Goal: Communication & Community: Answer question/provide support

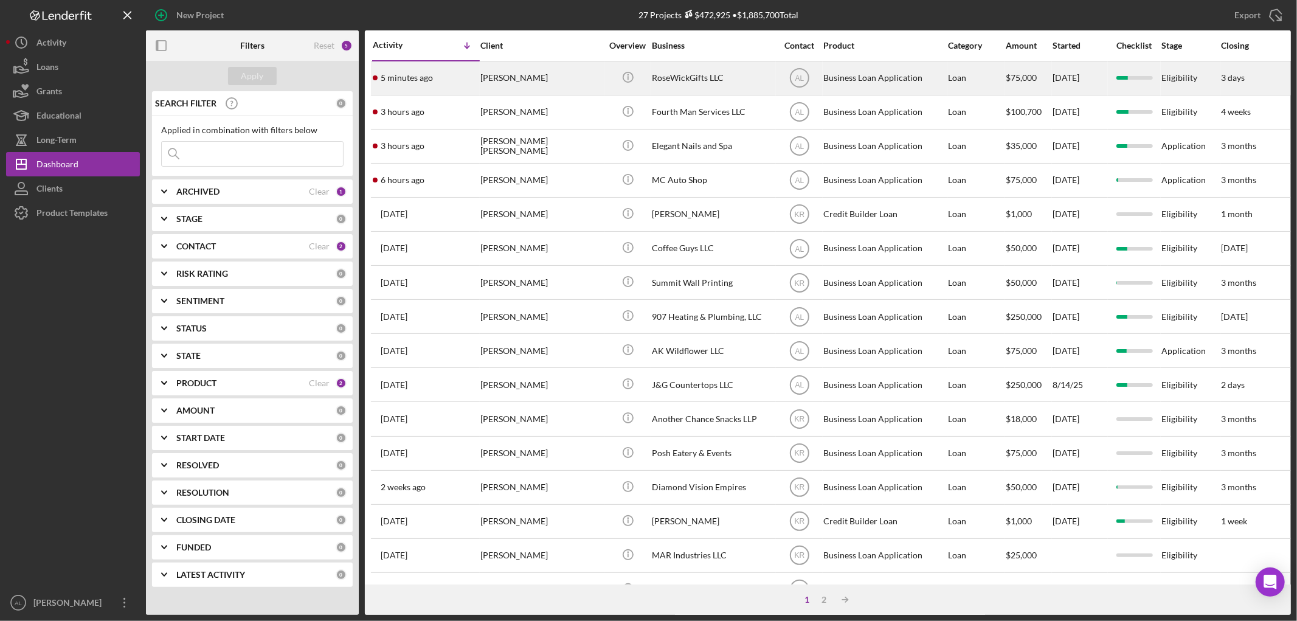
click at [548, 75] on div "[PERSON_NAME]" at bounding box center [541, 78] width 122 height 32
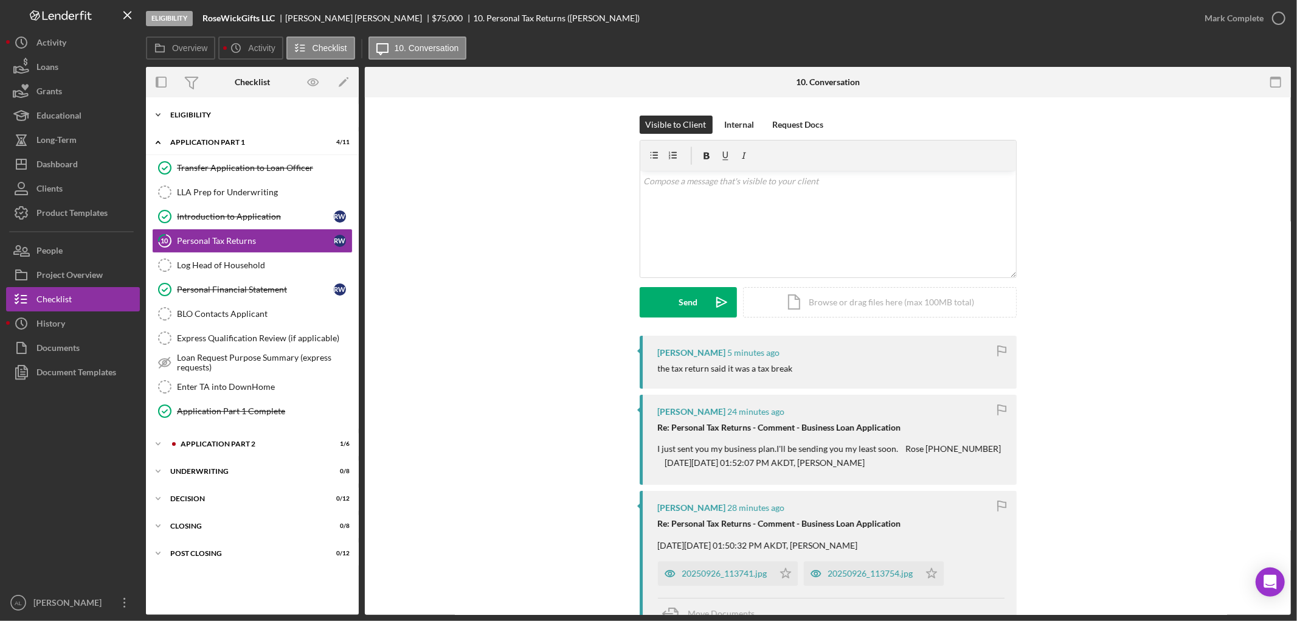
click at [247, 126] on div "Icon/Expander Eligibility 21 / 22" at bounding box center [252, 115] width 213 height 24
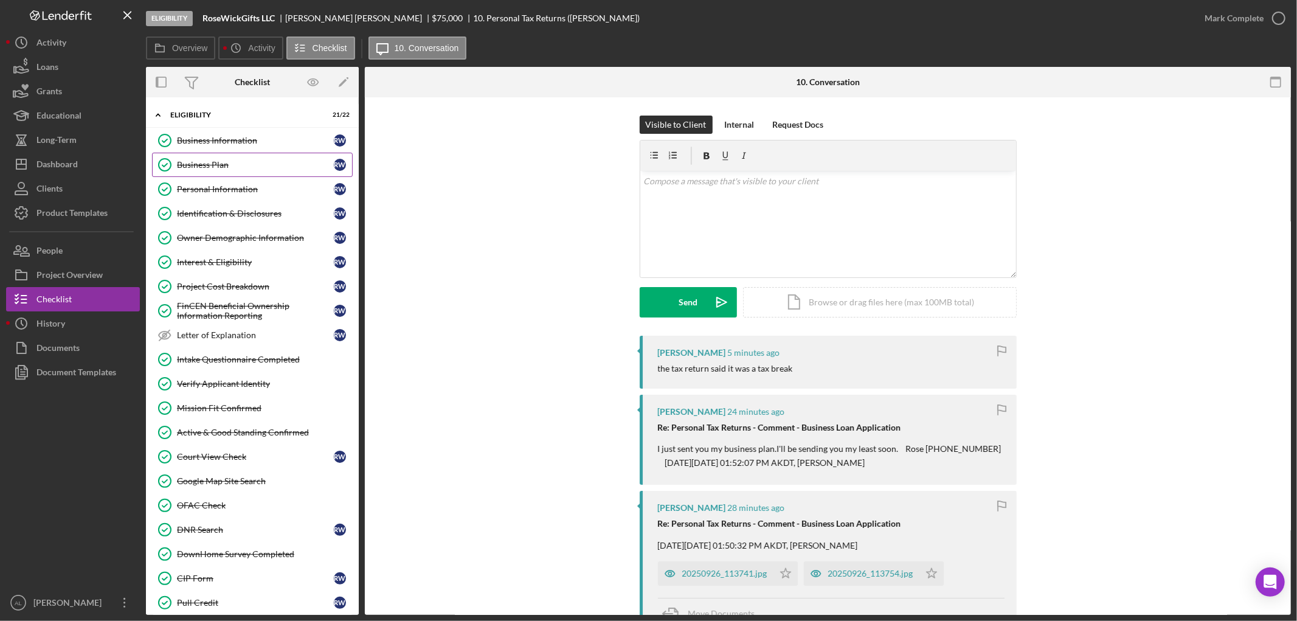
click at [250, 153] on link "Business Plan Business Plan R W" at bounding box center [252, 165] width 201 height 24
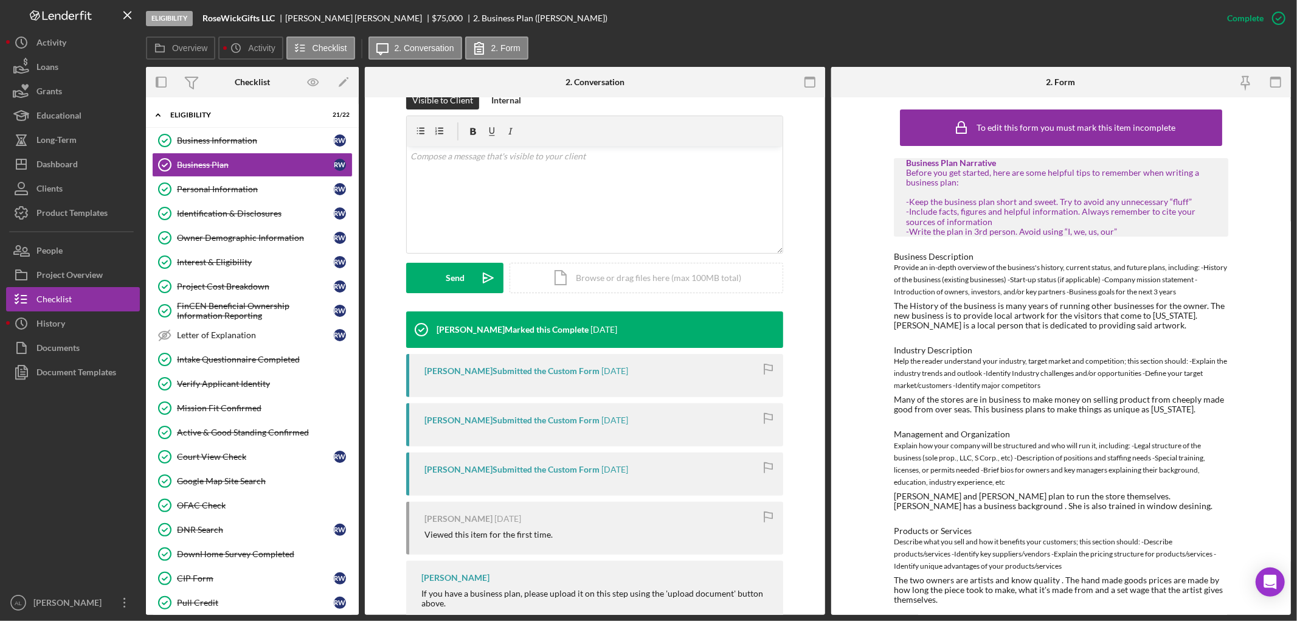
scroll to position [254, 0]
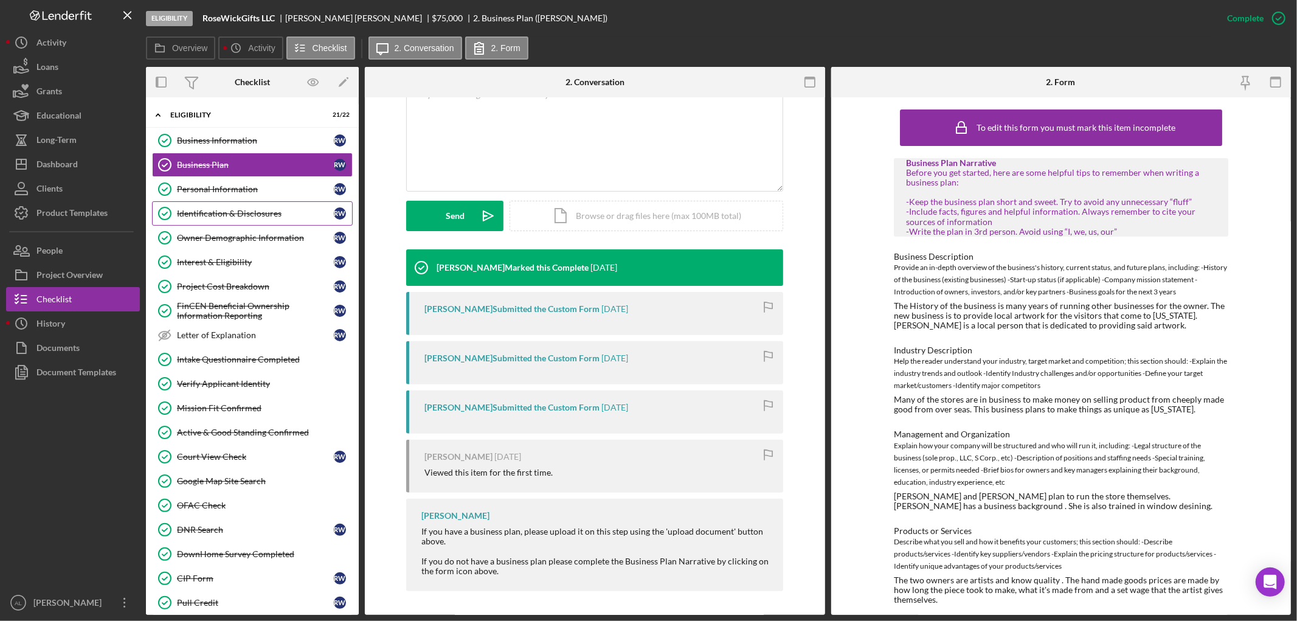
click at [257, 208] on link "Identification & Disclosures Identification & Disclosures R W" at bounding box center [252, 213] width 201 height 24
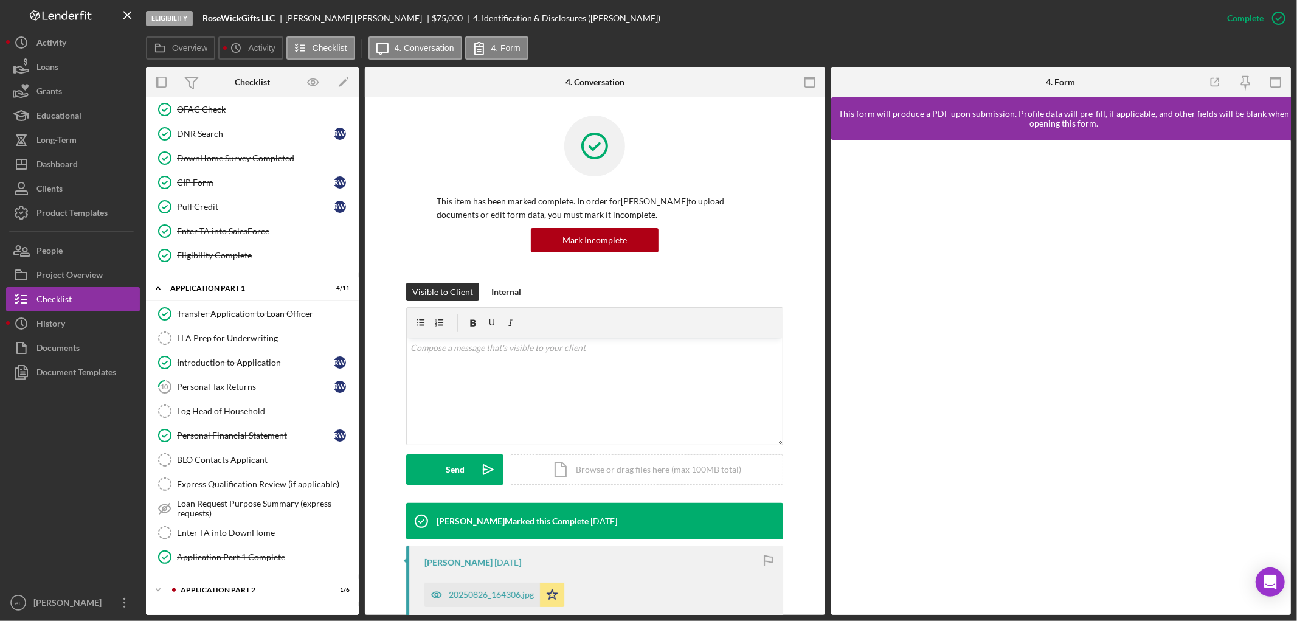
scroll to position [503, 0]
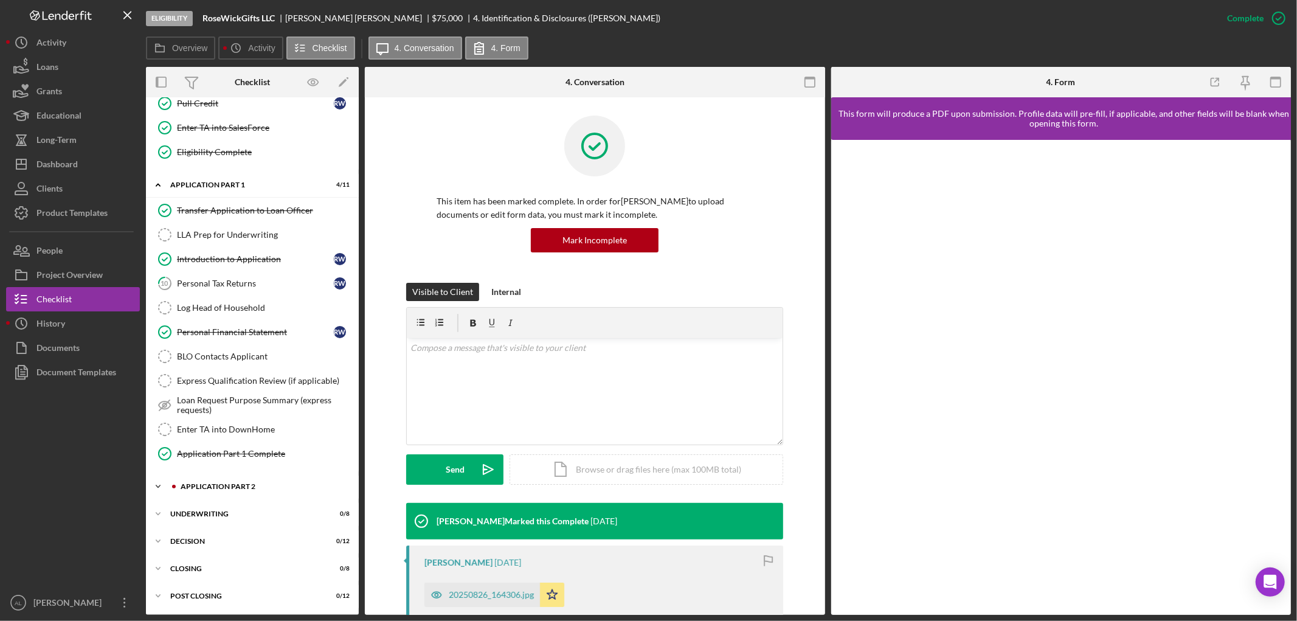
click at [233, 482] on div "Icon/Expander Application Part 2 1 / 6" at bounding box center [252, 486] width 213 height 24
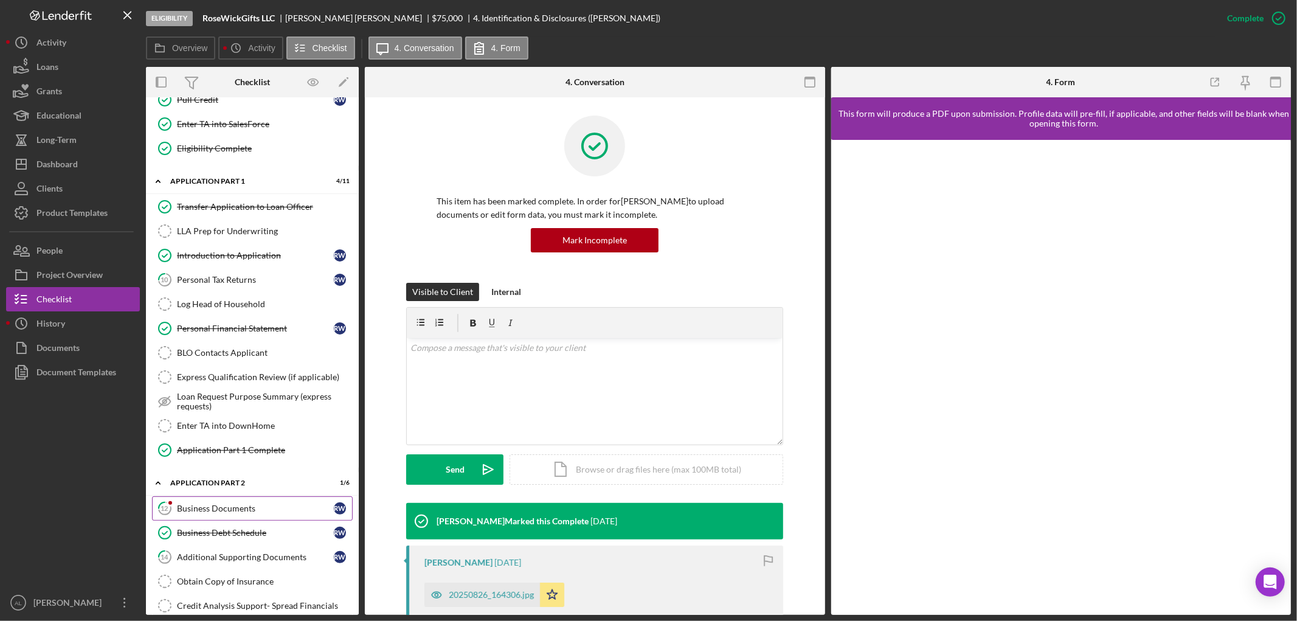
click at [241, 501] on link "12 Business Documents R W" at bounding box center [252, 508] width 201 height 24
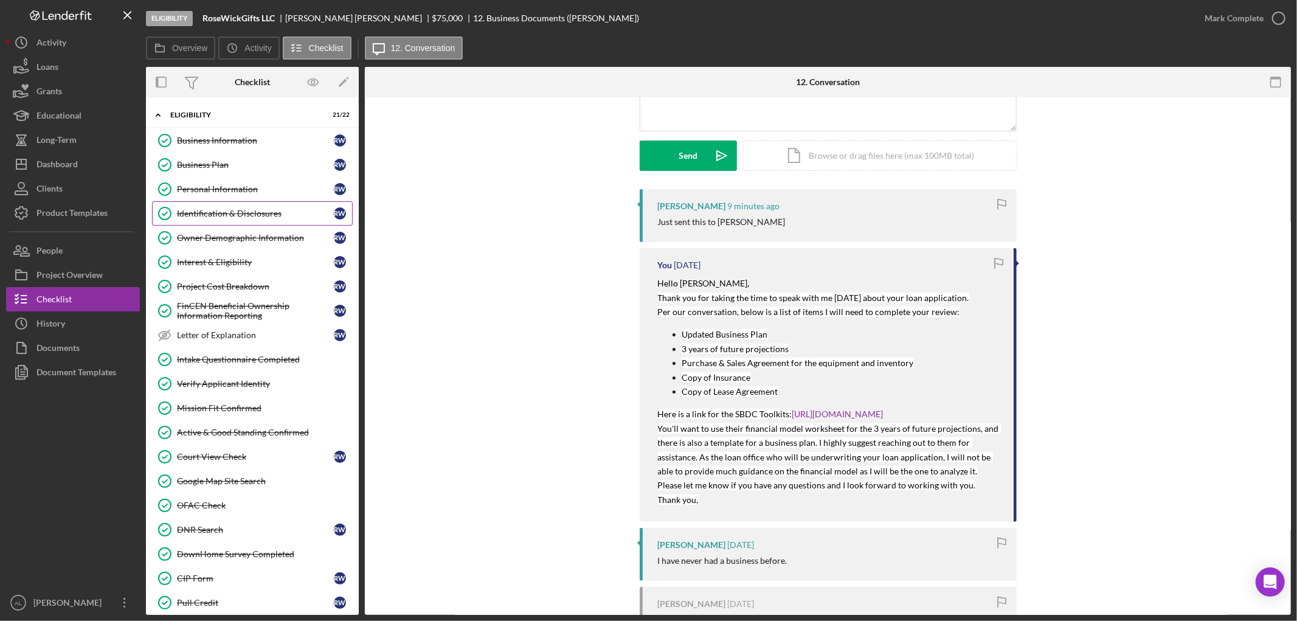
click at [238, 212] on div "Identification & Disclosures" at bounding box center [255, 214] width 157 height 10
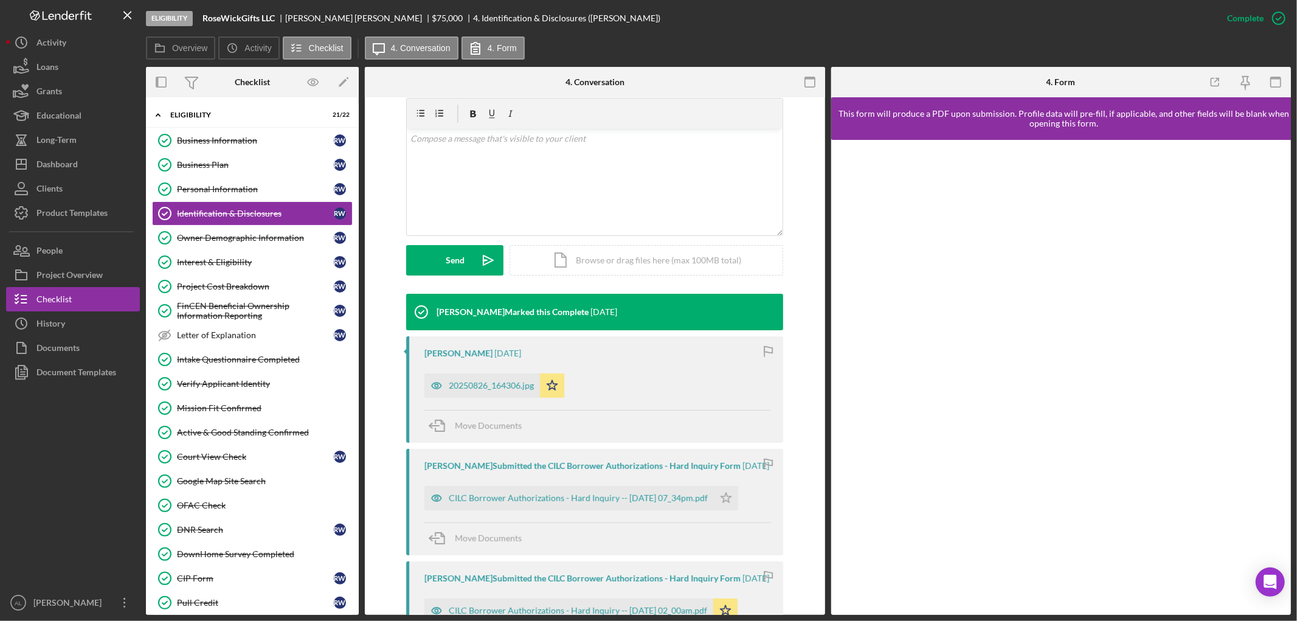
scroll to position [210, 0]
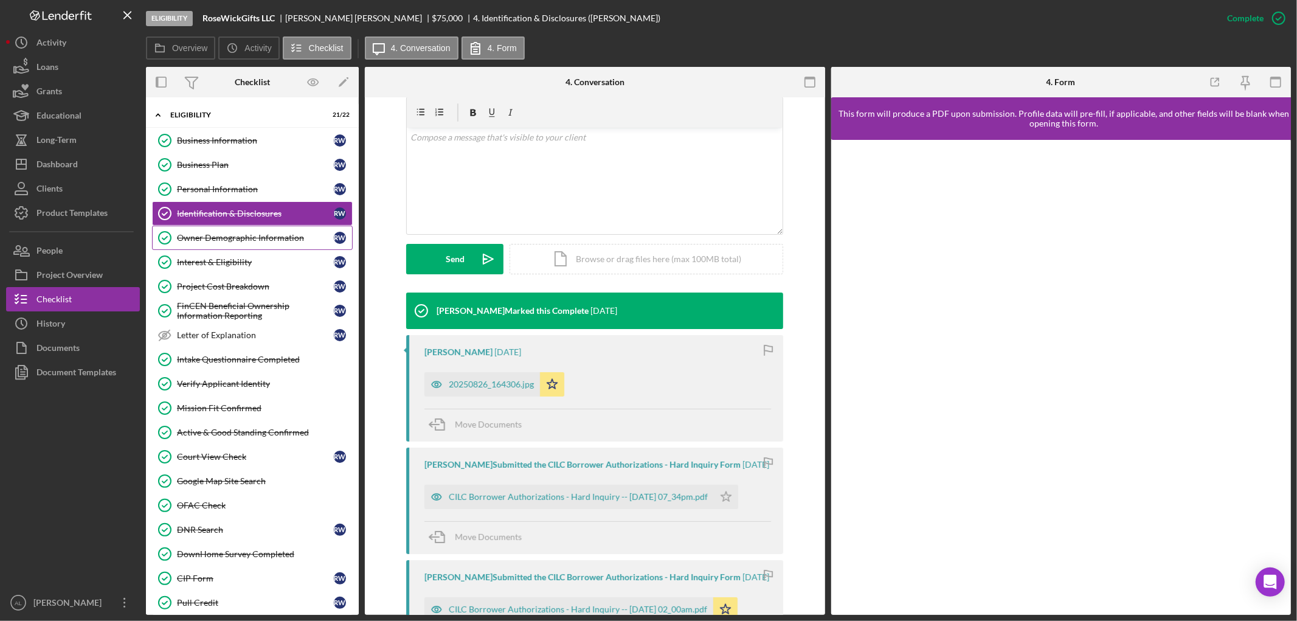
click at [238, 235] on div "Owner Demographic Information" at bounding box center [255, 238] width 157 height 10
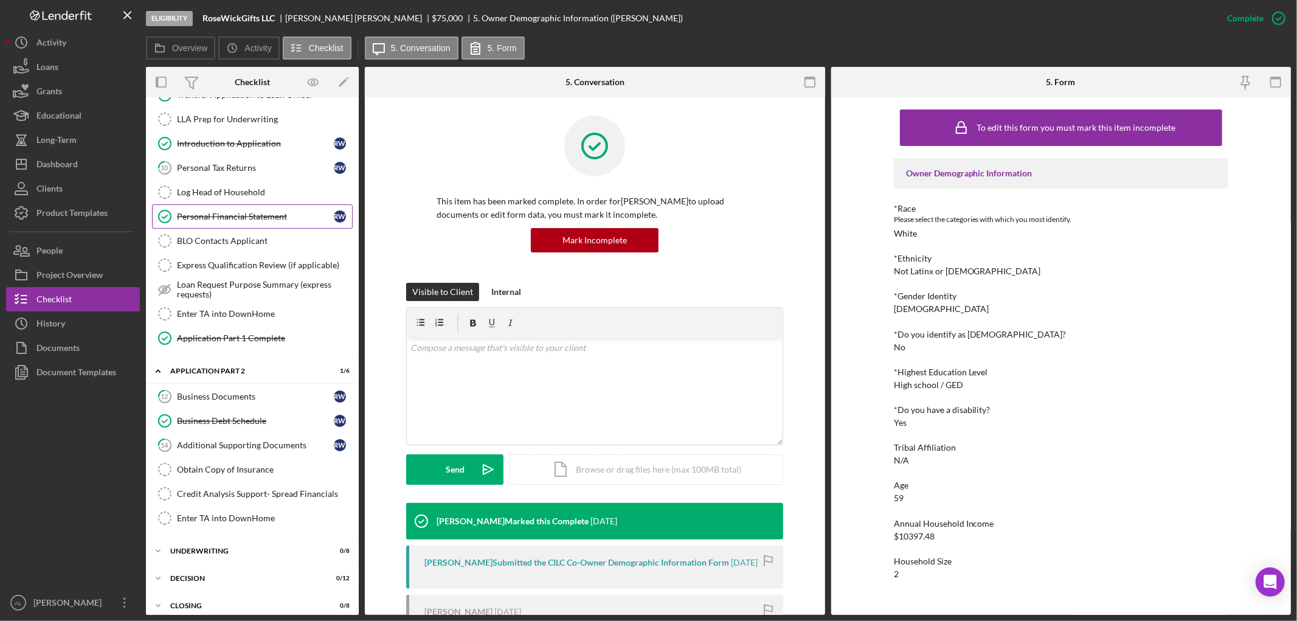
scroll to position [615, 0]
click at [236, 398] on div "Business Documents" at bounding box center [255, 396] width 157 height 10
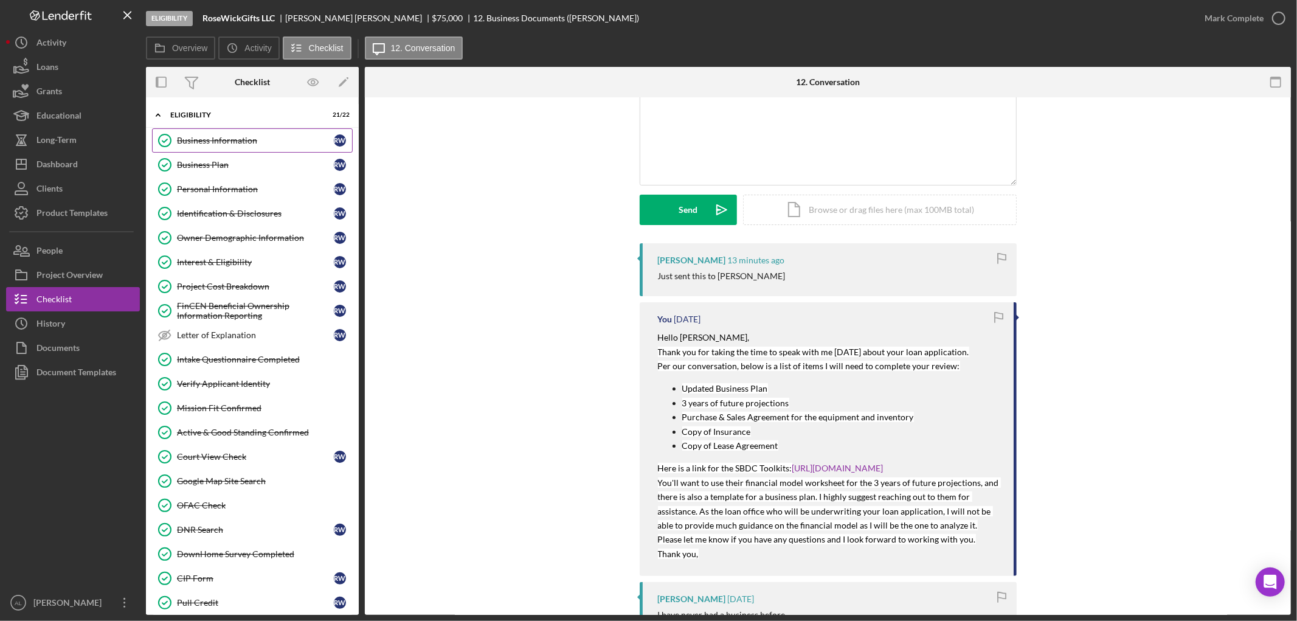
click at [232, 142] on div "Business Information" at bounding box center [255, 141] width 157 height 10
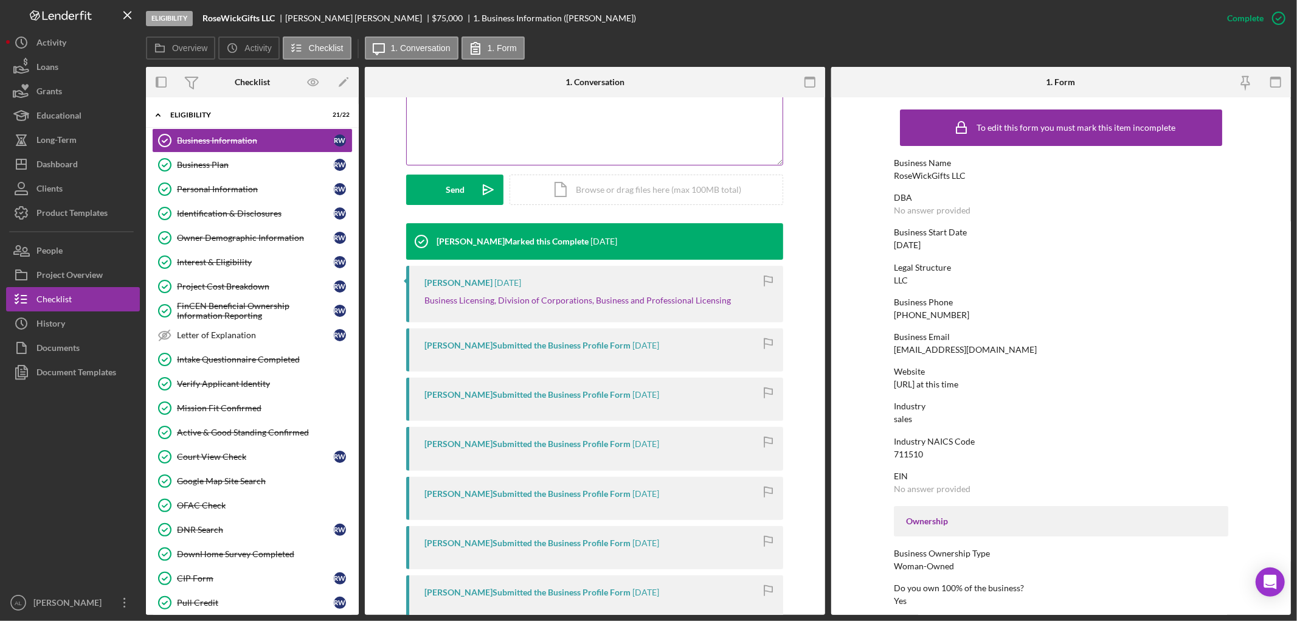
scroll to position [281, 0]
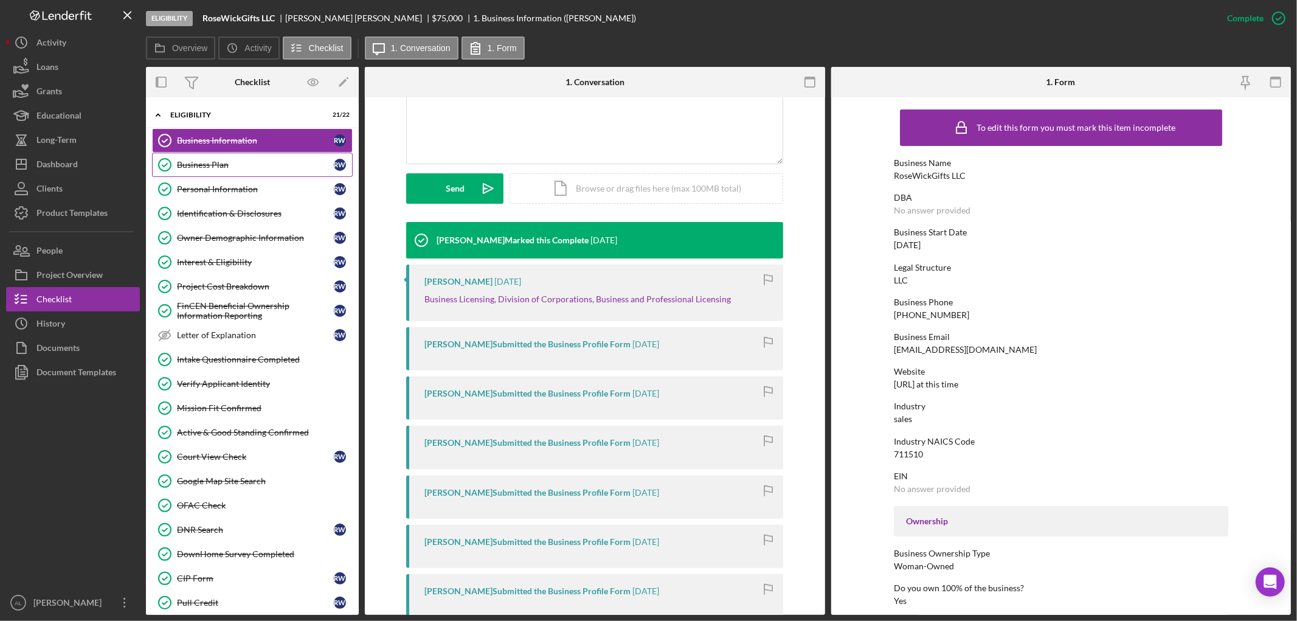
click at [244, 160] on div "Business Plan" at bounding box center [255, 165] width 157 height 10
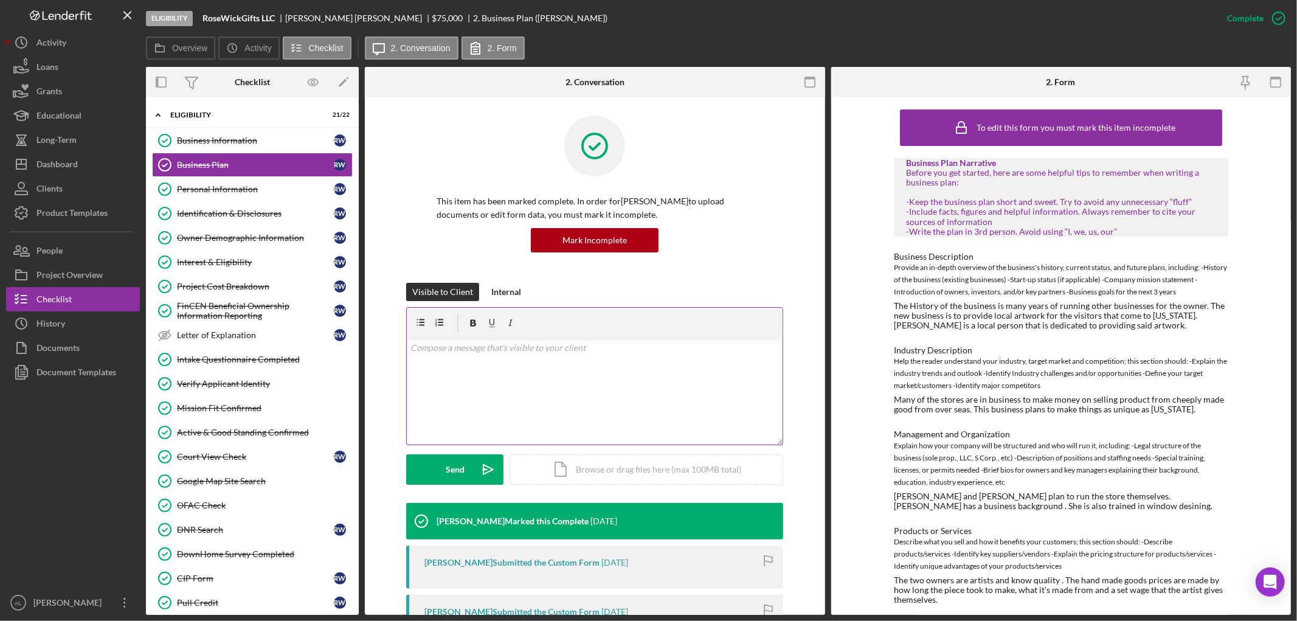
scroll to position [254, 0]
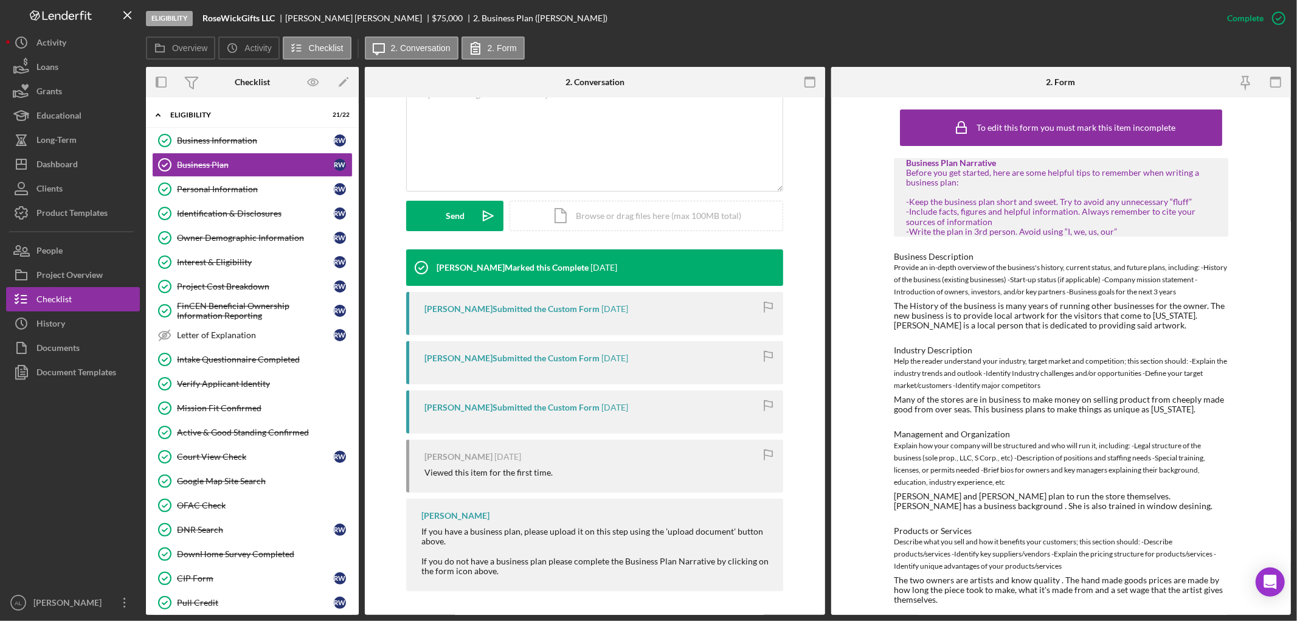
click at [836, 409] on div "To edit this form you must mark this item incomplete Business Plan Narrative Be…" at bounding box center [1061, 355] width 460 height 517
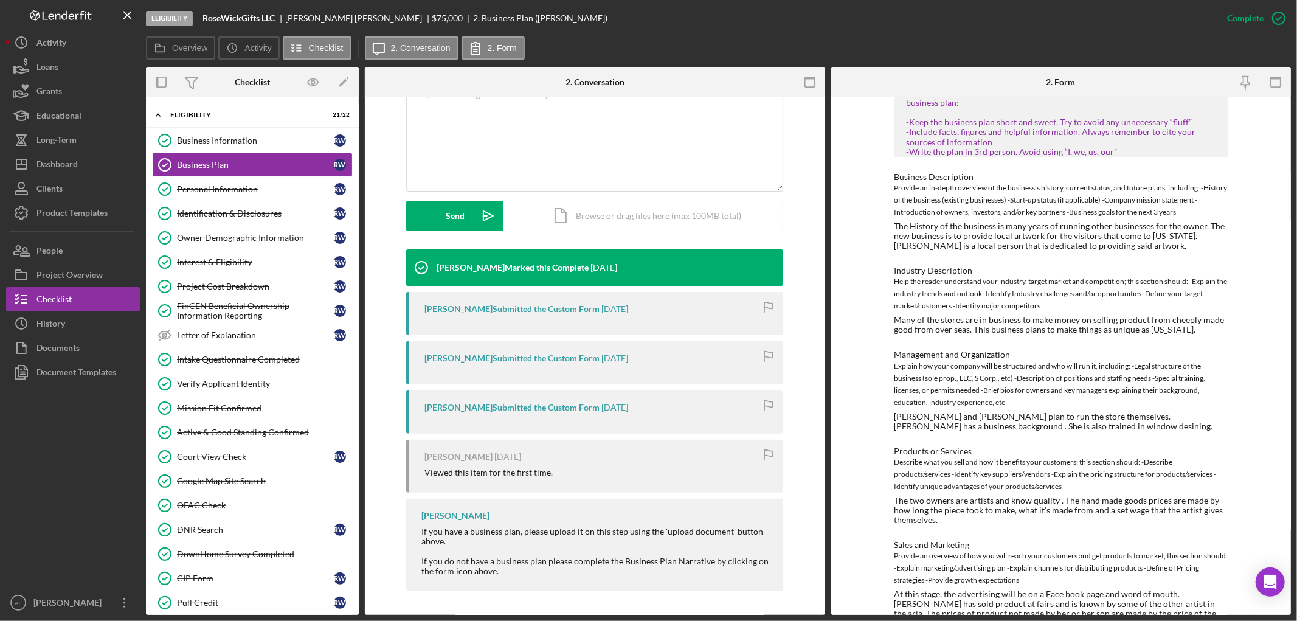
scroll to position [111, 0]
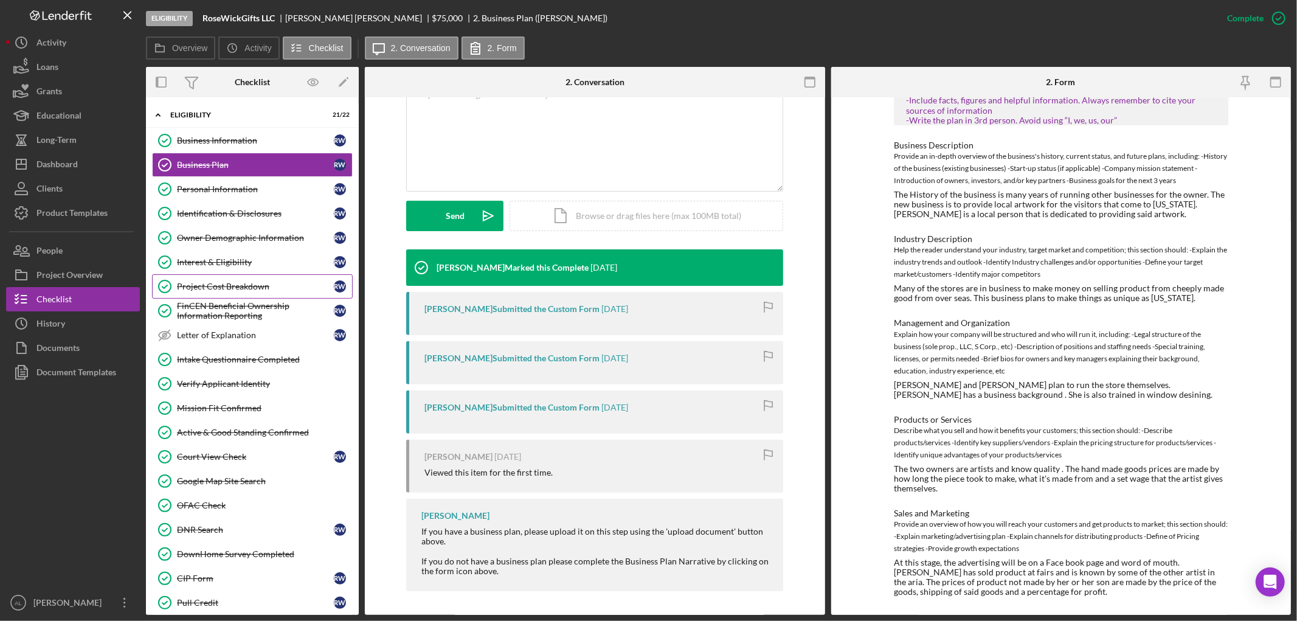
click at [223, 282] on div "Project Cost Breakdown" at bounding box center [255, 286] width 157 height 10
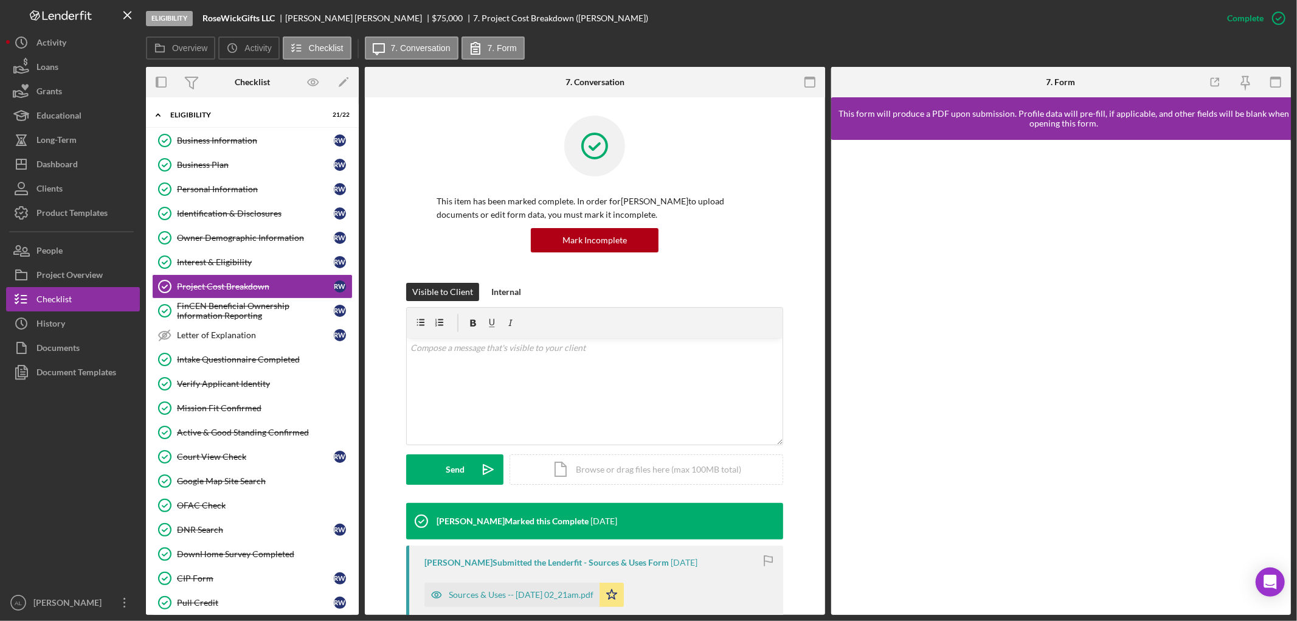
scroll to position [258, 0]
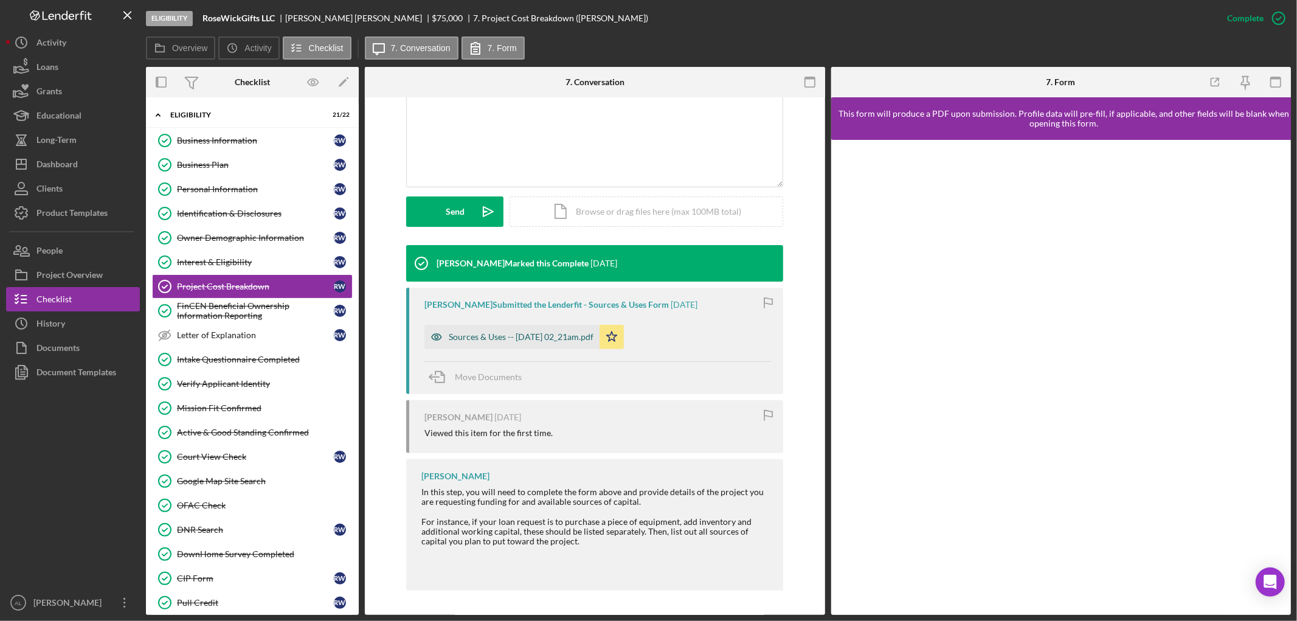
click at [575, 325] on div "Sources & Uses -- [DATE] 02_21am.pdf" at bounding box center [511, 337] width 175 height 24
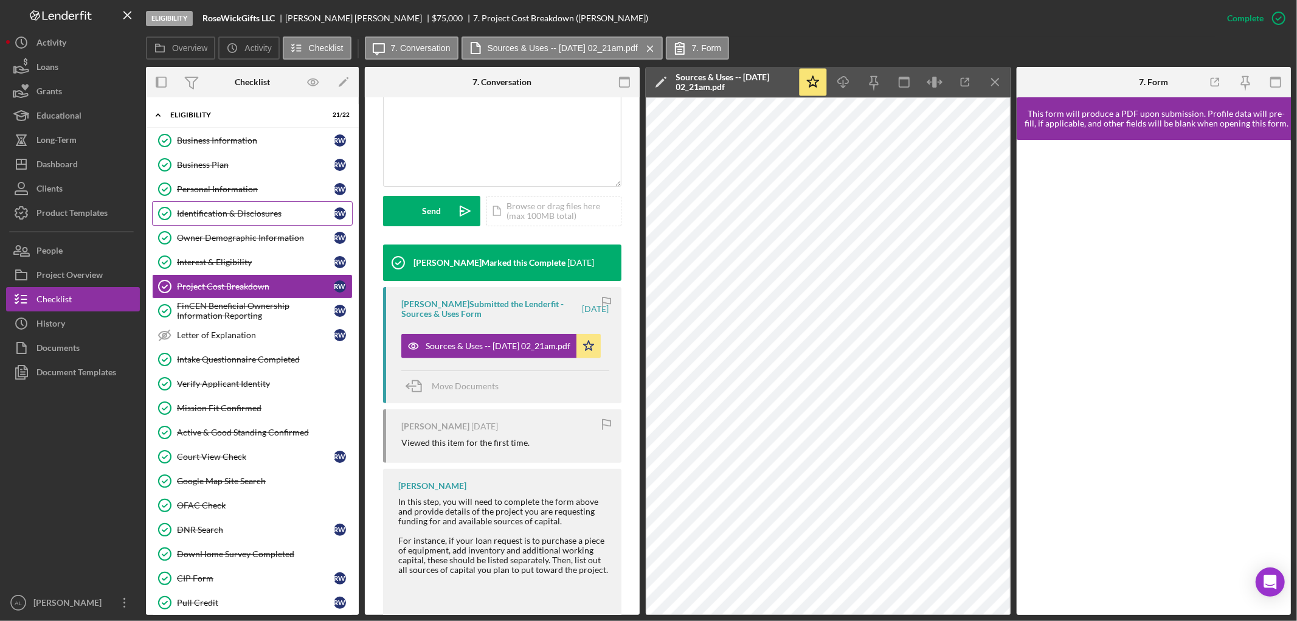
click at [246, 209] on div "Identification & Disclosures" at bounding box center [255, 214] width 157 height 10
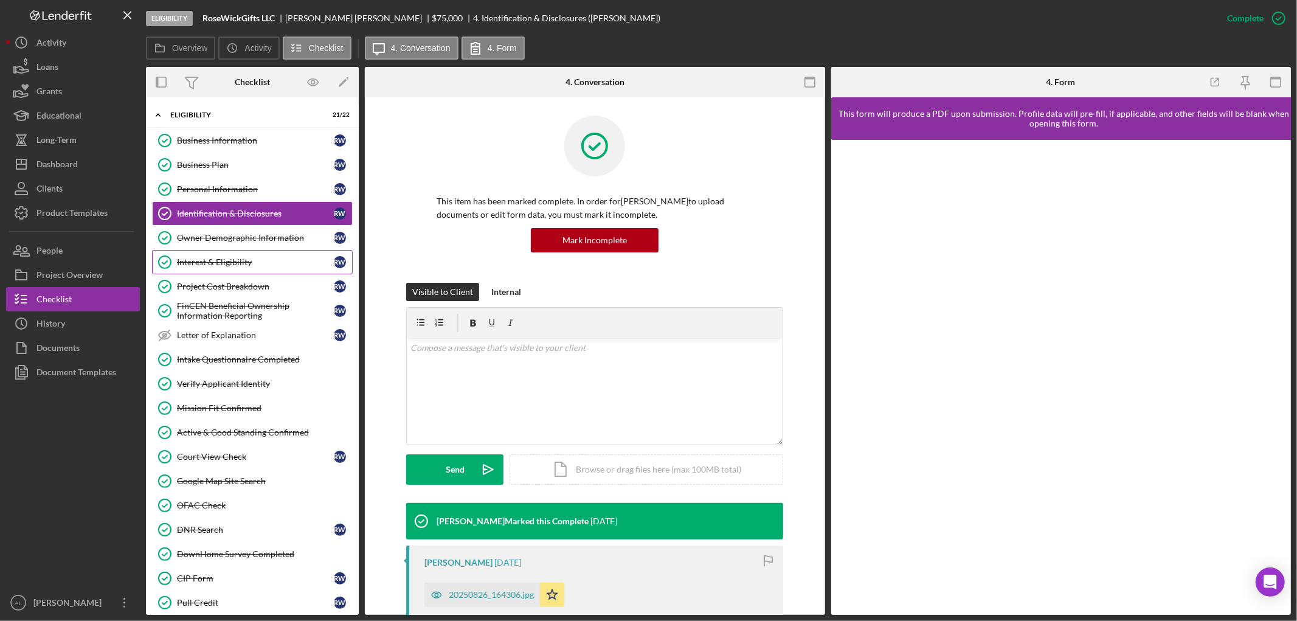
click at [256, 264] on div "Interest & Eligibility" at bounding box center [255, 262] width 157 height 10
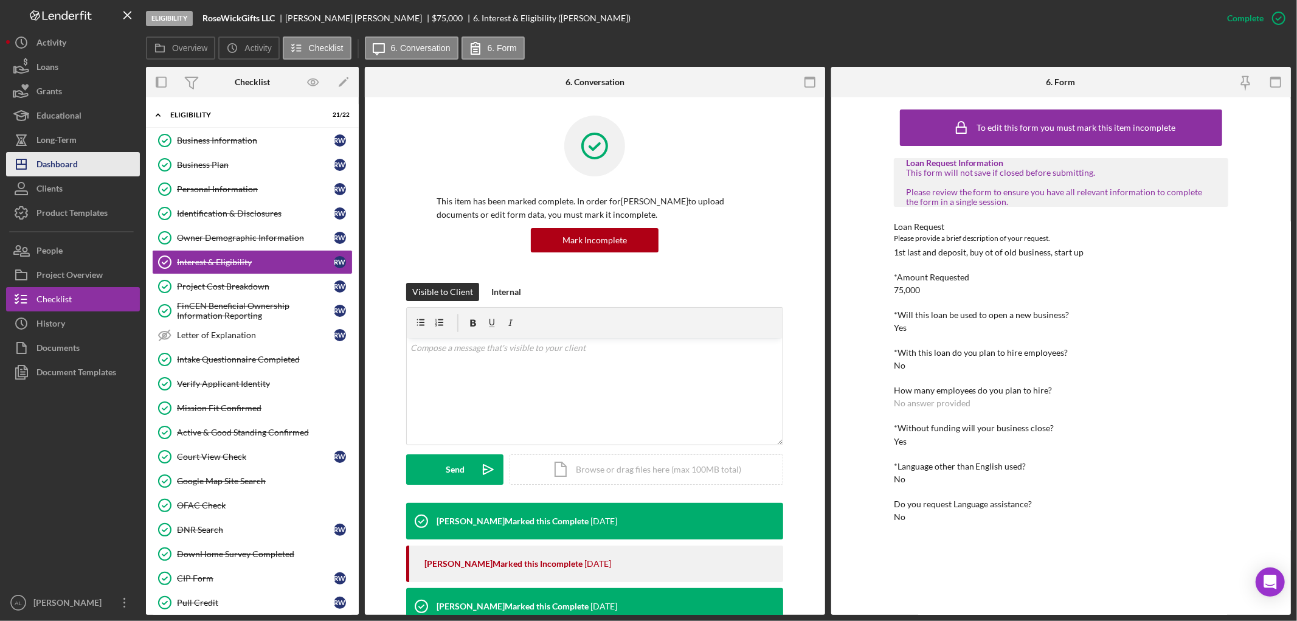
click at [94, 154] on button "Icon/Dashboard Dashboard" at bounding box center [73, 164] width 134 height 24
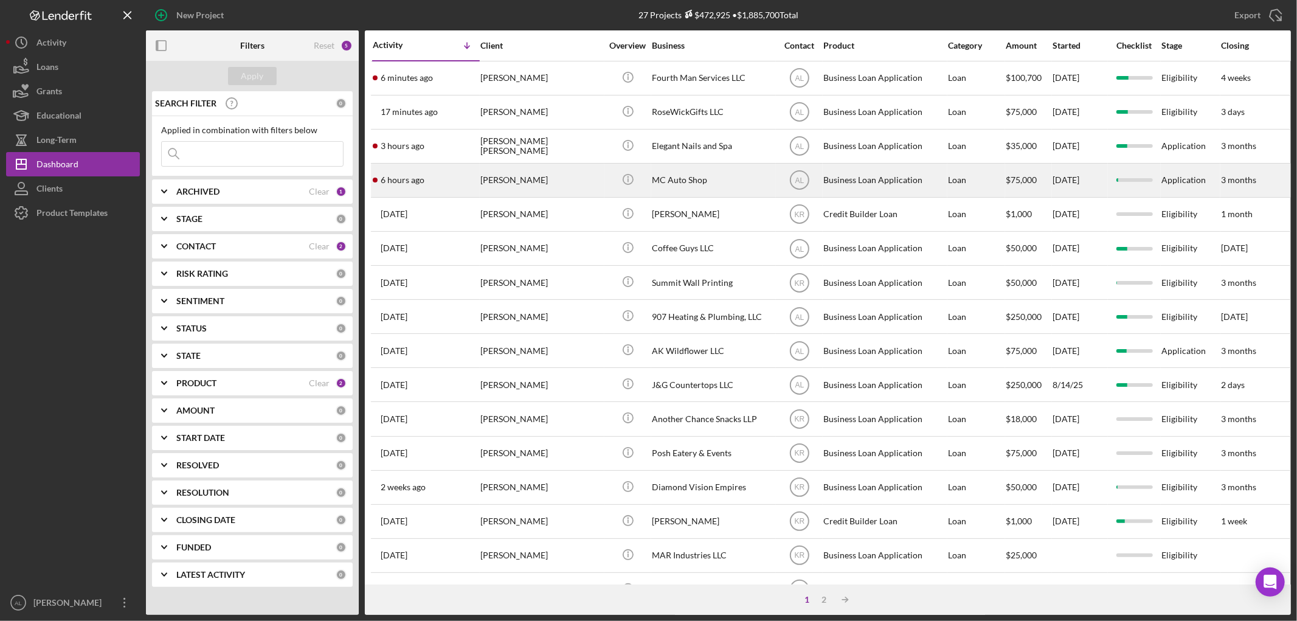
click at [551, 195] on div "[PERSON_NAME]" at bounding box center [541, 180] width 122 height 32
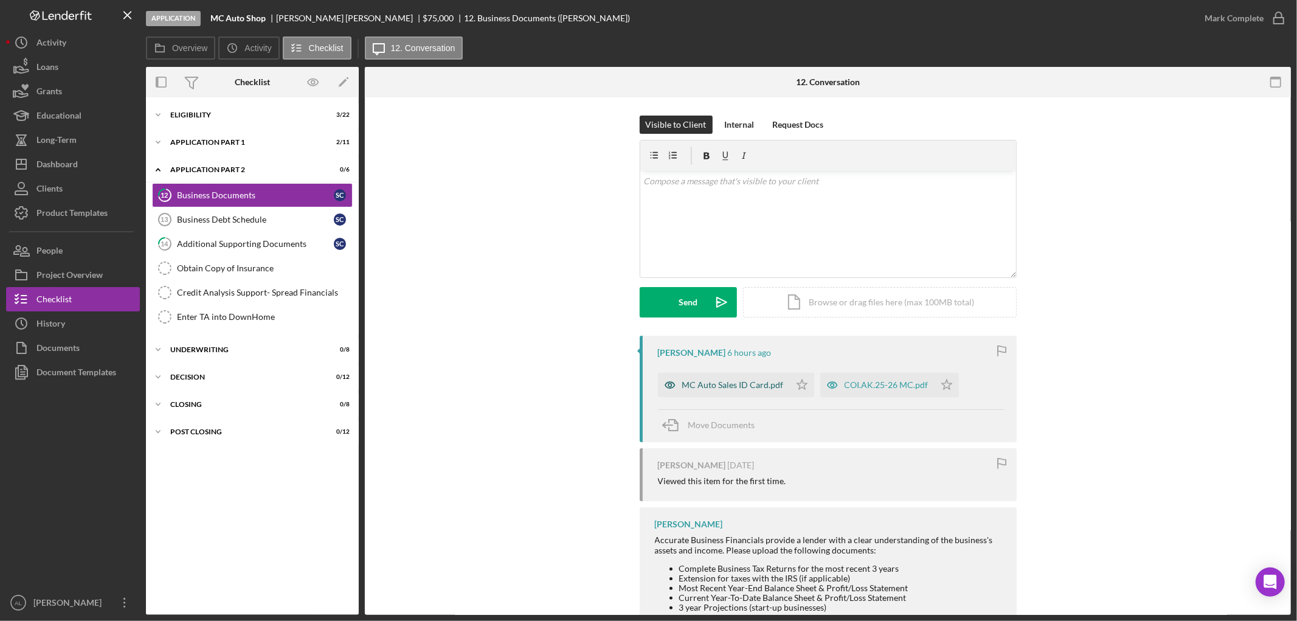
click at [750, 385] on div "MC Auto Sales ID Card.pdf" at bounding box center [733, 385] width 102 height 10
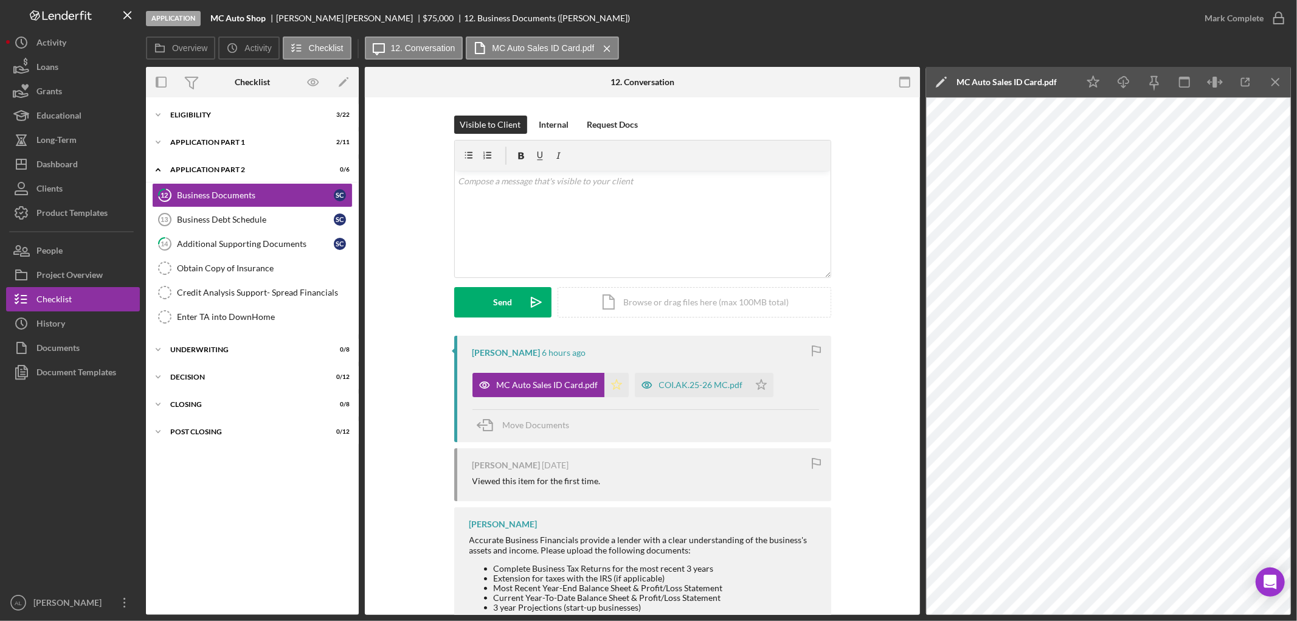
click at [614, 390] on icon "Icon/Star" at bounding box center [616, 385] width 24 height 24
click at [688, 387] on div "COI.AK.25-26 MC.pdf" at bounding box center [701, 385] width 84 height 10
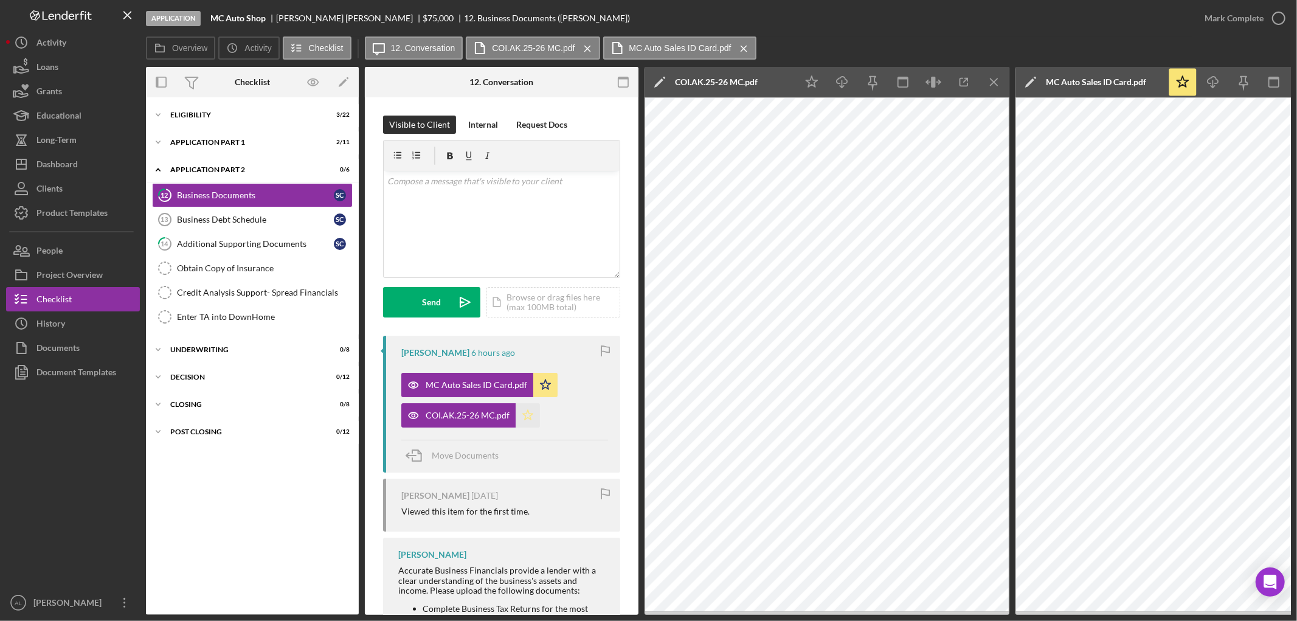
click at [528, 412] on icon "Icon/Star" at bounding box center [528, 415] width 24 height 24
click at [252, 111] on div "Eligibility" at bounding box center [256, 114] width 173 height 7
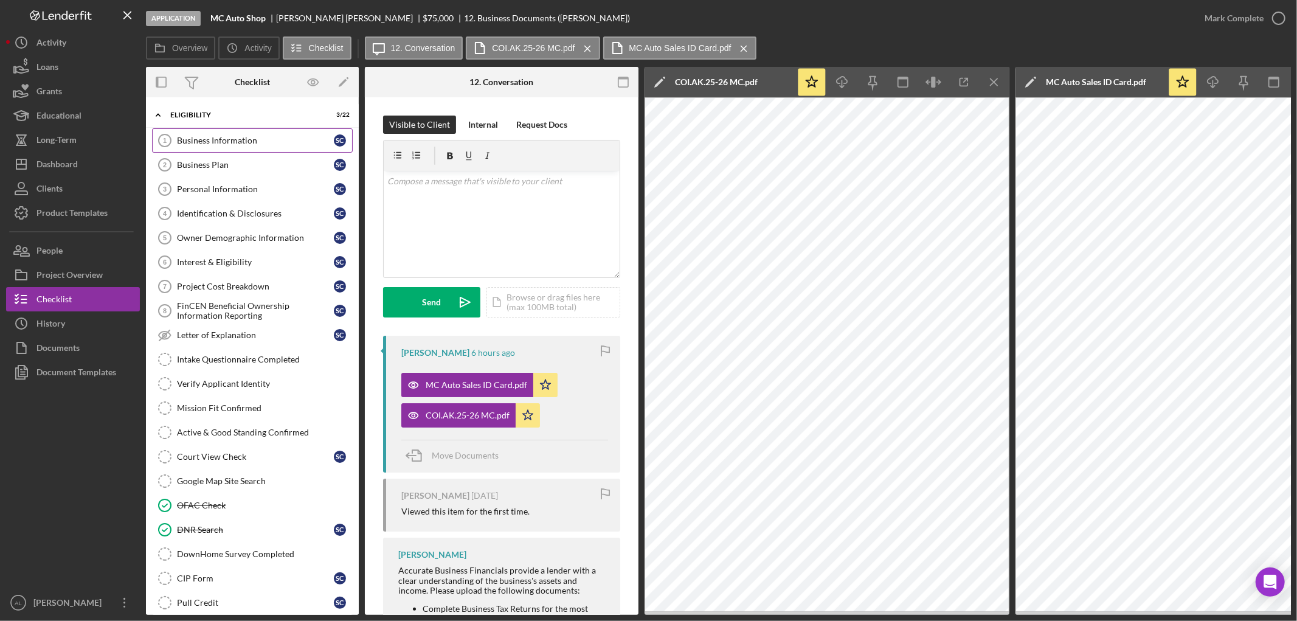
click at [244, 143] on div "Business Information" at bounding box center [255, 141] width 157 height 10
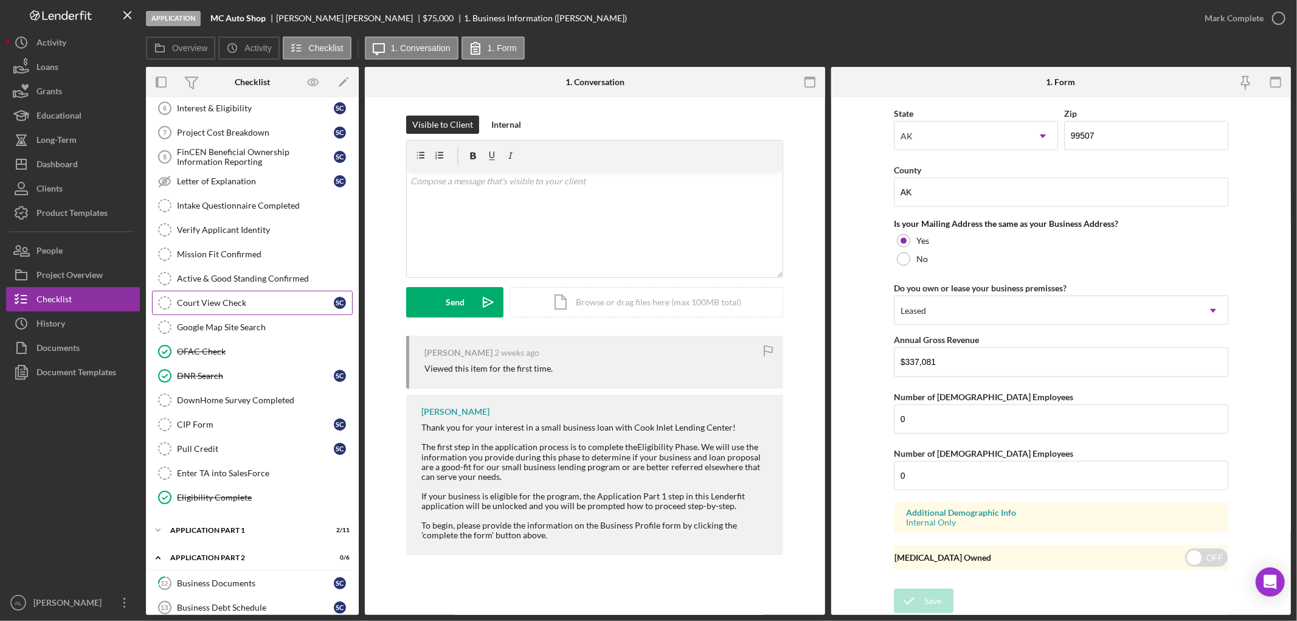
scroll to position [338, 0]
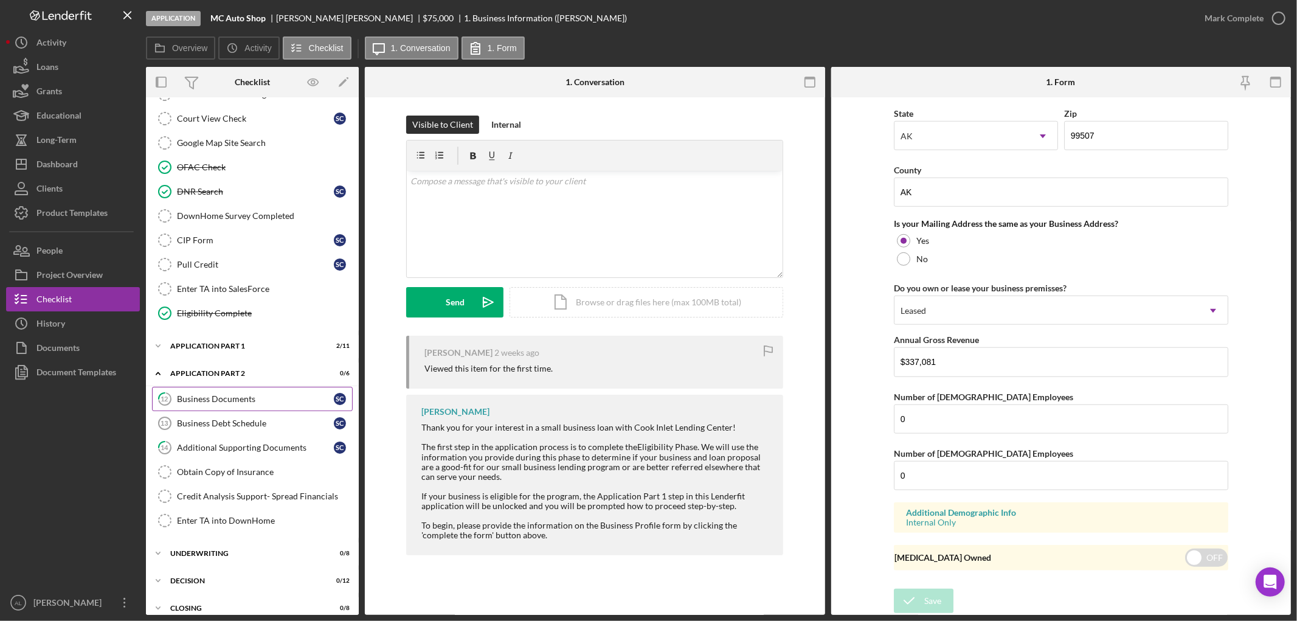
click at [198, 397] on div "Business Documents" at bounding box center [255, 399] width 157 height 10
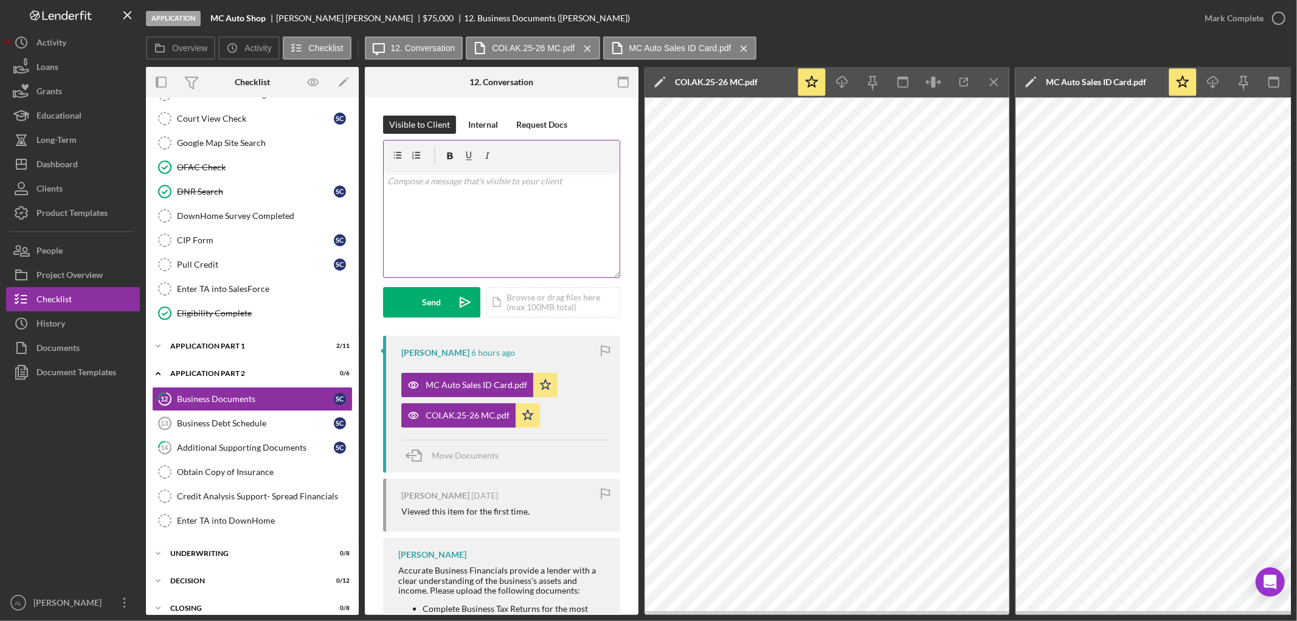
click at [444, 202] on div "v Color teal Color pink Remove color Add row above Add row below Add column bef…" at bounding box center [502, 224] width 236 height 106
drag, startPoint x: 500, startPoint y: 198, endPoint x: 301, endPoint y: 130, distance: 210.1
click at [301, 130] on div "Overview Internal Workflow Stage Application Icon/Dropdown Arrow Archive (can u…" at bounding box center [718, 341] width 1145 height 548
click at [98, 155] on button "Icon/Dashboard Dashboard" at bounding box center [73, 164] width 134 height 24
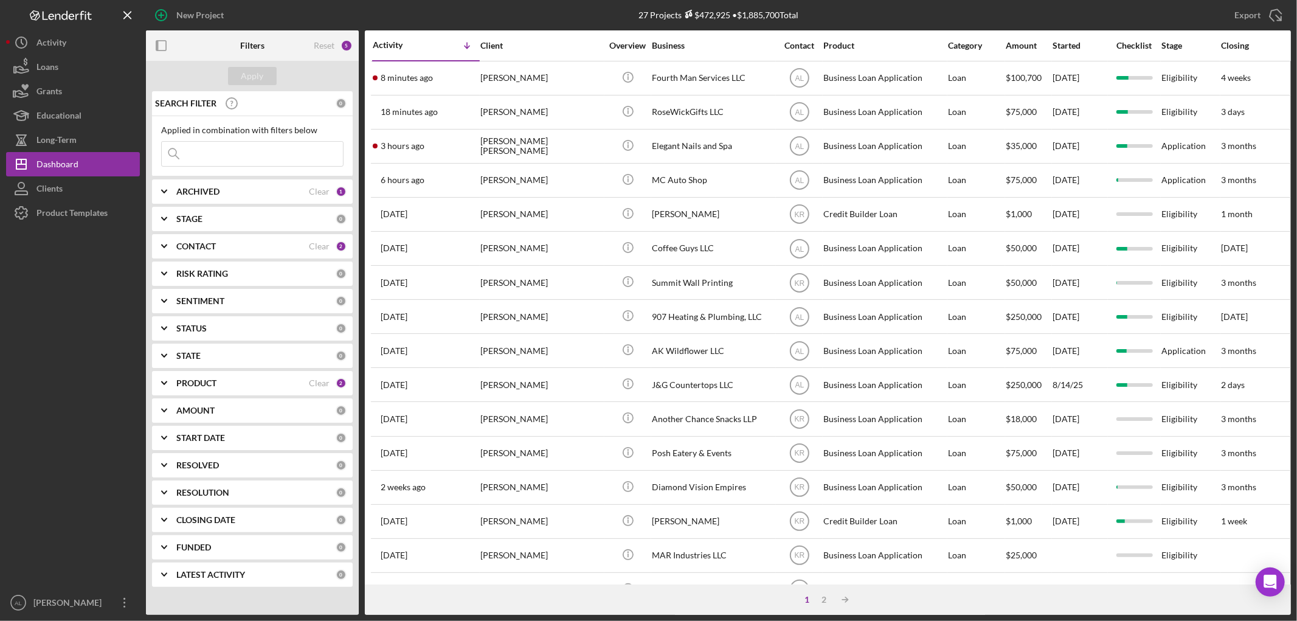
click at [249, 153] on input at bounding box center [252, 154] width 181 height 24
click at [181, 185] on div "ARCHIVED Clear 1" at bounding box center [261, 191] width 170 height 24
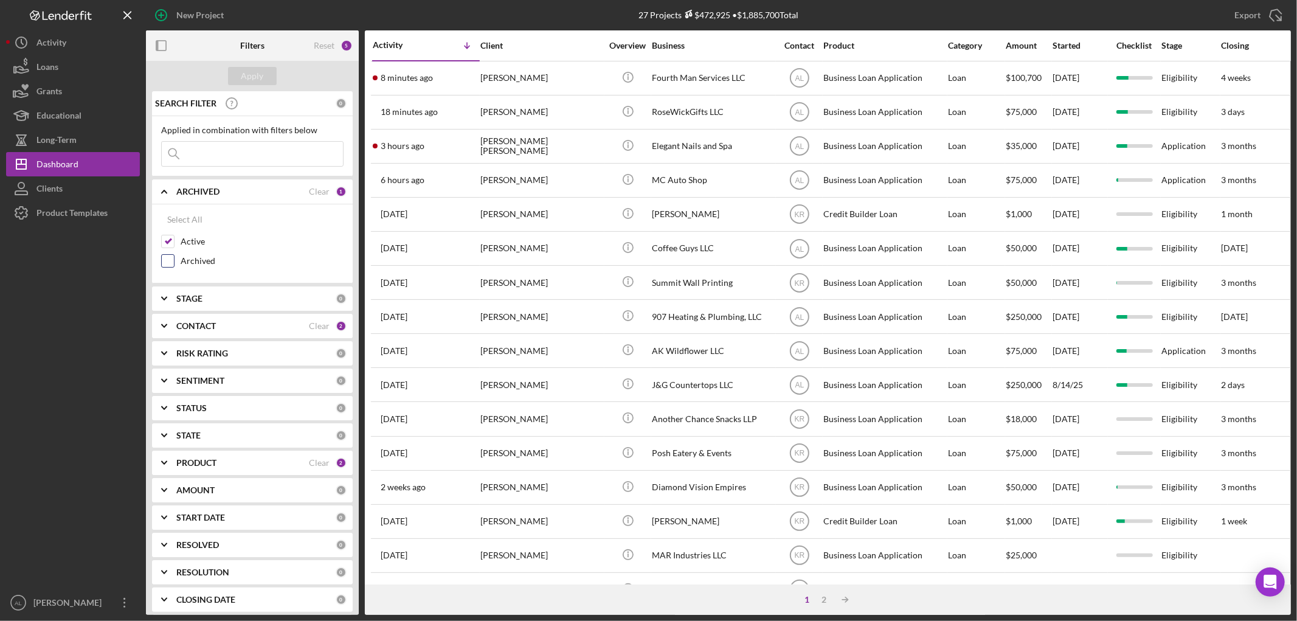
click at [170, 261] on input "Archived" at bounding box center [168, 261] width 12 height 12
checkbox input "true"
click at [247, 160] on input at bounding box center [252, 154] width 181 height 24
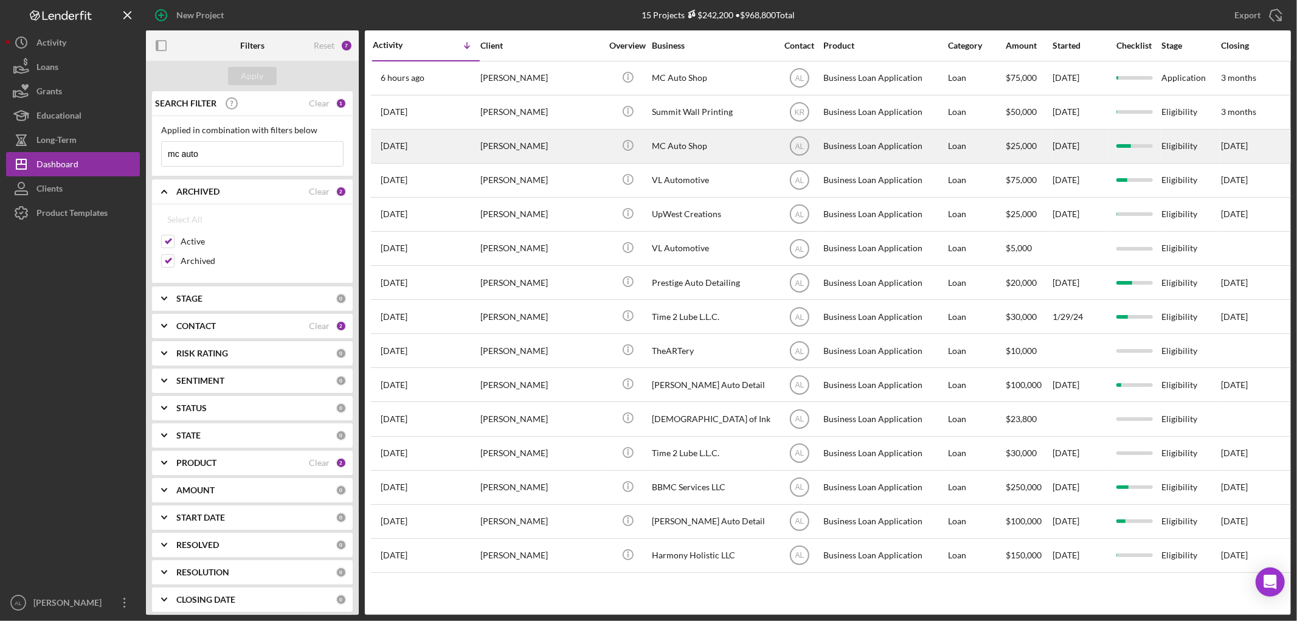
type input "mc auto"
click at [472, 143] on div "[DATE] [PERSON_NAME]" at bounding box center [426, 146] width 106 height 32
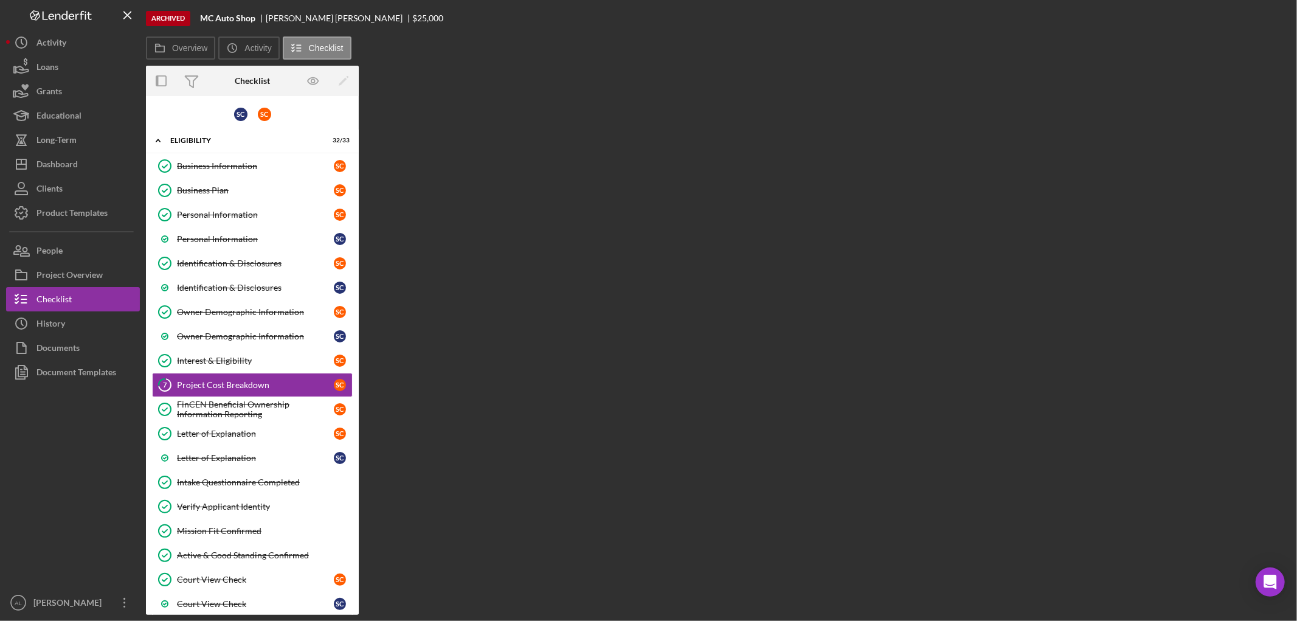
scroll to position [29, 0]
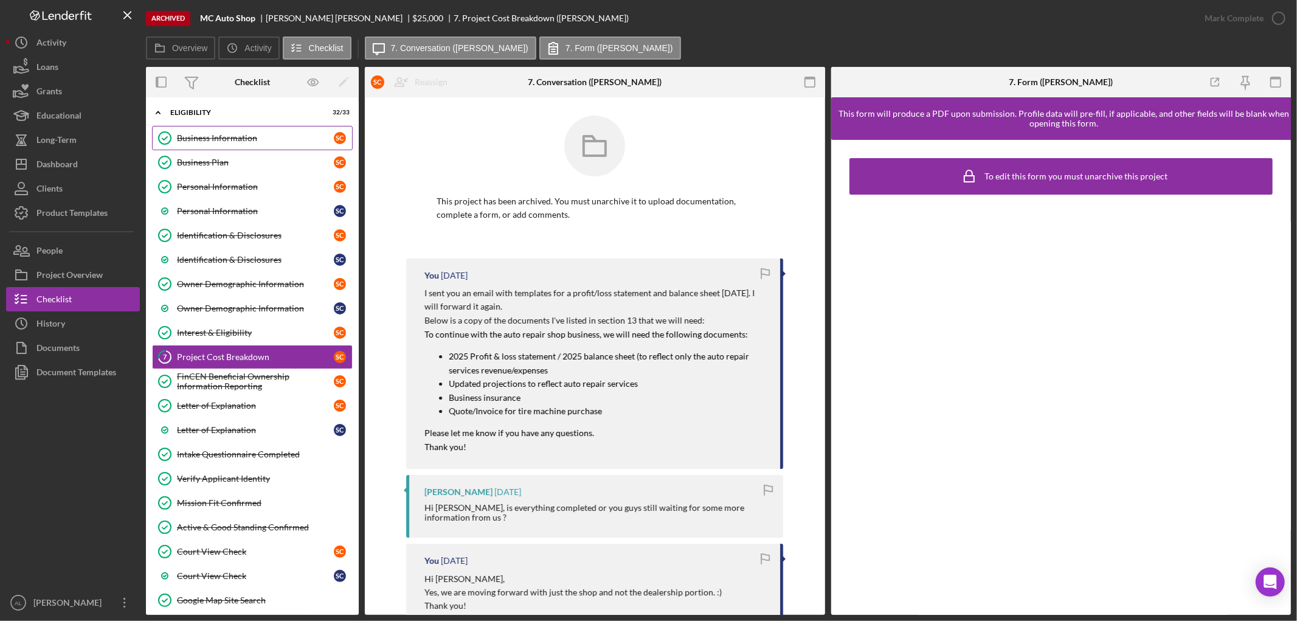
click at [301, 142] on link "Business Information Business Information S C" at bounding box center [252, 138] width 201 height 24
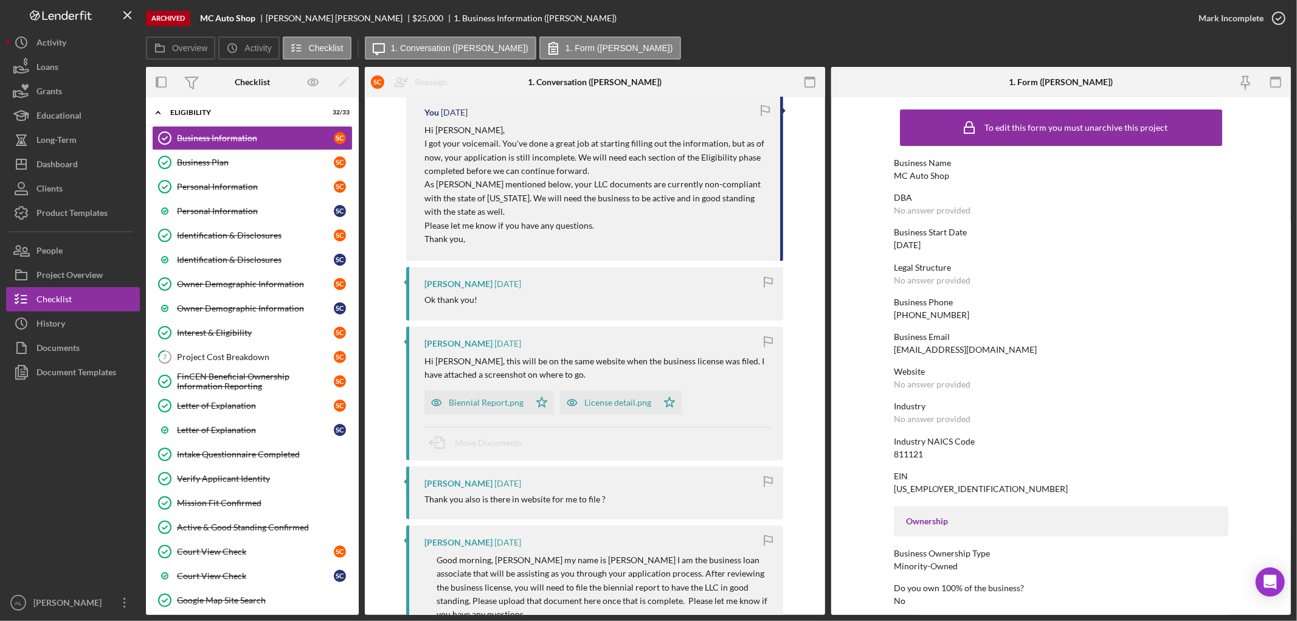
scroll to position [205, 0]
click at [92, 163] on button "Icon/Dashboard Dashboard" at bounding box center [73, 164] width 134 height 24
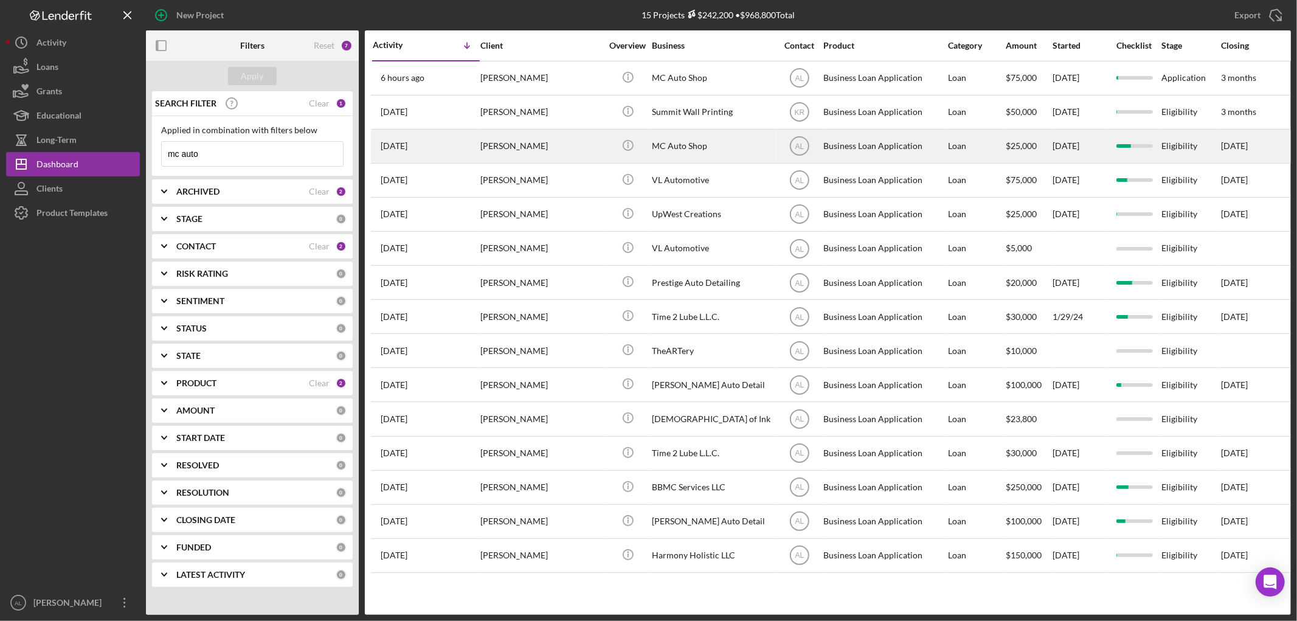
click at [457, 144] on div "[DATE] [PERSON_NAME]" at bounding box center [426, 146] width 106 height 32
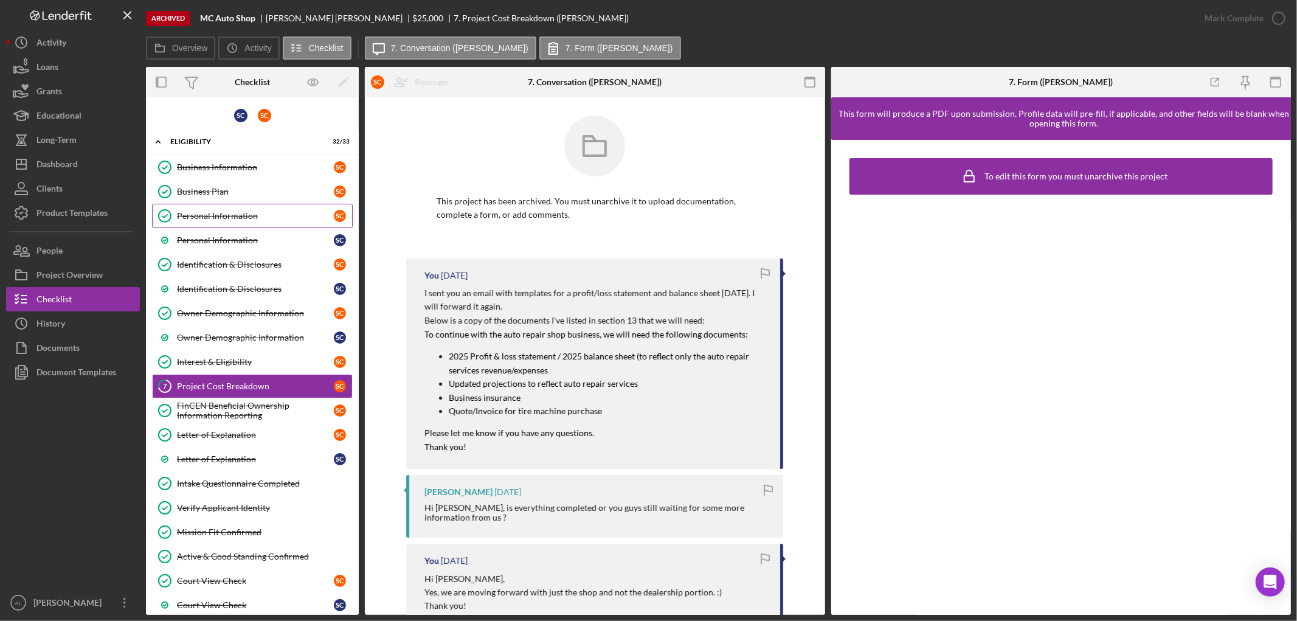
scroll to position [29, 0]
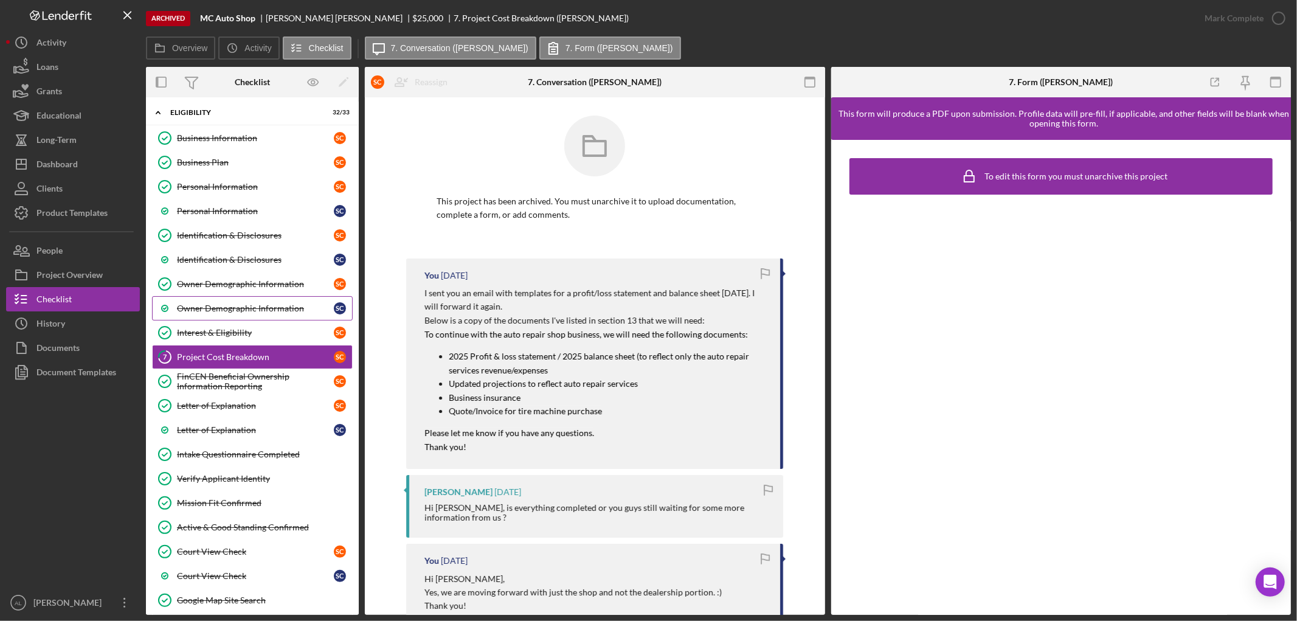
click at [246, 307] on div "Owner Demographic Information" at bounding box center [255, 308] width 157 height 10
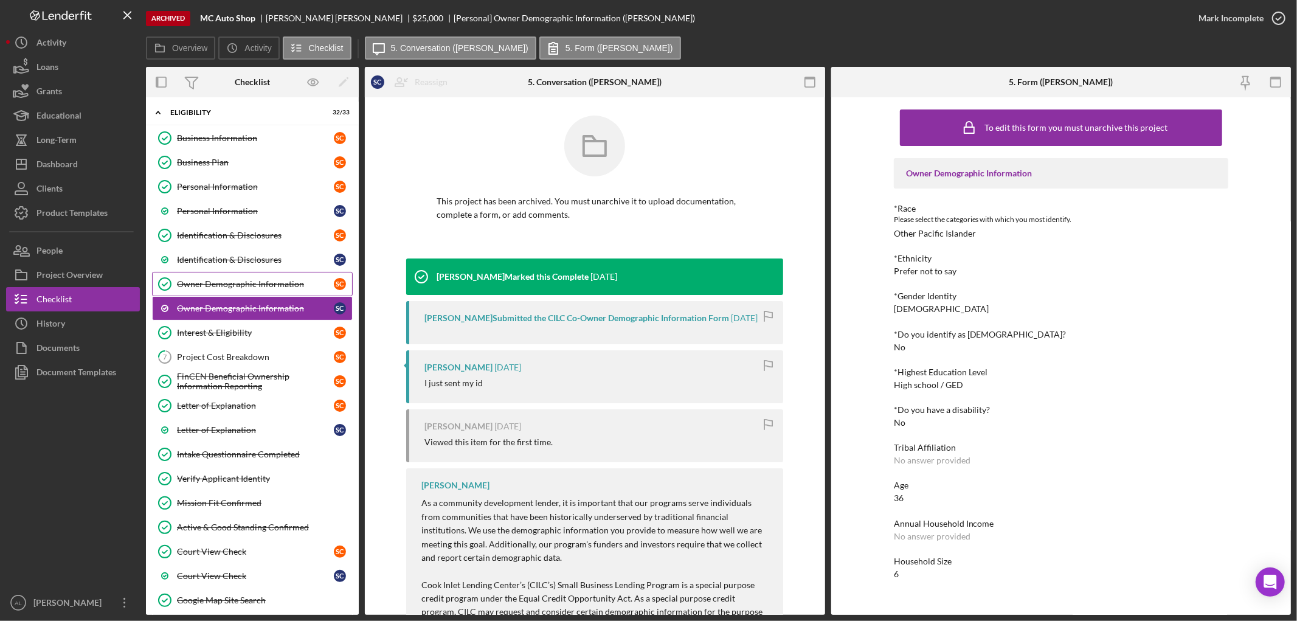
click at [258, 294] on link "Owner Demographic Information Owner Demographic Information S C" at bounding box center [252, 284] width 201 height 24
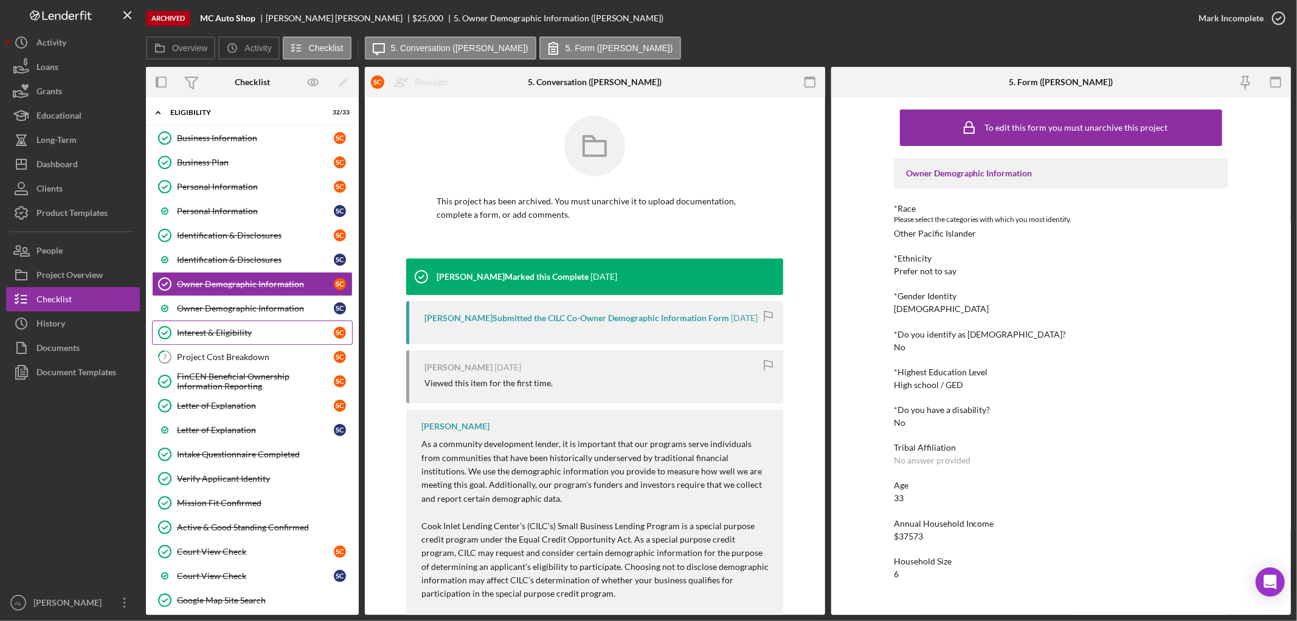
scroll to position [71, 0]
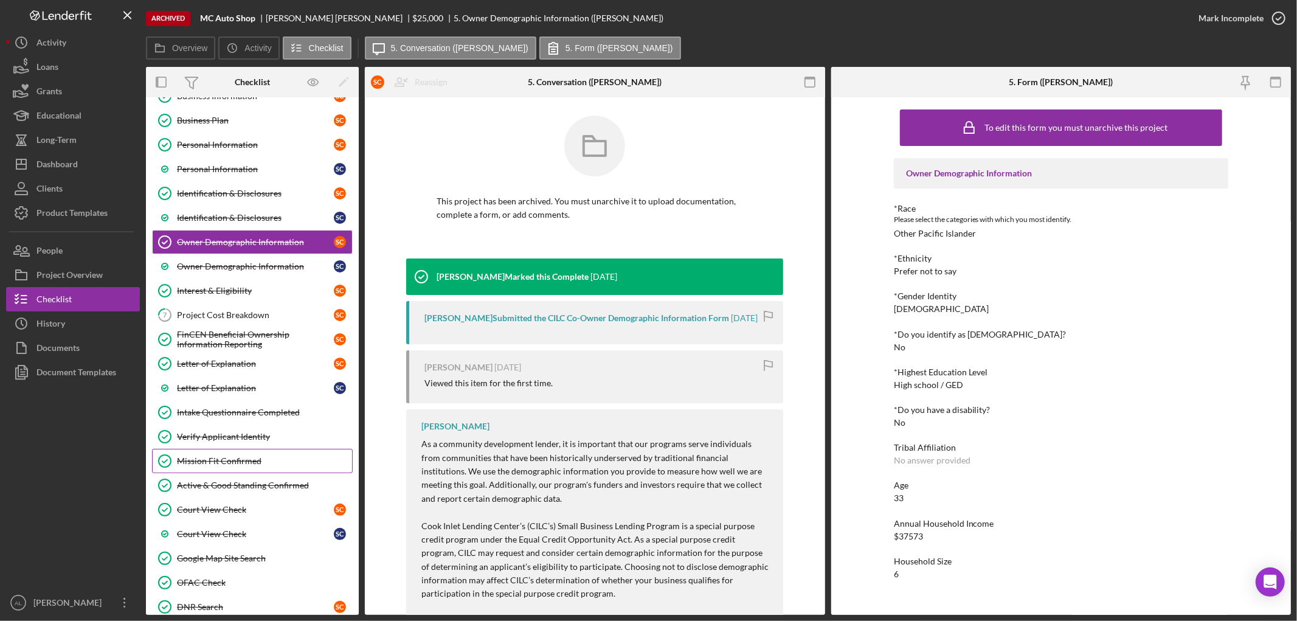
click at [265, 458] on div "Mission Fit Confirmed" at bounding box center [264, 461] width 175 height 10
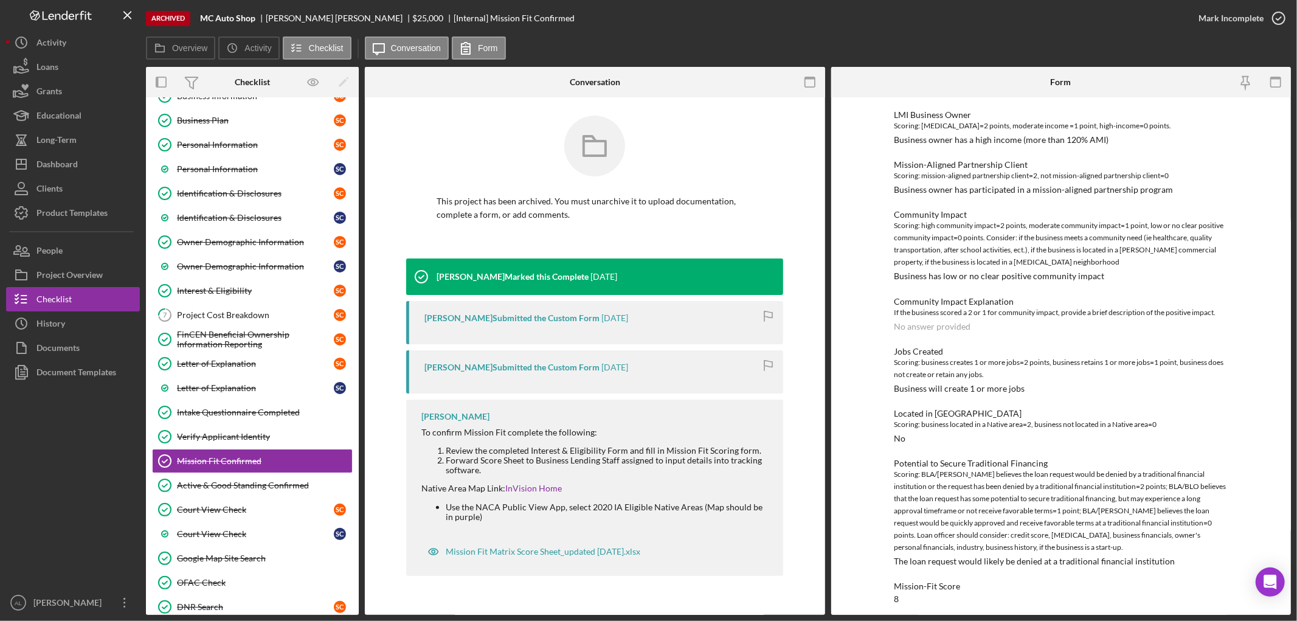
scroll to position [343, 0]
click at [536, 488] on link "InVision Home" at bounding box center [533, 488] width 57 height 10
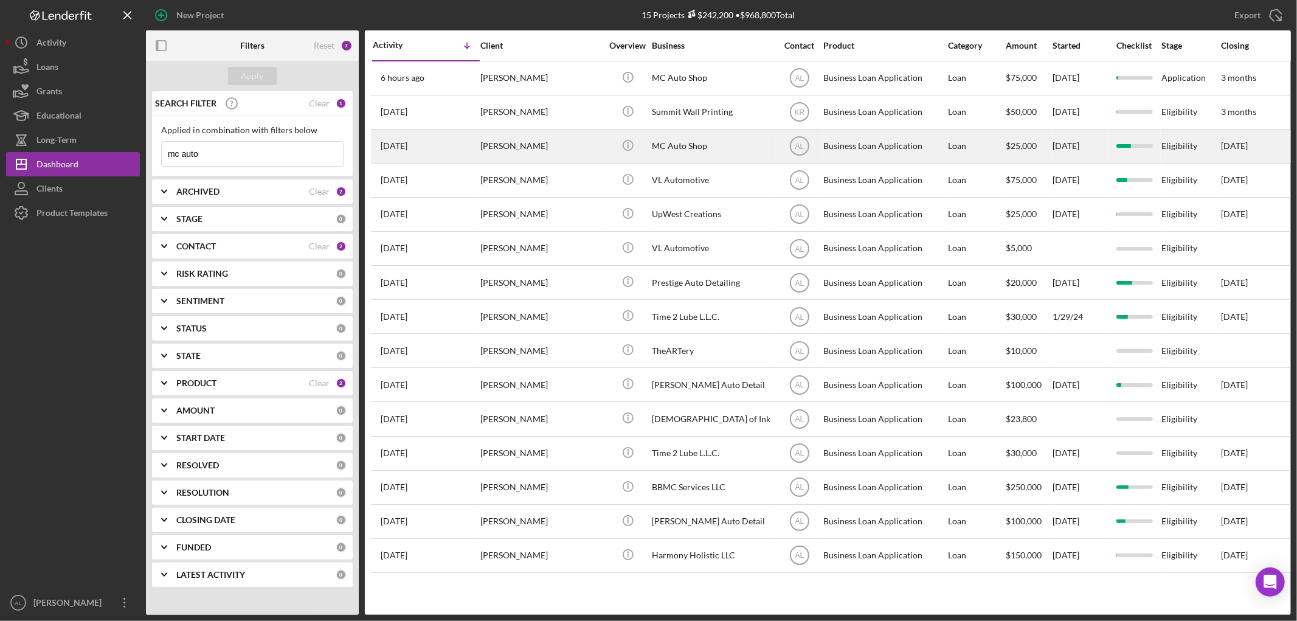
click at [483, 154] on div "[PERSON_NAME]" at bounding box center [541, 146] width 122 height 32
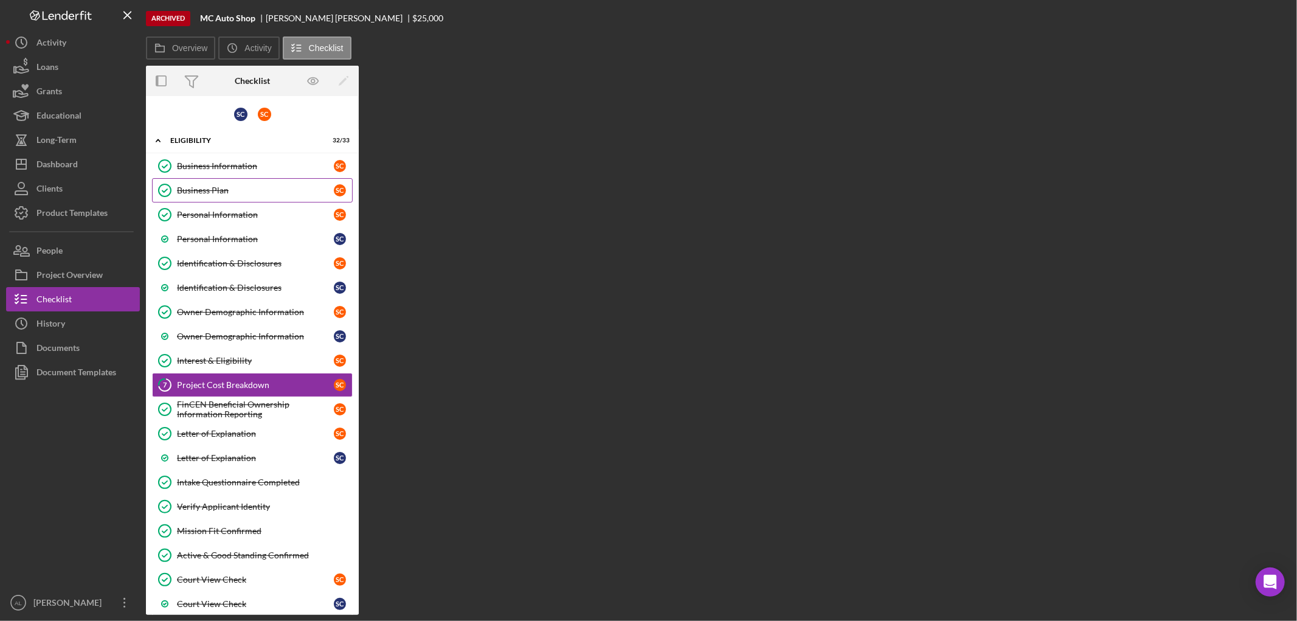
scroll to position [29, 0]
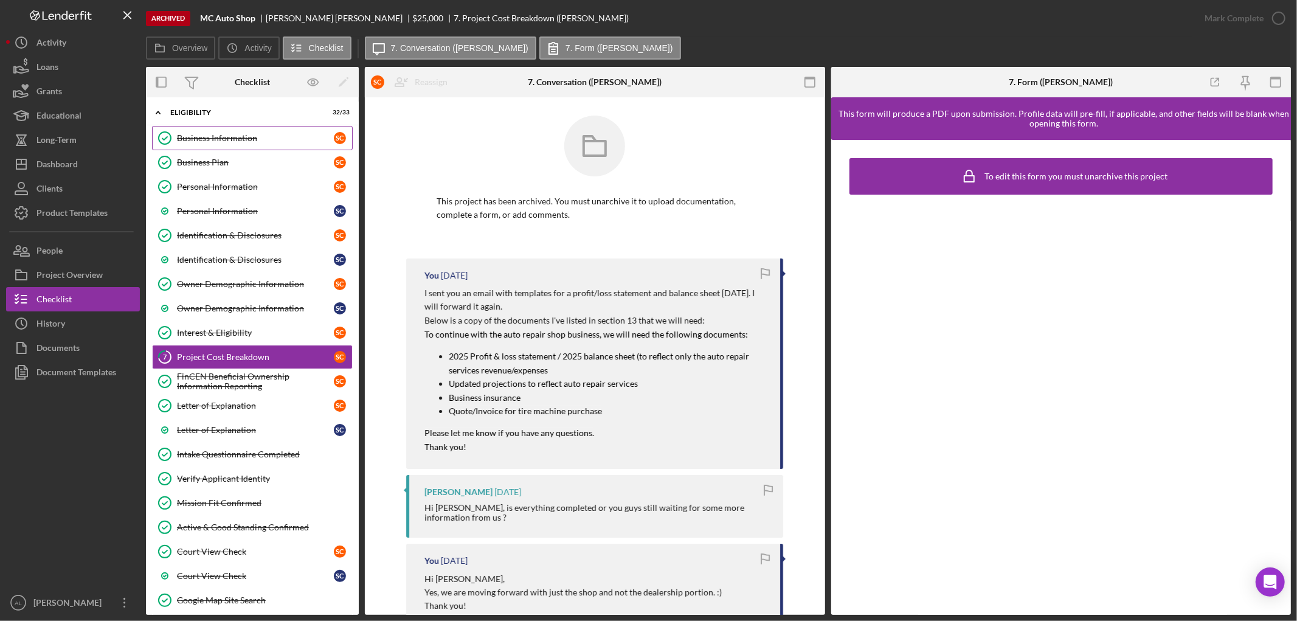
click at [247, 142] on link "Business Information Business Information S C" at bounding box center [252, 138] width 201 height 24
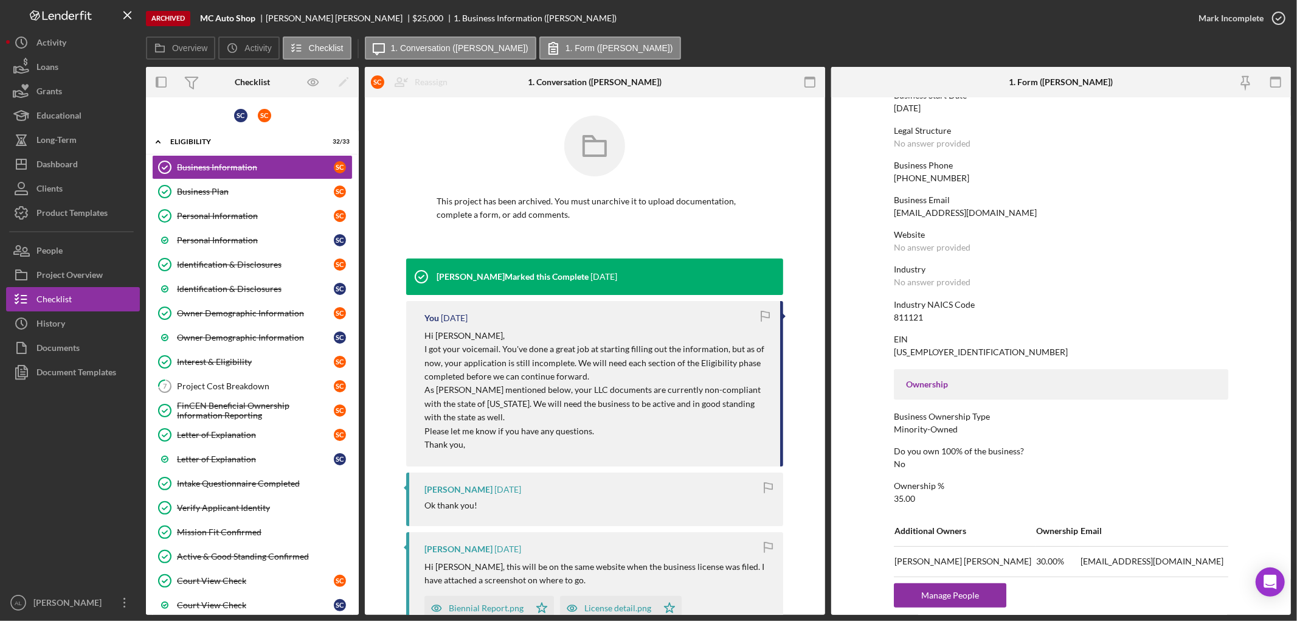
scroll to position [223, 0]
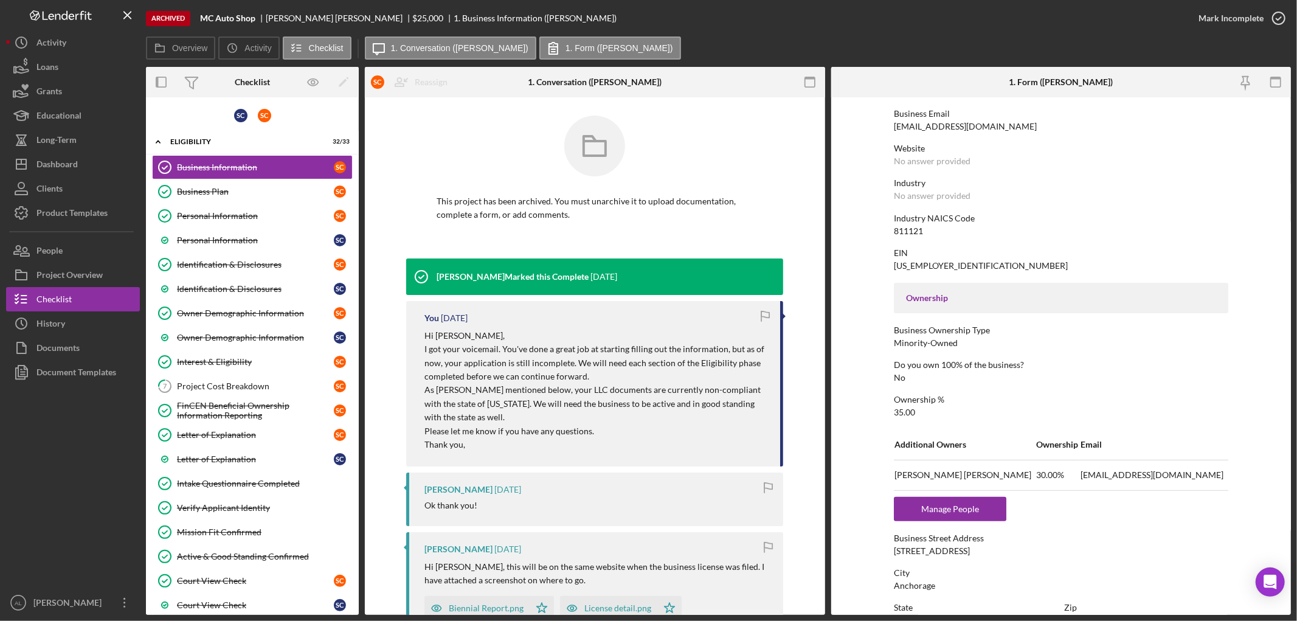
drag, startPoint x: 930, startPoint y: 284, endPoint x: 979, endPoint y: 92, distance: 198.3
drag, startPoint x: 979, startPoint y: 92, endPoint x: 1000, endPoint y: 545, distance: 453.4
click at [1000, 545] on div "Business Street Address 8720 Cameron street" at bounding box center [1061, 544] width 334 height 22
drag, startPoint x: 979, startPoint y: 552, endPoint x: 888, endPoint y: 548, distance: 91.9
click at [888, 548] on form "To edit this form you must unarchive this project Business Name MC Auto Shop DB…" at bounding box center [1061, 355] width 460 height 517
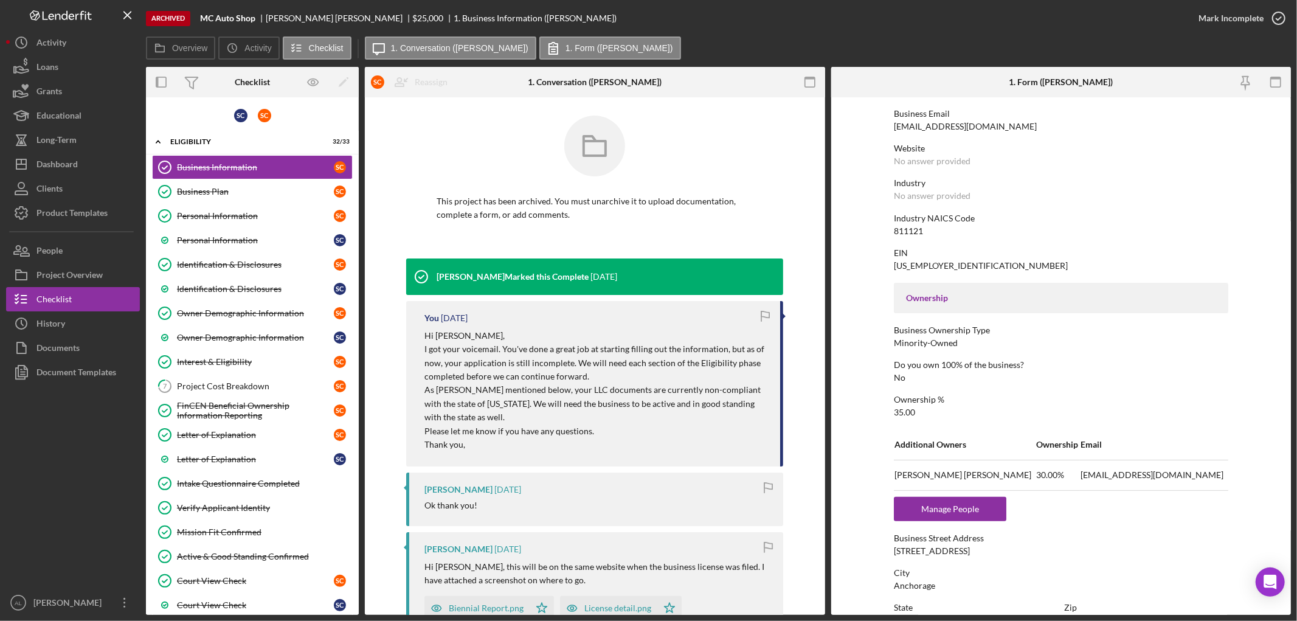
copy div "[STREET_ADDRESS]"
click at [83, 163] on button "Icon/Dashboard Dashboard" at bounding box center [73, 164] width 134 height 24
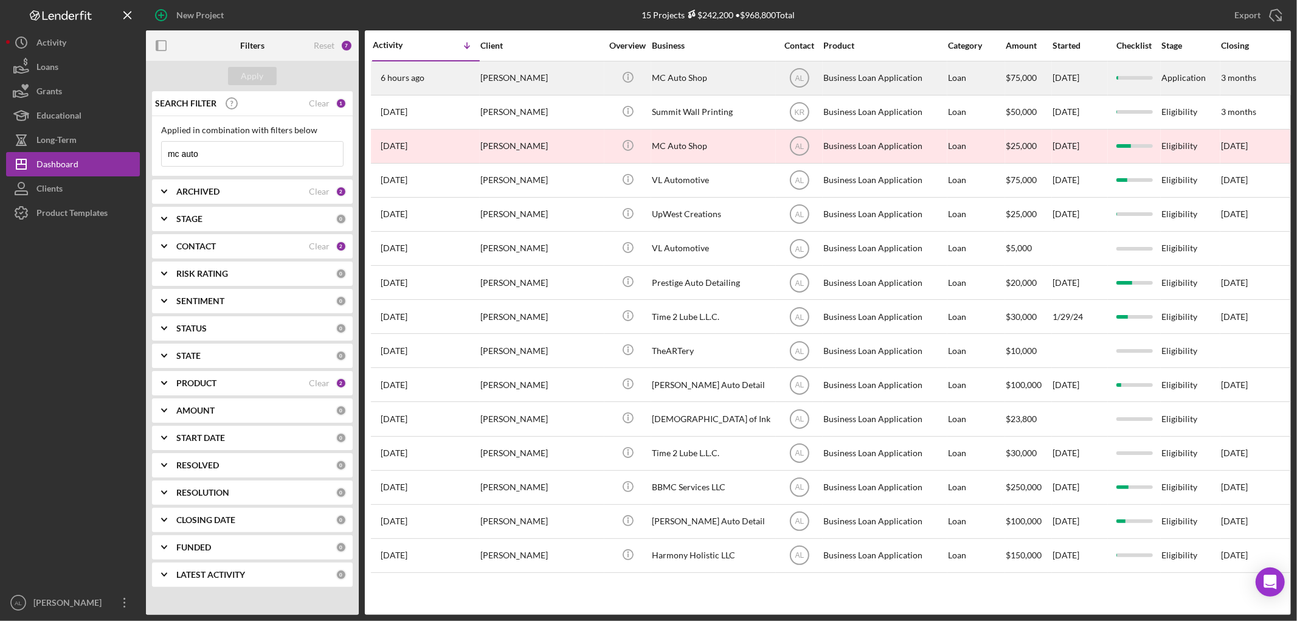
click at [529, 82] on div "[PERSON_NAME]" at bounding box center [541, 78] width 122 height 32
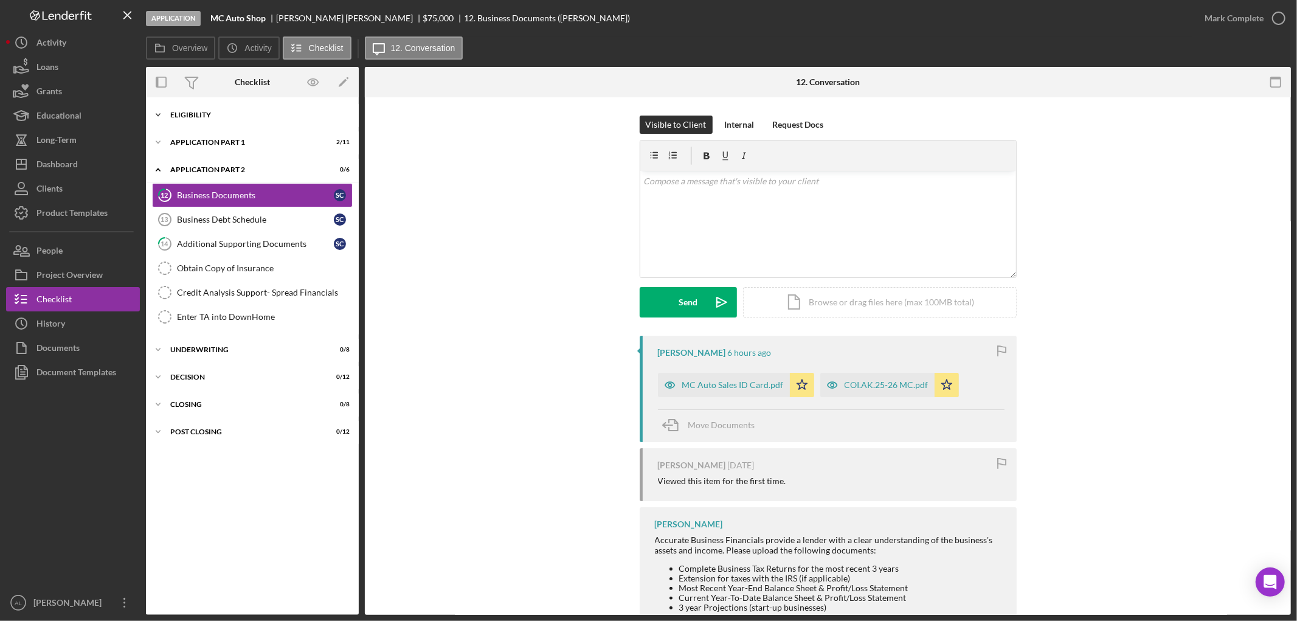
click at [220, 116] on div "Eligibility" at bounding box center [256, 114] width 173 height 7
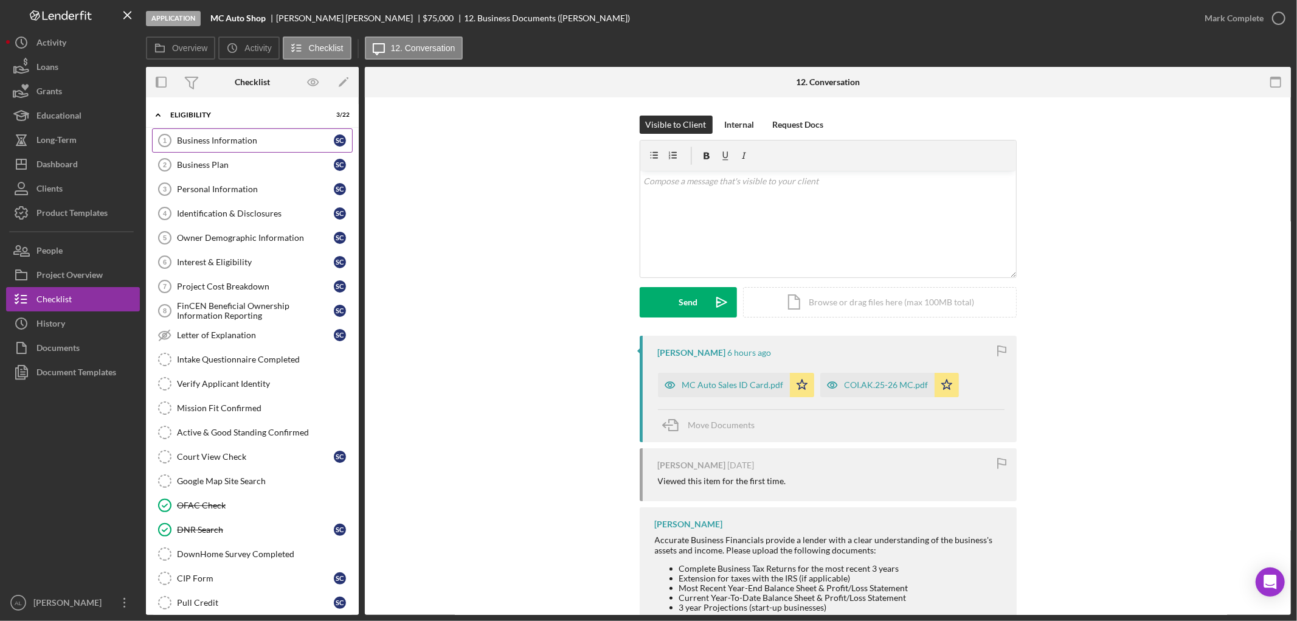
click at [218, 132] on link "Business Information 1 Business Information S C" at bounding box center [252, 140] width 201 height 24
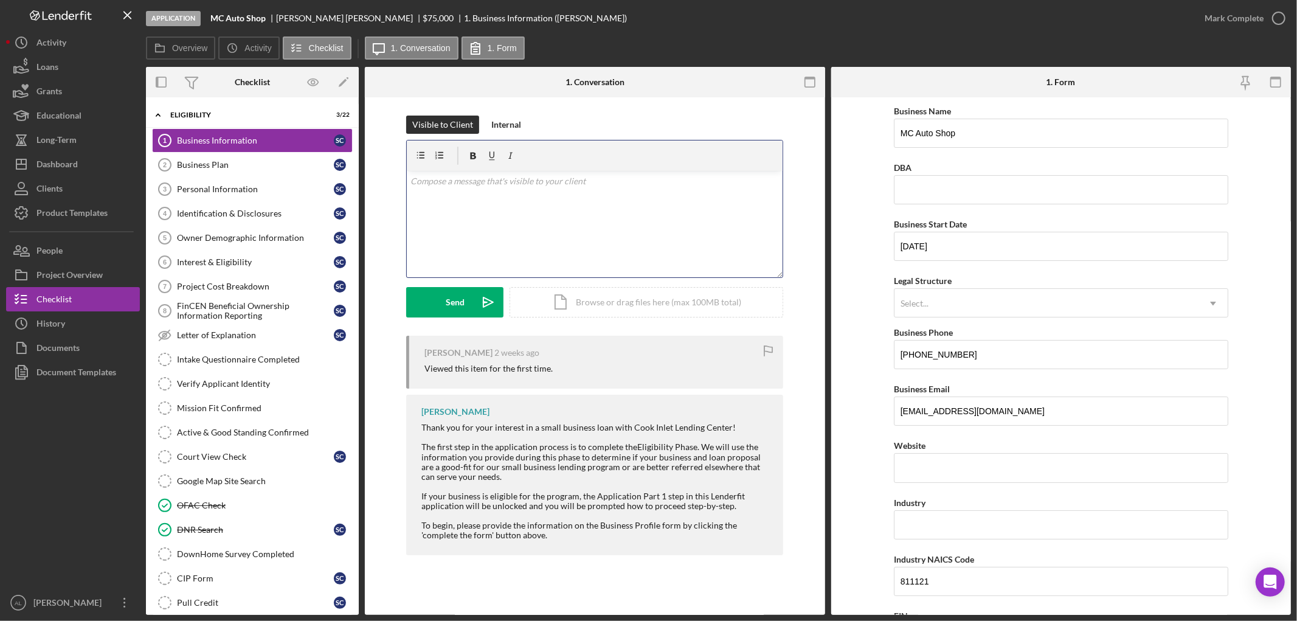
click at [620, 227] on div "v Color teal Color pink Remove color Add row above Add row below Add column bef…" at bounding box center [595, 224] width 376 height 106
click at [977, 141] on input "MC Auto Shop" at bounding box center [1061, 133] width 334 height 29
type input "MC Auto Sales"
click at [951, 240] on input "[DATE]" at bounding box center [1061, 246] width 334 height 29
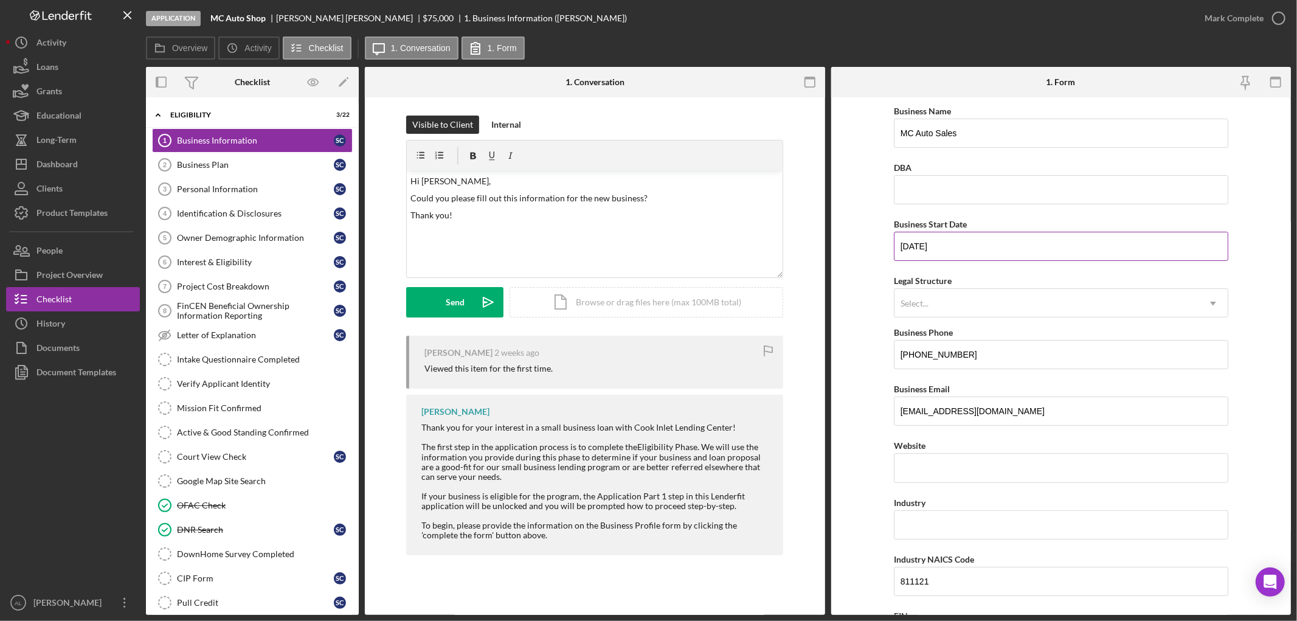
click at [951, 240] on input "[DATE]" at bounding box center [1061, 246] width 334 height 29
click at [855, 247] on form "Business Name MC Auto Sales DBA Business Start Date Legal Structure Select... I…" at bounding box center [1061, 355] width 460 height 517
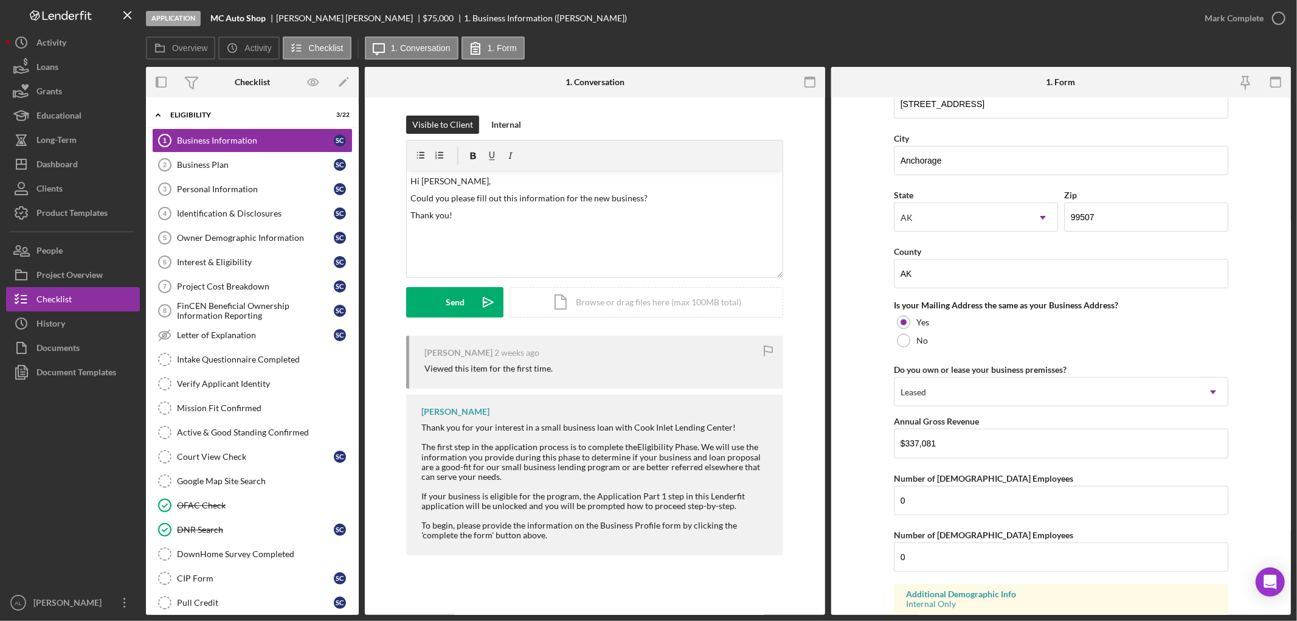
scroll to position [835, 0]
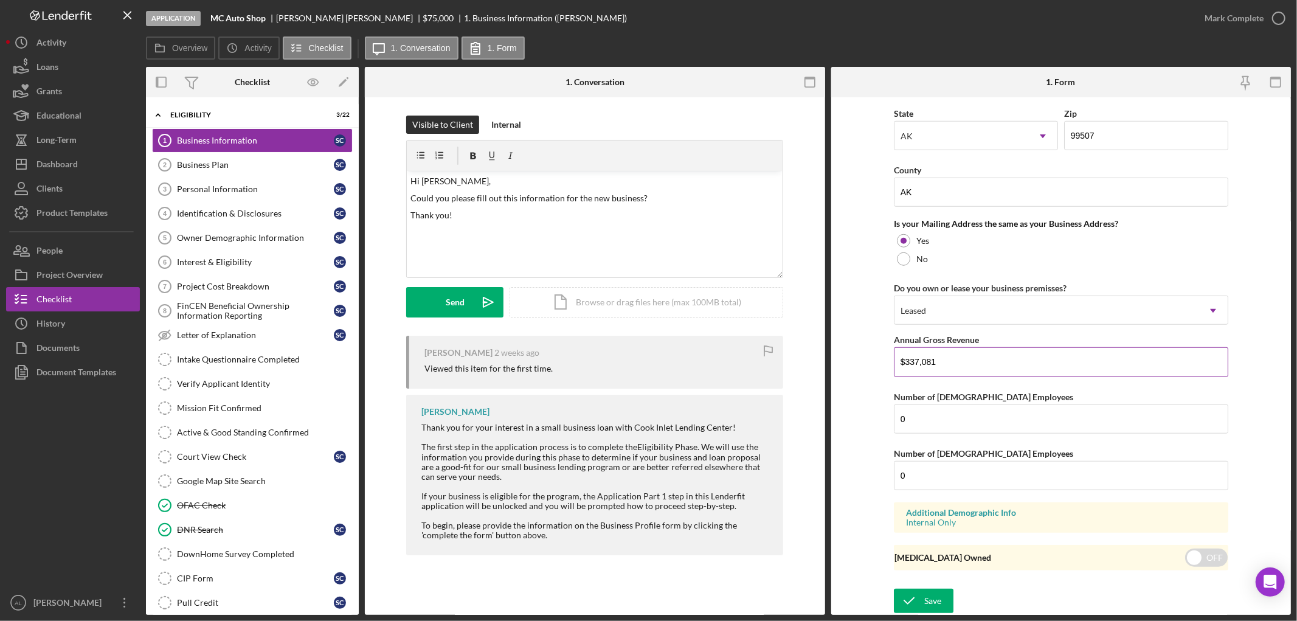
click at [940, 365] on input "$337,081" at bounding box center [1061, 361] width 334 height 29
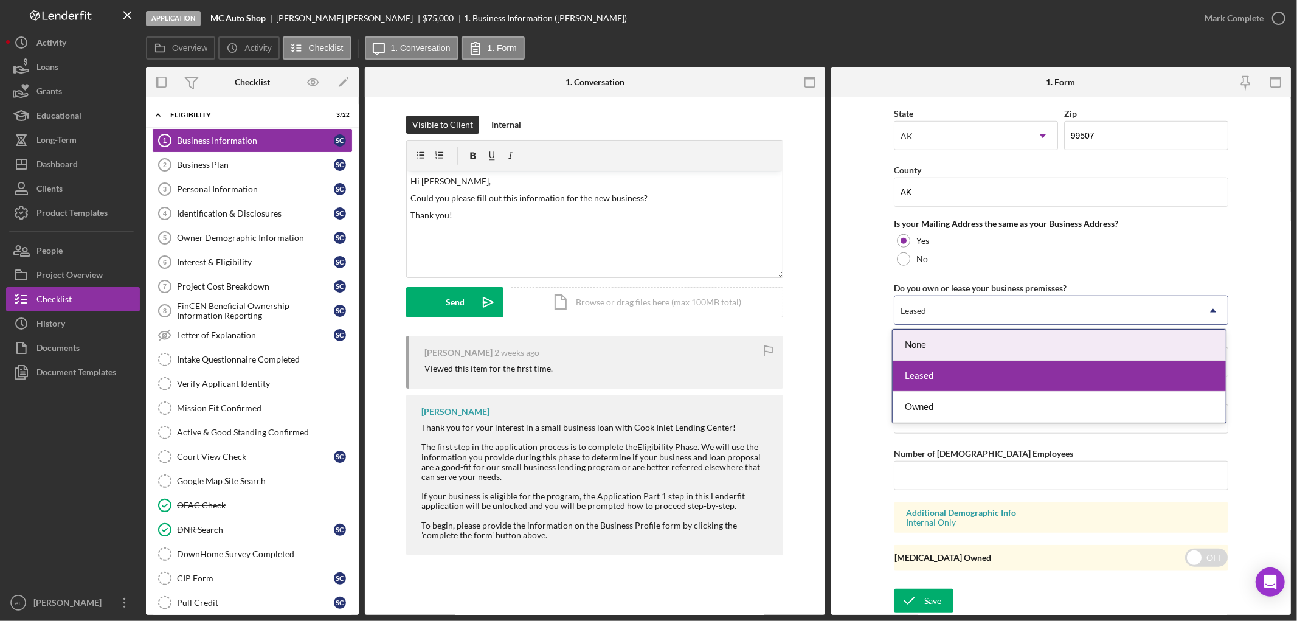
click at [963, 302] on div "Leased" at bounding box center [1046, 311] width 304 height 28
click at [953, 340] on div "None" at bounding box center [1059, 345] width 333 height 31
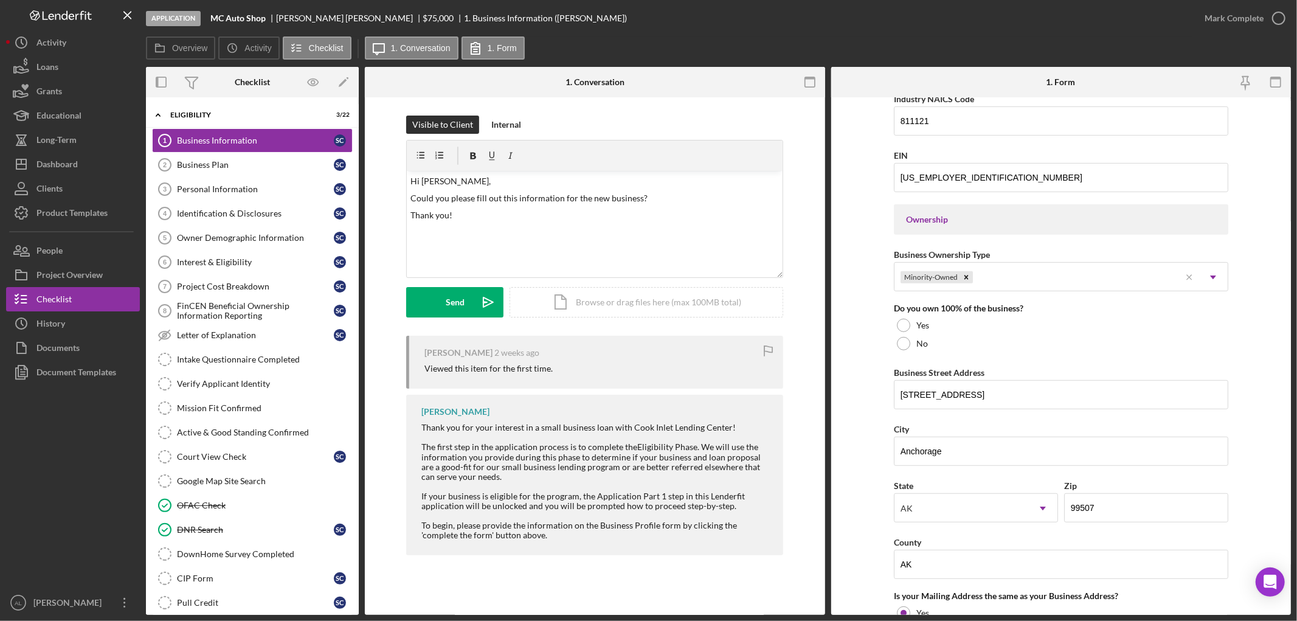
scroll to position [447, 0]
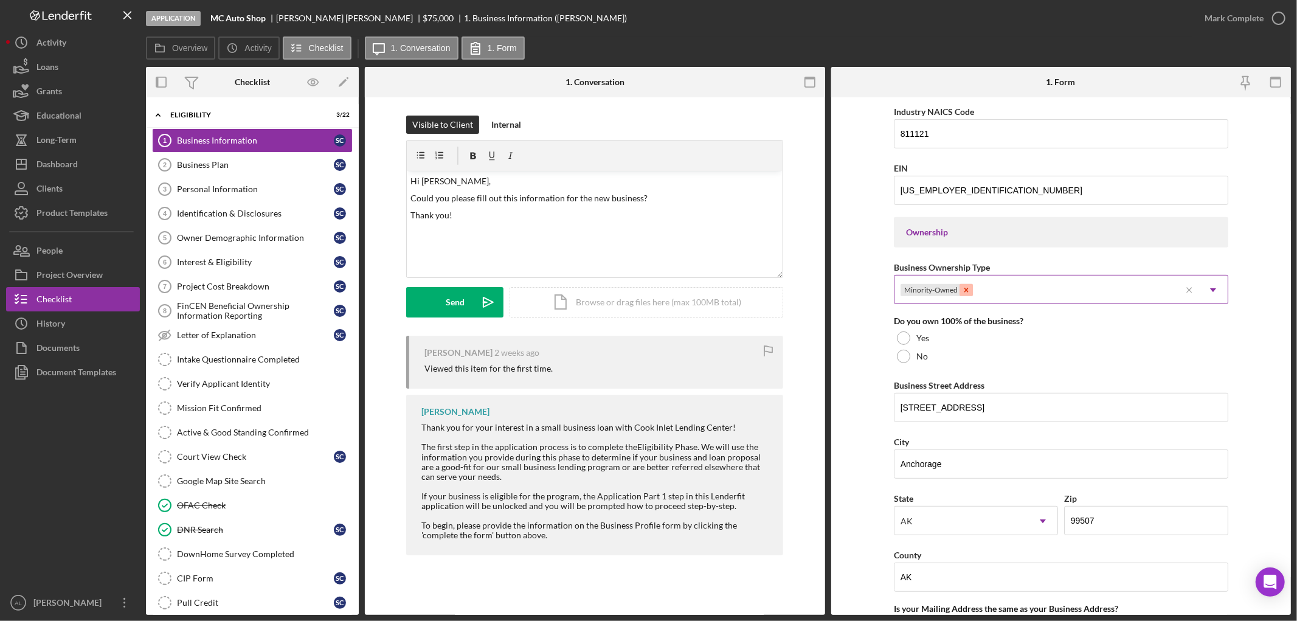
click at [964, 290] on icon "Remove Minority-Owned" at bounding box center [966, 290] width 4 height 4
click at [958, 191] on input "[US_EMPLOYER_IDENTIFICATION_NUMBER]" at bounding box center [1061, 190] width 334 height 29
click at [967, 134] on input "811121" at bounding box center [1061, 133] width 334 height 29
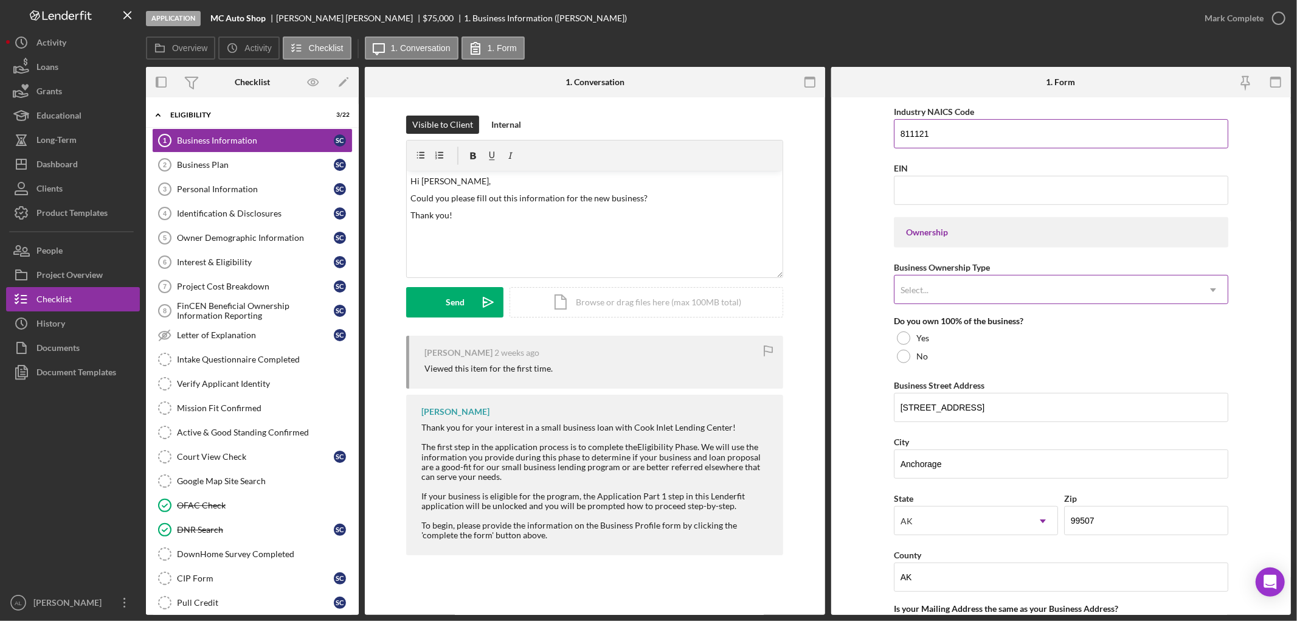
click at [967, 134] on input "811121" at bounding box center [1061, 133] width 334 height 29
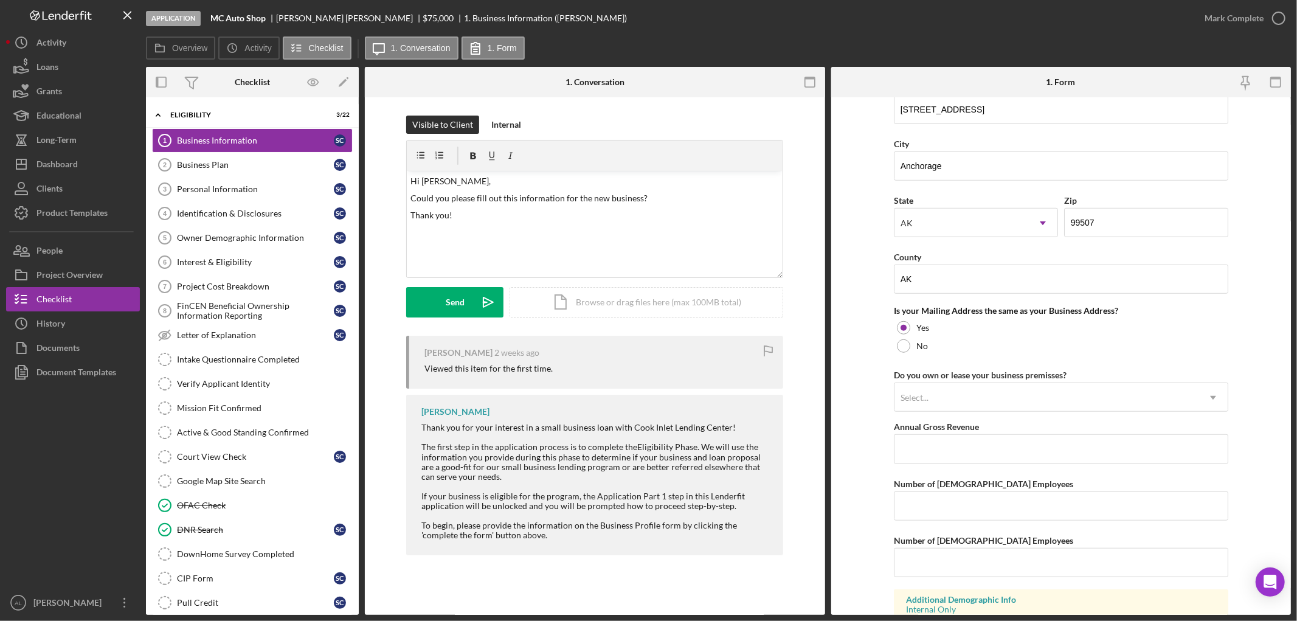
scroll to position [835, 0]
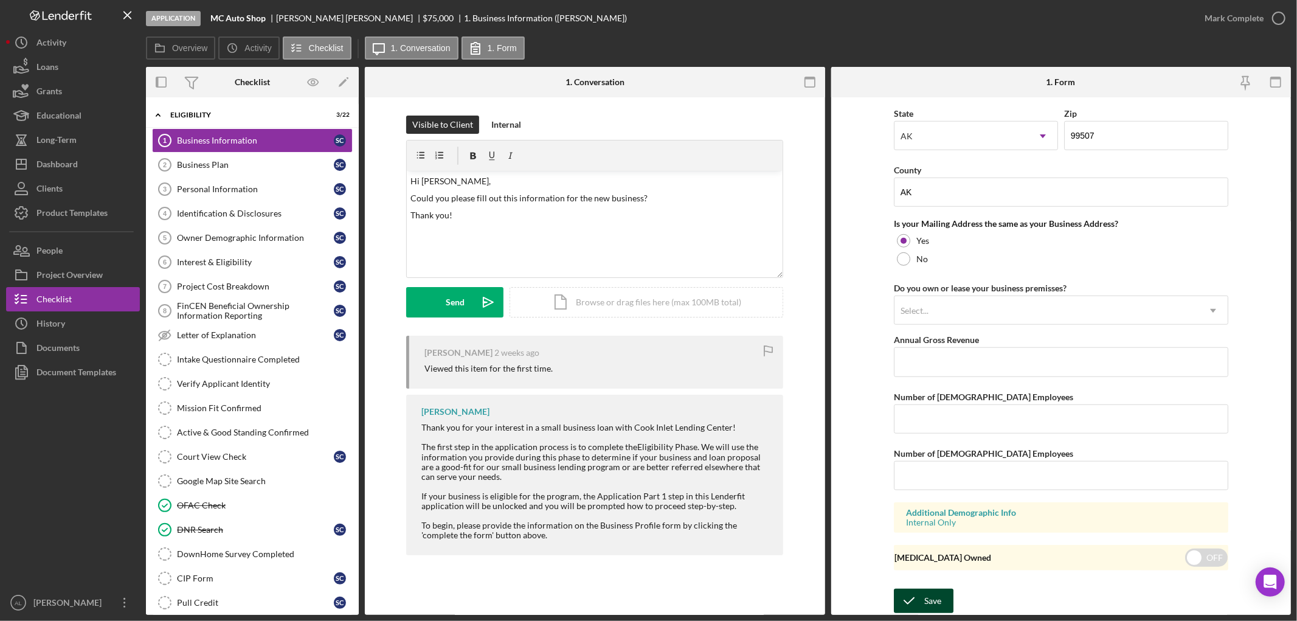
click at [918, 598] on icon "submit" at bounding box center [909, 600] width 30 height 30
type input "[DATE]"
type input "$337,081"
type input "0"
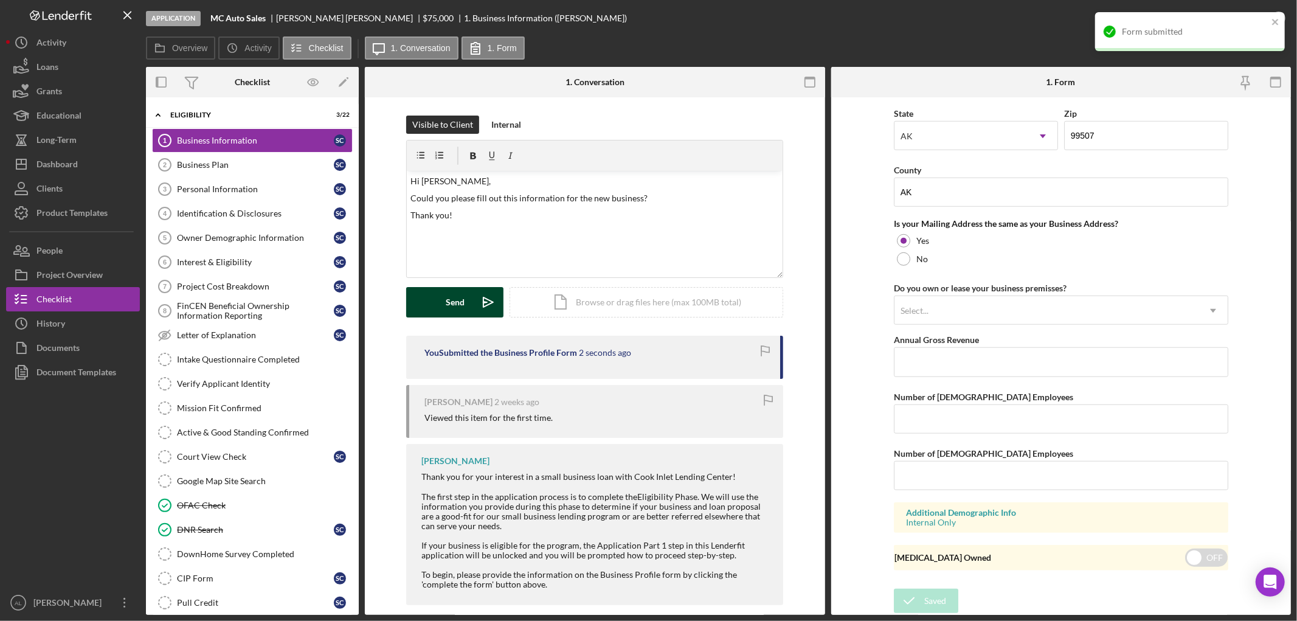
click at [458, 297] on div "Send" at bounding box center [455, 302] width 19 height 30
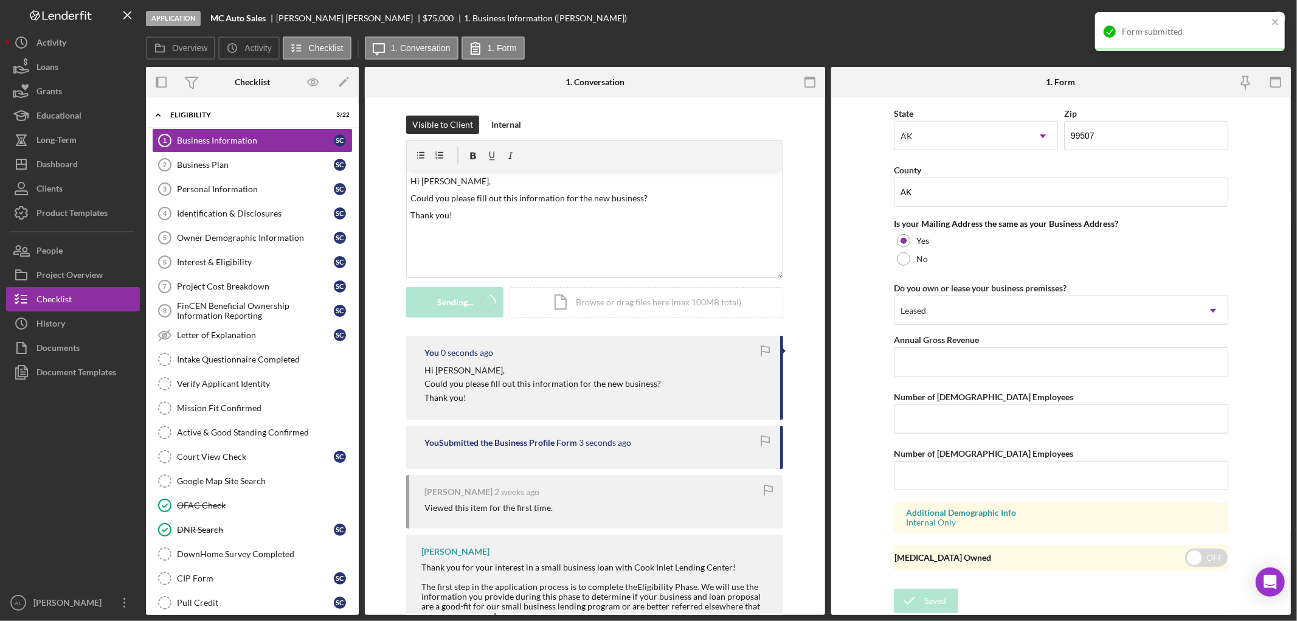
type input "[DATE]"
type input "$337,081"
type input "0"
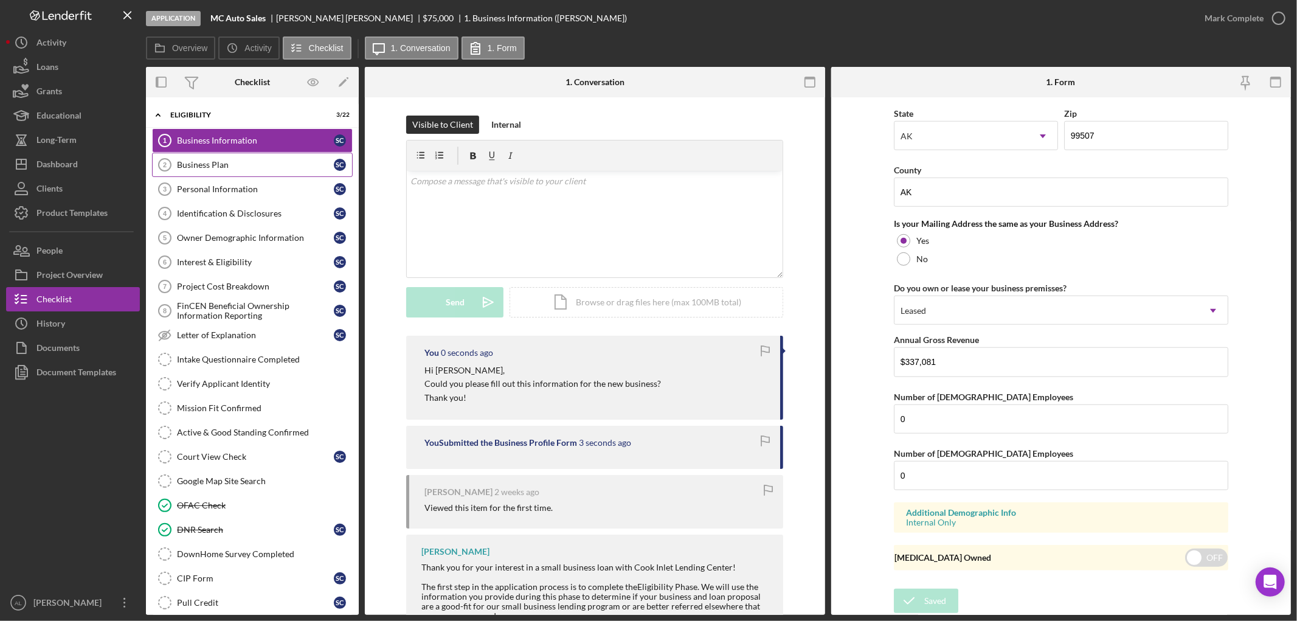
click at [240, 163] on div "Business Plan" at bounding box center [255, 165] width 157 height 10
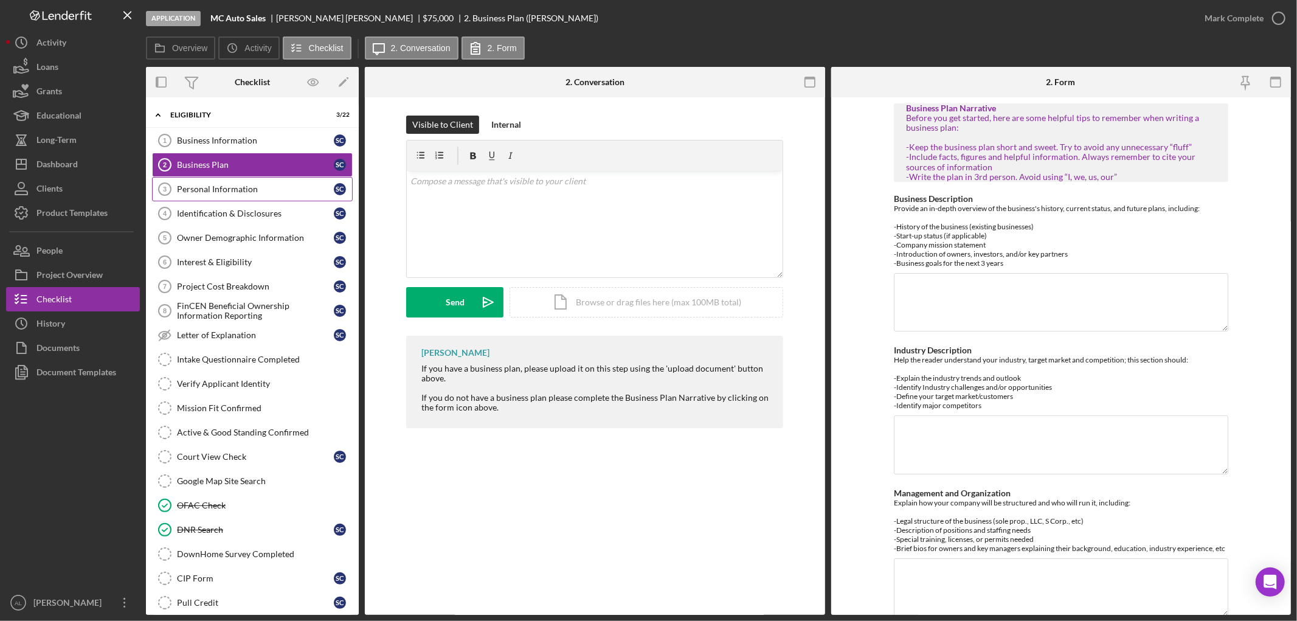
click at [241, 179] on link "Personal Information 3 Personal Information S C" at bounding box center [252, 189] width 201 height 24
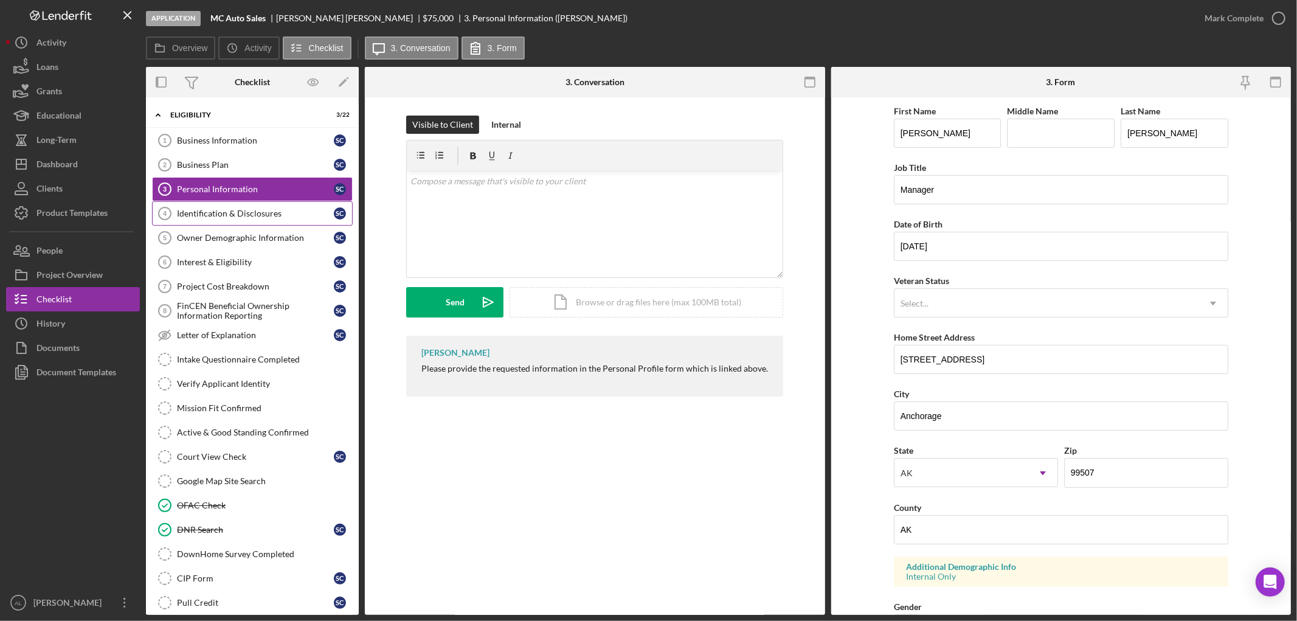
click at [249, 221] on link "Identification & Disclosures 4 Identification & Disclosures S C" at bounding box center [252, 213] width 201 height 24
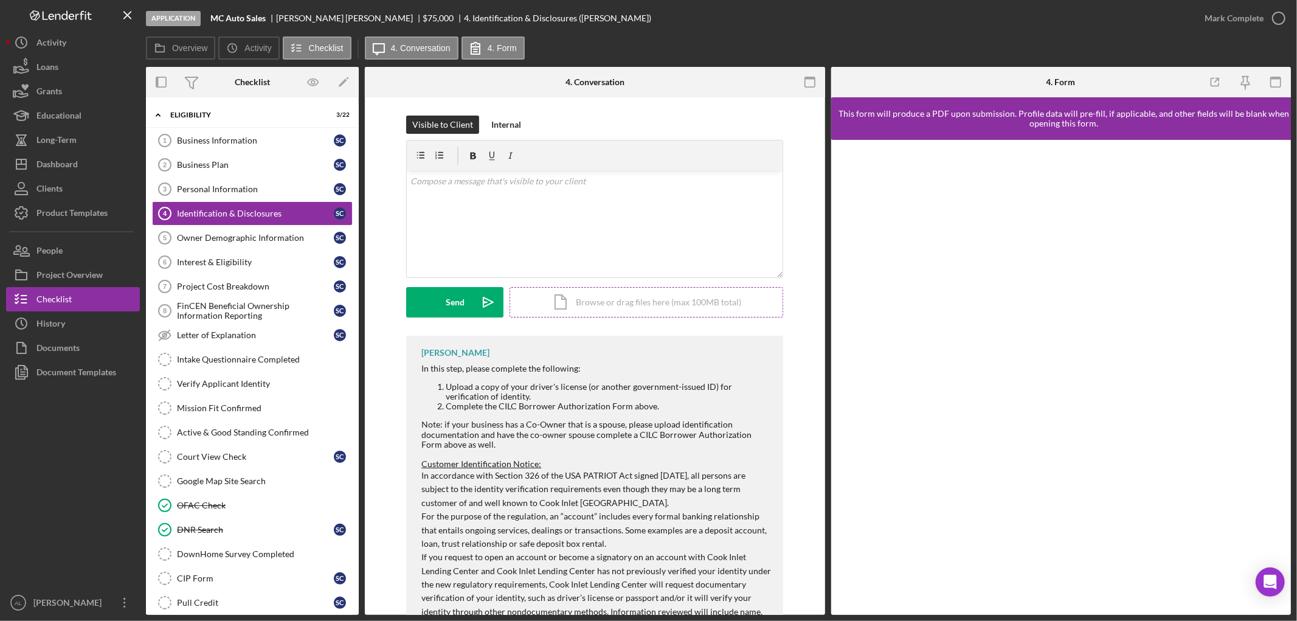
click at [627, 315] on div "Icon/Document Browse or drag files here (max 100MB total) Tap to choose files o…" at bounding box center [646, 302] width 274 height 30
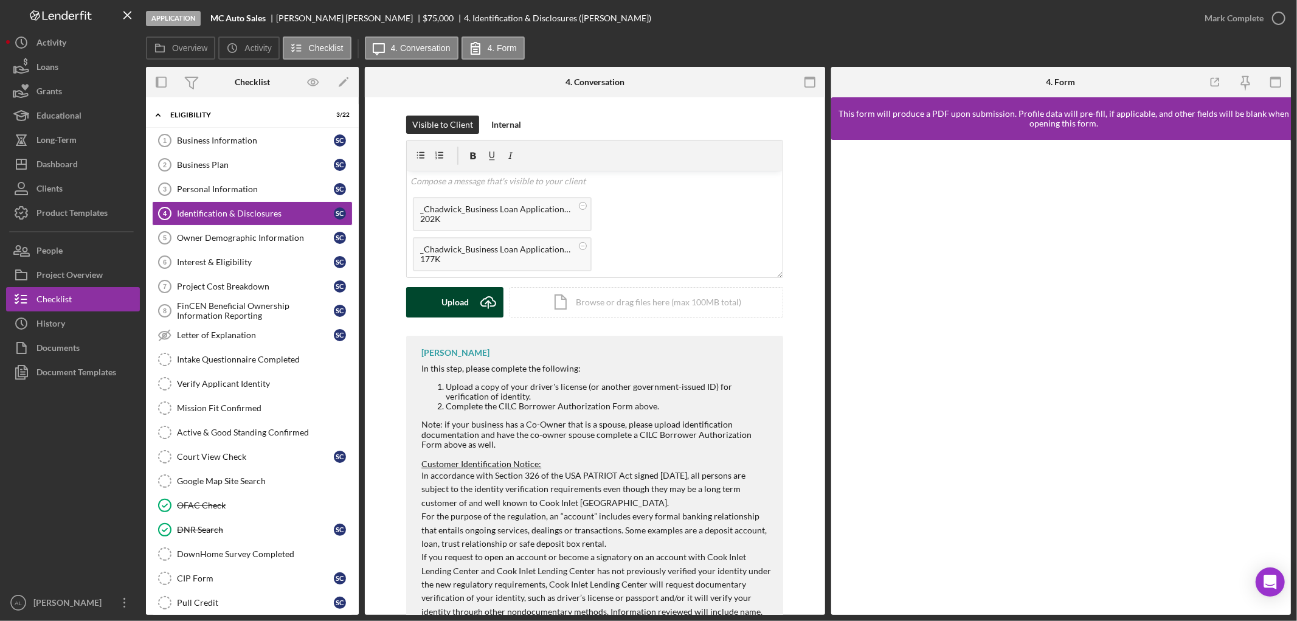
click at [469, 299] on button "Upload Icon/Upload" at bounding box center [454, 302] width 97 height 30
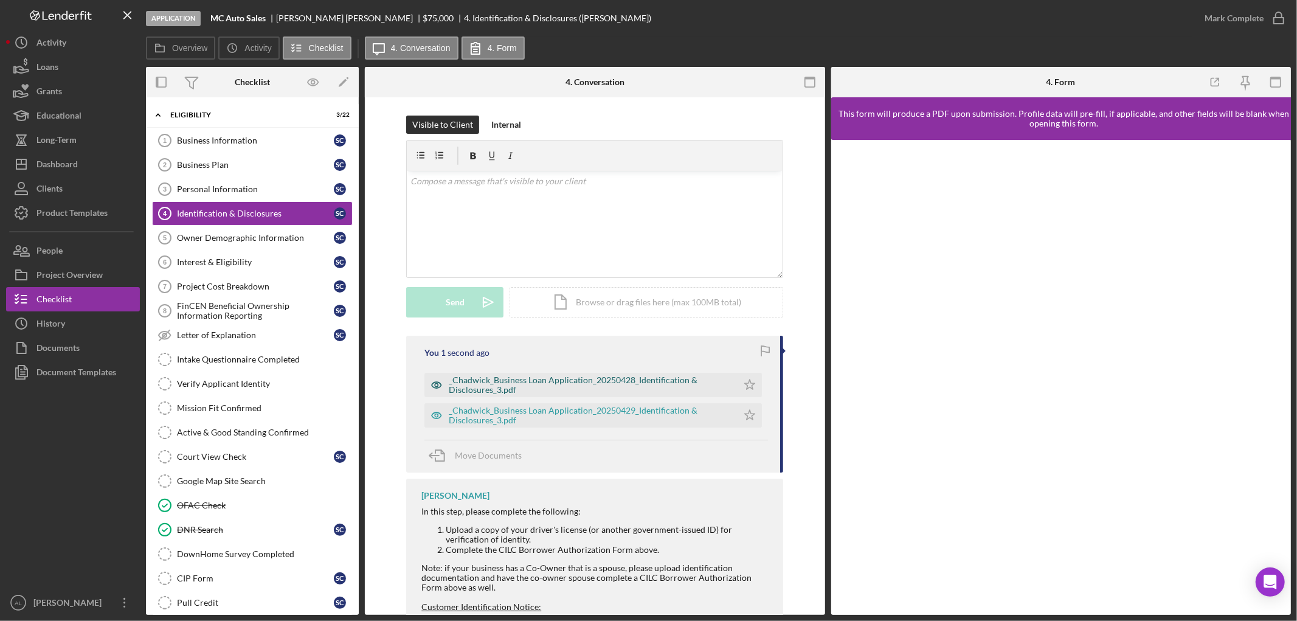
click at [686, 391] on div "_Chadwick_Business Loan Application_20250428_Identification & Disclosures_3.pdf" at bounding box center [590, 384] width 283 height 19
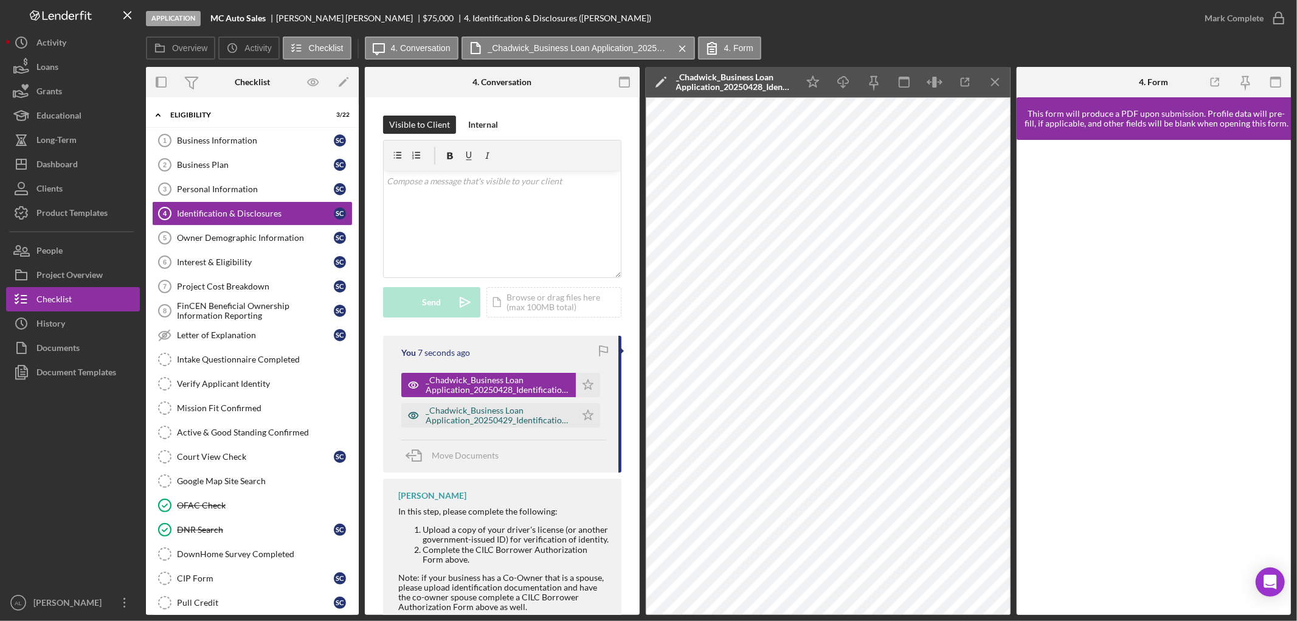
click at [500, 415] on div "_Chadwick_Business Loan Application_20250429_Identification & Disclosures_3.pdf" at bounding box center [498, 415] width 144 height 19
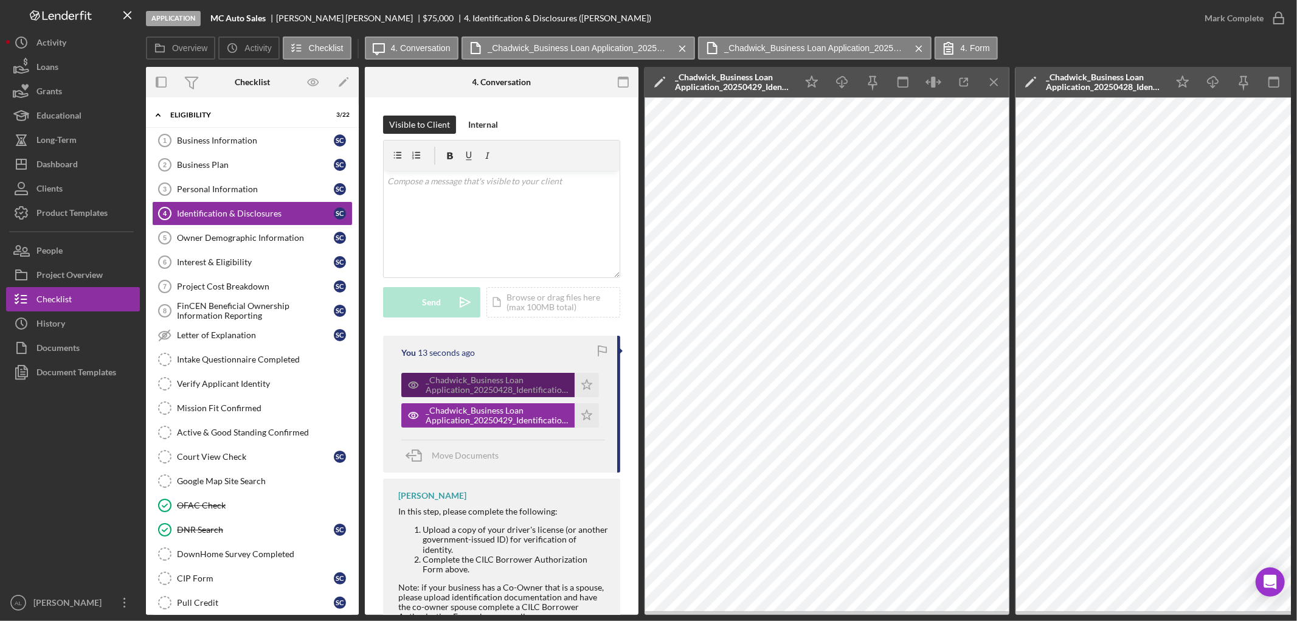
click at [551, 385] on div "_Chadwick_Business Loan Application_20250428_Identification & Disclosures_3.pdf" at bounding box center [497, 384] width 143 height 19
click at [982, 79] on icon "Icon/Menu Close" at bounding box center [994, 82] width 27 height 27
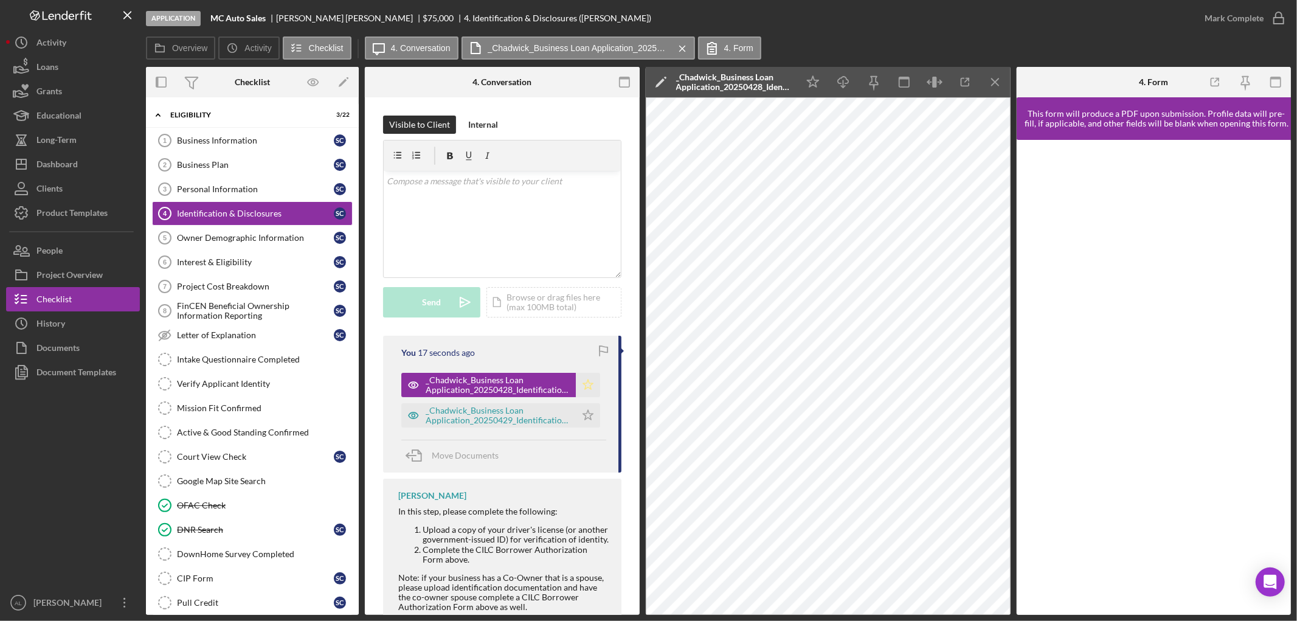
click at [584, 379] on icon "Icon/Star" at bounding box center [588, 385] width 24 height 24
click at [465, 225] on div "v Color teal Color pink Remove color Add row above Add row below Add column bef…" at bounding box center [502, 224] width 237 height 106
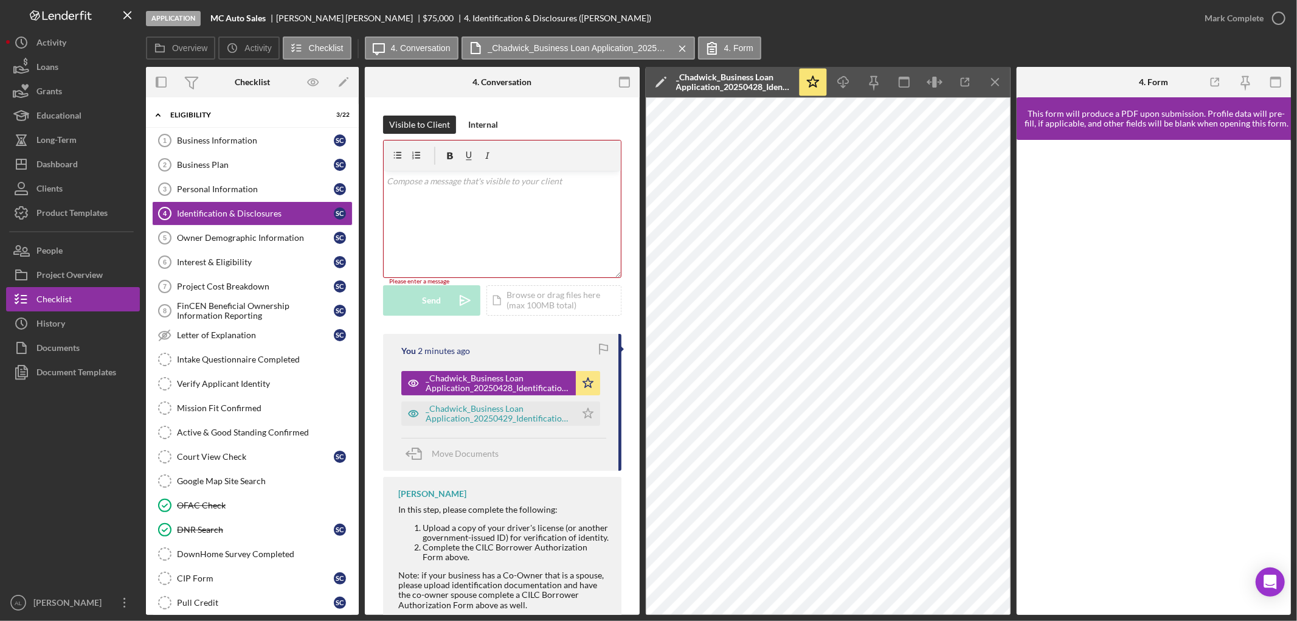
click at [503, 209] on div "v Color teal Color pink Remove color Add row above Add row below Add column bef…" at bounding box center [502, 224] width 237 height 106
click at [268, 241] on div "Owner Demographic Information" at bounding box center [255, 238] width 157 height 10
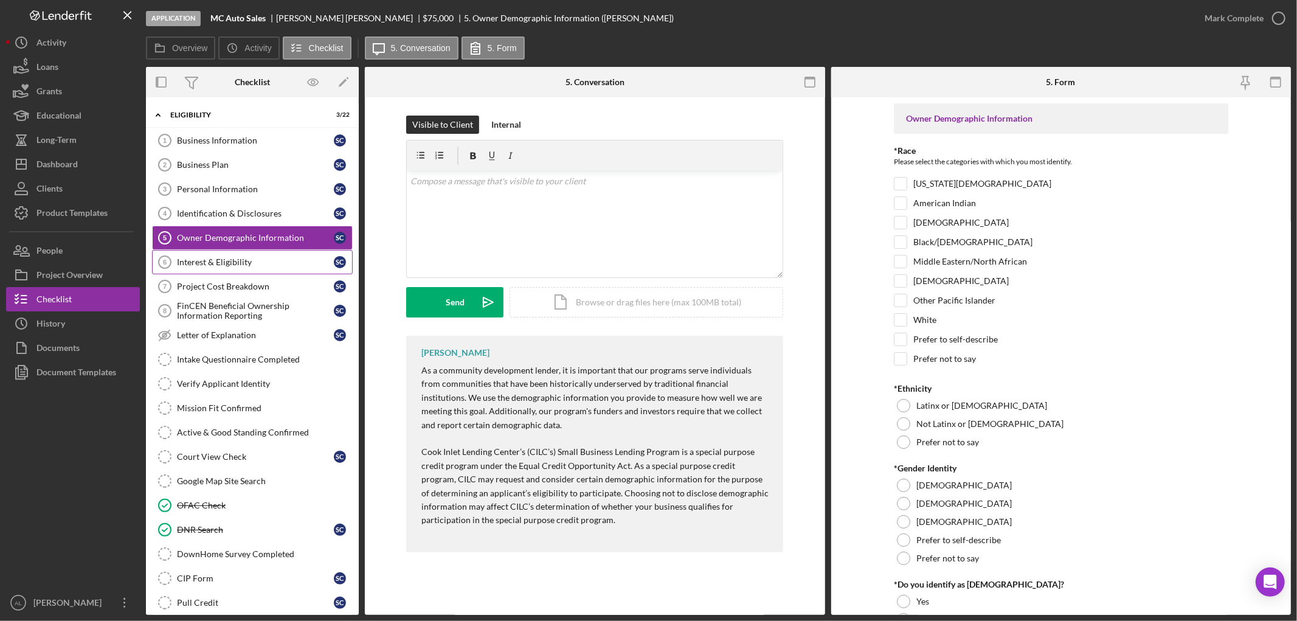
click at [243, 254] on link "Interest & Eligibility 6 Interest & Eligibility S C" at bounding box center [252, 262] width 201 height 24
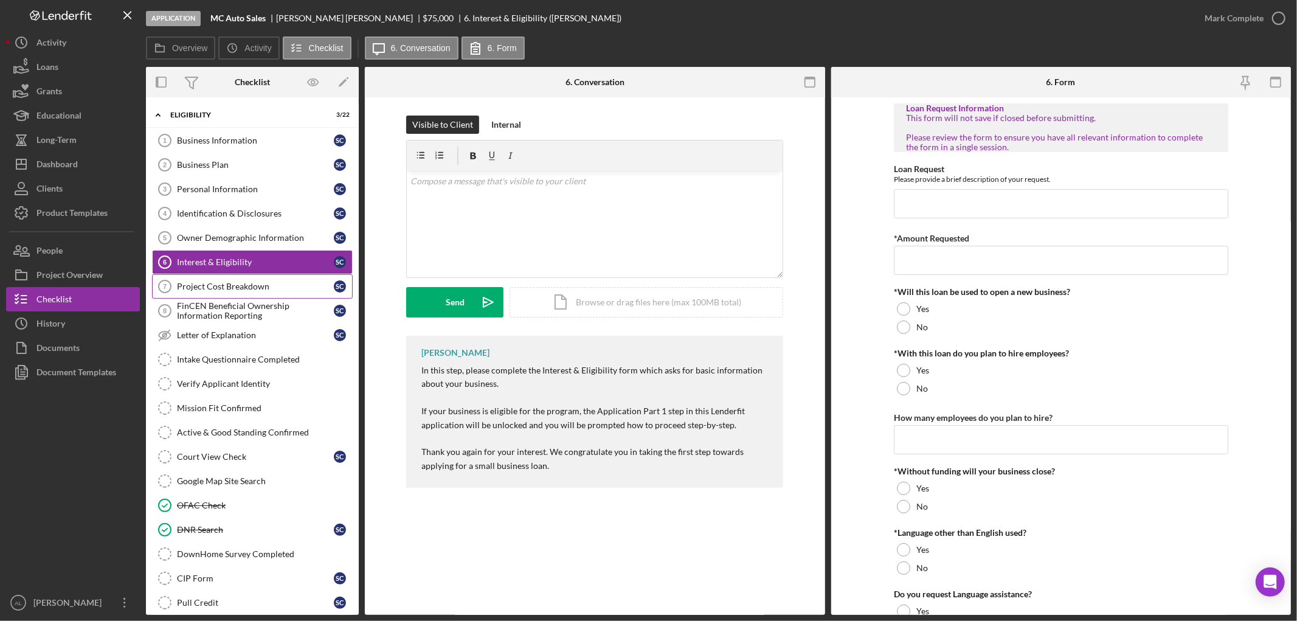
click at [246, 285] on div "Project Cost Breakdown" at bounding box center [255, 286] width 157 height 10
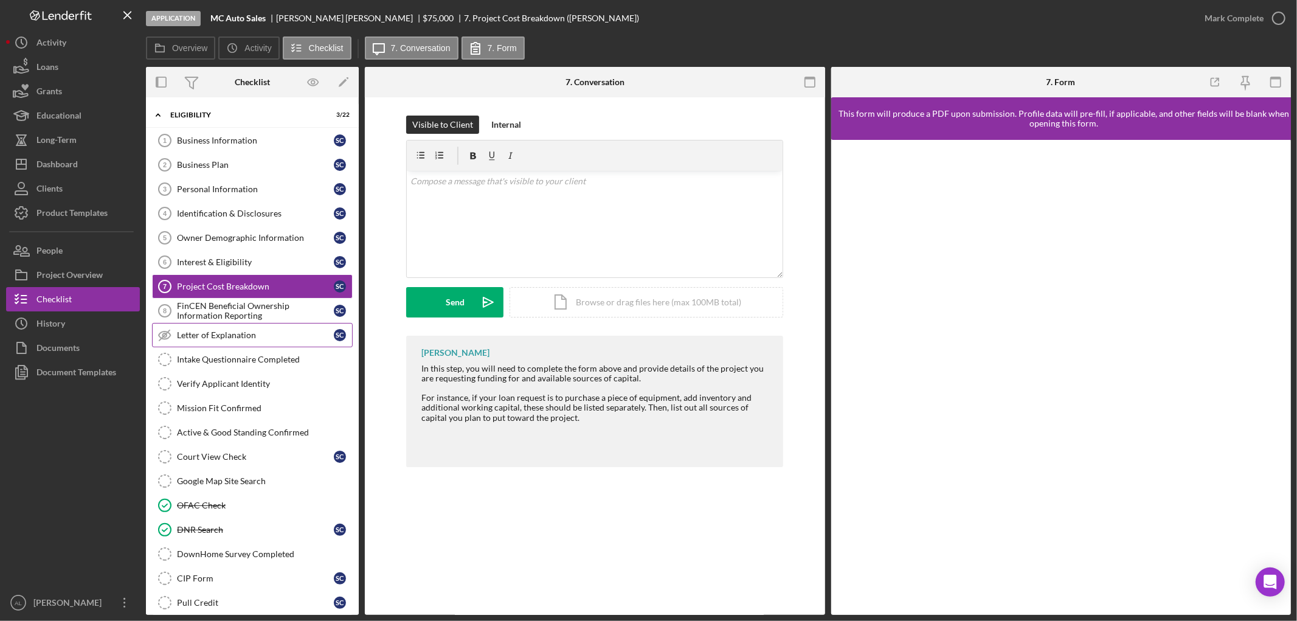
click at [259, 324] on link "Letter of Explanation Letter of Explanation S C" at bounding box center [252, 335] width 201 height 24
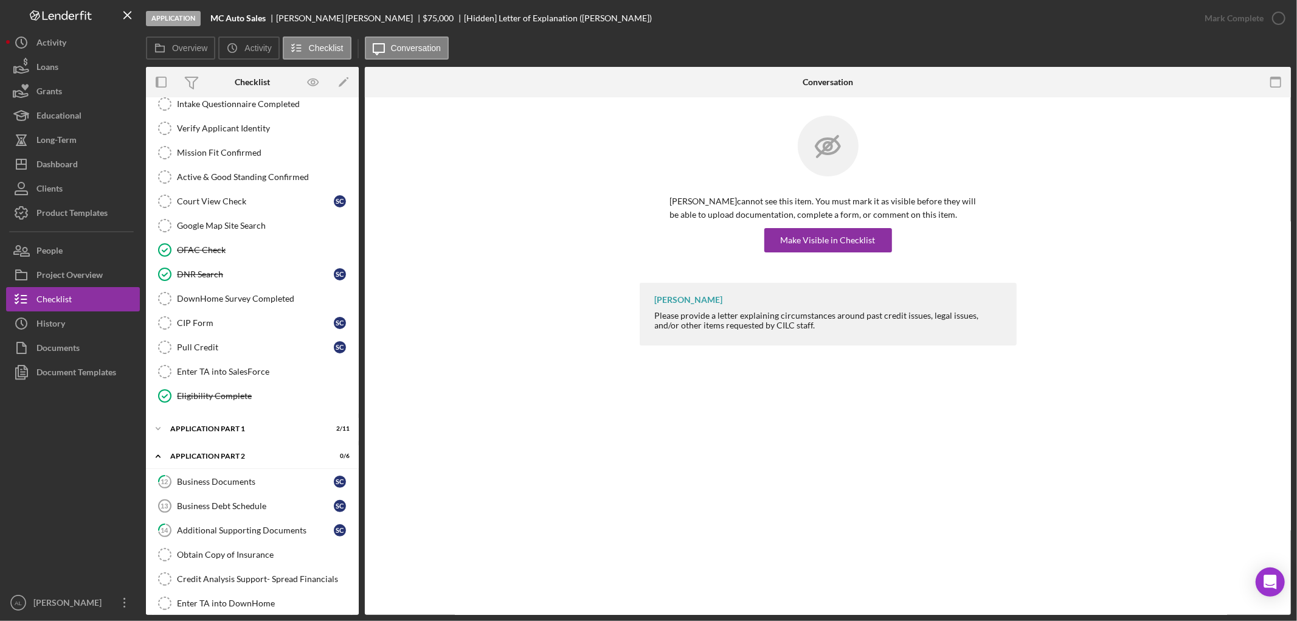
scroll to position [268, 0]
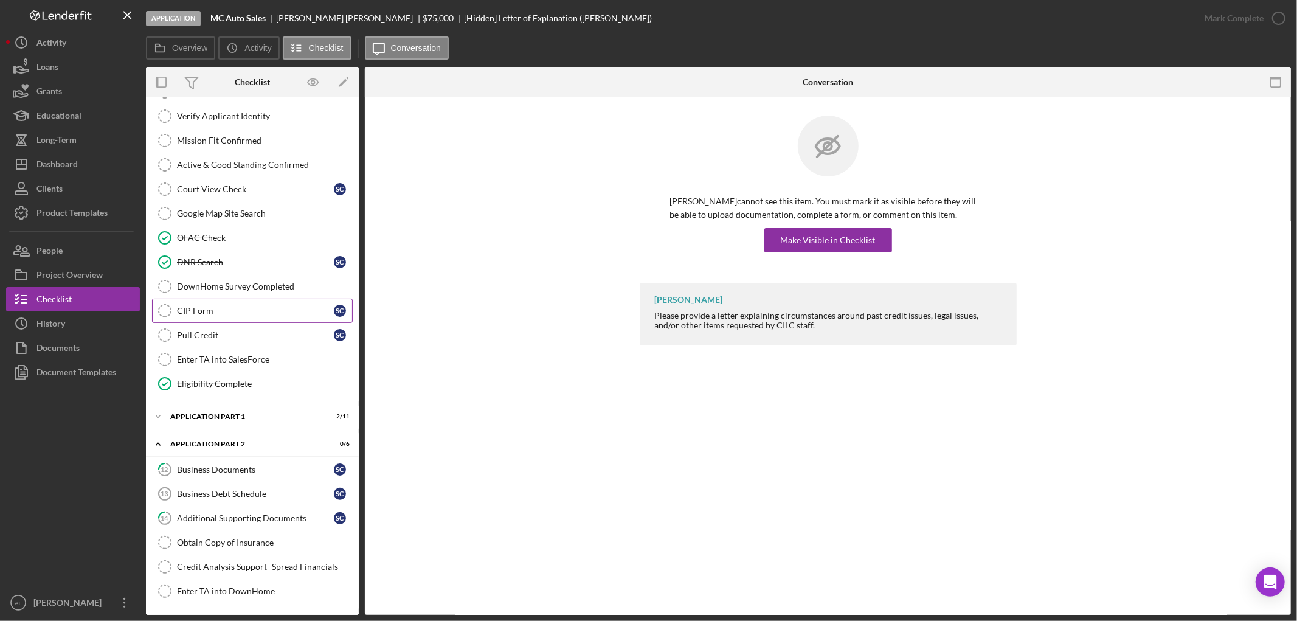
click at [256, 315] on div "CIP Form" at bounding box center [255, 311] width 157 height 10
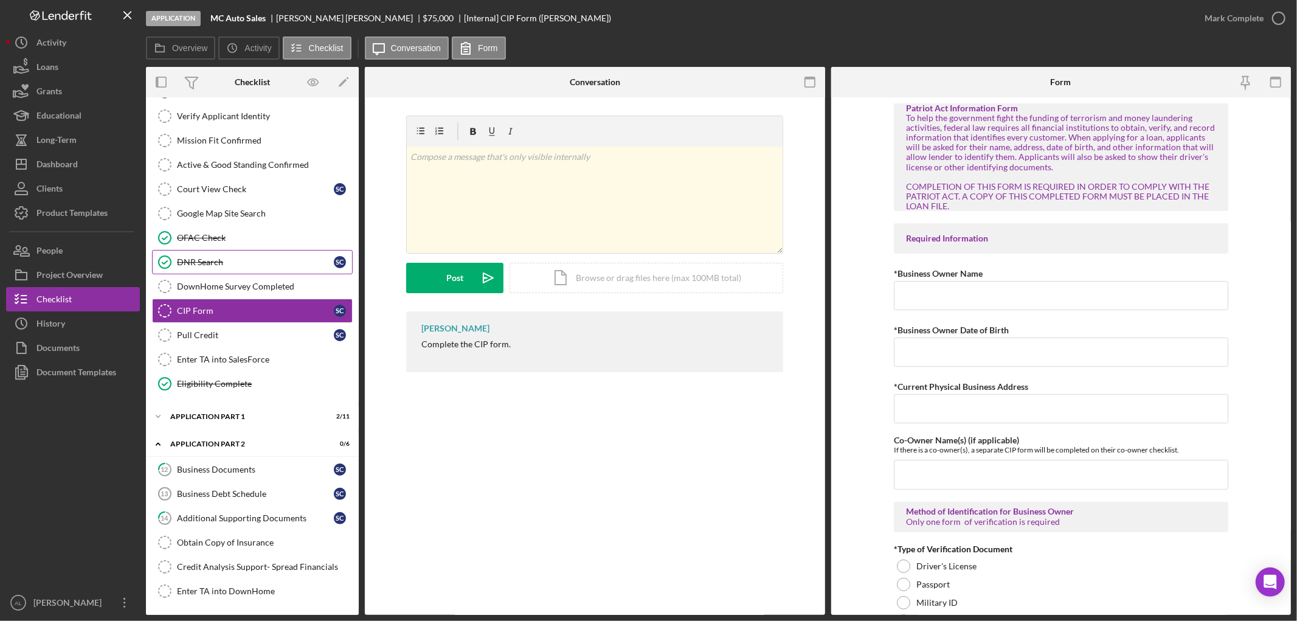
click at [249, 271] on link "DNR Search DNR Search S C" at bounding box center [252, 262] width 201 height 24
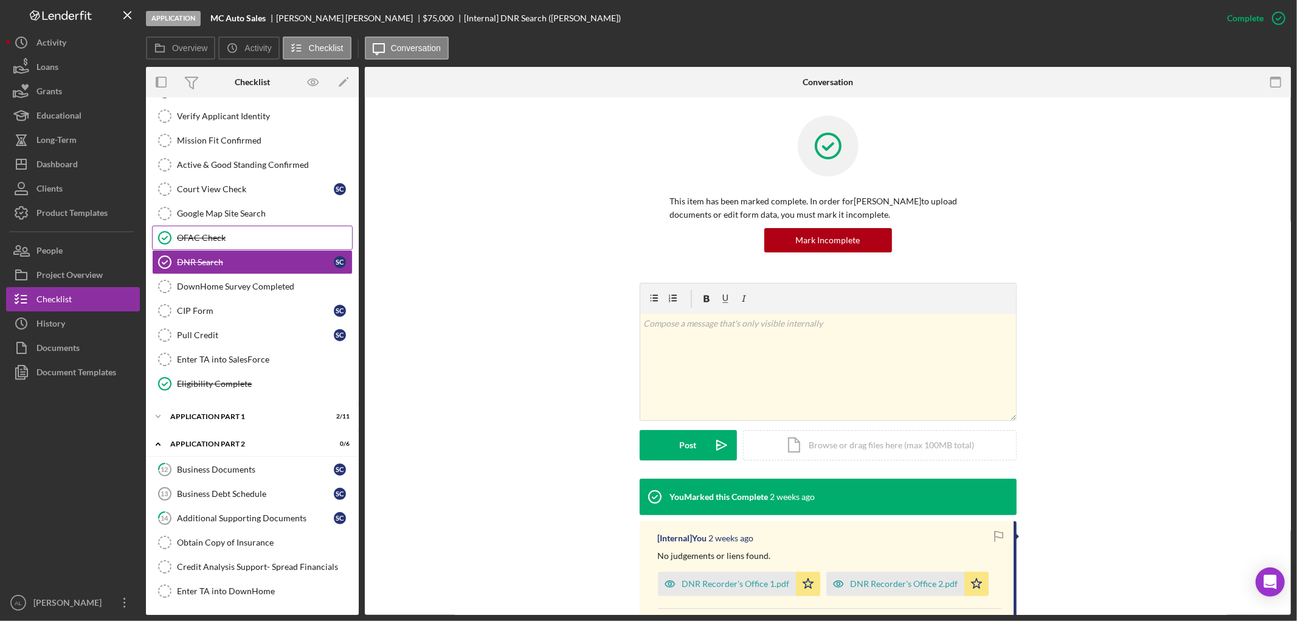
click at [256, 235] on div "OFAC Check" at bounding box center [264, 238] width 175 height 10
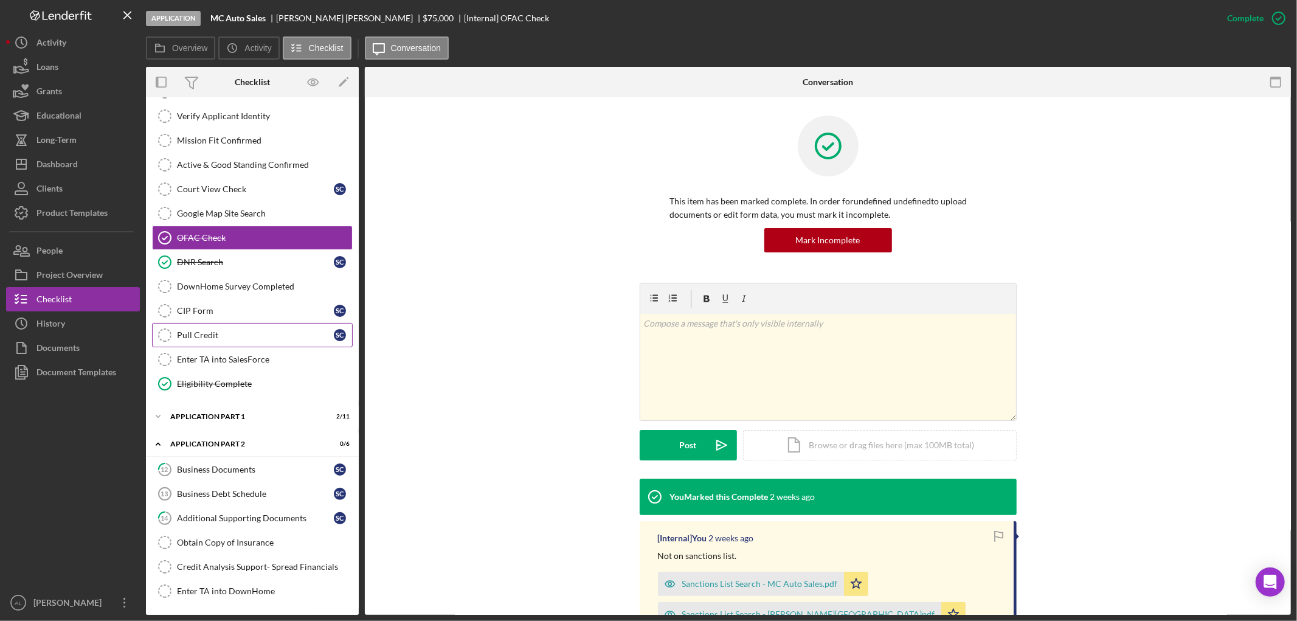
click at [252, 338] on div "Pull Credit" at bounding box center [255, 335] width 157 height 10
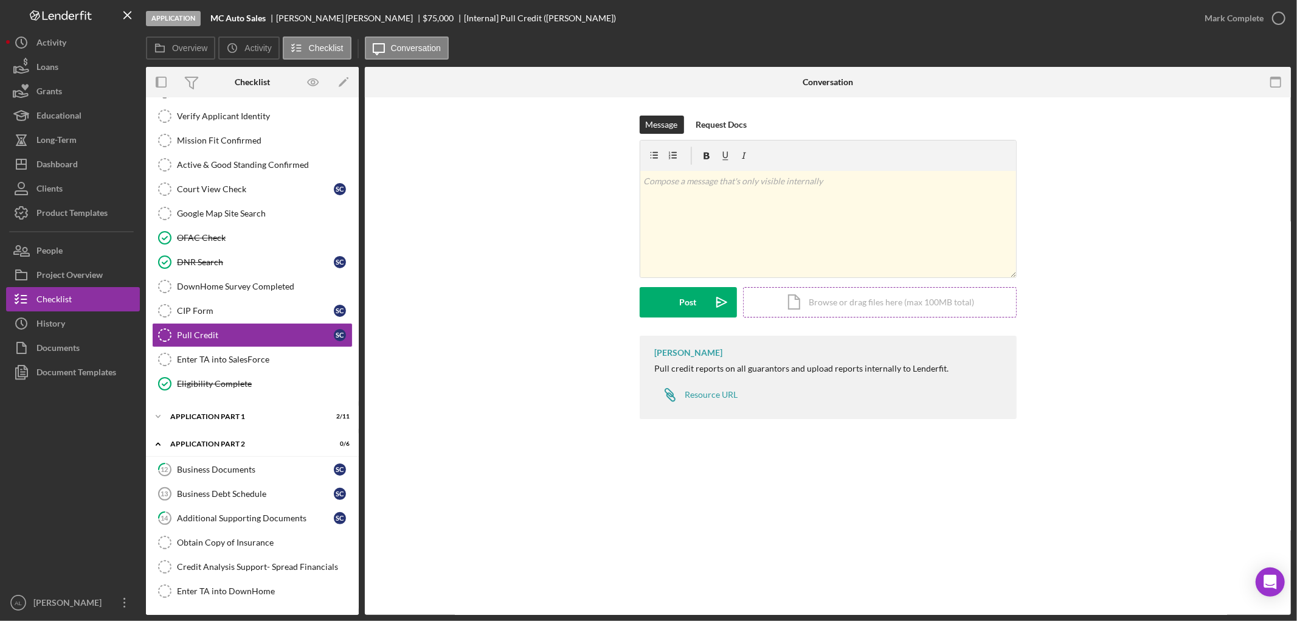
click at [801, 308] on div "Icon/Document Browse or drag files here (max 100MB total) Tap to choose files o…" at bounding box center [880, 302] width 274 height 30
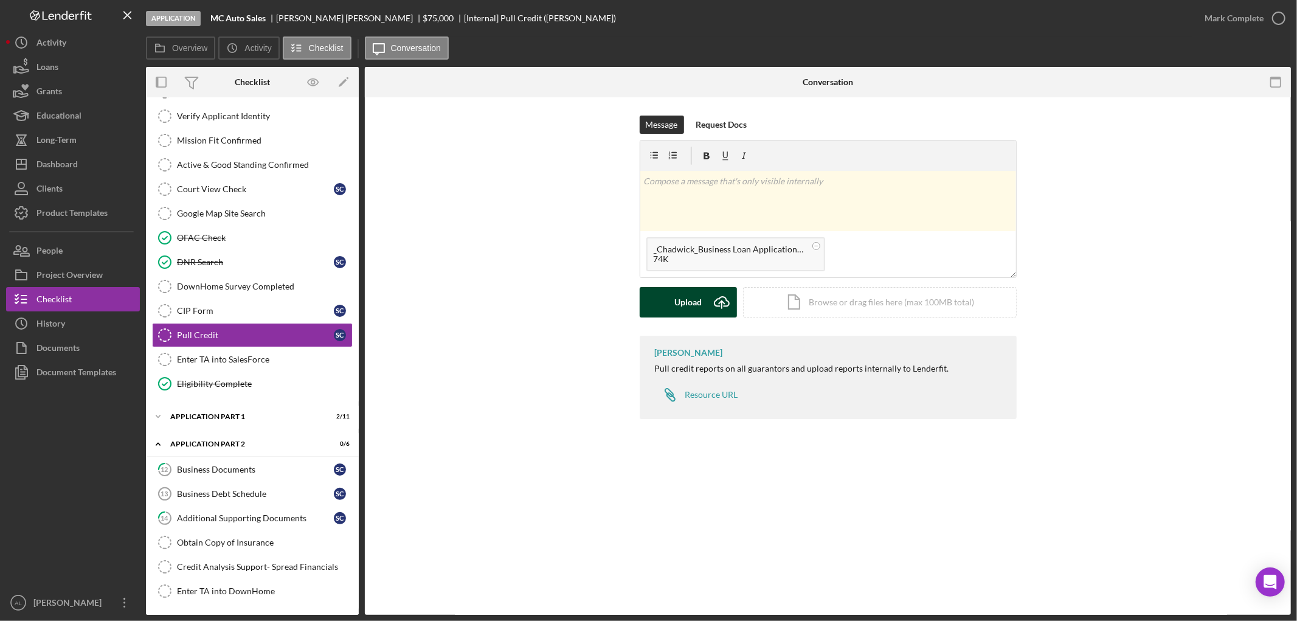
click at [725, 293] on icon "Icon/Upload" at bounding box center [721, 302] width 30 height 30
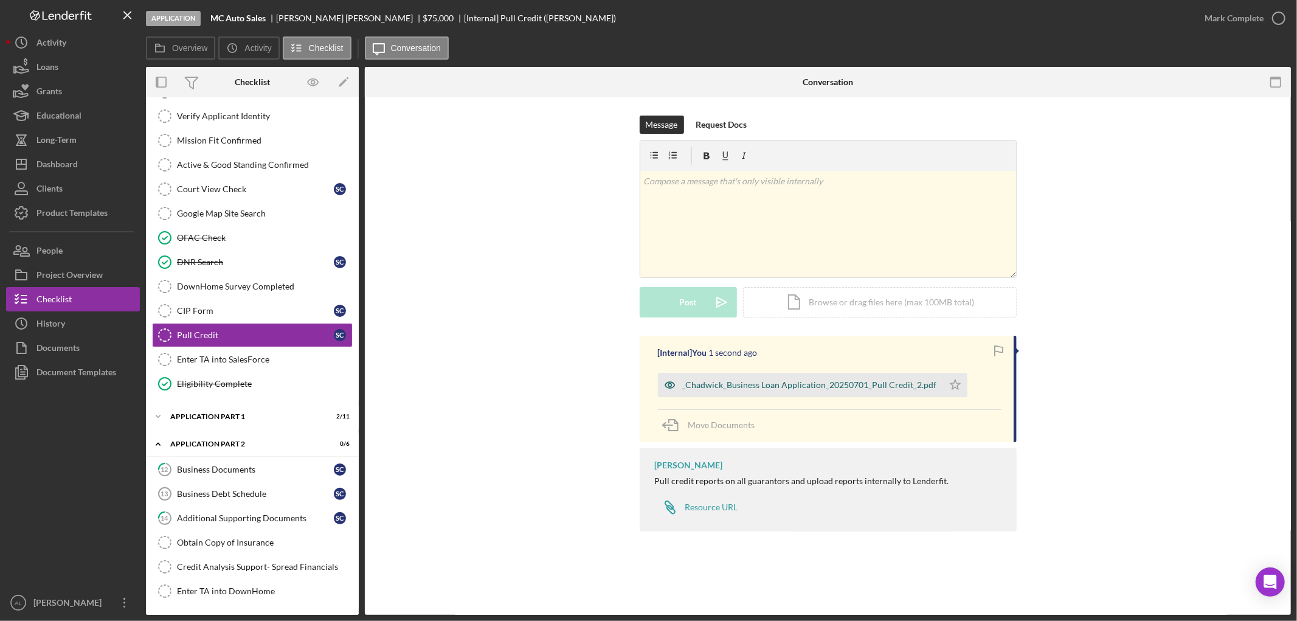
click at [773, 390] on div "_Chadwick_Business Loan Application_20250701_Pull Credit_2.pdf" at bounding box center [800, 385] width 285 height 24
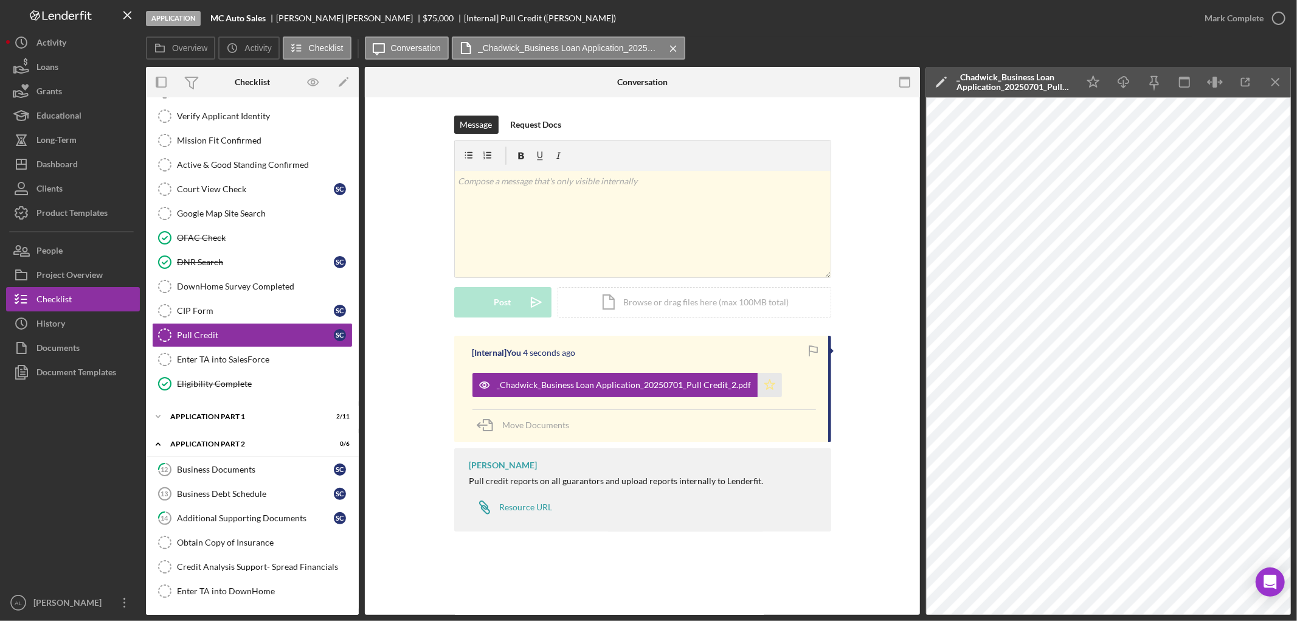
click at [764, 389] on polygon "button" at bounding box center [769, 384] width 10 height 10
click at [1283, 14] on icon "button" at bounding box center [1278, 18] width 30 height 30
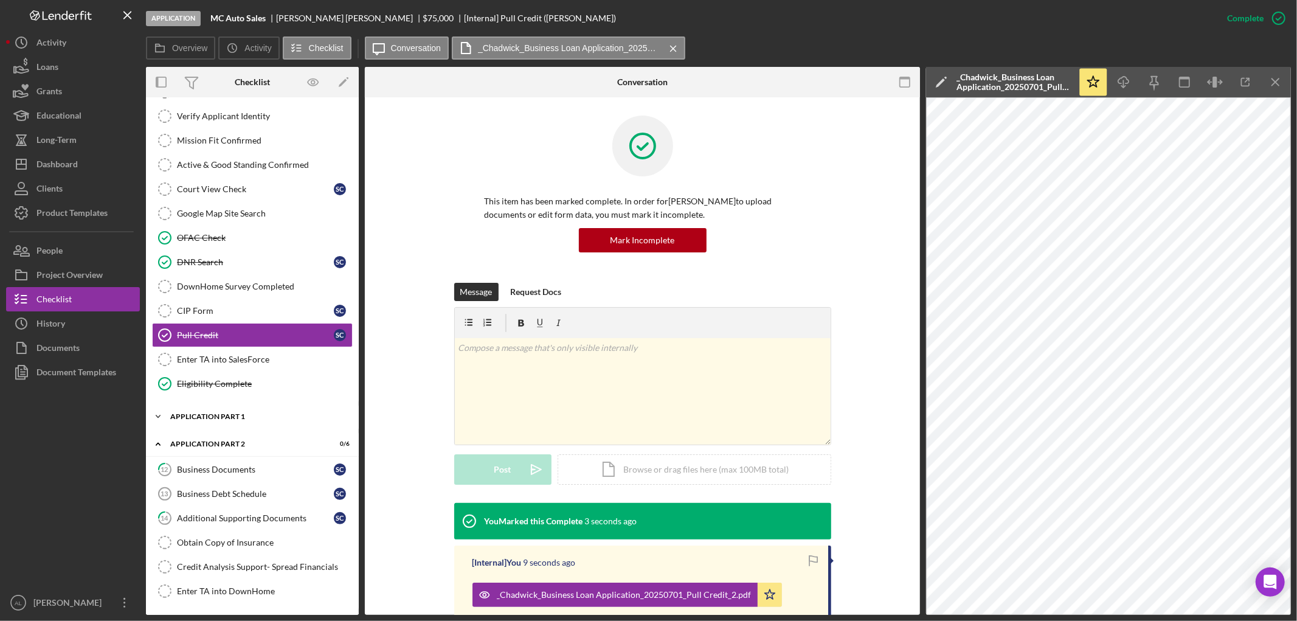
click at [252, 426] on div "Icon/Expander Application Part 1 2 / 11" at bounding box center [252, 416] width 213 height 24
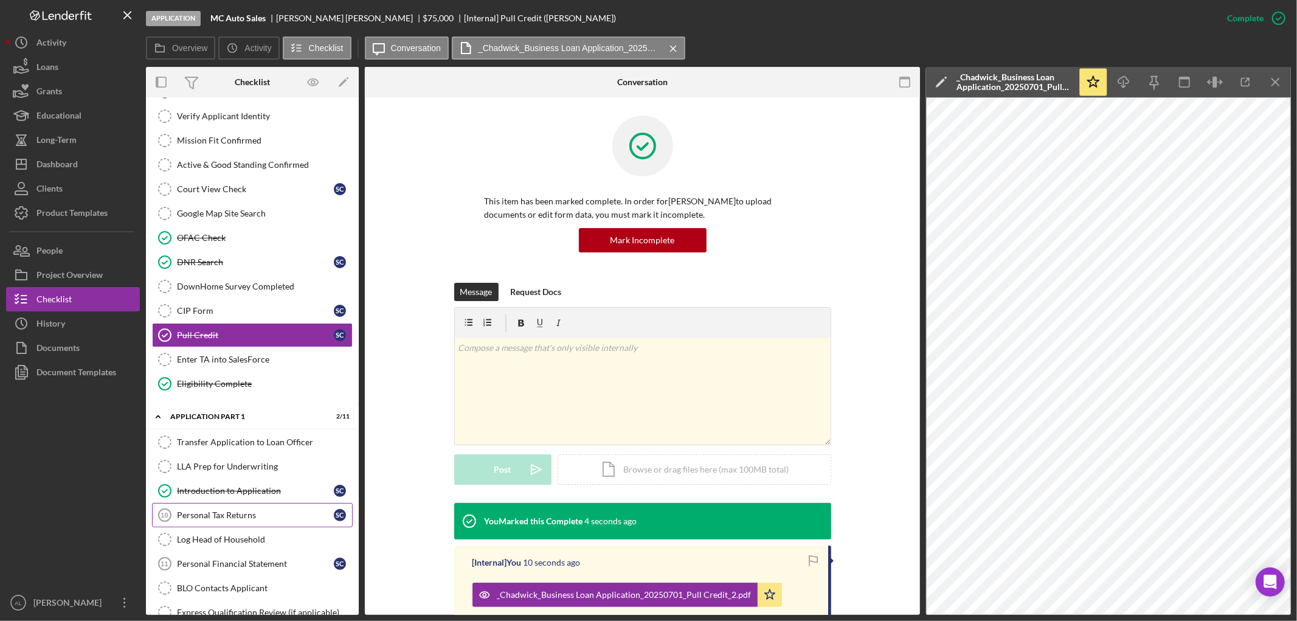
click at [254, 517] on div "Personal Tax Returns" at bounding box center [255, 515] width 157 height 10
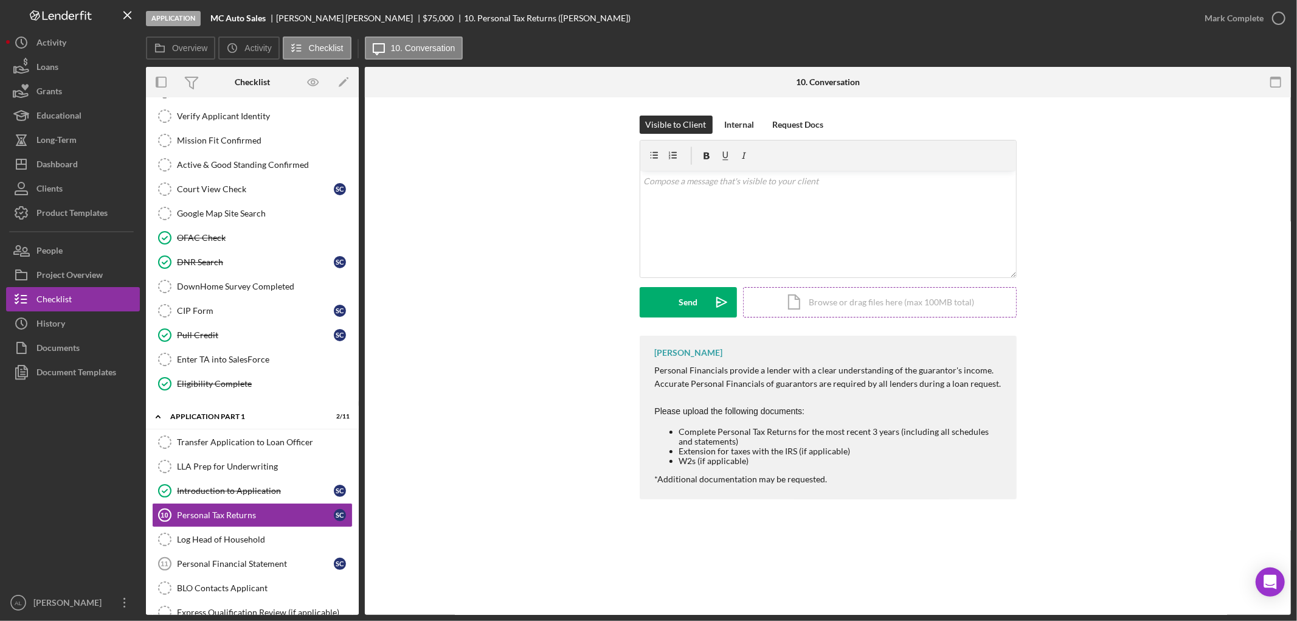
click at [813, 292] on div "Icon/Document Browse or drag files here (max 100MB total) Tap to choose files o…" at bounding box center [880, 302] width 274 height 30
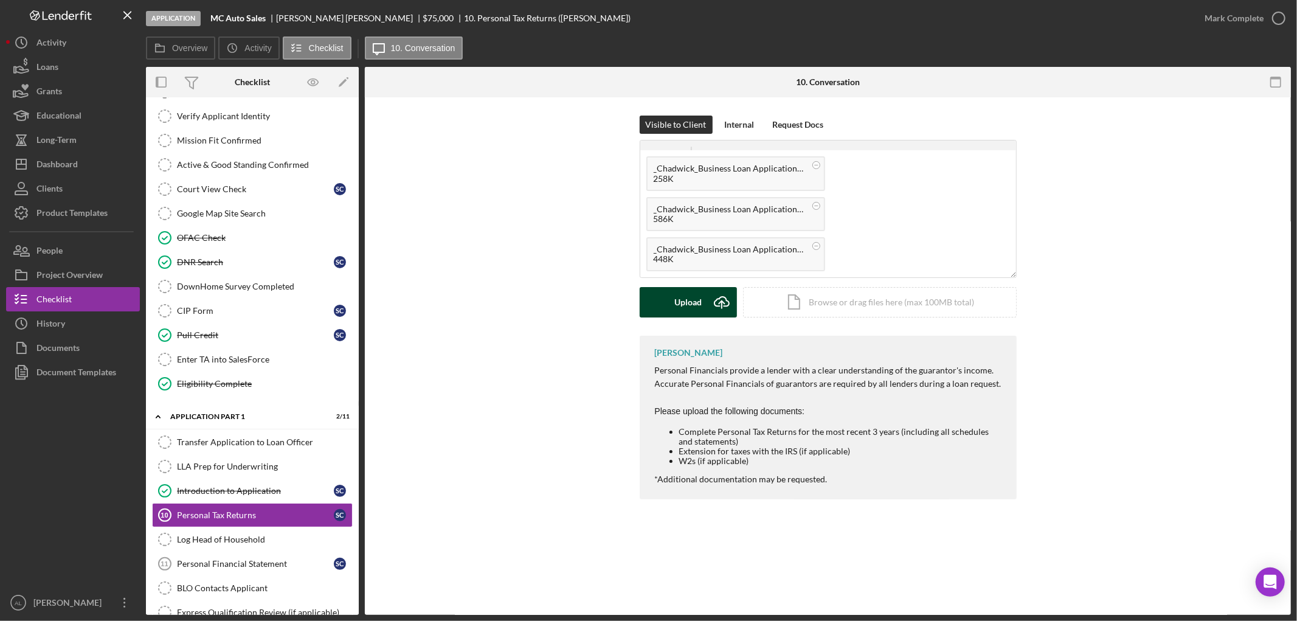
click at [702, 314] on button "Upload Icon/Upload" at bounding box center [688, 302] width 97 height 30
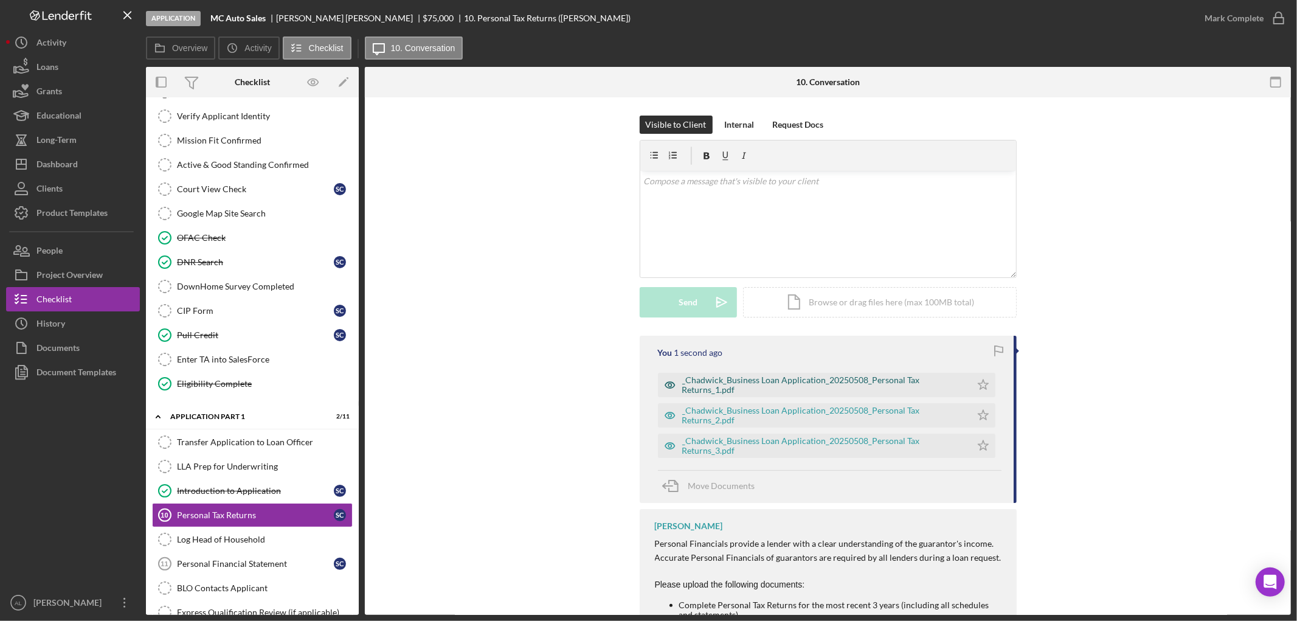
click at [900, 378] on div "_Chadwick_Business Loan Application_20250508_Personal Tax Returns_1.pdf" at bounding box center [823, 384] width 283 height 19
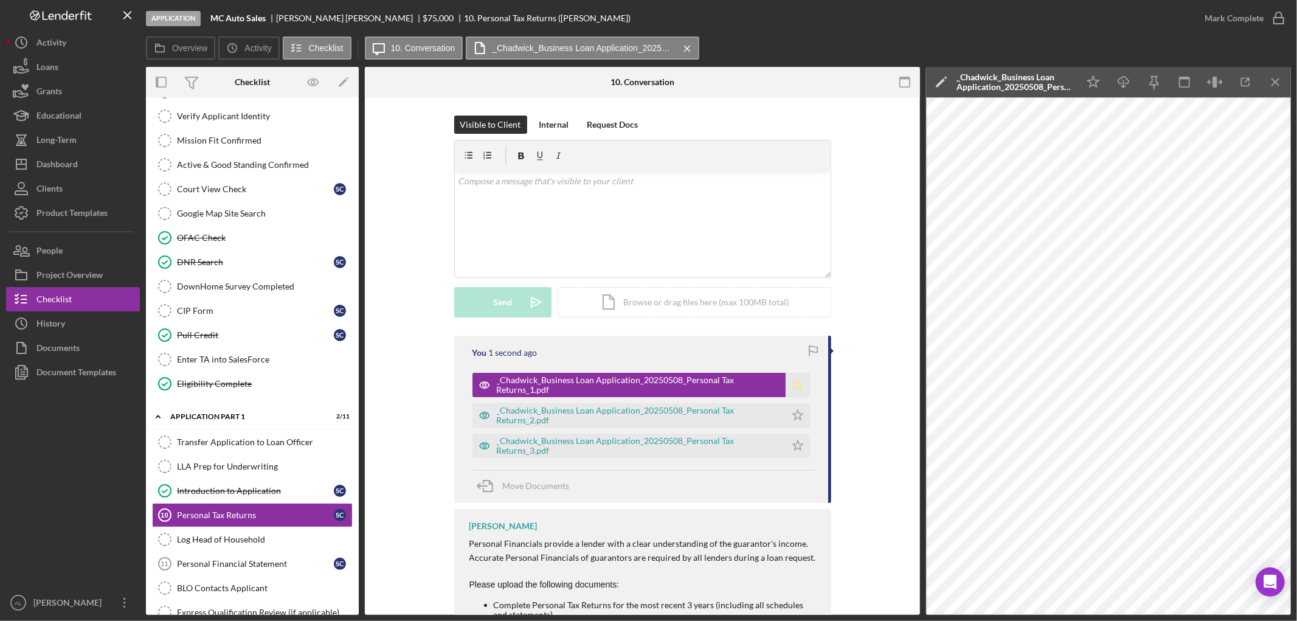
click at [804, 387] on icon "Icon/Star" at bounding box center [798, 385] width 24 height 24
click at [698, 420] on div "_Chadwick_Business Loan Application_20250508_Personal Tax Returns_2.pdf" at bounding box center [638, 415] width 283 height 19
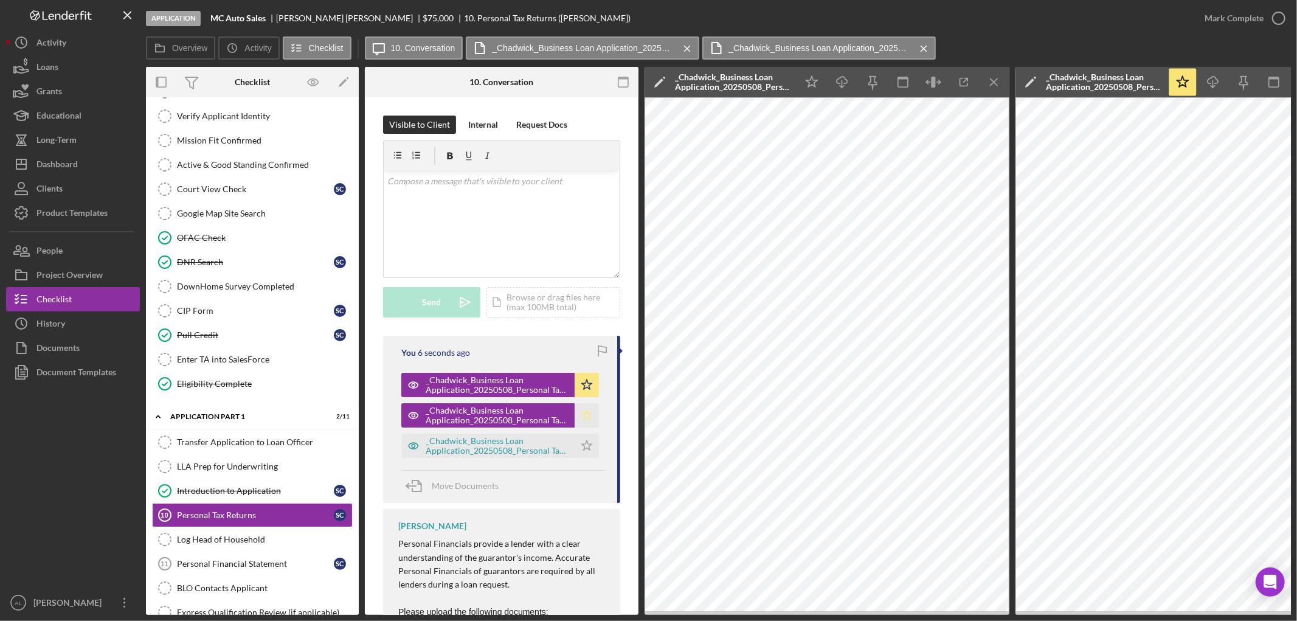
click at [582, 415] on polygon "button" at bounding box center [587, 415] width 10 height 10
click at [527, 442] on div "_Chadwick_Business Loan Application_20250508_Personal Tax Returns_3.pdf" at bounding box center [497, 445] width 143 height 19
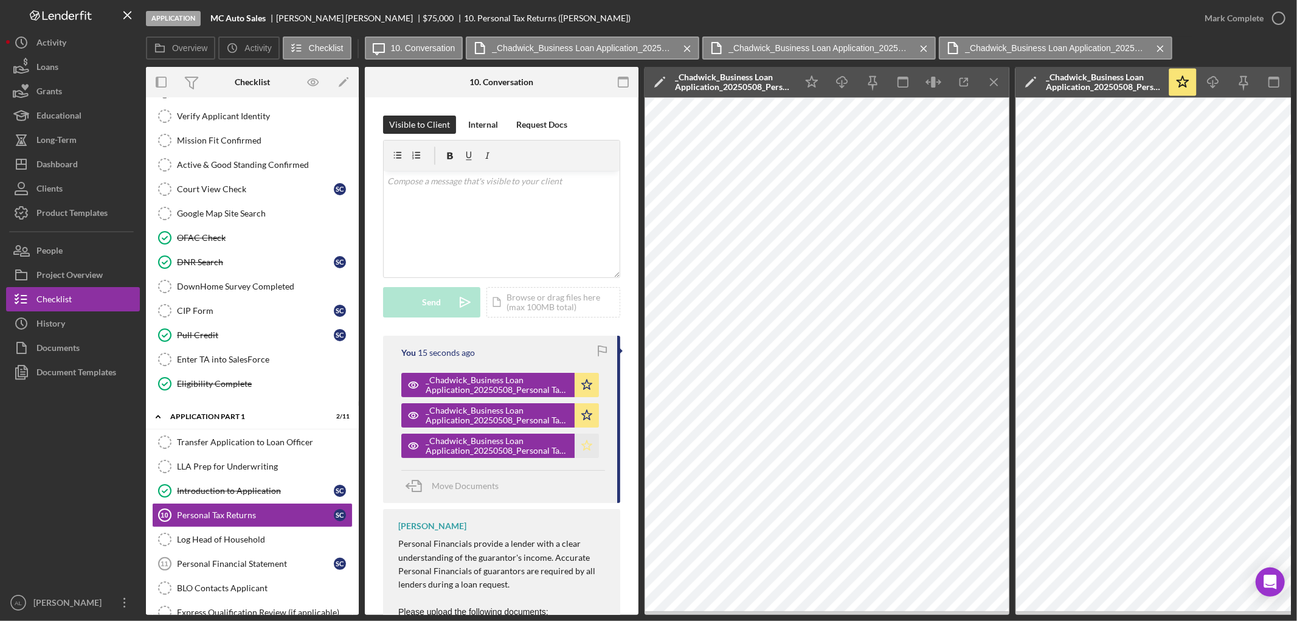
click at [578, 446] on icon "Icon/Star" at bounding box center [587, 445] width 24 height 24
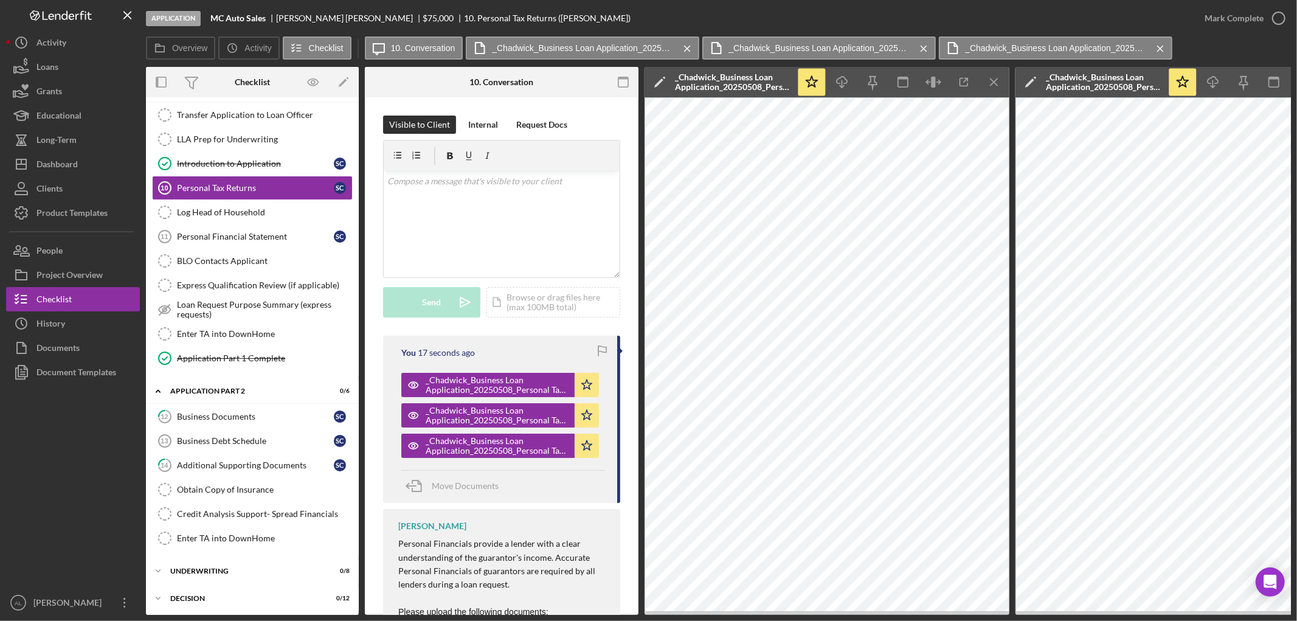
scroll to position [596, 0]
click at [277, 418] on div "Business Documents" at bounding box center [255, 415] width 157 height 10
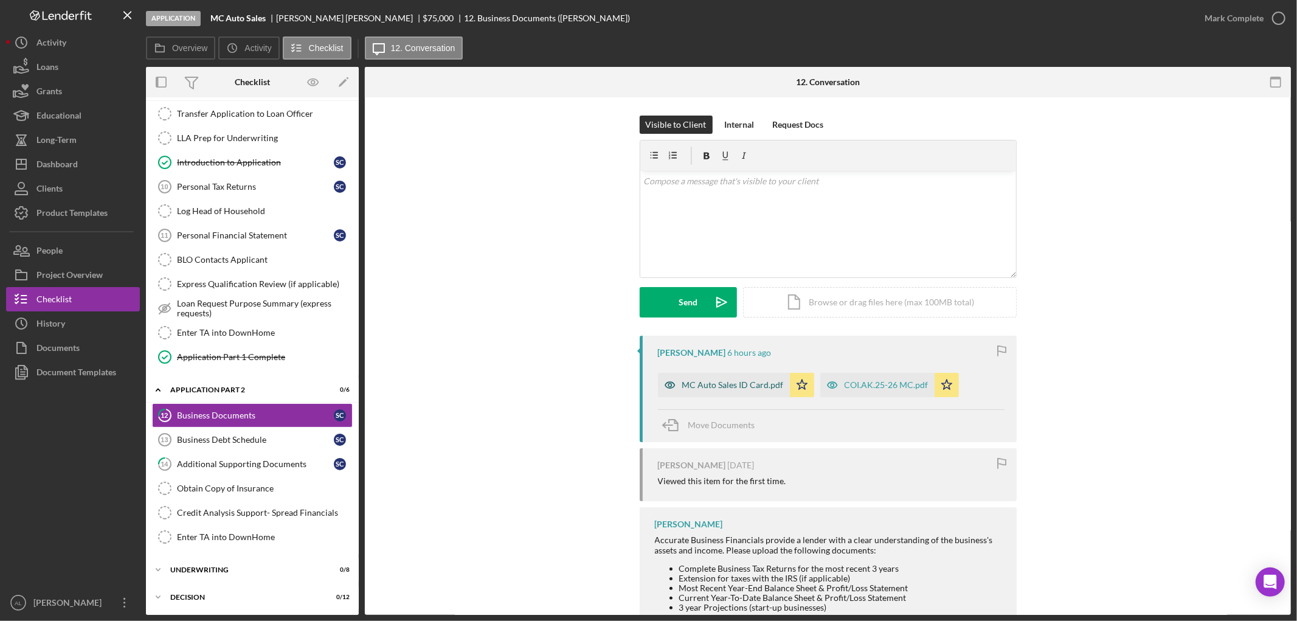
click at [755, 380] on div "MC Auto Sales ID Card.pdf" at bounding box center [733, 385] width 102 height 10
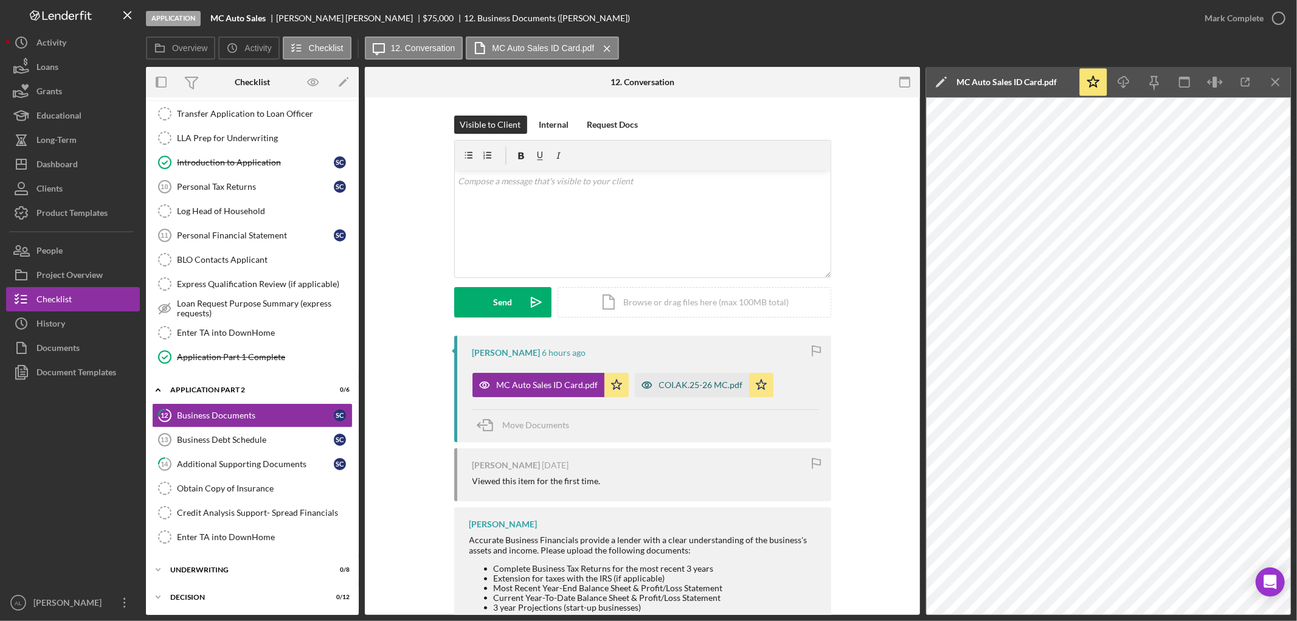
click at [691, 379] on div "COI.AK.25-26 MC.pdf" at bounding box center [692, 385] width 114 height 24
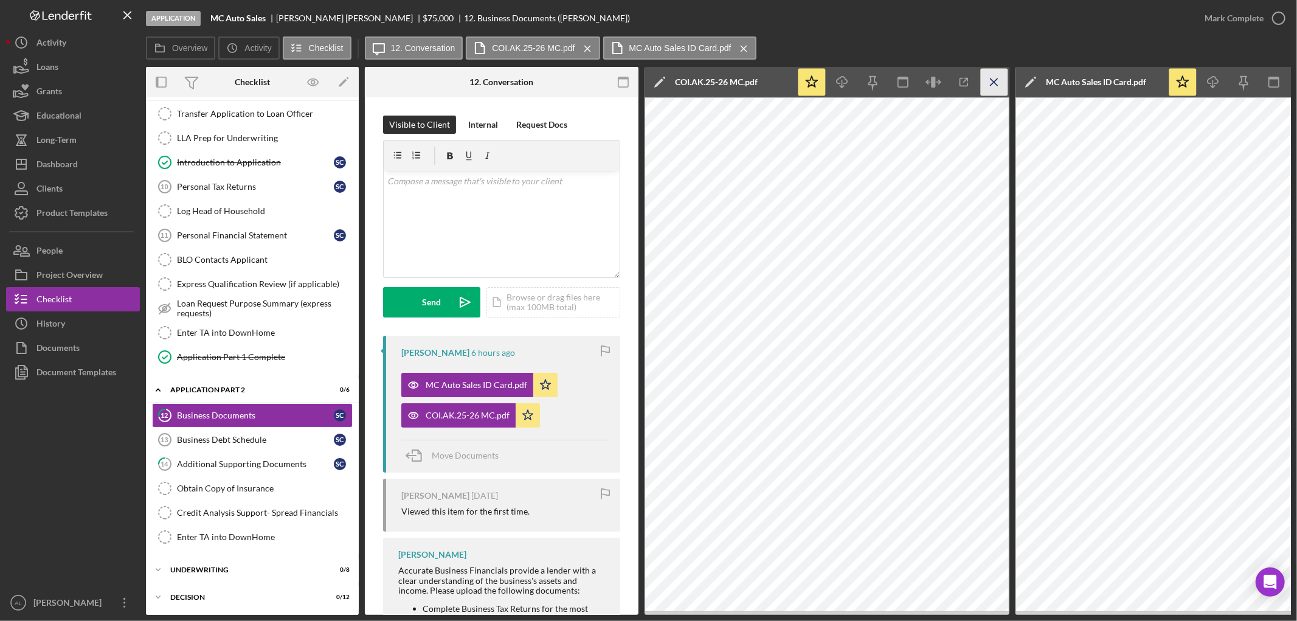
click at [991, 86] on icon "Icon/Menu Close" at bounding box center [994, 82] width 27 height 27
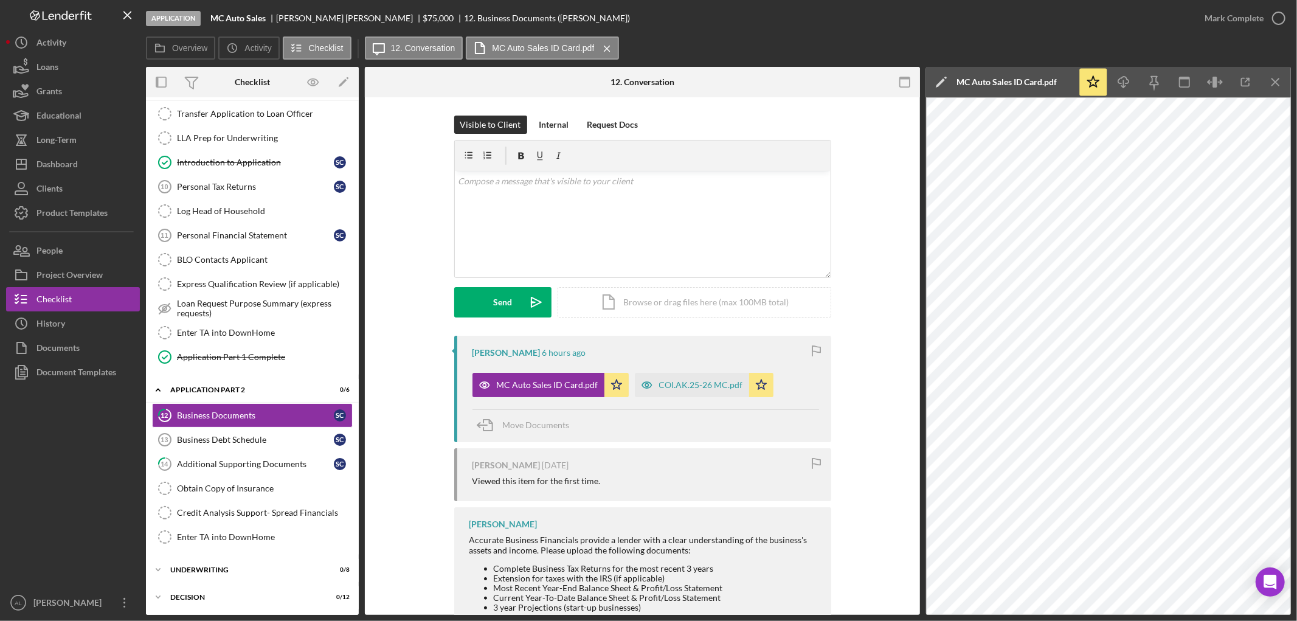
click at [1260, 90] on div "Icon/Star Icon/Download Icon/Menu Close" at bounding box center [1184, 82] width 213 height 30
click at [1283, 83] on icon "Icon/Menu Close" at bounding box center [1275, 82] width 27 height 27
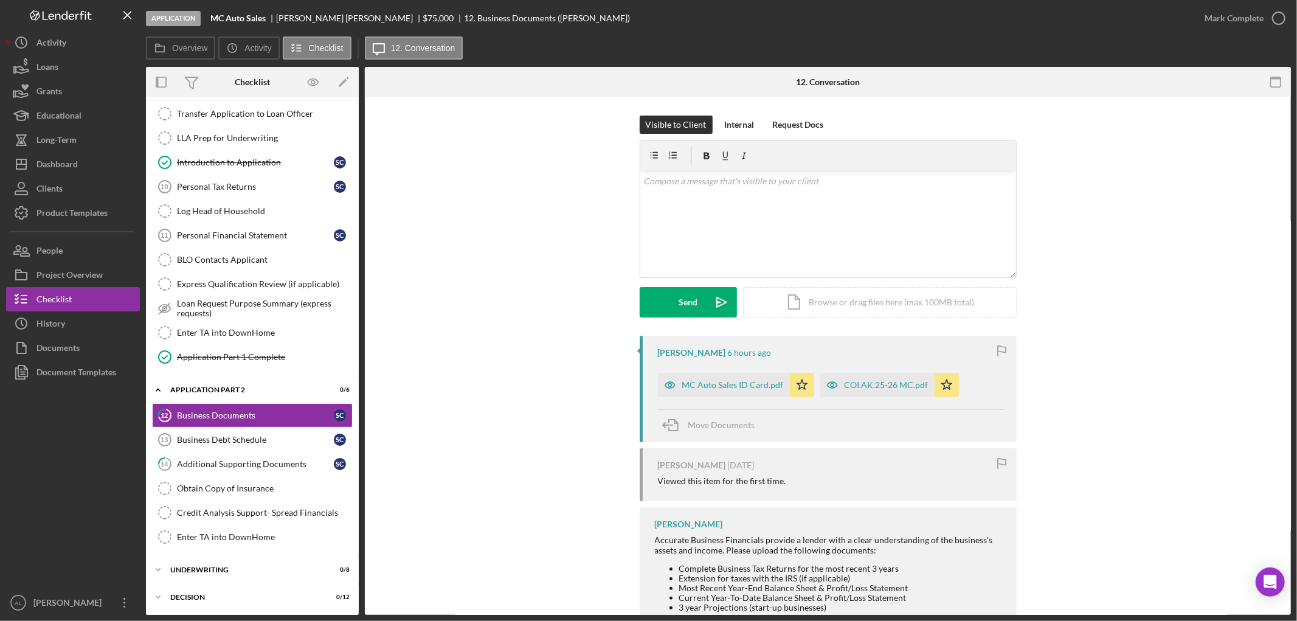
click at [541, 390] on div "Sila Chadwick 6 hours ago MC Auto Sales ID Card.pdf Icon/Star COI.AK.25-26 MC.p…" at bounding box center [827, 514] width 889 height 356
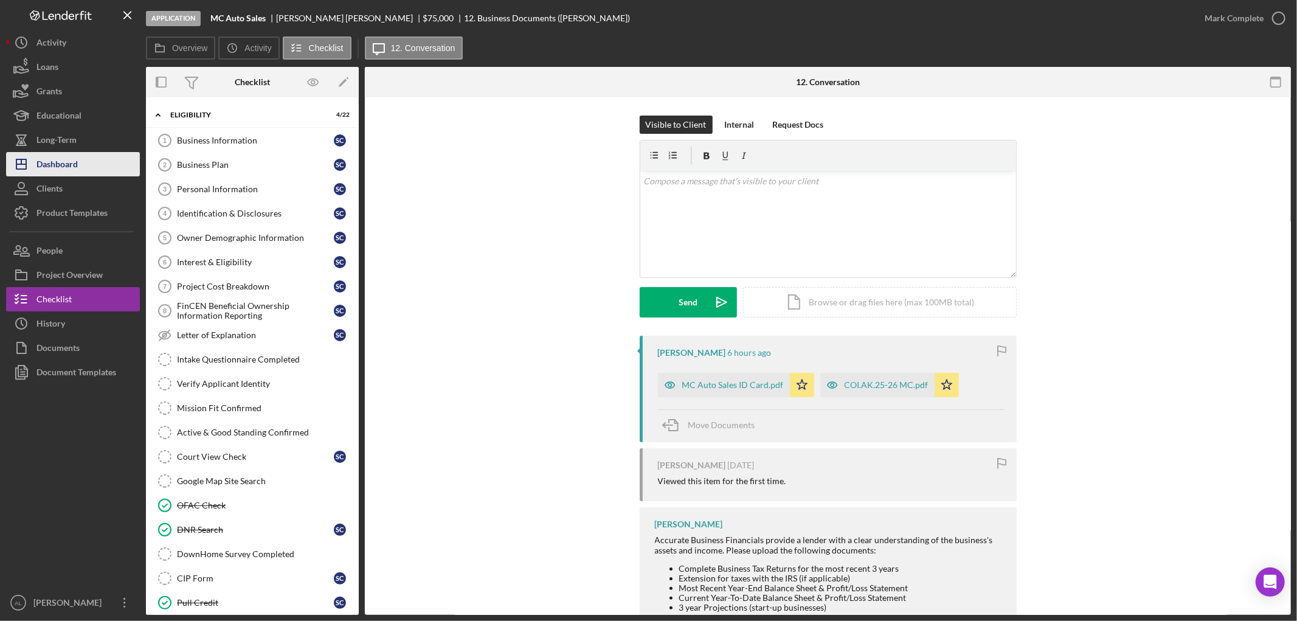
click at [81, 156] on button "Icon/Dashboard Dashboard" at bounding box center [73, 164] width 134 height 24
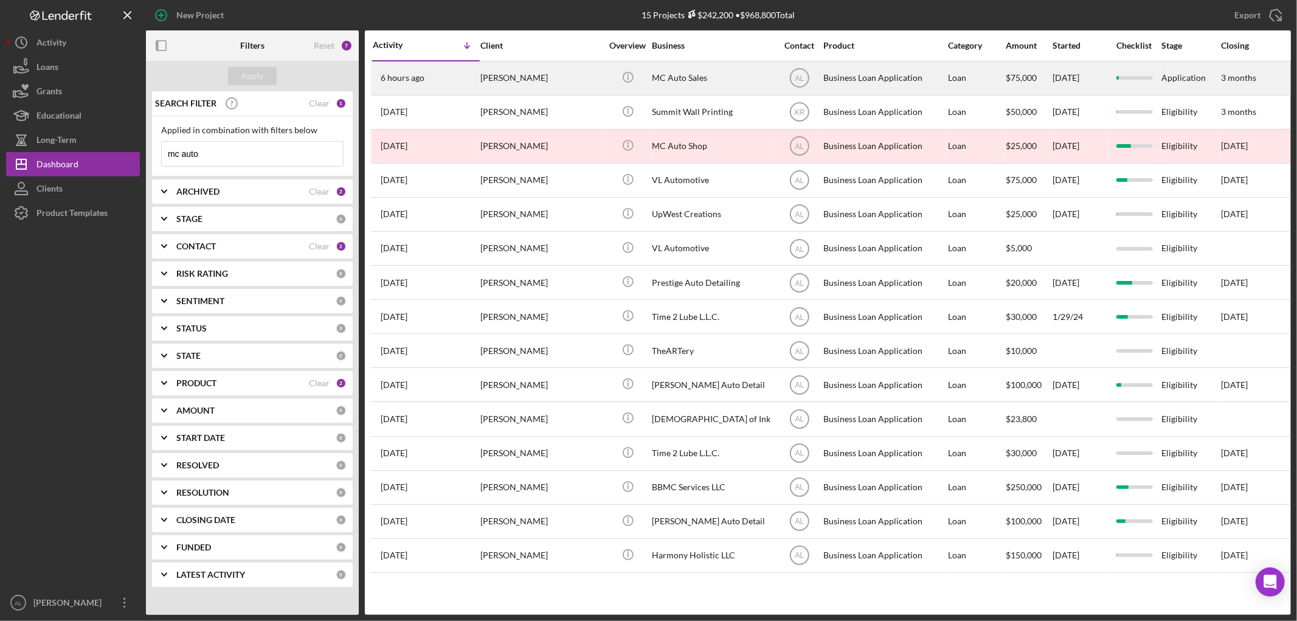
click at [492, 82] on div "[PERSON_NAME]" at bounding box center [541, 78] width 122 height 32
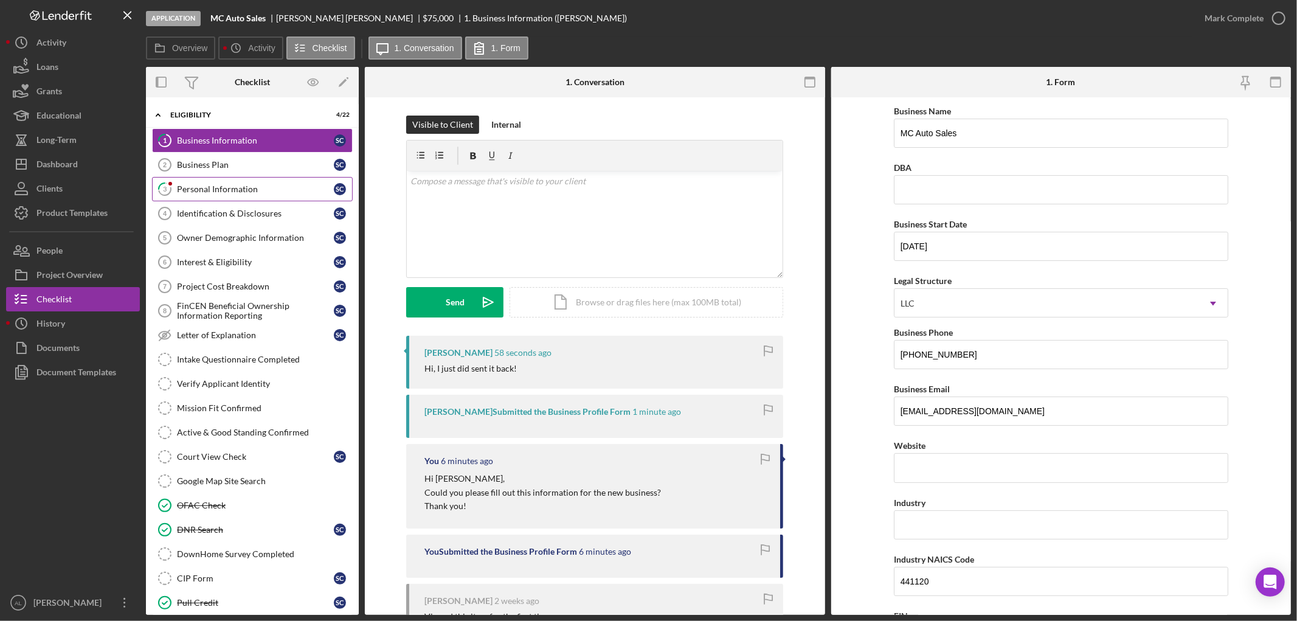
click at [264, 195] on link "3 Personal Information S C" at bounding box center [252, 189] width 201 height 24
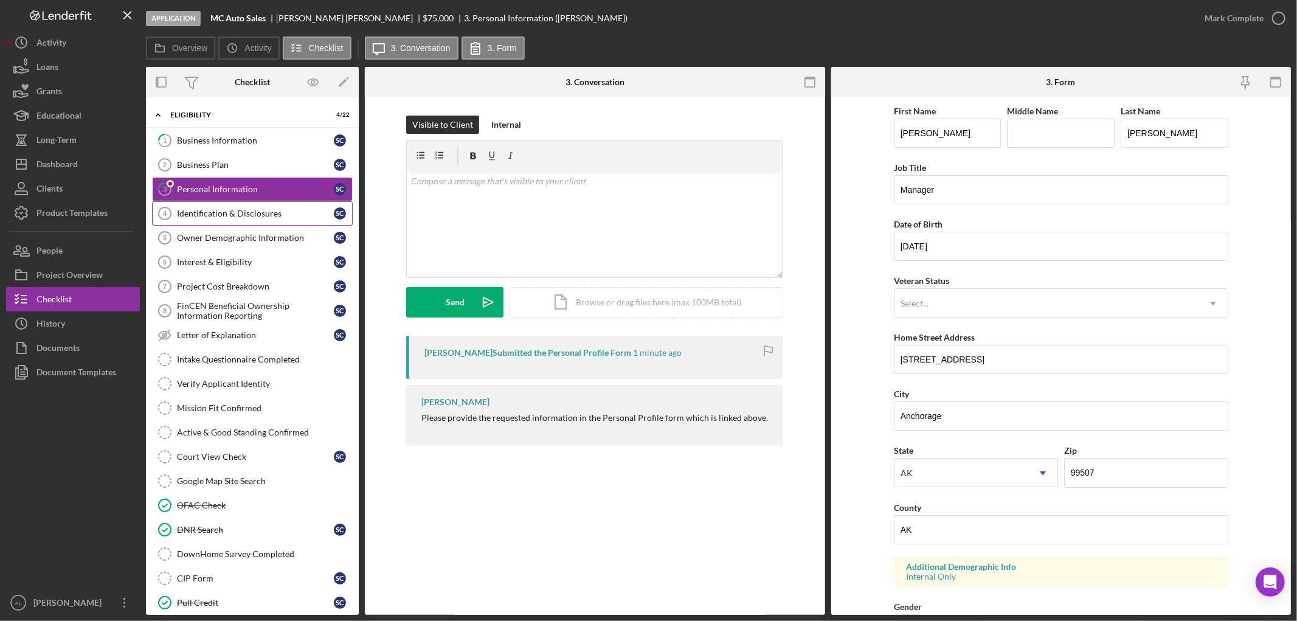
click at [259, 220] on link "Identification & Disclosures 4 Identification & Disclosures S C" at bounding box center [252, 213] width 201 height 24
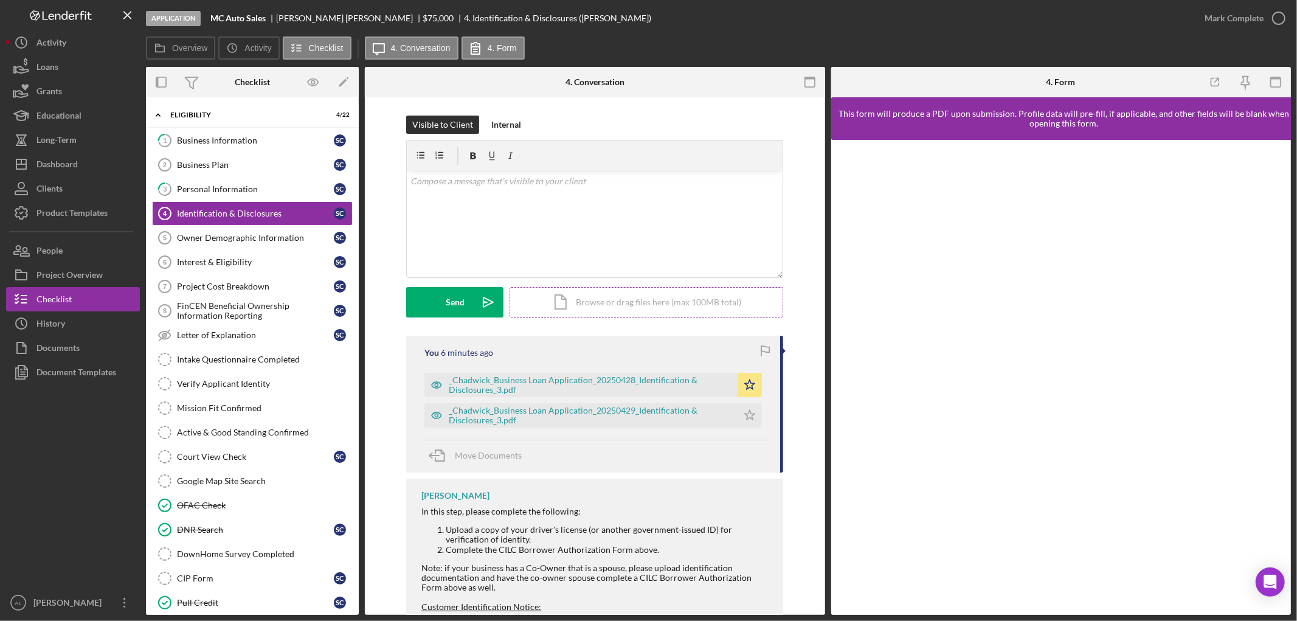
click at [616, 299] on div "Icon/Document Browse or drag files here (max 100MB total) Tap to choose files o…" at bounding box center [646, 302] width 274 height 30
click at [463, 306] on div "Upload" at bounding box center [454, 302] width 27 height 30
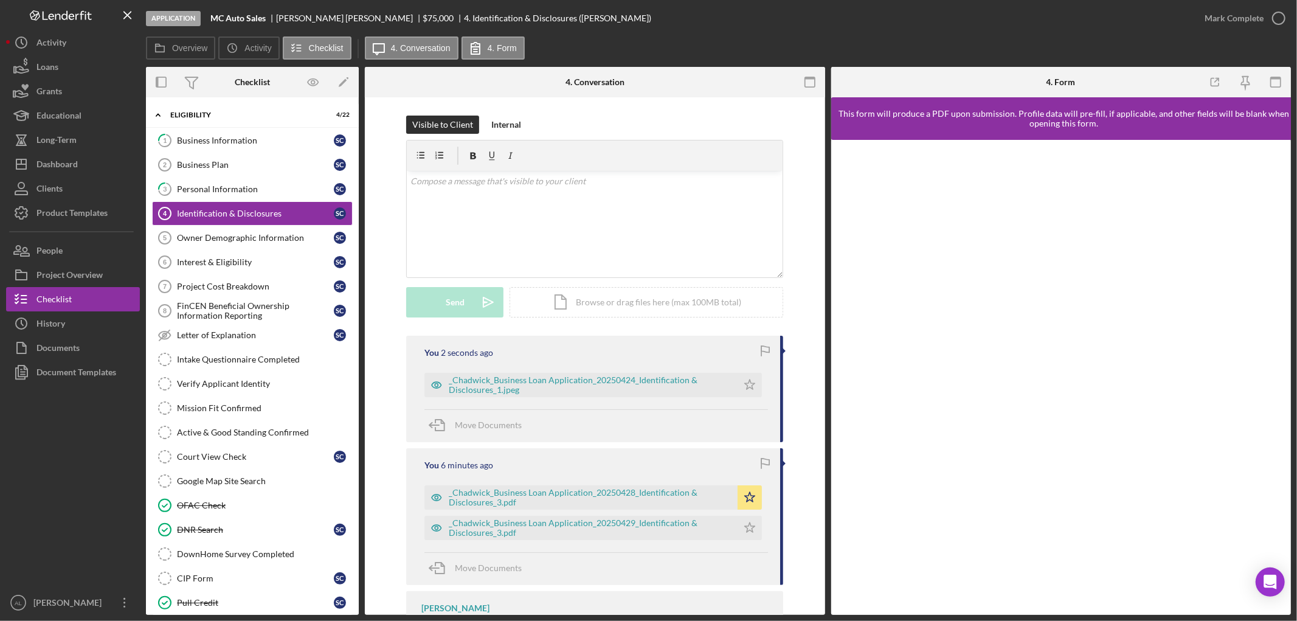
click at [730, 371] on div "_Chadwick_Business Loan Application_20250424_Identification & Disclosures_1.jpe…" at bounding box center [596, 382] width 344 height 30
click at [713, 375] on div "_Chadwick_Business Loan Application_20250424_Identification & Disclosures_1.jpeg" at bounding box center [590, 384] width 283 height 19
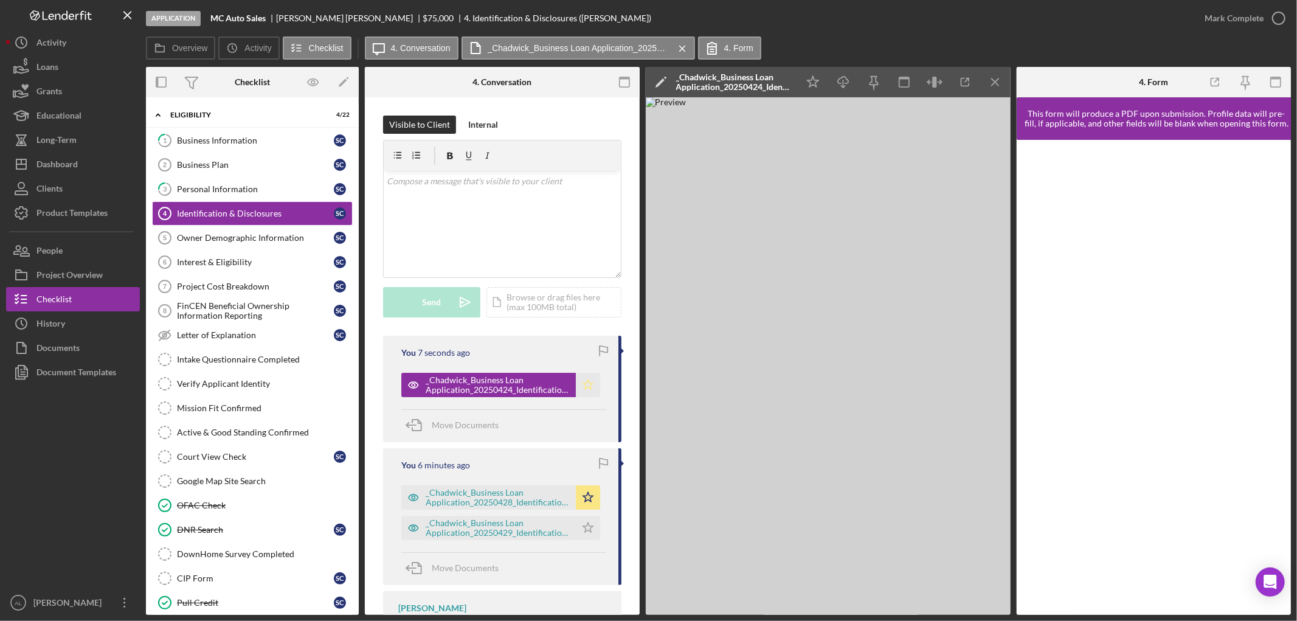
click at [587, 382] on icon "Icon/Star" at bounding box center [588, 385] width 24 height 24
click at [1279, 19] on icon "button" at bounding box center [1278, 18] width 30 height 30
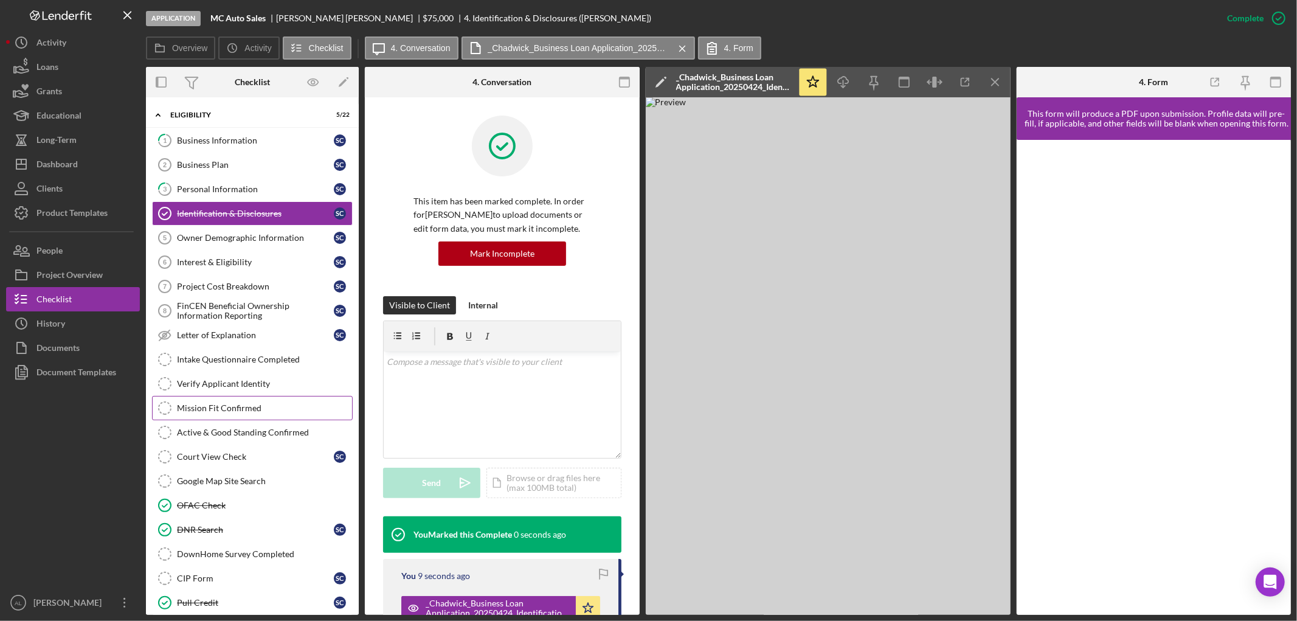
scroll to position [227, 0]
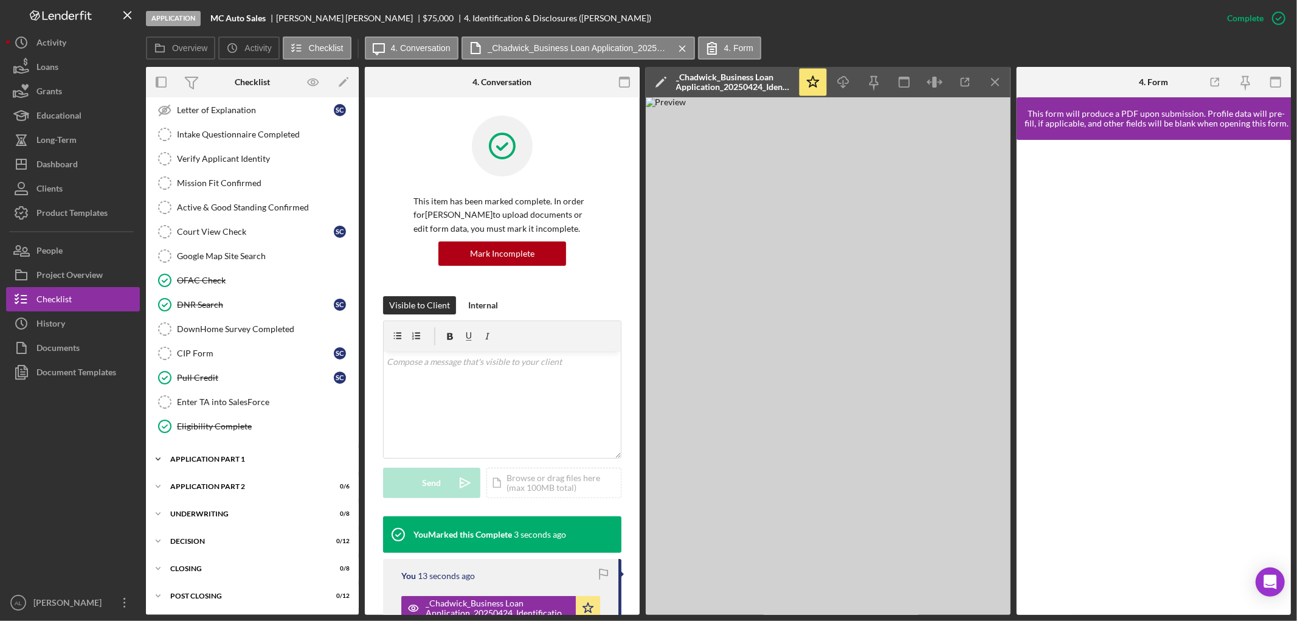
click at [215, 467] on div "Icon/Expander Application Part 1 2 / 11" at bounding box center [252, 459] width 213 height 24
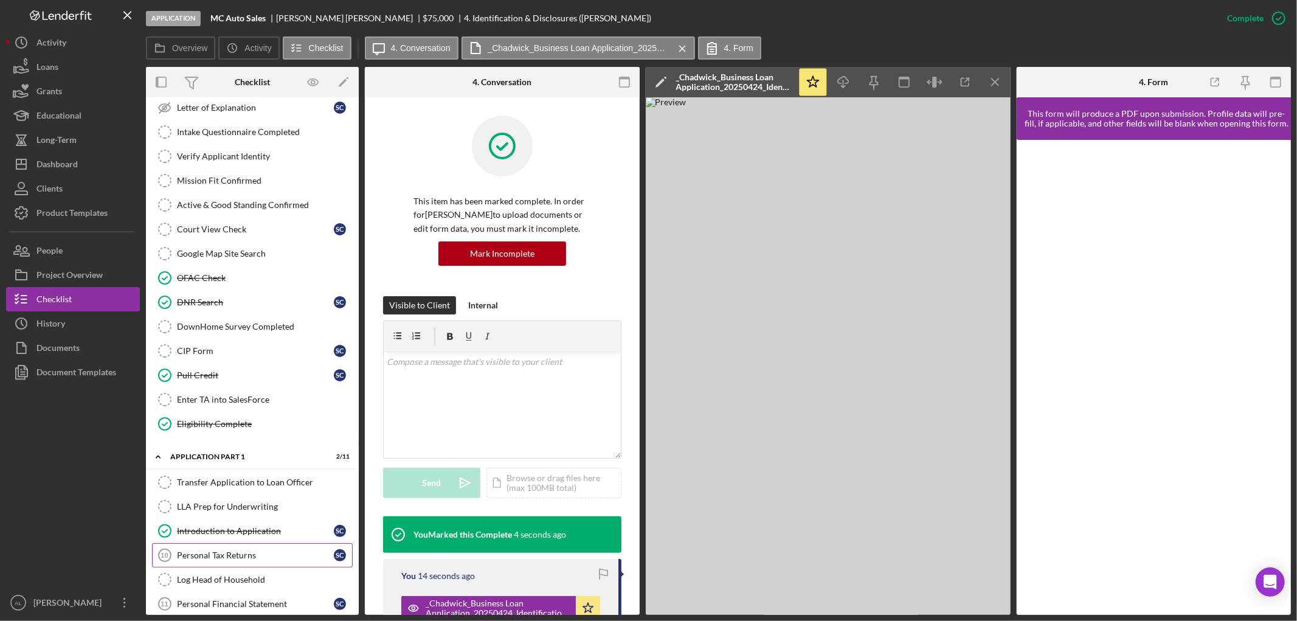
click at [224, 554] on div "Personal Tax Returns" at bounding box center [255, 555] width 157 height 10
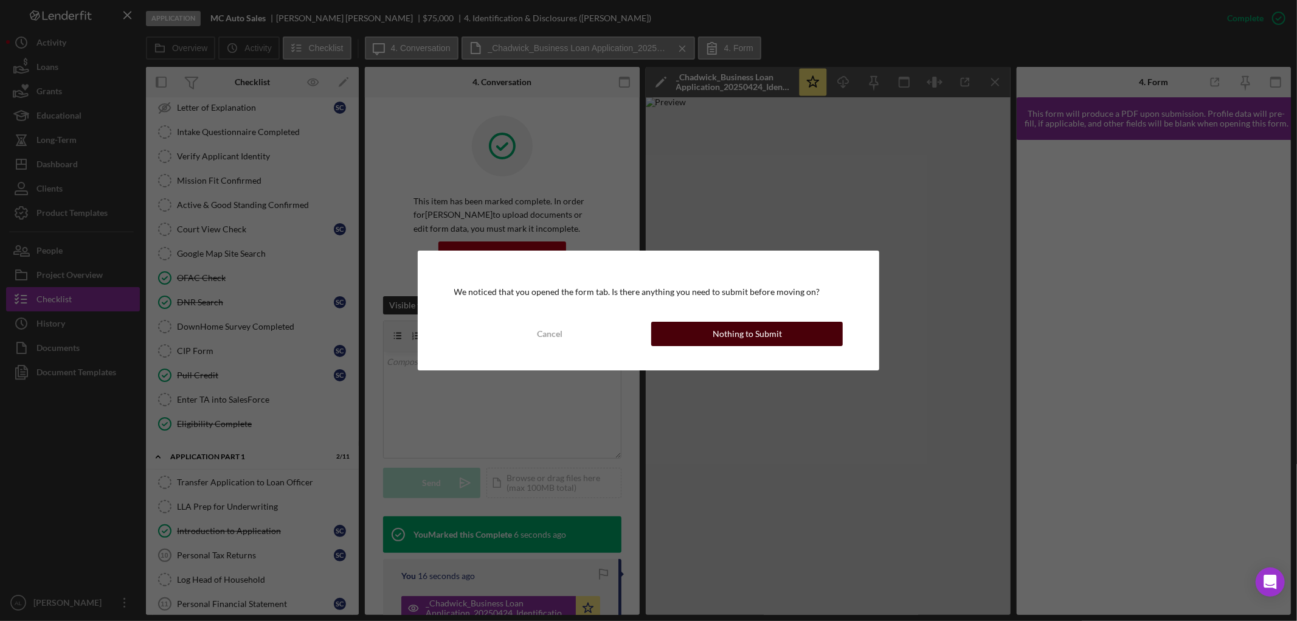
click at [737, 339] on div "Nothing to Submit" at bounding box center [747, 334] width 69 height 24
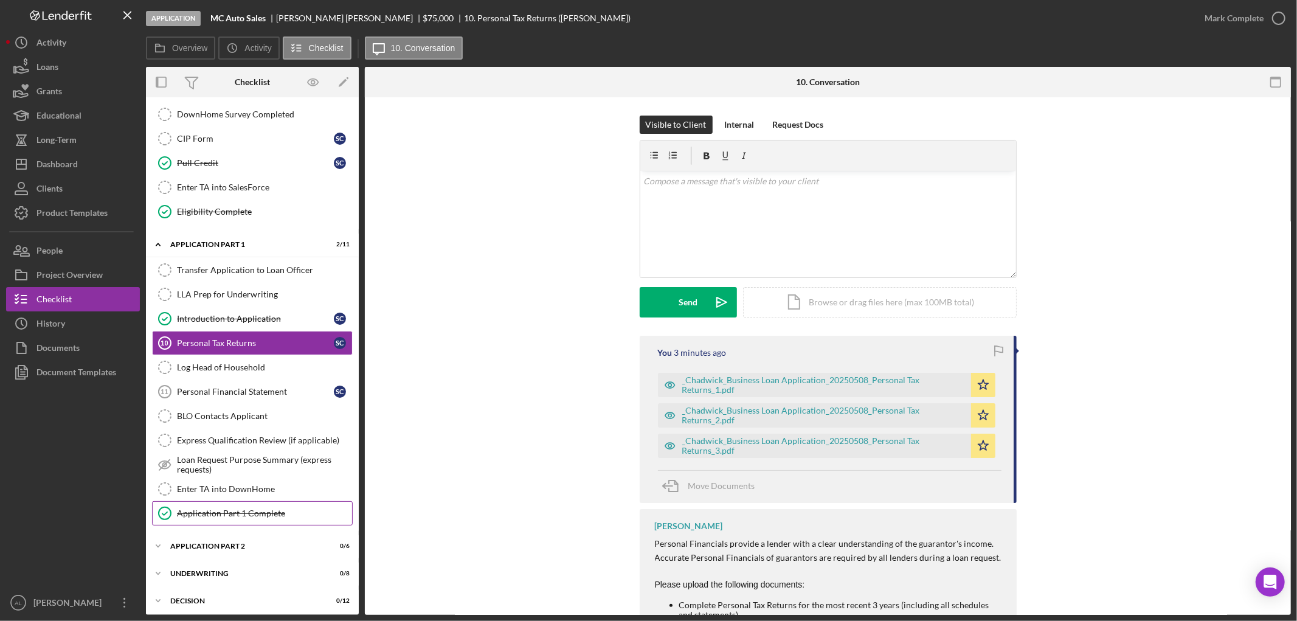
scroll to position [497, 0]
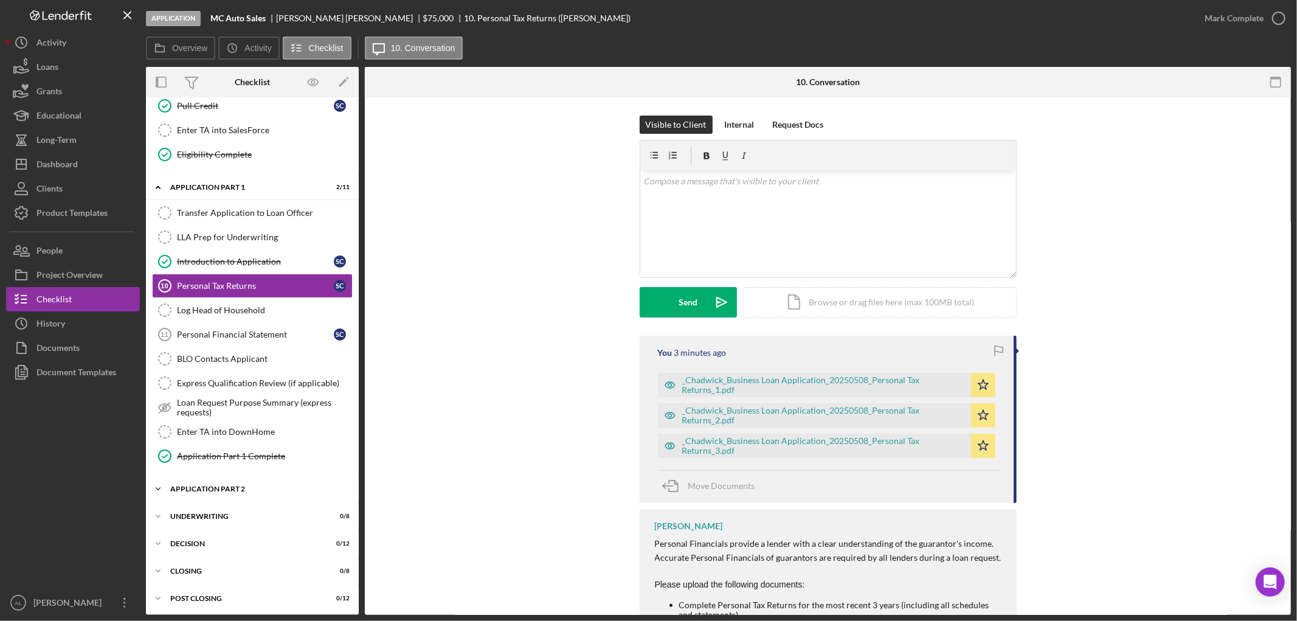
click at [258, 492] on div "Application Part 2" at bounding box center [256, 488] width 173 height 7
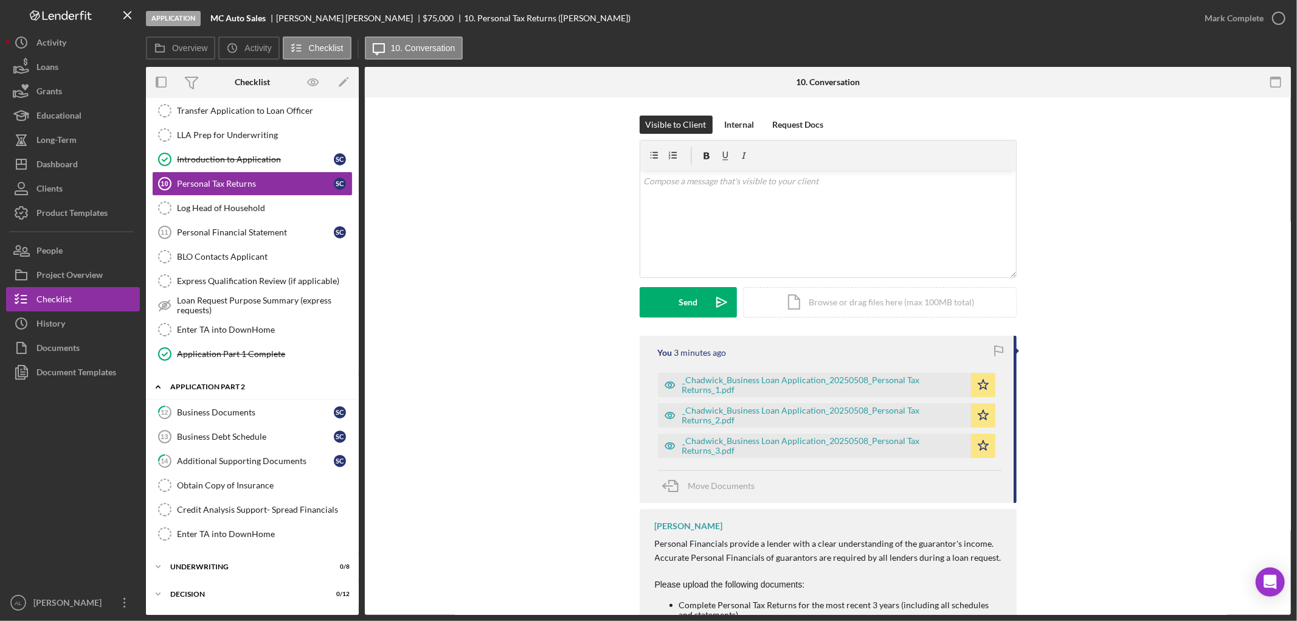
scroll to position [599, 0]
click at [269, 413] on div "Business Documents" at bounding box center [255, 412] width 157 height 10
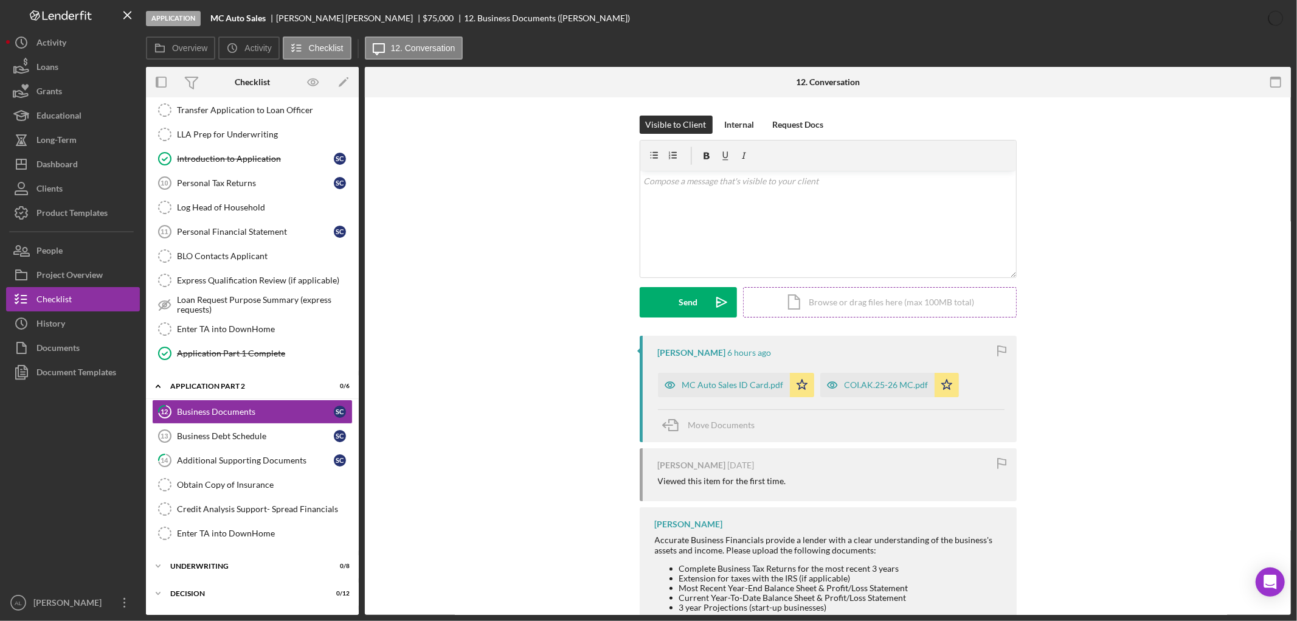
click at [836, 302] on div "Icon/Document Browse or drag files here (max 100MB total) Tap to choose files o…" at bounding box center [880, 302] width 274 height 30
click at [859, 384] on div "COI.AK.25-26 MC.pdf" at bounding box center [886, 385] width 84 height 10
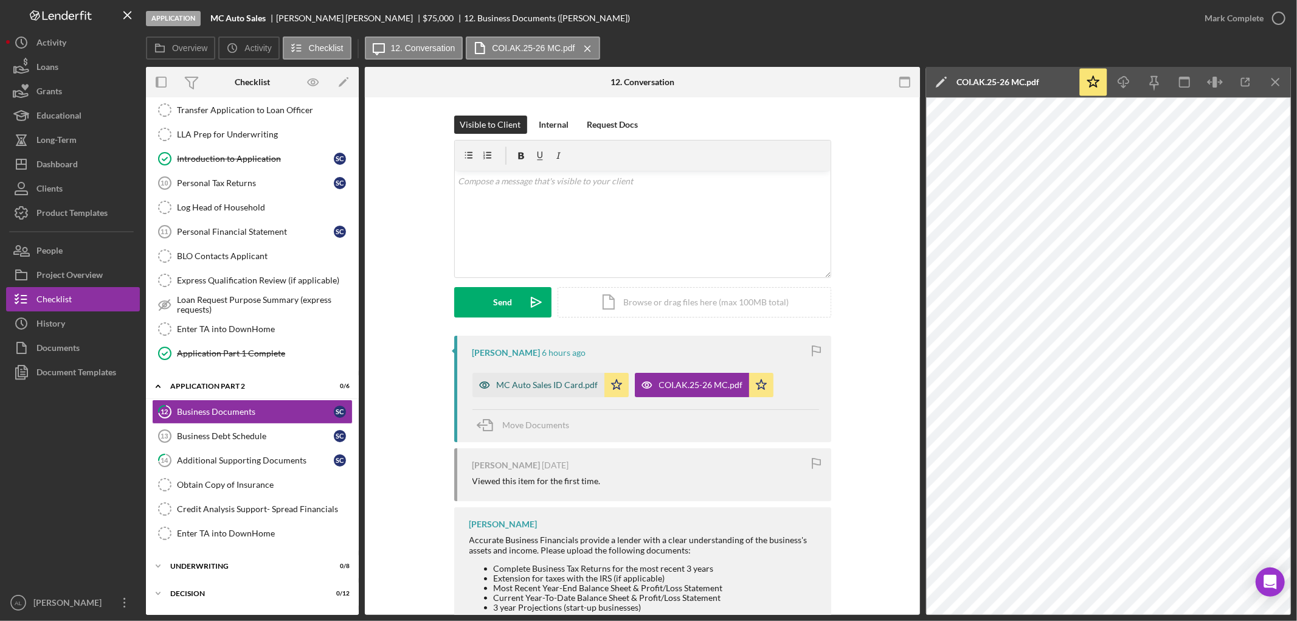
click at [558, 384] on div "MC Auto Sales ID Card.pdf" at bounding box center [548, 385] width 102 height 10
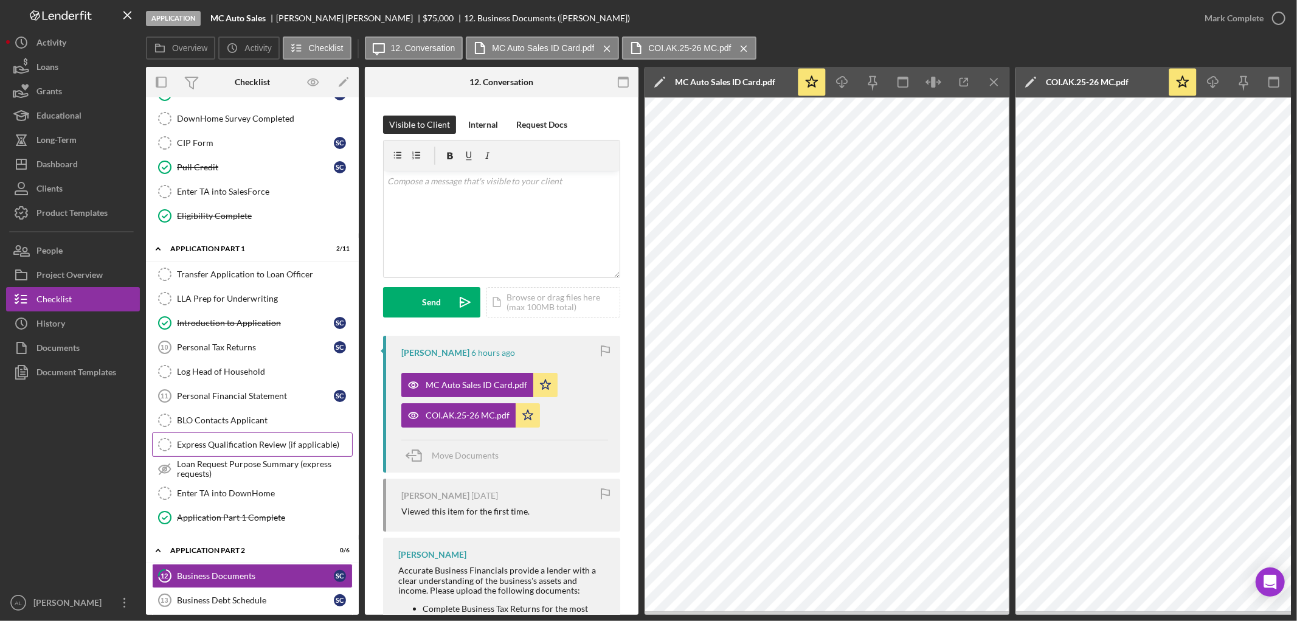
scroll to position [435, 0]
click at [241, 350] on div "Personal Tax Returns" at bounding box center [255, 347] width 157 height 10
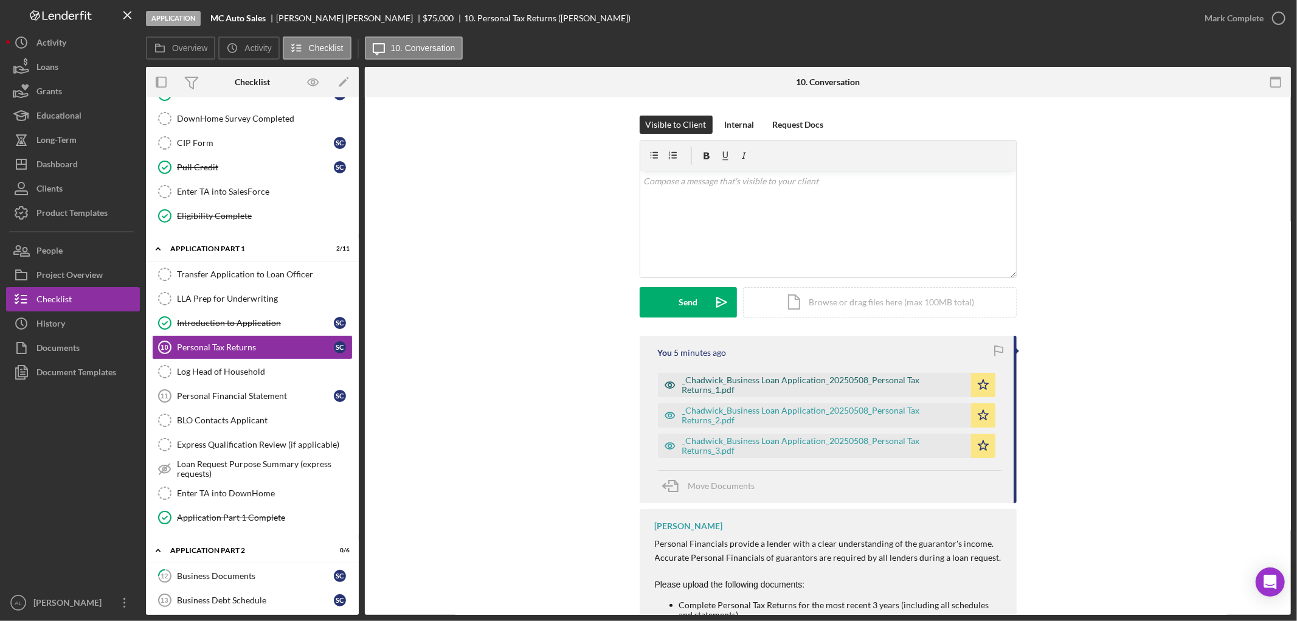
click at [773, 384] on div "_Chadwick_Business Loan Application_20250508_Personal Tax Returns_1.pdf" at bounding box center [823, 384] width 283 height 19
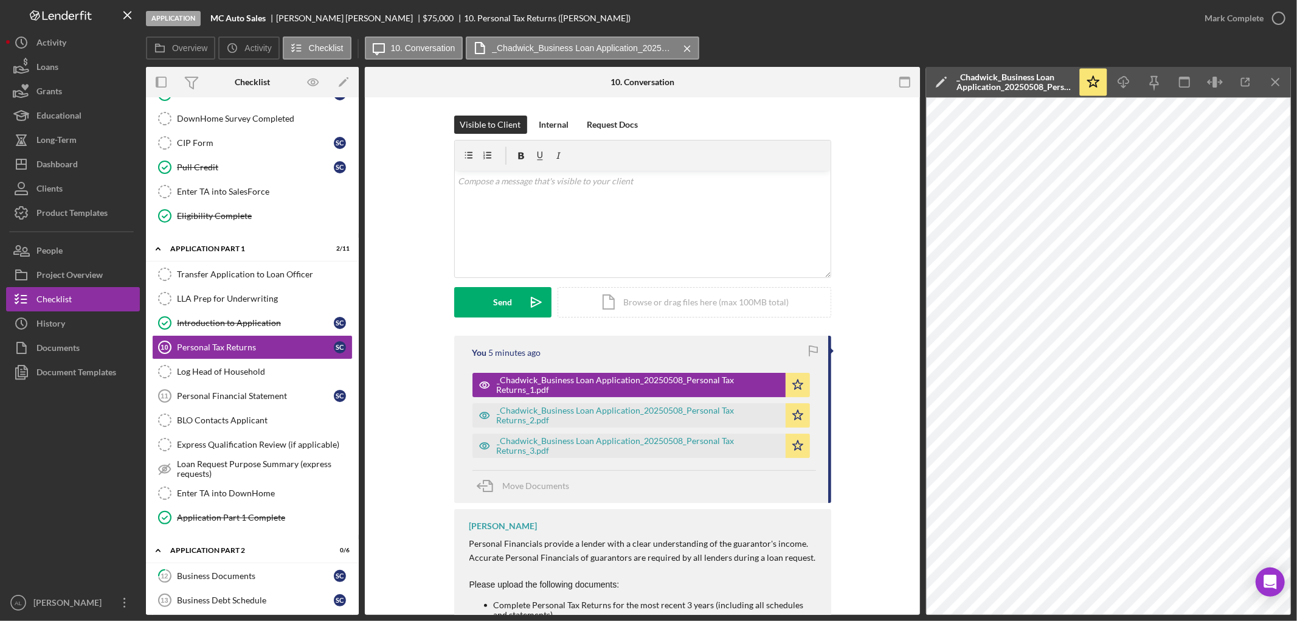
click at [705, 432] on div "_Chadwick_Business Loan Application_20250508_Personal Tax Returns_3.pdf Icon/St…" at bounding box center [644, 442] width 344 height 30
click at [703, 446] on div "_Chadwick_Business Loan Application_20250508_Personal Tax Returns_3.pdf" at bounding box center [638, 445] width 283 height 19
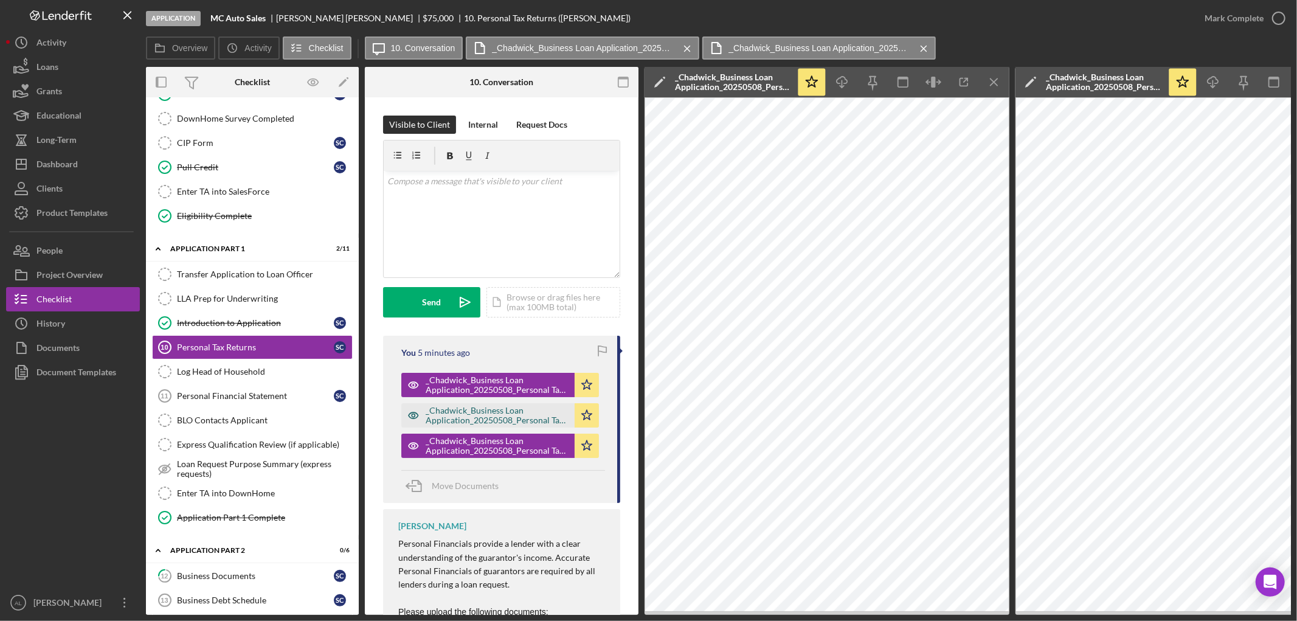
click at [435, 426] on div "_Chadwick_Business Loan Application_20250508_Personal Tax Returns_2.pdf" at bounding box center [487, 415] width 173 height 24
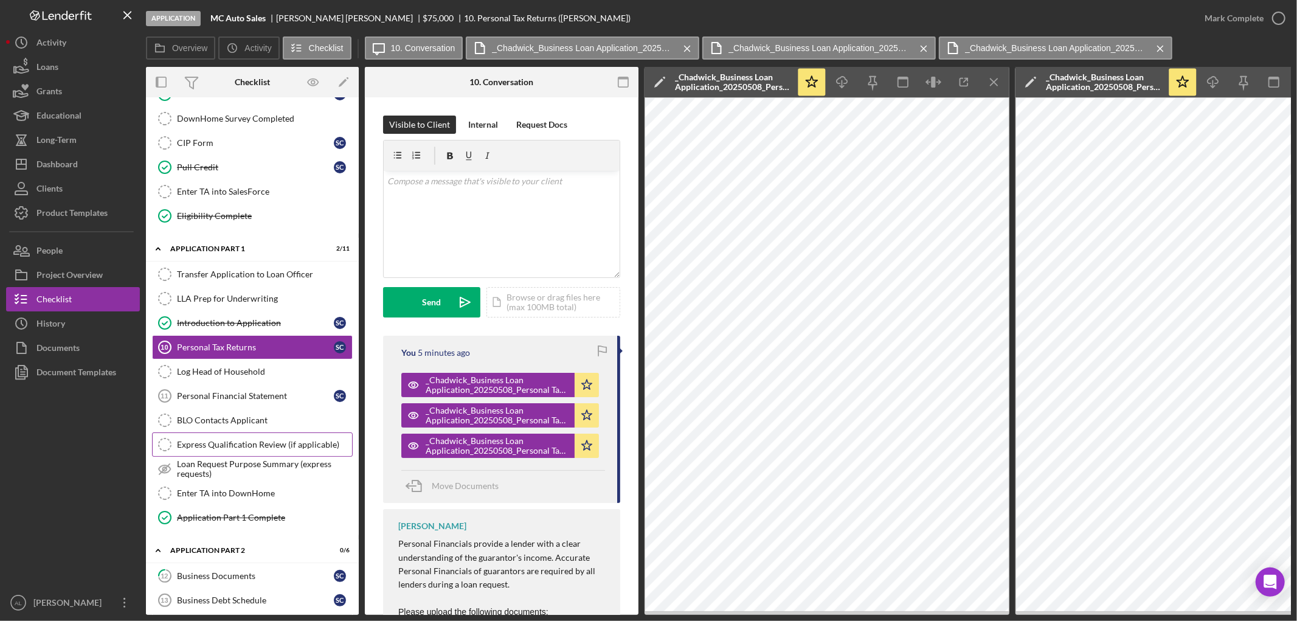
scroll to position [660, 0]
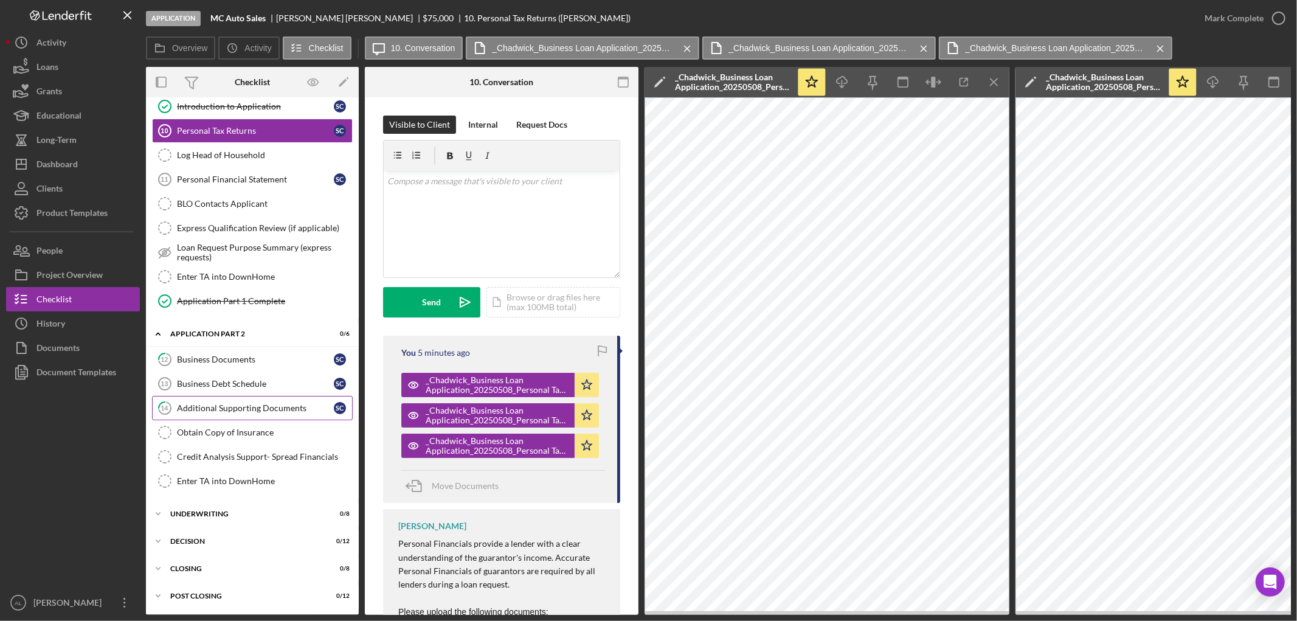
click at [252, 406] on div "Additional Supporting Documents" at bounding box center [255, 408] width 157 height 10
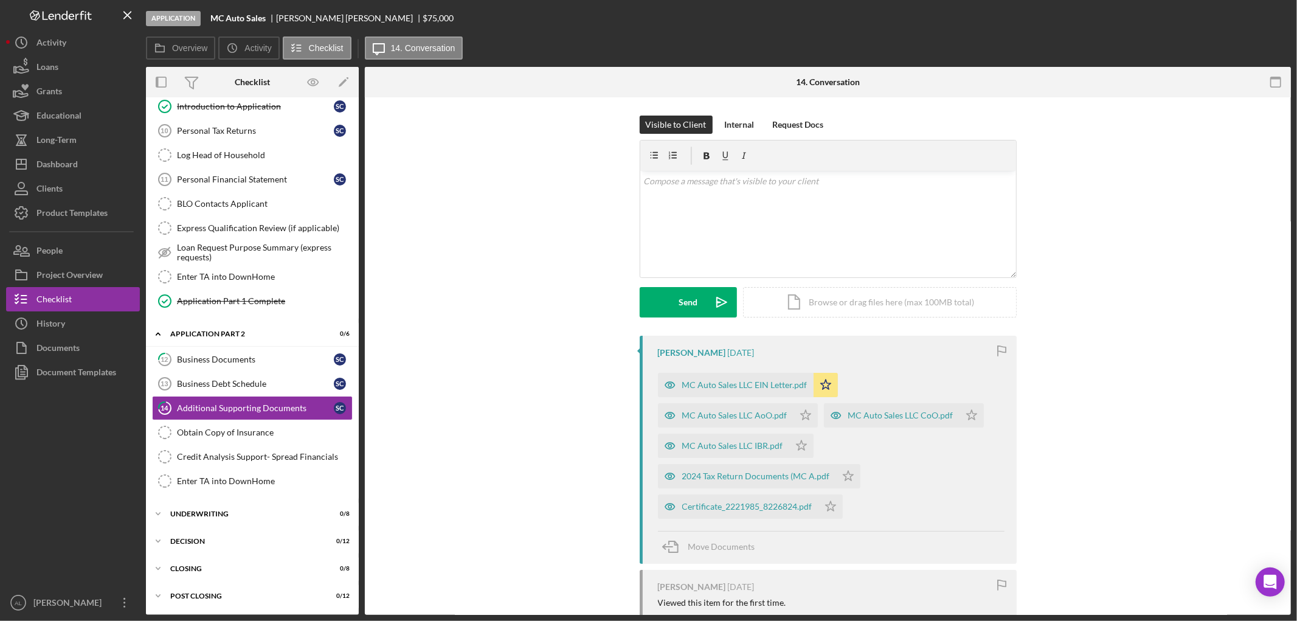
scroll to position [657, 0]
click at [702, 418] on div "MC Auto Sales LLC AoO.pdf" at bounding box center [734, 415] width 105 height 10
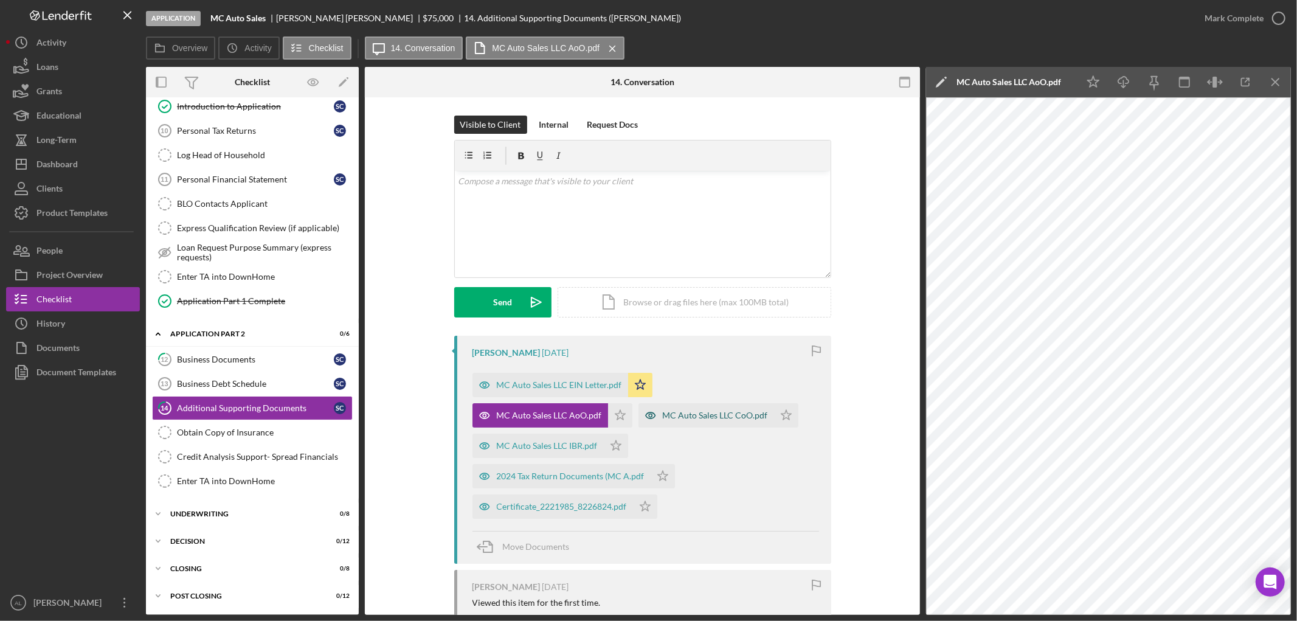
click at [698, 417] on div "MC Auto Sales LLC CoO.pdf" at bounding box center [715, 415] width 105 height 10
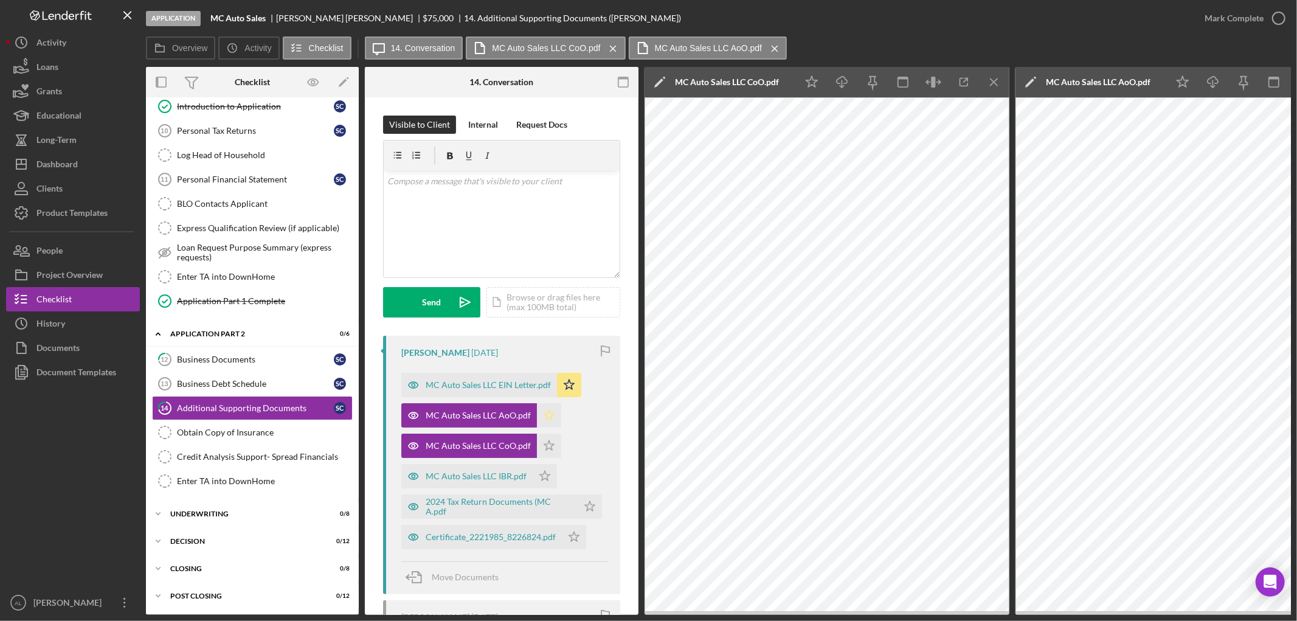
click at [545, 416] on icon "Icon/Star" at bounding box center [549, 415] width 24 height 24
click at [540, 449] on icon "Icon/Star" at bounding box center [549, 445] width 24 height 24
click at [463, 478] on div "MC Auto Sales LLC IBR.pdf" at bounding box center [476, 476] width 101 height 10
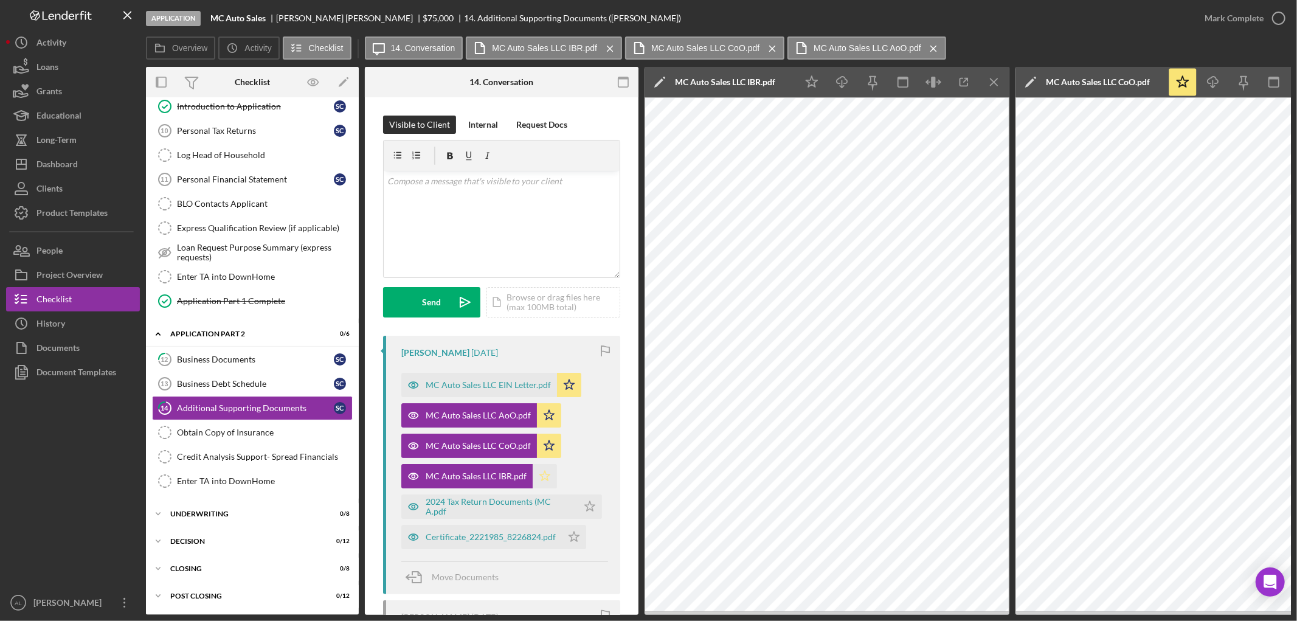
click at [539, 473] on icon "Icon/Star" at bounding box center [545, 476] width 24 height 24
click at [494, 503] on div "2024 Tax Return Documents (MC A.pdf" at bounding box center [499, 506] width 146 height 19
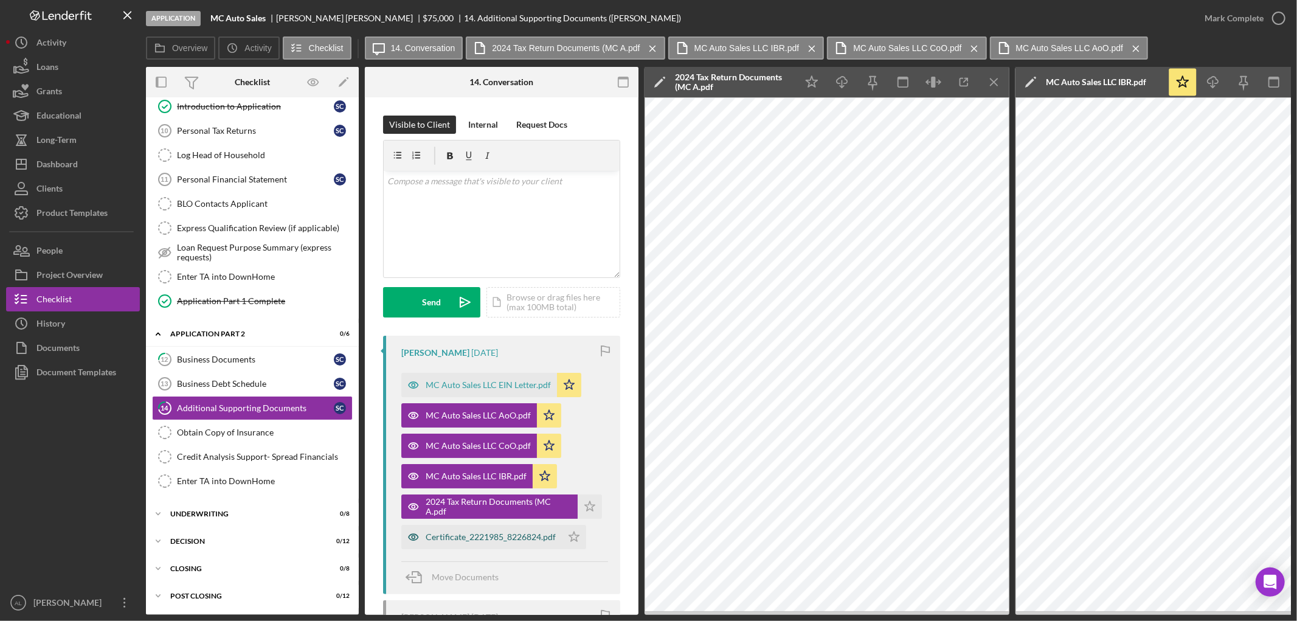
click at [488, 535] on div "Certificate_2221985_8226824.pdf" at bounding box center [491, 537] width 130 height 10
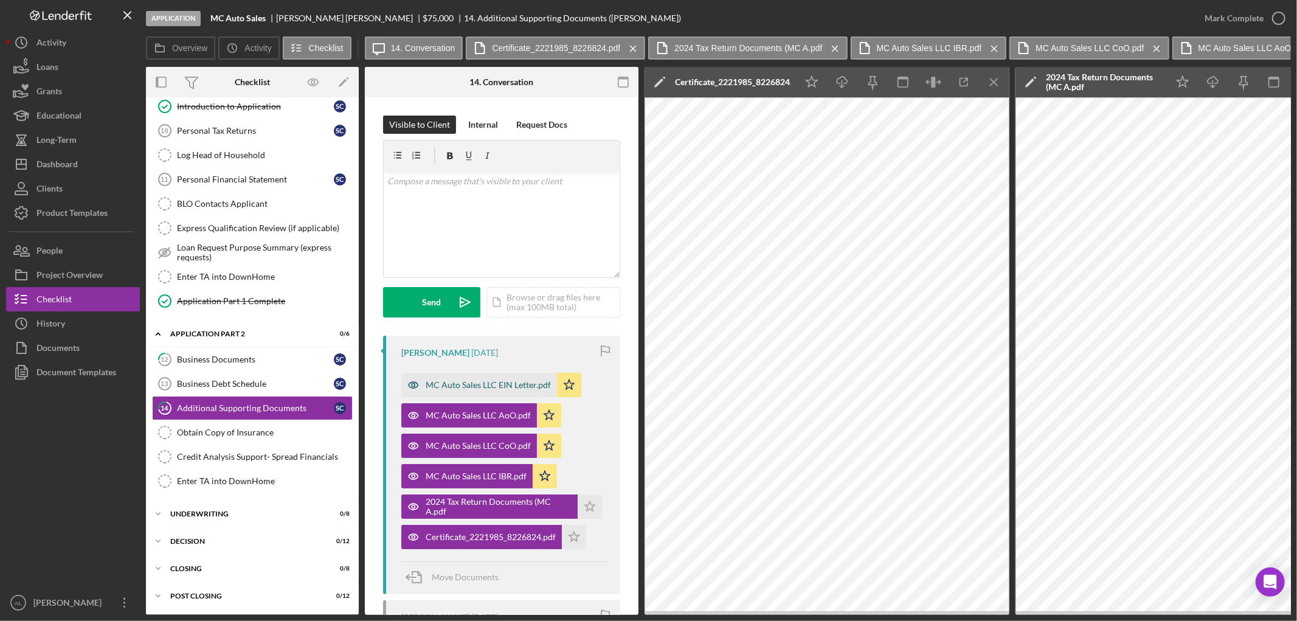
click at [512, 387] on div "MC Auto Sales LLC EIN Letter.pdf" at bounding box center [488, 385] width 125 height 10
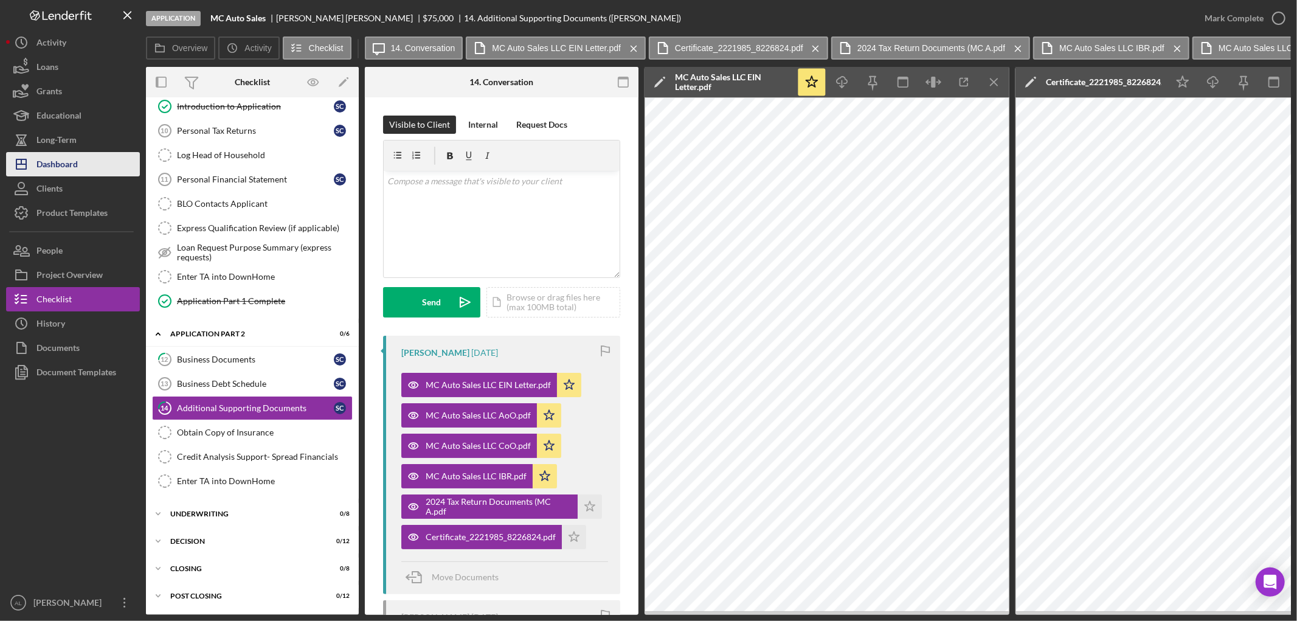
click at [46, 165] on div "Dashboard" at bounding box center [56, 165] width 41 height 27
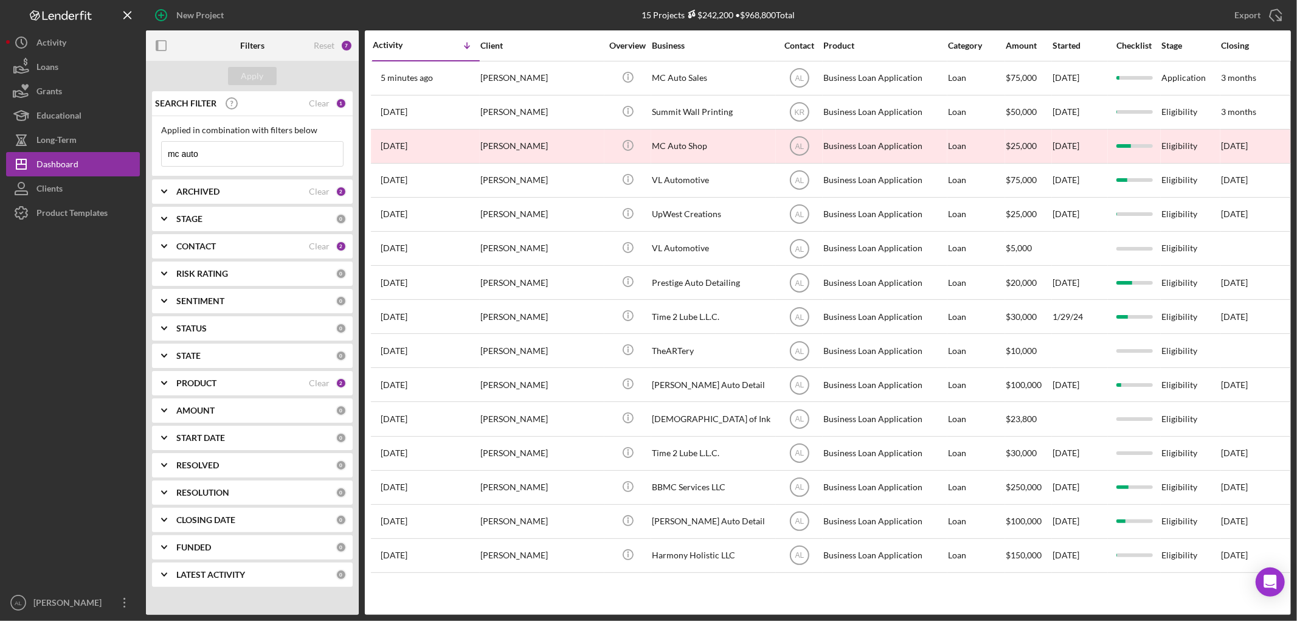
click at [275, 179] on div "ARCHIVED Clear 2" at bounding box center [261, 191] width 170 height 24
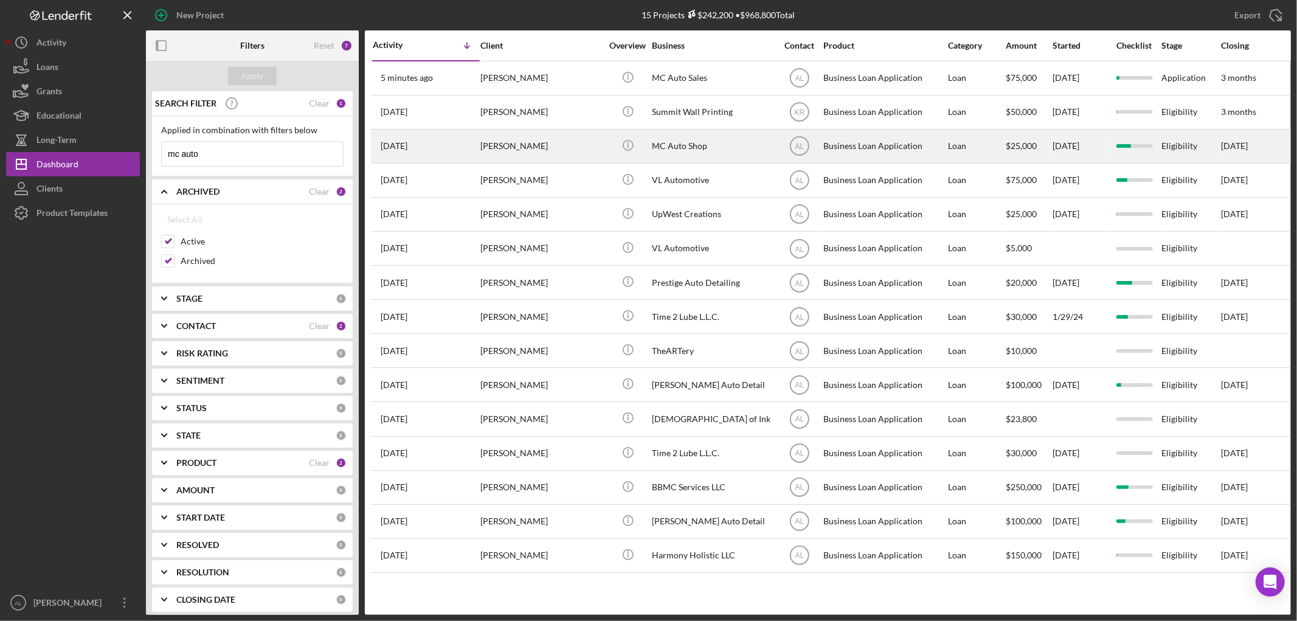
click at [525, 154] on div "[PERSON_NAME]" at bounding box center [541, 146] width 122 height 32
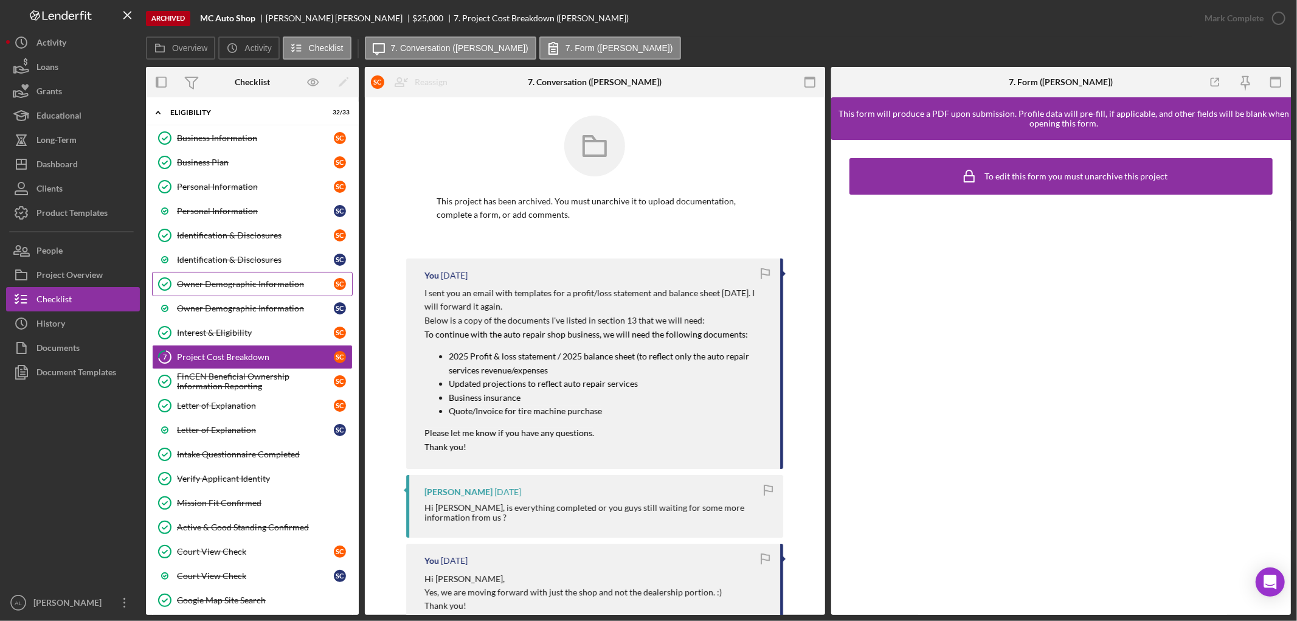
scroll to position [522, 0]
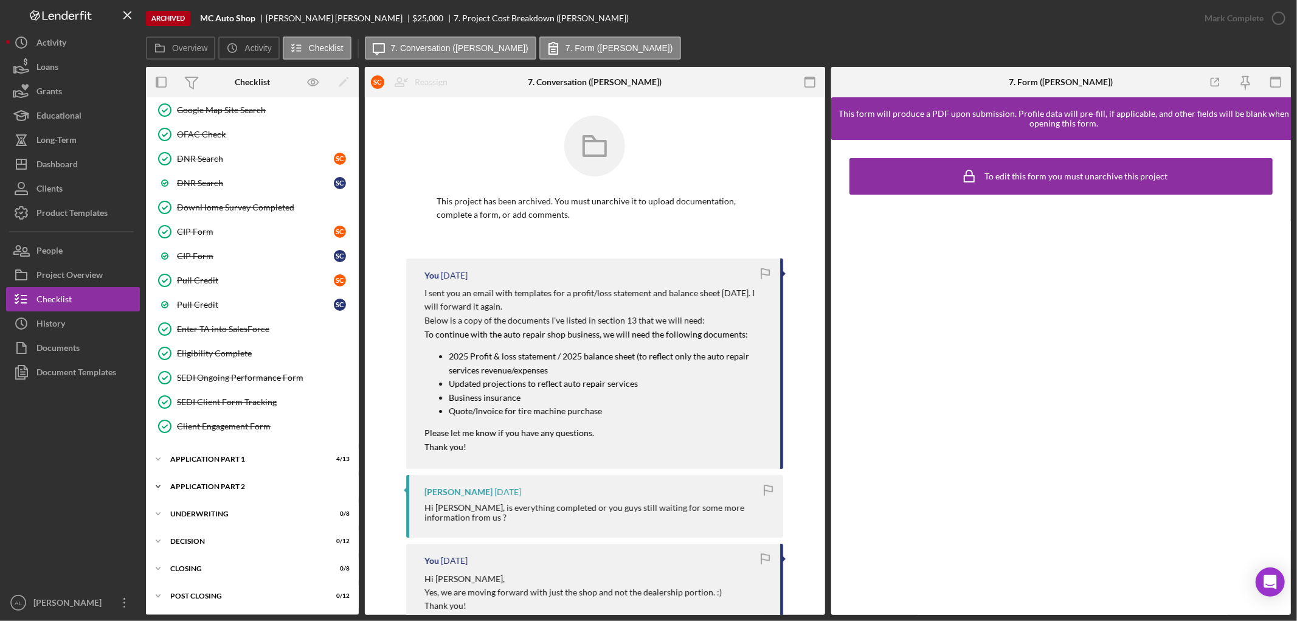
click at [244, 477] on div "Icon/Expander Application Part 2 1 / 6" at bounding box center [252, 486] width 213 height 24
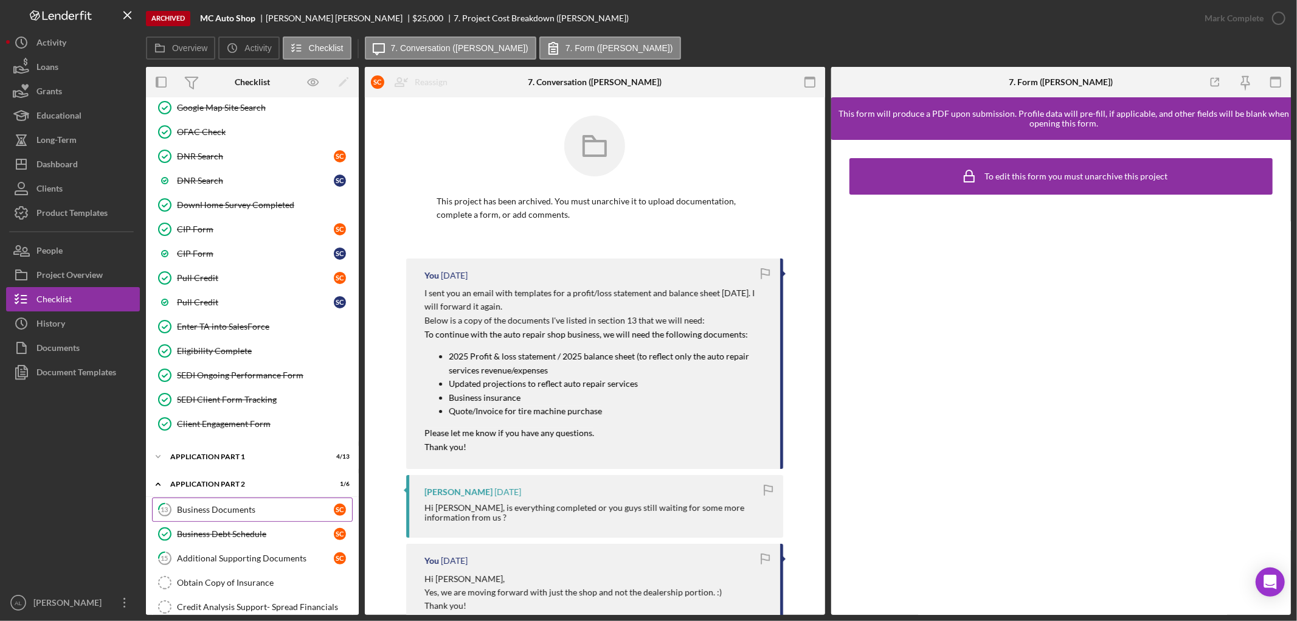
click at [244, 508] on div "Business Documents" at bounding box center [255, 510] width 157 height 10
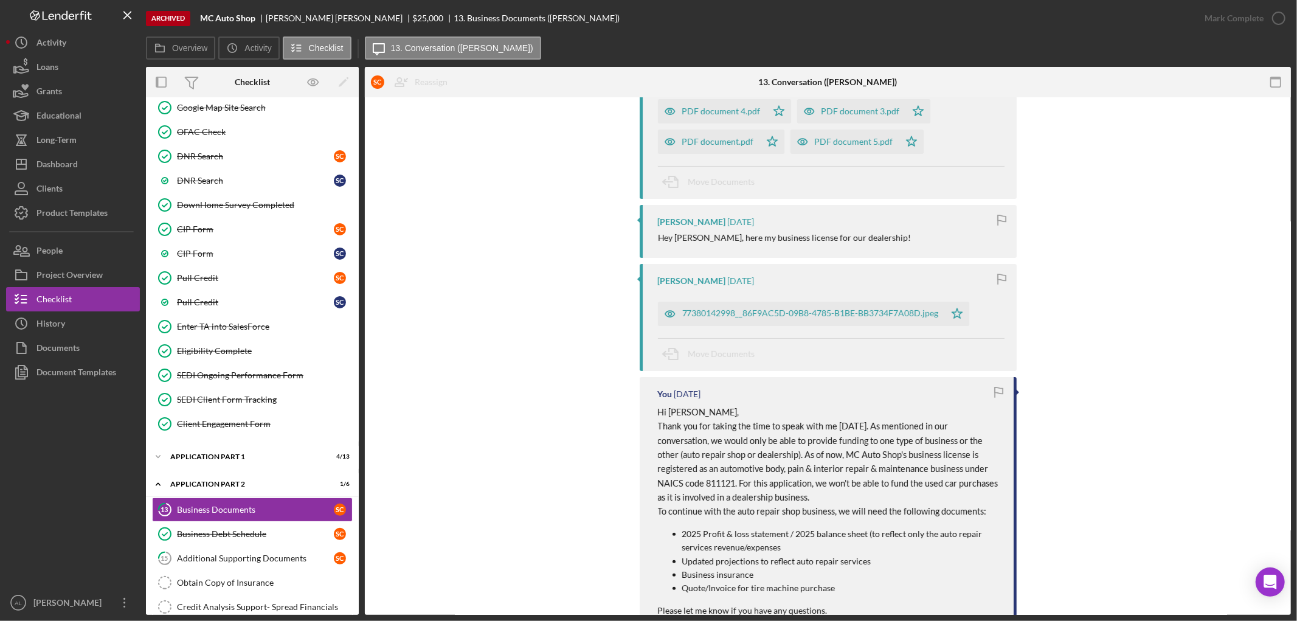
scroll to position [296, 0]
click at [738, 314] on div "77380142998__86F9AC5D-09B8-4785-B1BE-BB3734F7A08D.jpeg" at bounding box center [810, 313] width 257 height 10
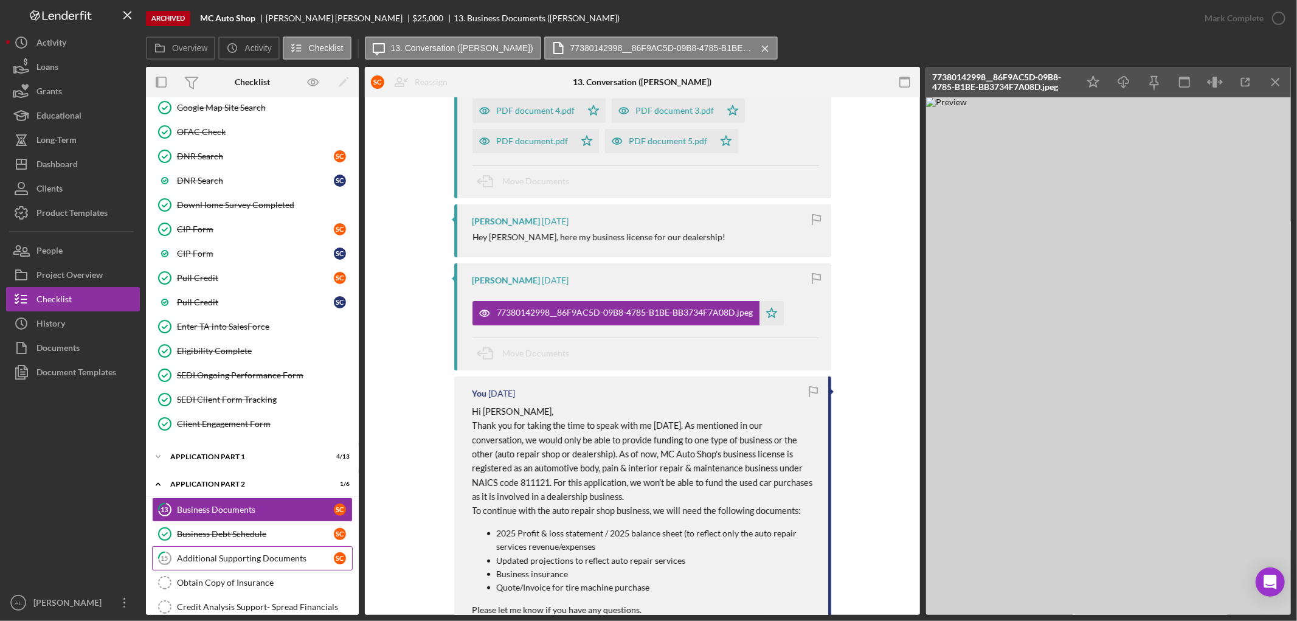
click at [272, 553] on link "15 Additional Supporting Documents S C" at bounding box center [252, 558] width 201 height 24
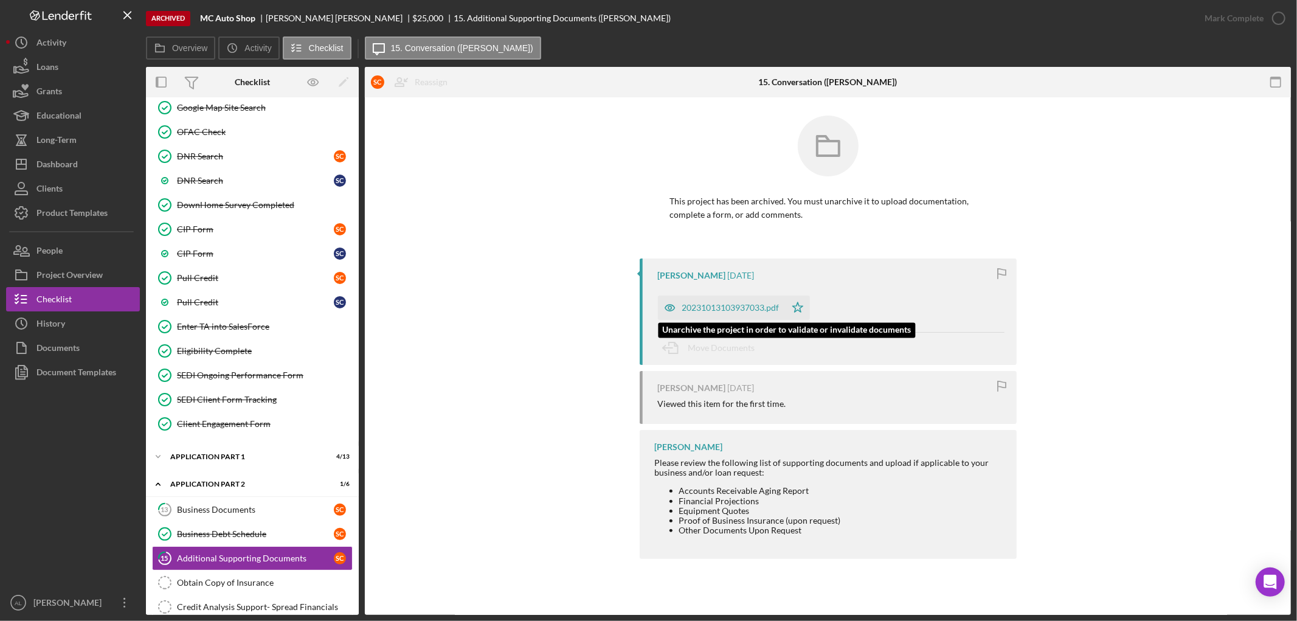
click at [720, 304] on div "20231013103937033.pdf" at bounding box center [730, 308] width 97 height 10
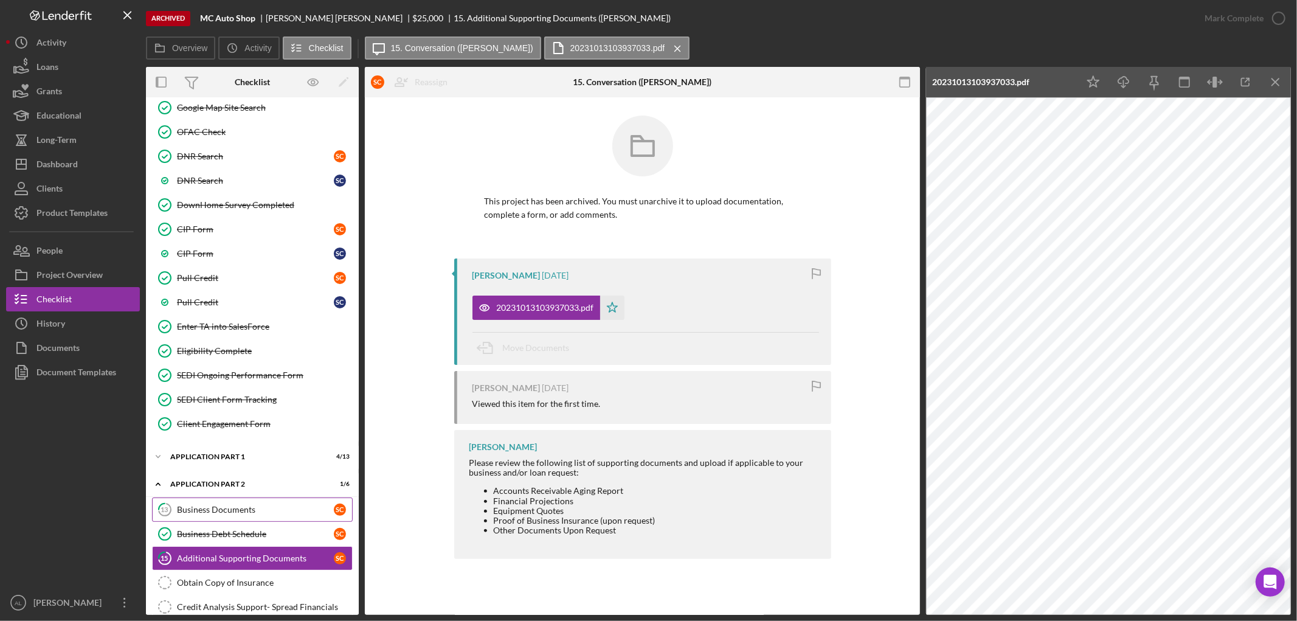
click at [253, 508] on div "Business Documents" at bounding box center [255, 510] width 157 height 10
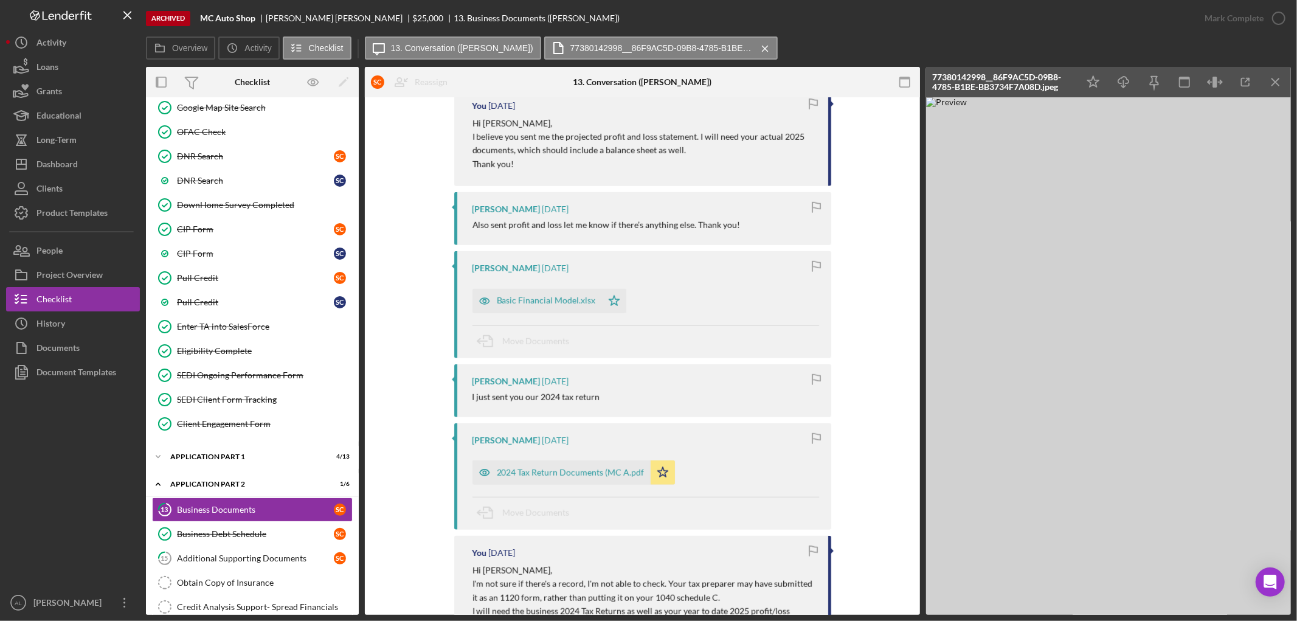
scroll to position [860, 0]
click at [543, 294] on div "Basic Financial Model.xlsx" at bounding box center [536, 300] width 129 height 24
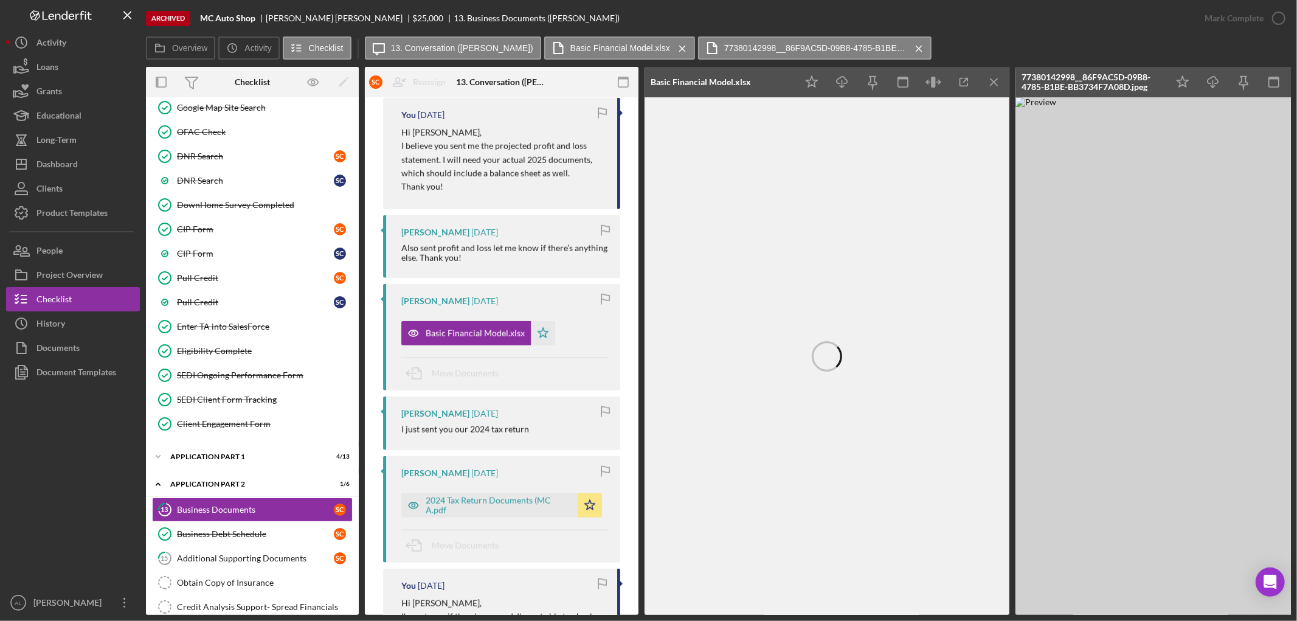
scroll to position [0, 89]
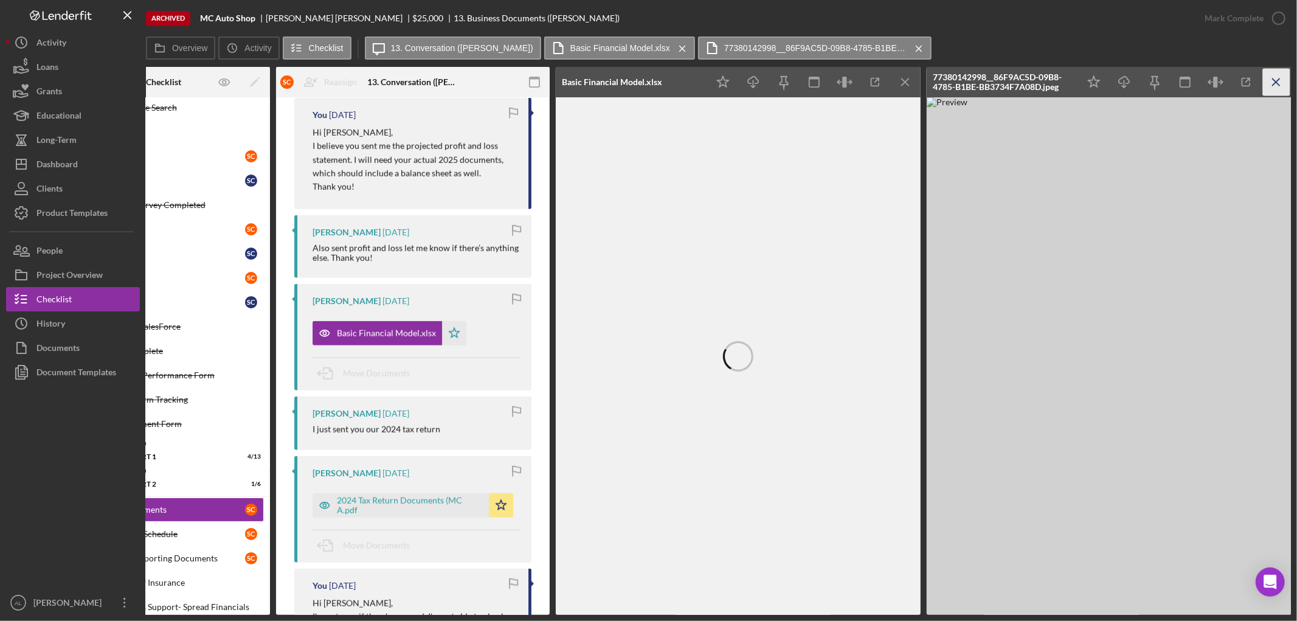
click at [1285, 81] on icon "Icon/Menu Close" at bounding box center [1276, 82] width 27 height 27
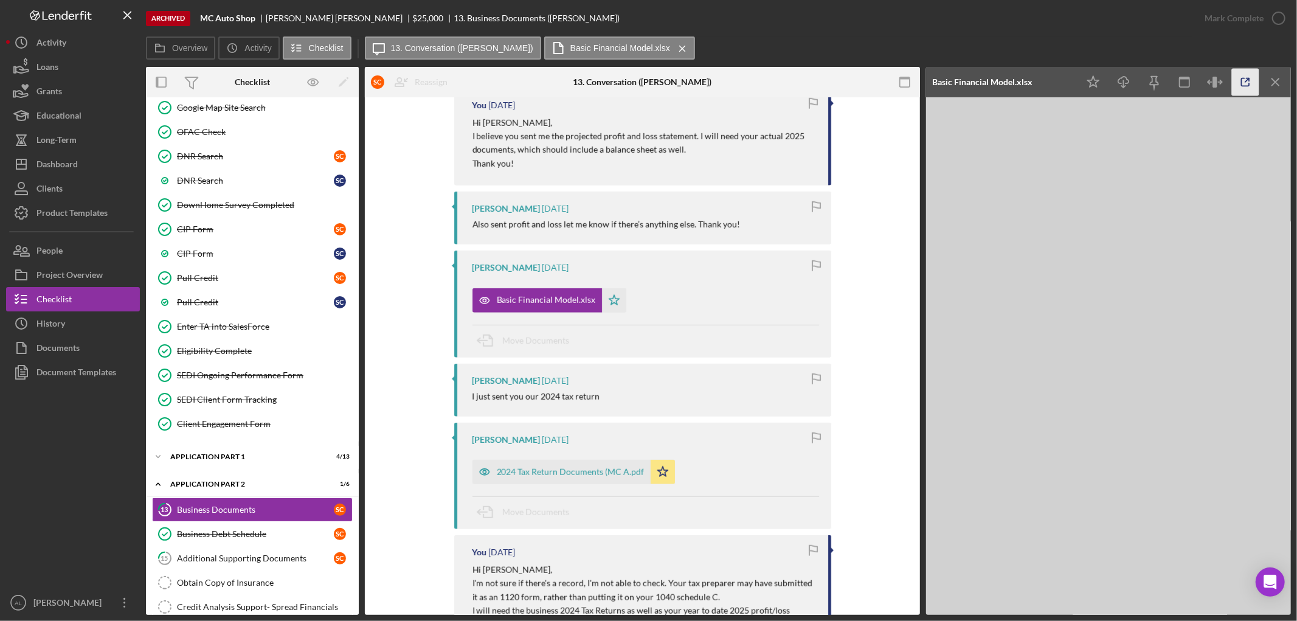
click at [1236, 89] on icon "button" at bounding box center [1245, 82] width 27 height 27
click at [106, 161] on button "Icon/Dashboard Dashboard" at bounding box center [73, 164] width 134 height 24
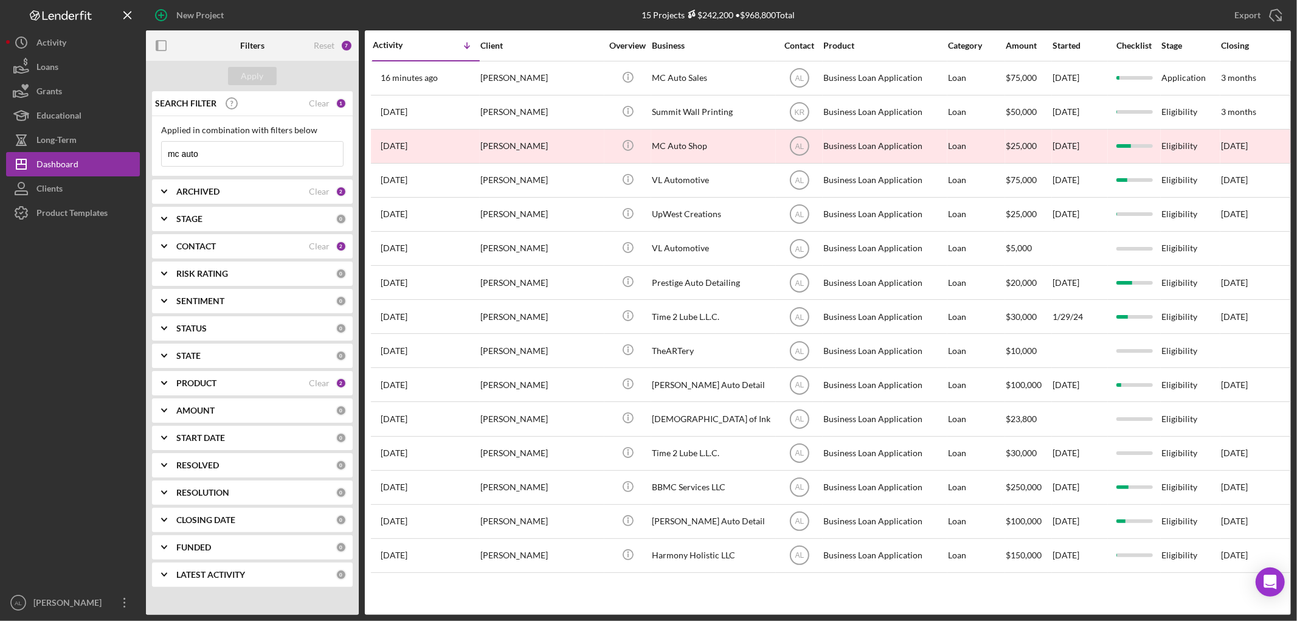
click at [254, 155] on input "mc auto" at bounding box center [252, 154] width 181 height 24
click at [252, 185] on div "ARCHIVED Clear 2" at bounding box center [261, 191] width 170 height 24
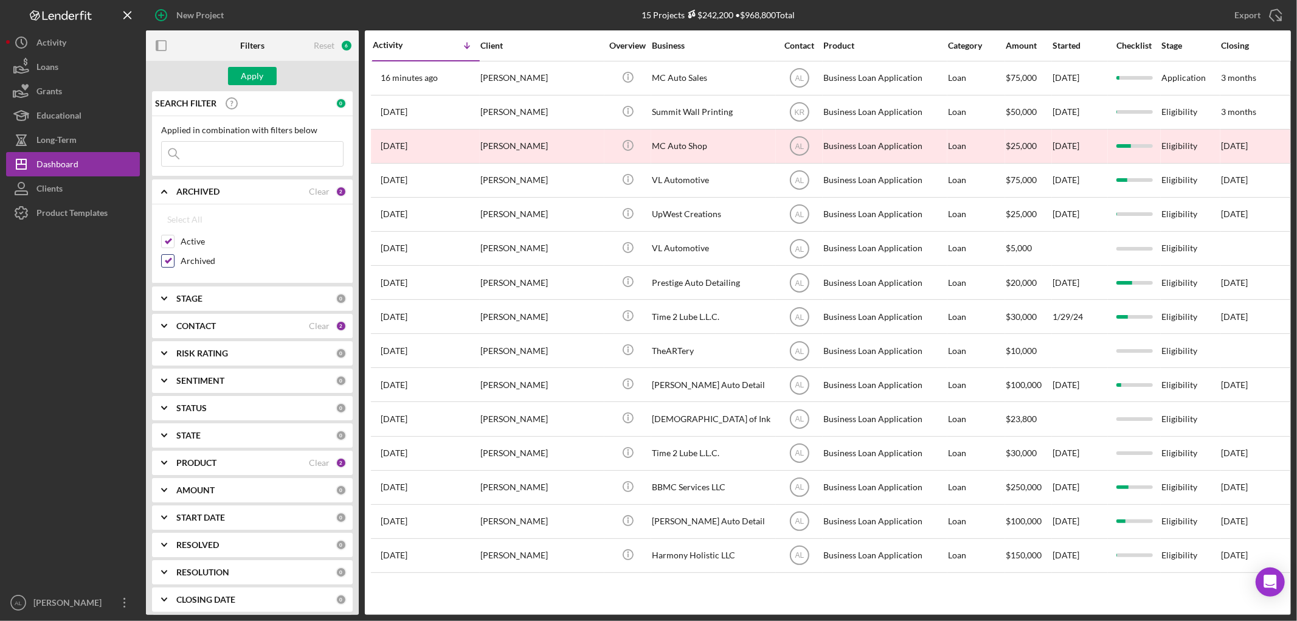
click at [191, 266] on label "Archived" at bounding box center [262, 261] width 163 height 12
click at [174, 266] on input "Archived" at bounding box center [168, 261] width 12 height 12
checkbox input "false"
click at [260, 77] on div "Apply" at bounding box center [252, 76] width 22 height 18
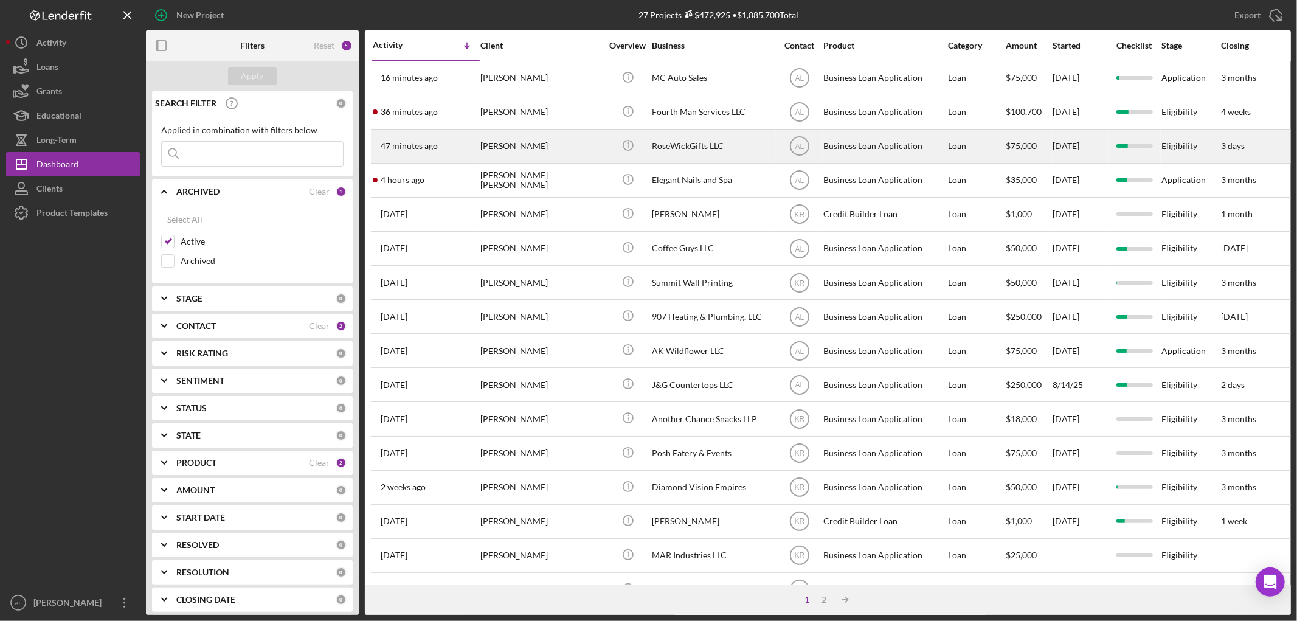
click at [519, 140] on div "[PERSON_NAME]" at bounding box center [541, 146] width 122 height 32
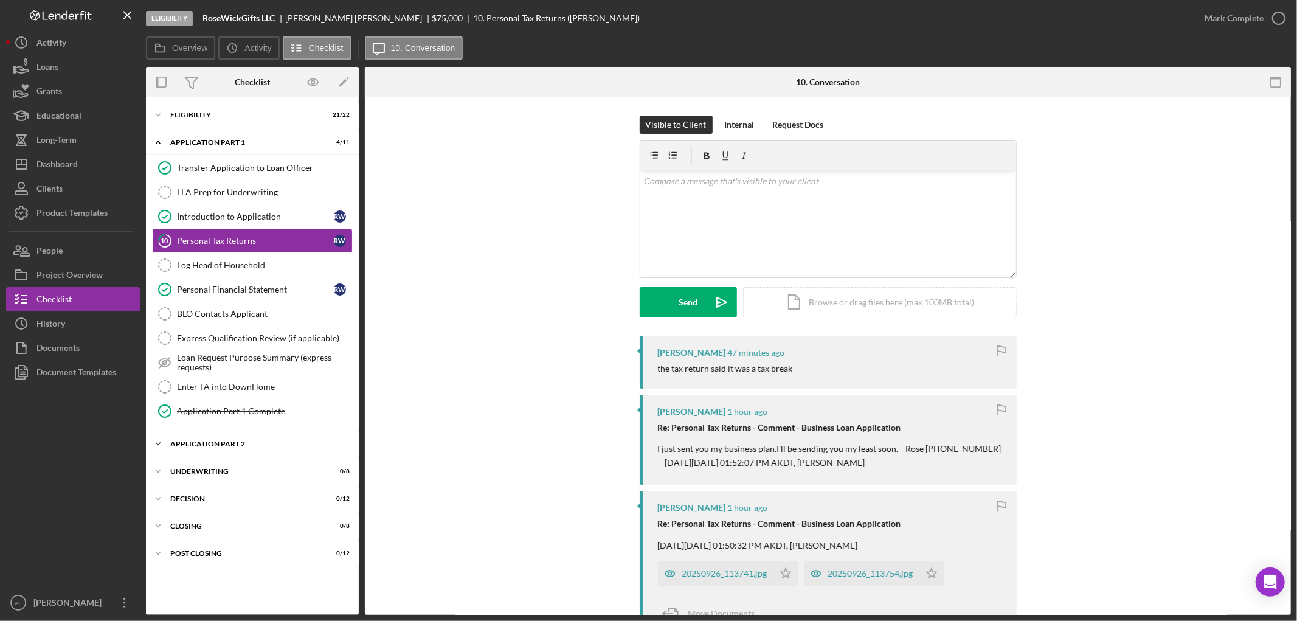
click at [257, 435] on div "Icon/Expander Application Part 2 1 / 6" at bounding box center [252, 444] width 213 height 24
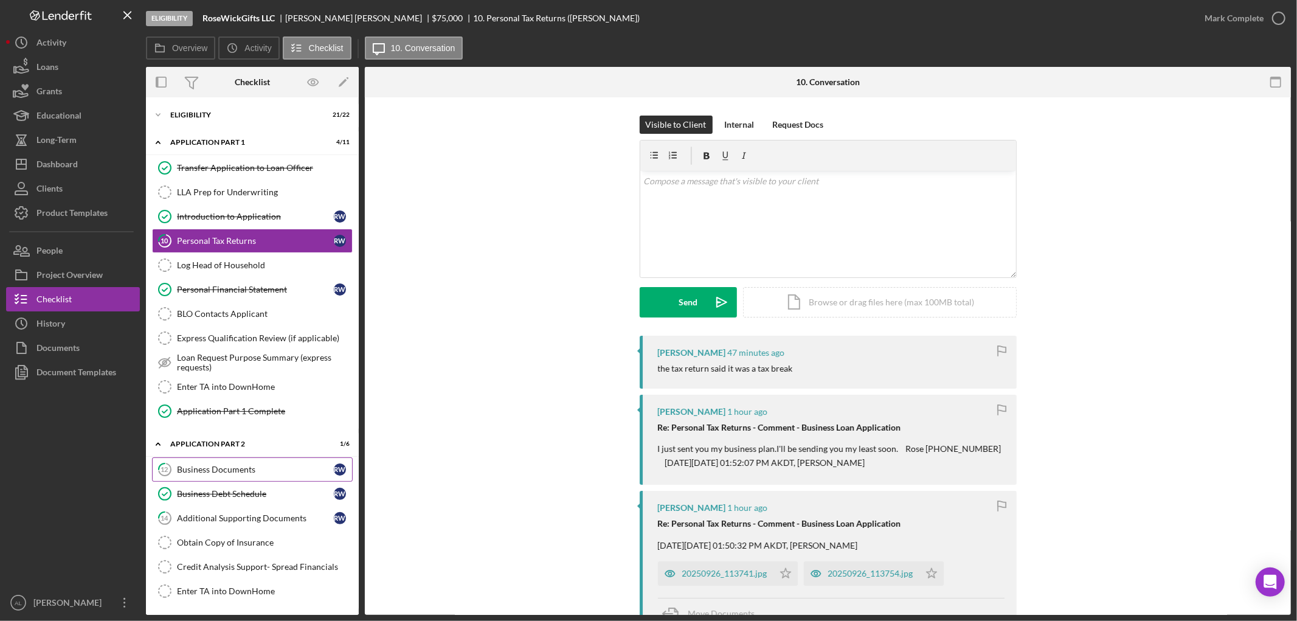
click at [246, 464] on link "12 Business Documents R W" at bounding box center [252, 469] width 201 height 24
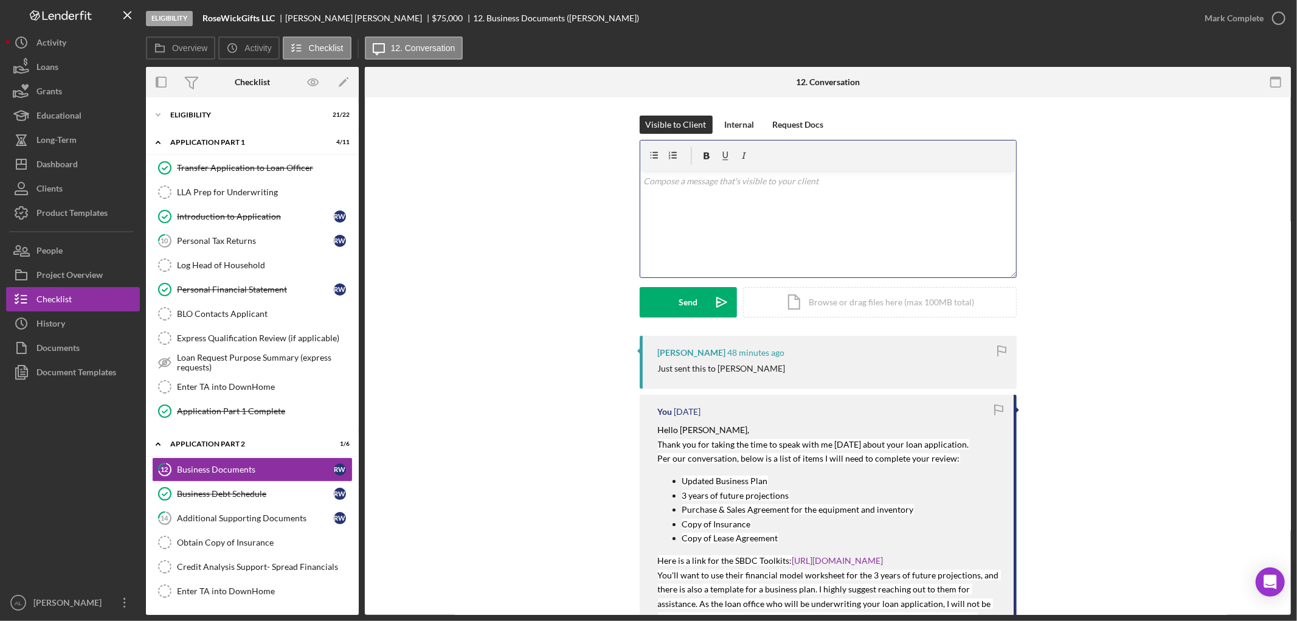
click at [720, 228] on div "v Color teal Color pink Remove color Add row above Add row below Add column bef…" at bounding box center [828, 224] width 376 height 106
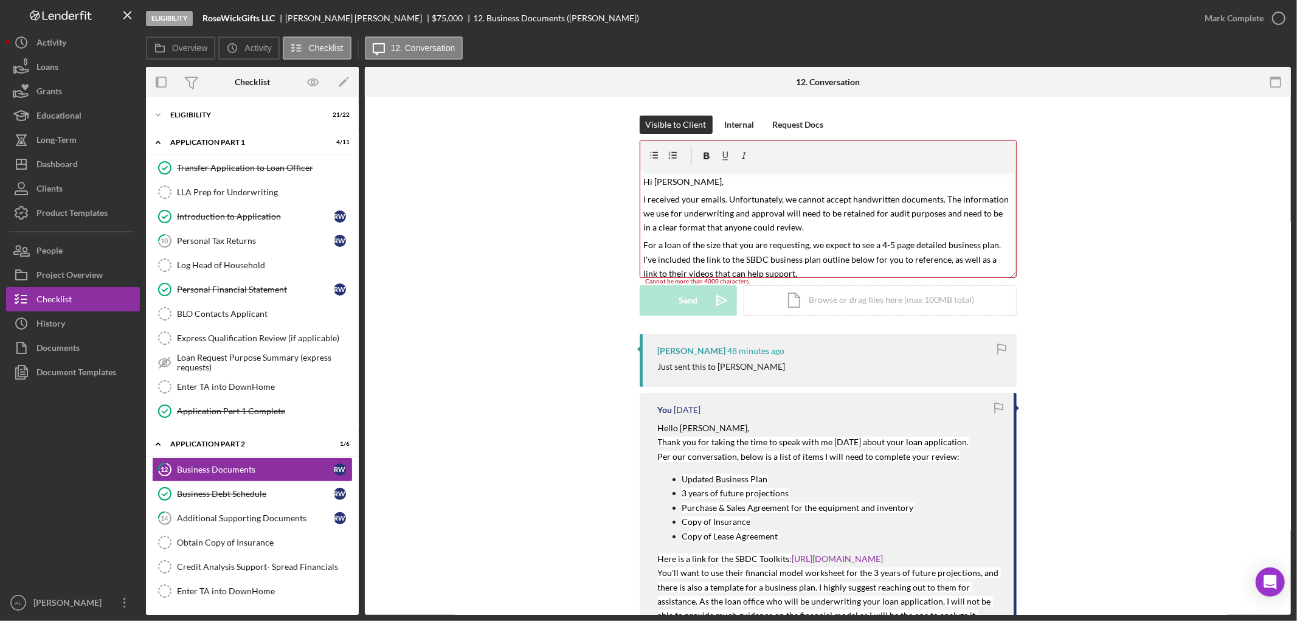
click at [542, 278] on div "Visible to Client Internal Request Docs v Color teal Color pink Remove color Ad…" at bounding box center [827, 225] width 889 height 218
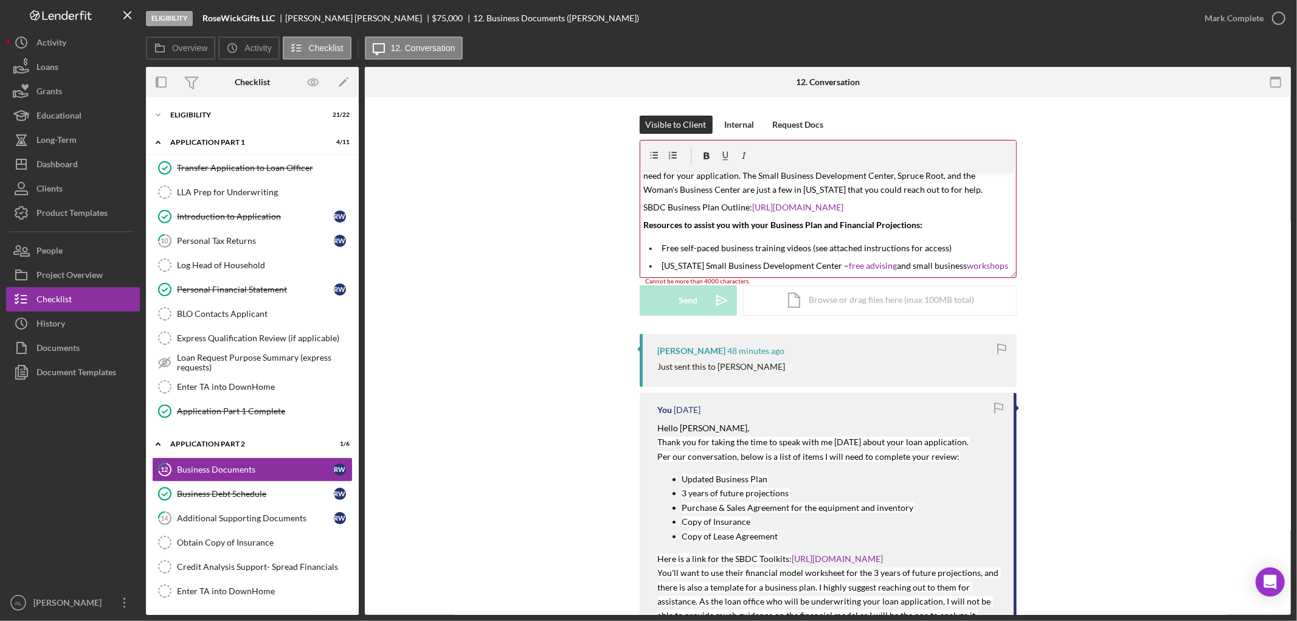
scroll to position [128, 0]
click at [934, 235] on div "v Color teal Color pink Remove color Add row above Add row below Add column bef…" at bounding box center [828, 224] width 376 height 106
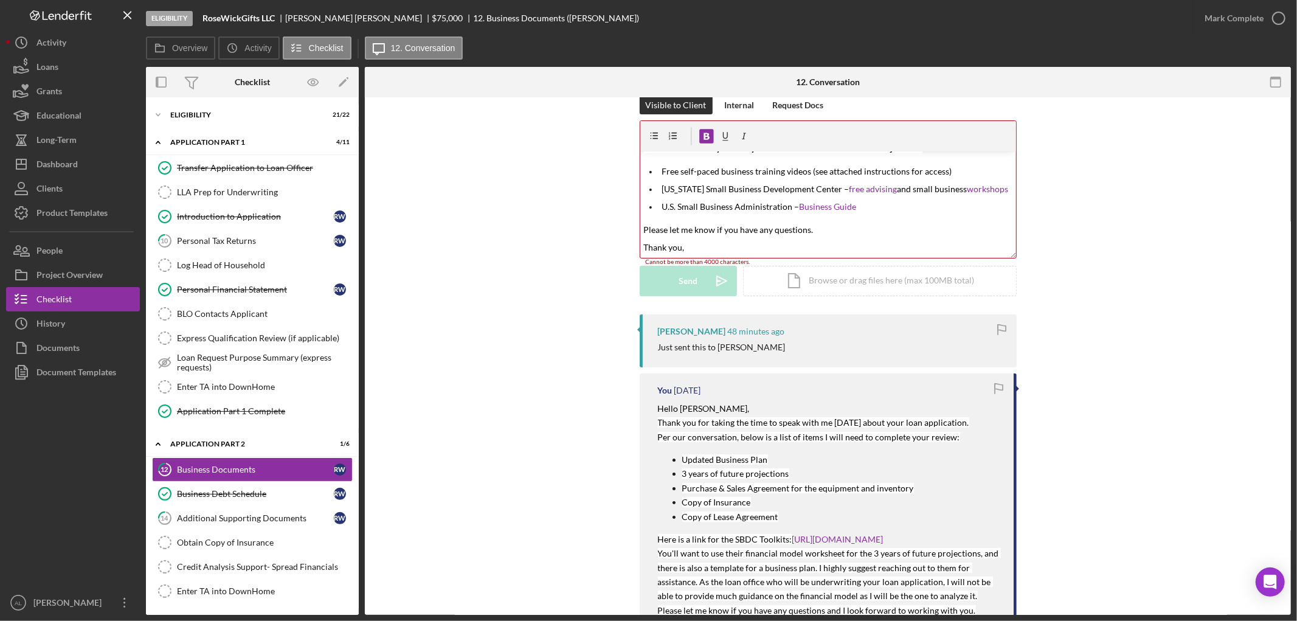
scroll to position [21, 0]
drag, startPoint x: 807, startPoint y: 250, endPoint x: 639, endPoint y: 222, distance: 170.8
click at [640, 222] on div "v Color teal Color pink Remove color Add row above Add row below Add column bef…" at bounding box center [828, 203] width 376 height 106
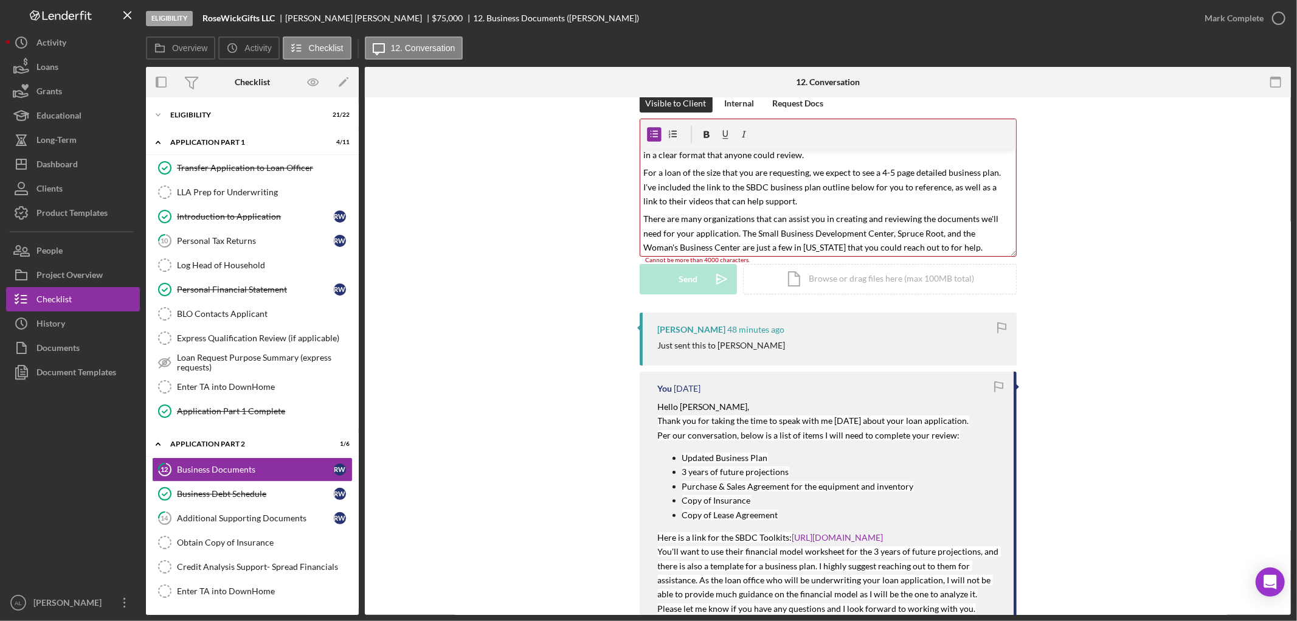
scroll to position [0, 0]
click at [798, 204] on p "I received your emails. Unfortunately, we cannot accept handwritten documents. …" at bounding box center [827, 192] width 369 height 43
click at [707, 154] on p "Hi [PERSON_NAME]," at bounding box center [827, 160] width 369 height 14
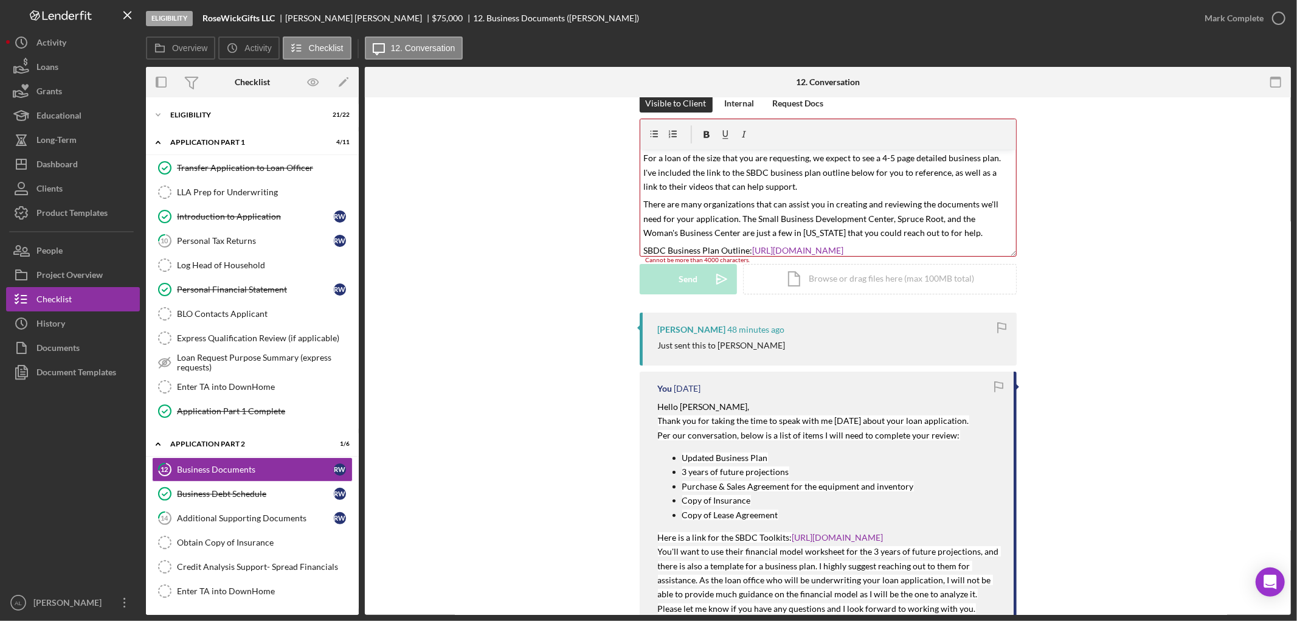
scroll to position [66, 0]
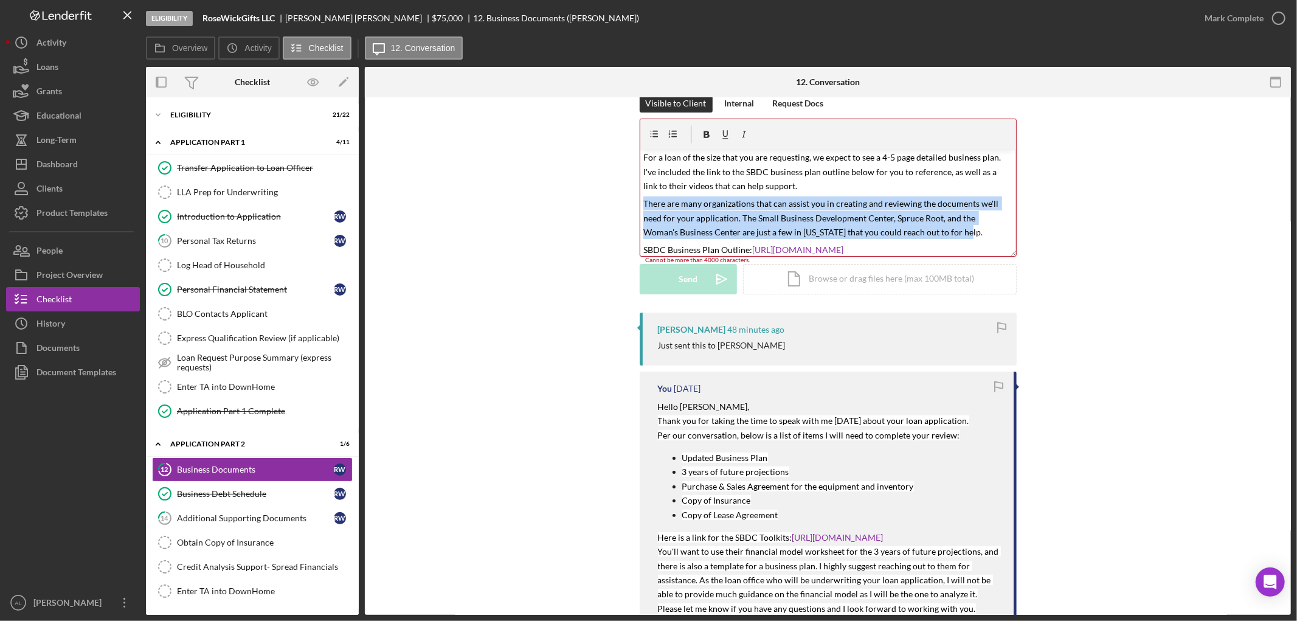
drag, startPoint x: 927, startPoint y: 228, endPoint x: 634, endPoint y: 197, distance: 294.7
click at [634, 197] on div "Visible to Client Internal Request Docs v Color teal Color pink Remove color Ad…" at bounding box center [827, 203] width 889 height 218
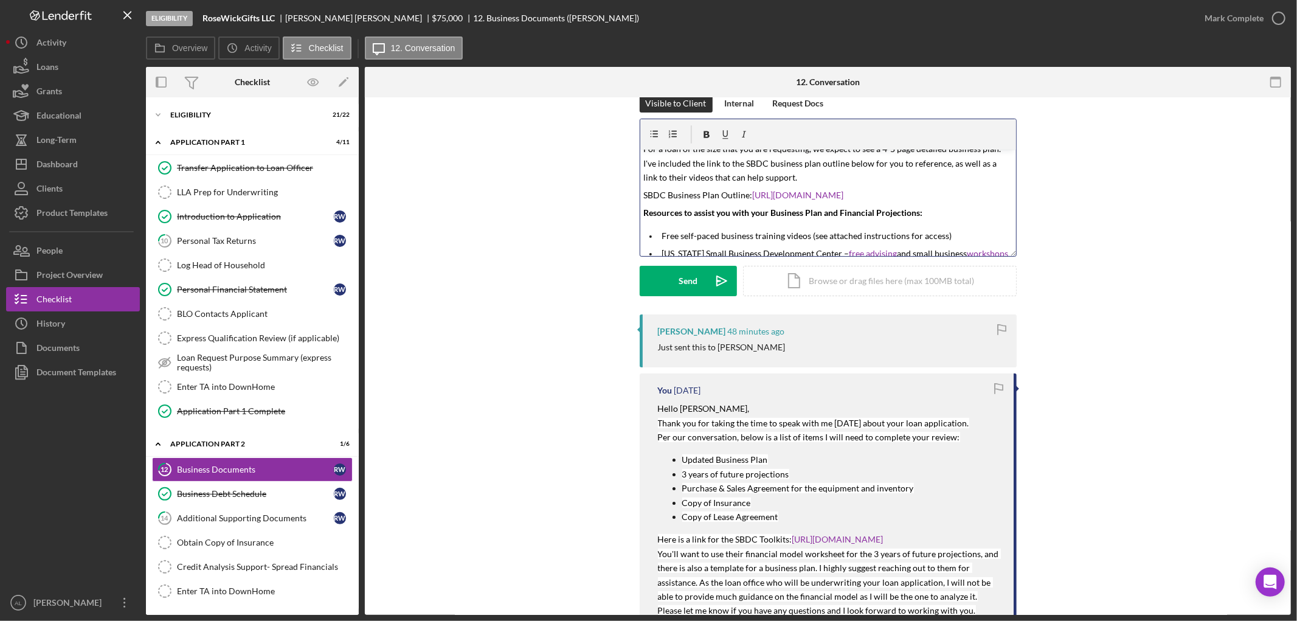
scroll to position [75, 0]
click at [944, 209] on p "Resources to assist you with your Business Plan and Financial Projections:" at bounding box center [827, 211] width 369 height 14
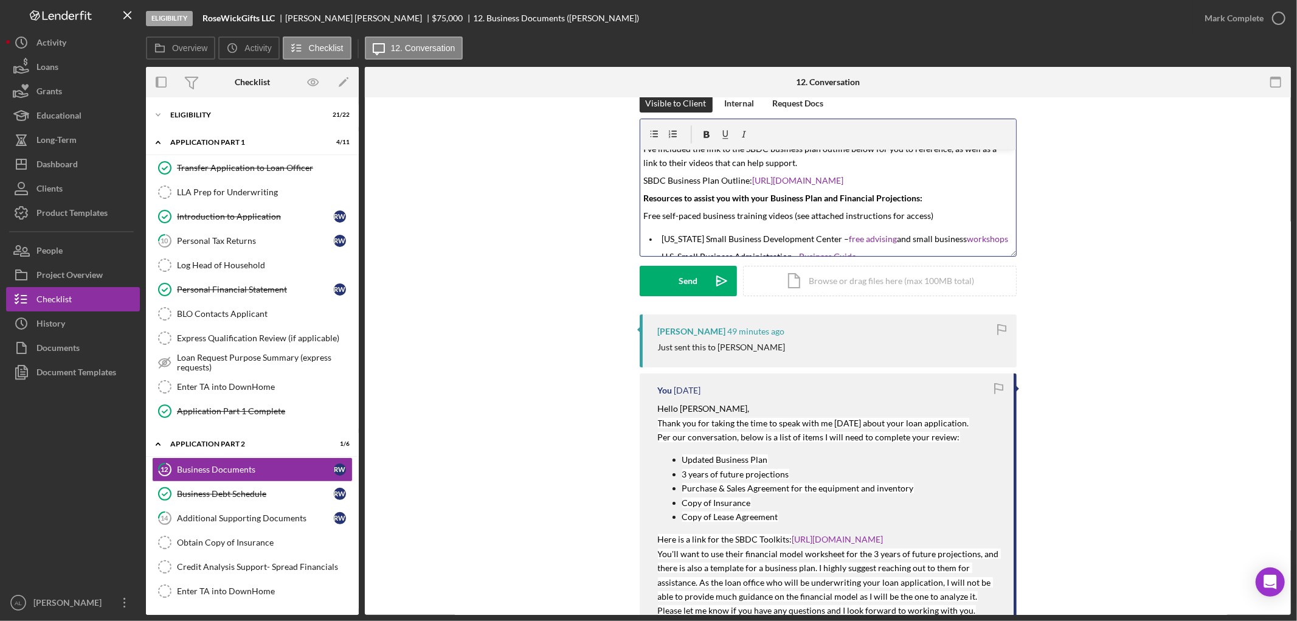
click at [944, 209] on p "Free self-paced business training videos (see attached instructions for access)" at bounding box center [827, 216] width 369 height 14
click at [986, 235] on p "Alaska Small Business Development Center – free advising and small business wor…" at bounding box center [827, 233] width 369 height 14
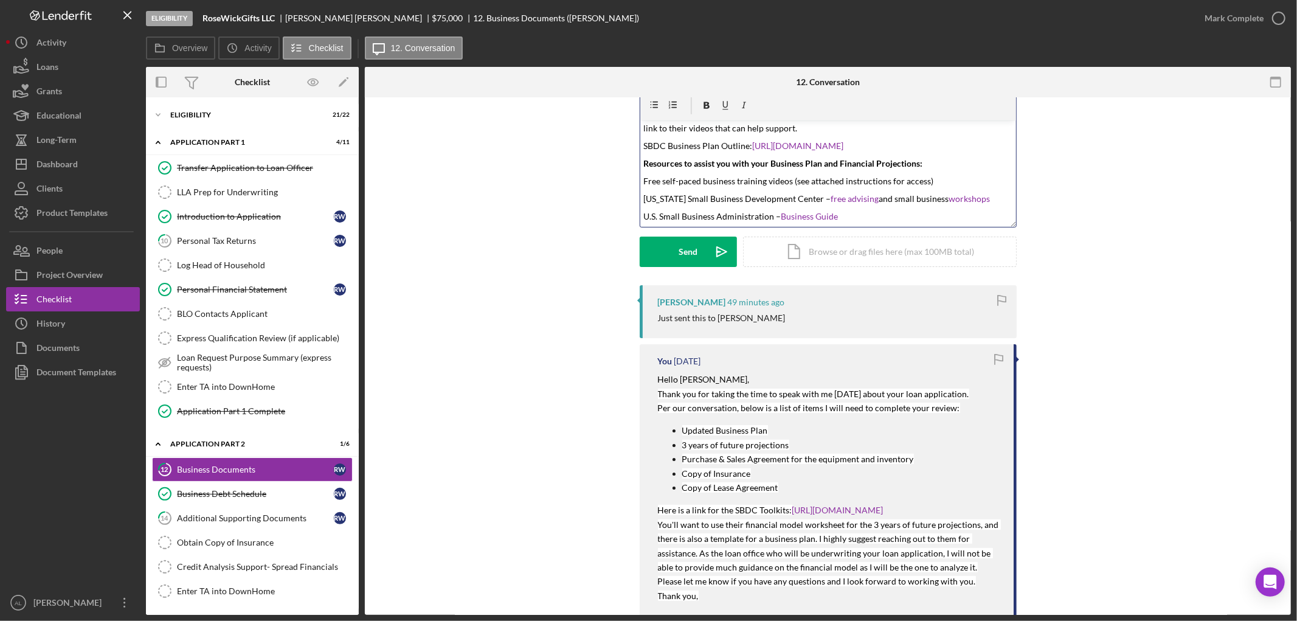
scroll to position [51, 0]
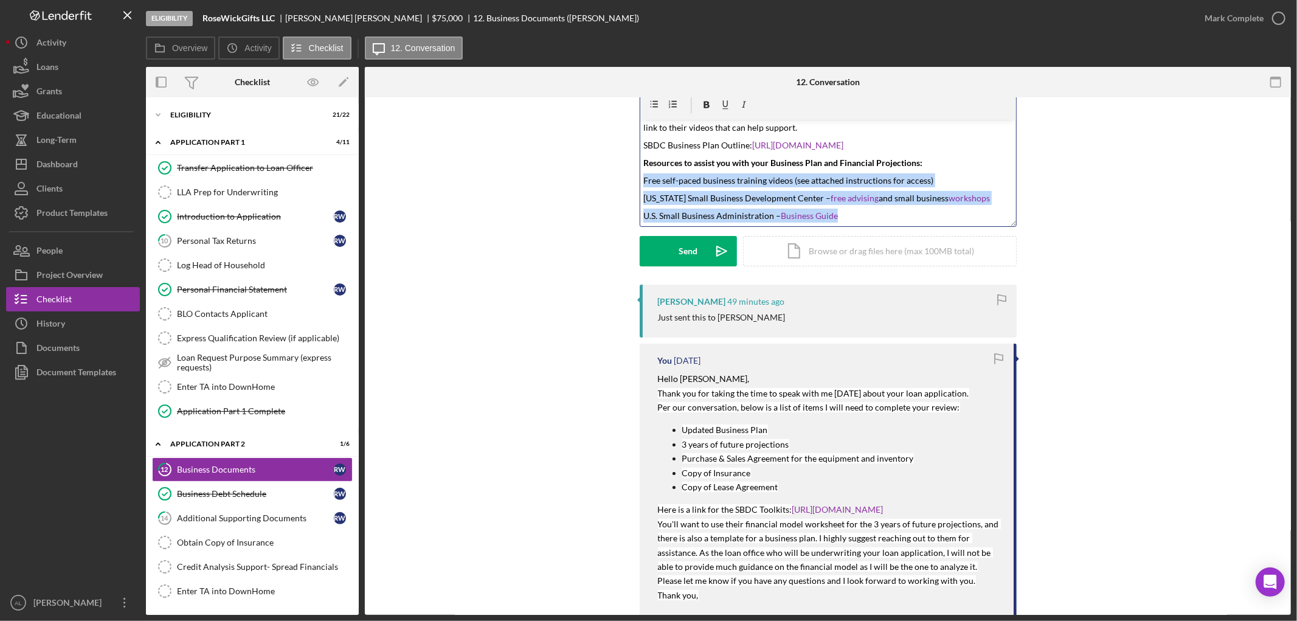
drag, startPoint x: 897, startPoint y: 223, endPoint x: 640, endPoint y: 176, distance: 261.4
click at [640, 176] on div "v Color teal Color pink Remove color Add row above Add row below Add column bef…" at bounding box center [828, 173] width 376 height 106
click at [649, 102] on icon "button" at bounding box center [653, 104] width 27 height 27
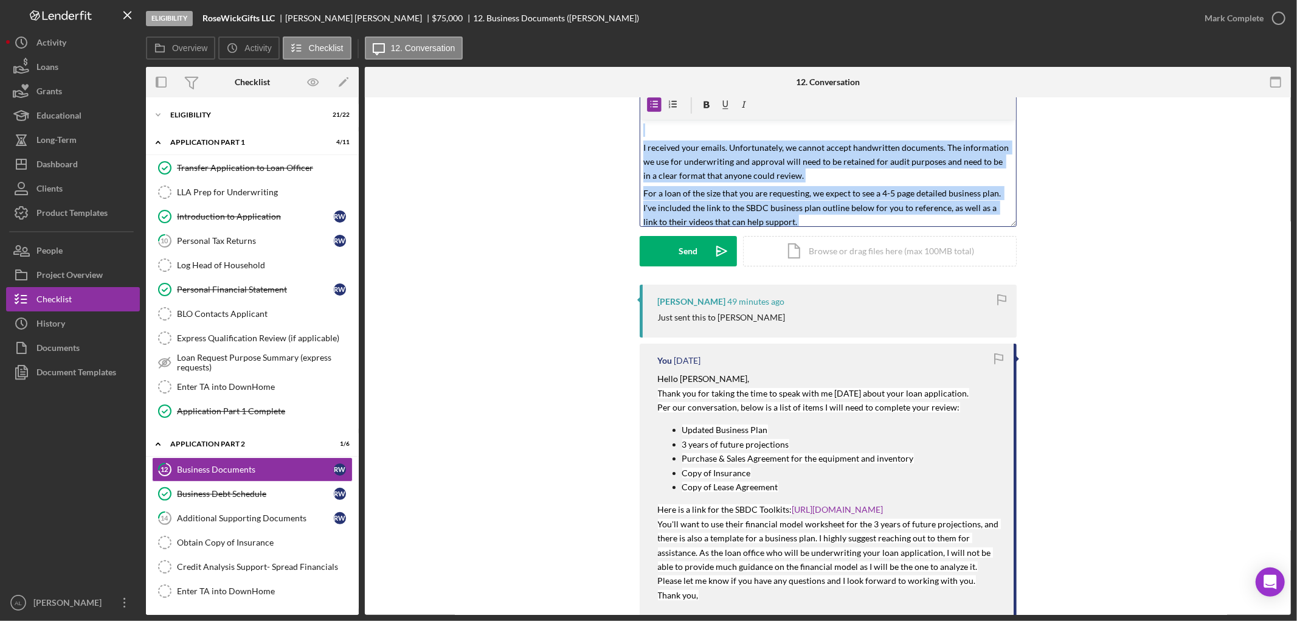
scroll to position [0, 0]
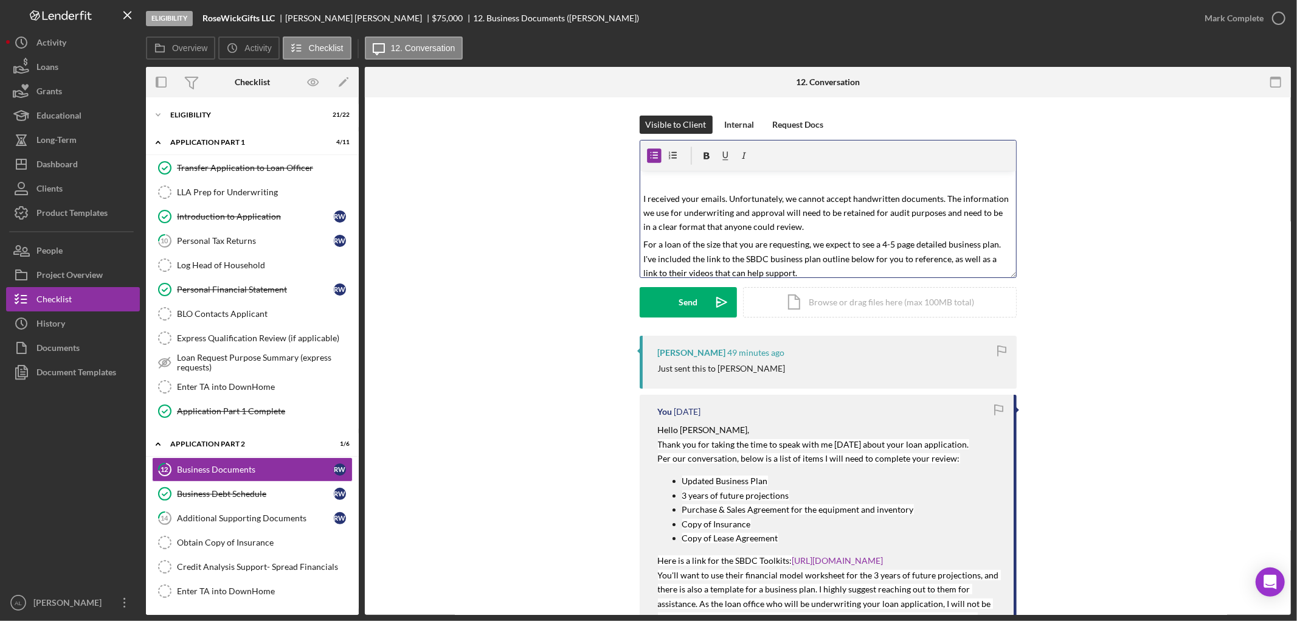
click at [663, 187] on p at bounding box center [827, 180] width 369 height 13
drag, startPoint x: 727, startPoint y: 201, endPoint x: 640, endPoint y: 195, distance: 87.2
click at [640, 195] on div "v Color teal Color pink Remove color Add row above Add row below Add column bef…" at bounding box center [828, 224] width 376 height 106
click at [695, 181] on p "Here is a copy of the email I sent in case it gets lost." at bounding box center [827, 180] width 369 height 13
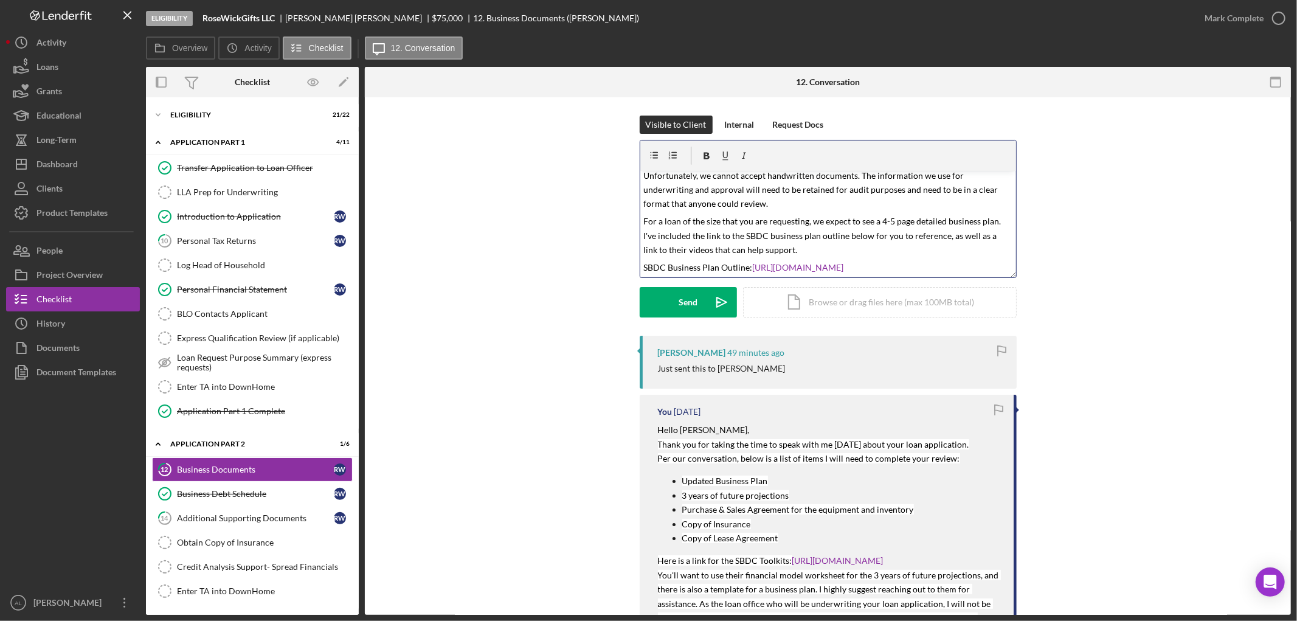
scroll to position [32, 0]
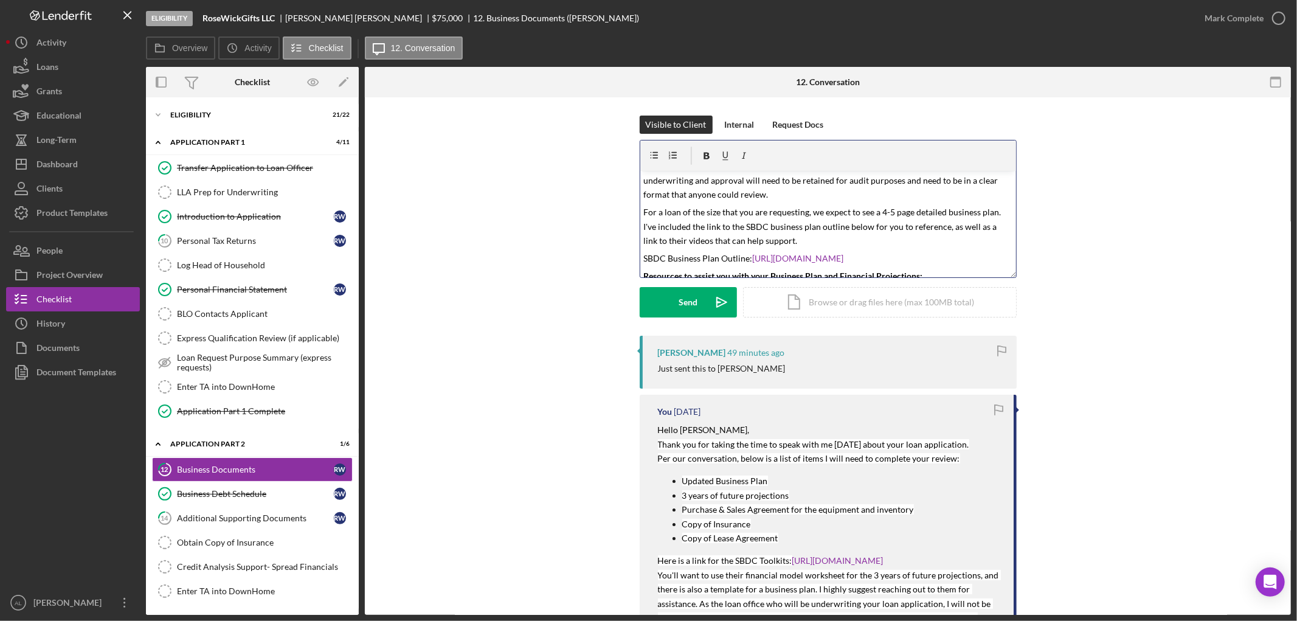
click at [783, 238] on p "For a loan of the size that you are requesting, we expect to see a 4-5 page det…" at bounding box center [827, 226] width 369 height 43
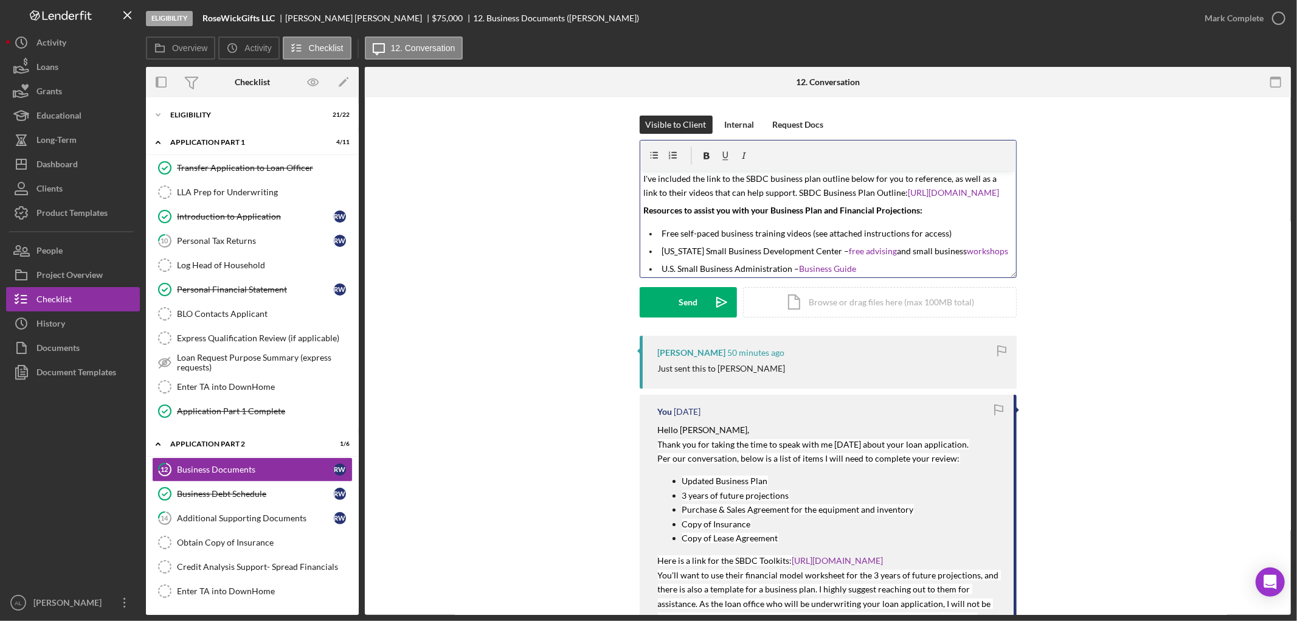
scroll to position [80, 0]
click at [912, 193] on p "For a loan of the size that you are requesting, we expect to see a 4-5 page det…" at bounding box center [827, 178] width 369 height 43
click at [895, 193] on p "For a loan of the size that you are requesting, we expect to see a 4-5 page det…" at bounding box center [827, 178] width 369 height 43
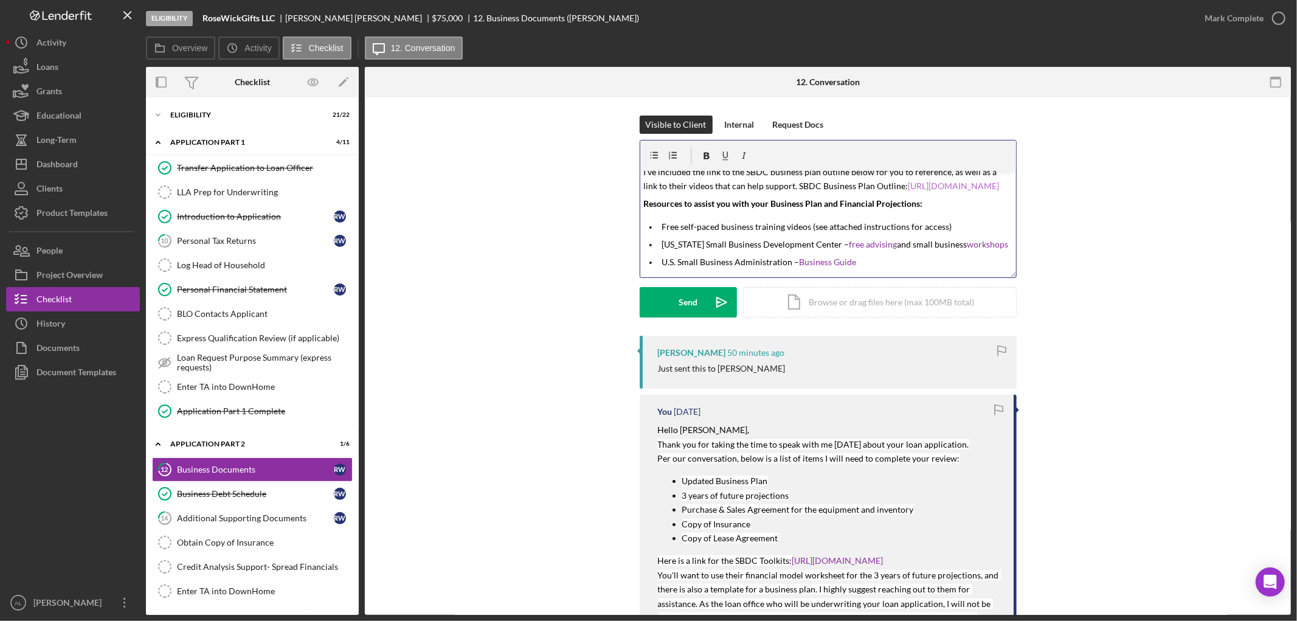
scroll to position [101, 0]
click at [669, 310] on button "Send Icon/icon-invite-send" at bounding box center [688, 302] width 97 height 30
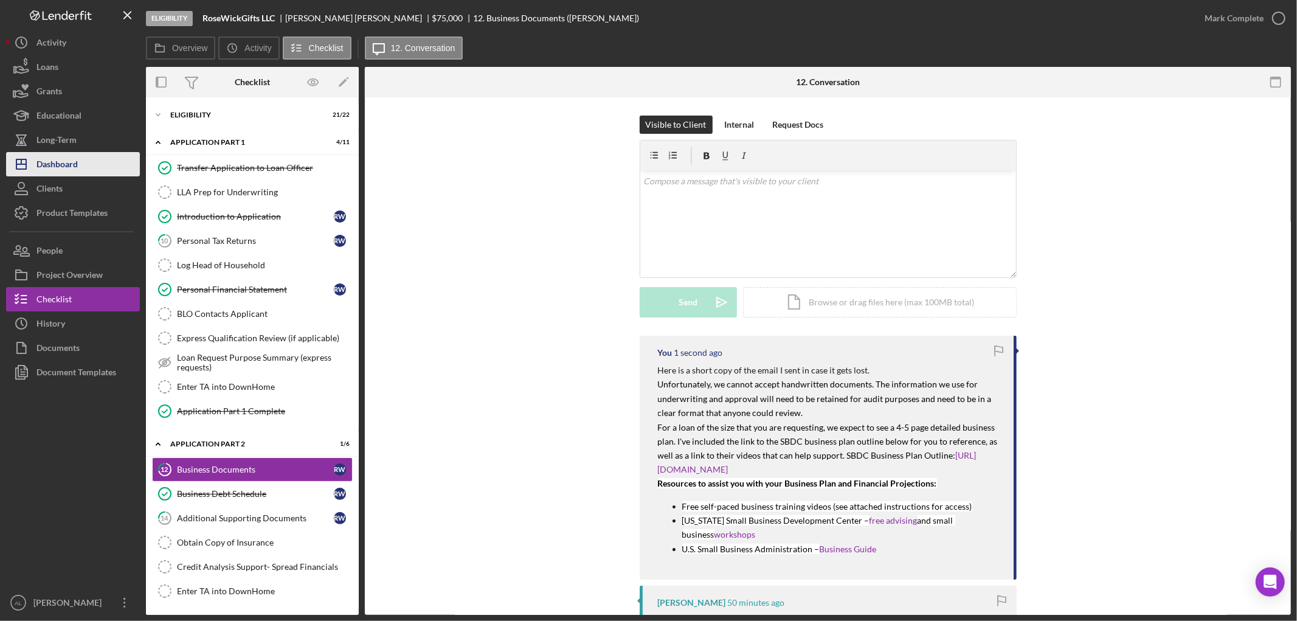
scroll to position [0, 0]
click at [52, 161] on div "Dashboard" at bounding box center [56, 165] width 41 height 27
